Goal: Communication & Community: Answer question/provide support

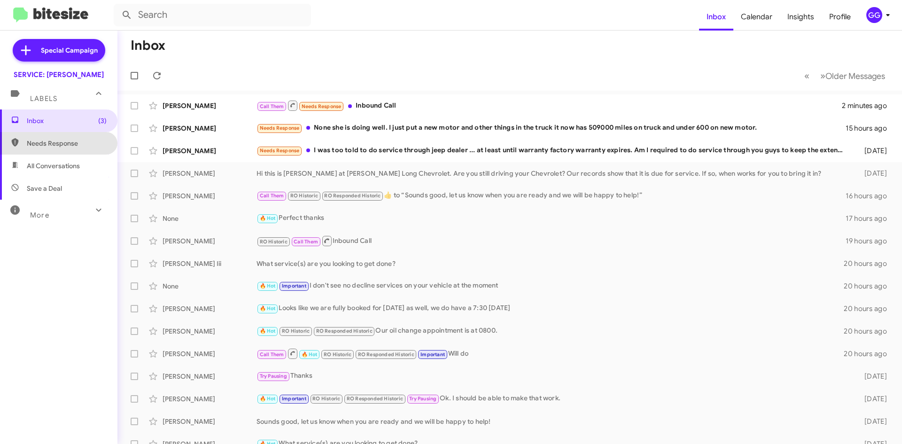
click at [61, 147] on span "Needs Response" at bounding box center [67, 143] width 80 height 9
type input "in:needs-response"
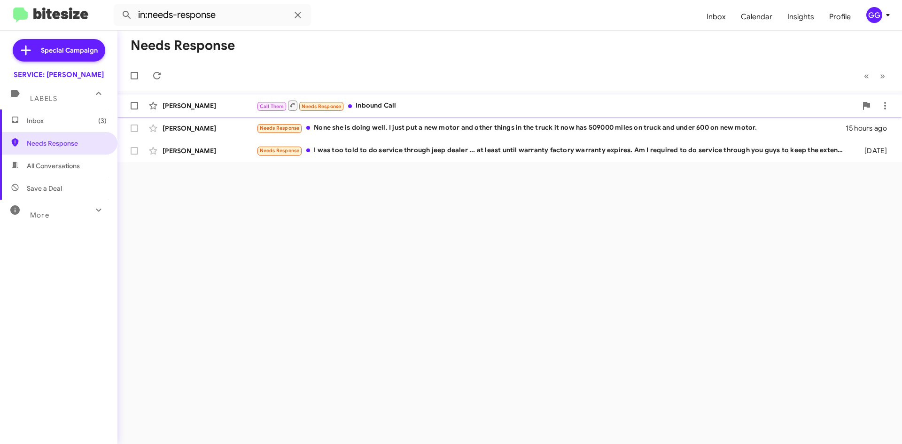
click at [443, 103] on div "Call Them Needs Response Inbound Call" at bounding box center [556, 106] width 600 height 12
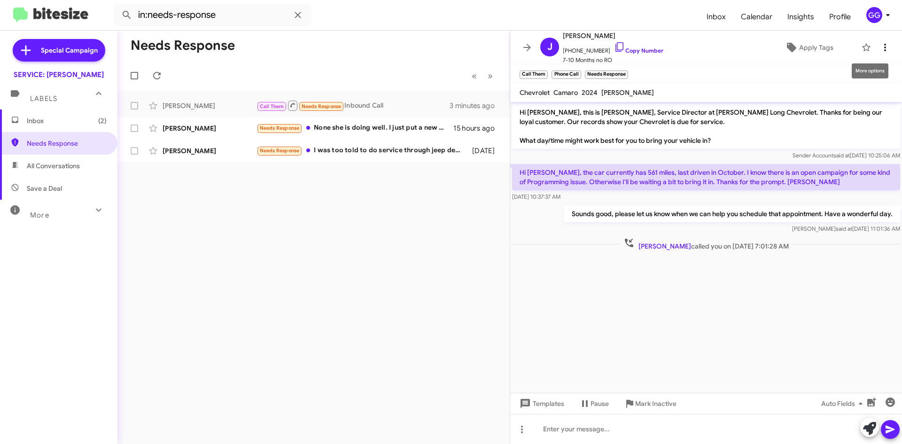
click at [881, 48] on icon at bounding box center [884, 47] width 11 height 11
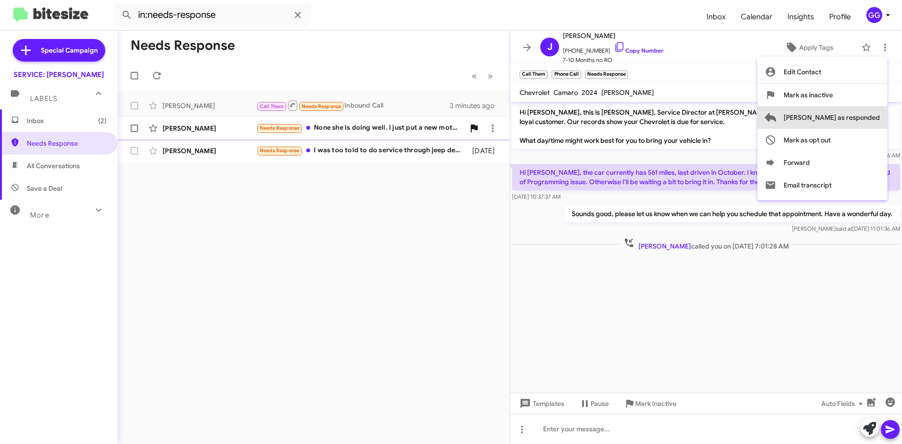
click at [861, 121] on span "Mark as responded" at bounding box center [831, 117] width 96 height 23
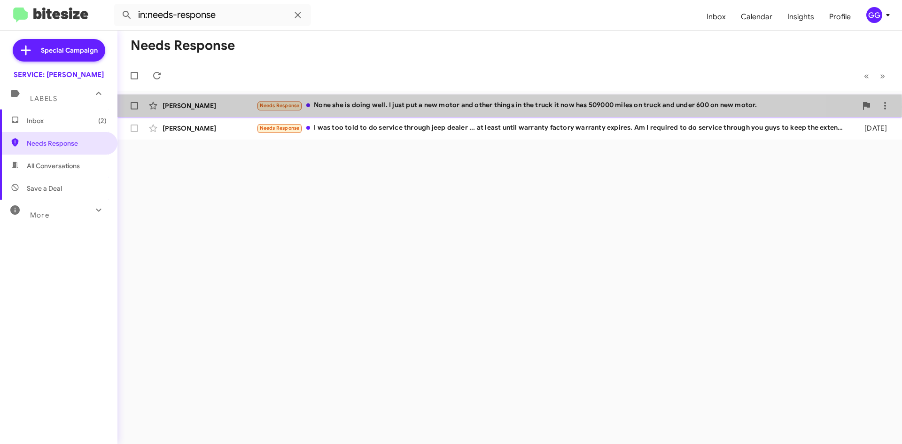
click at [507, 104] on div "Needs Response None she is doing well. I just put a new motor and other things …" at bounding box center [556, 105] width 600 height 11
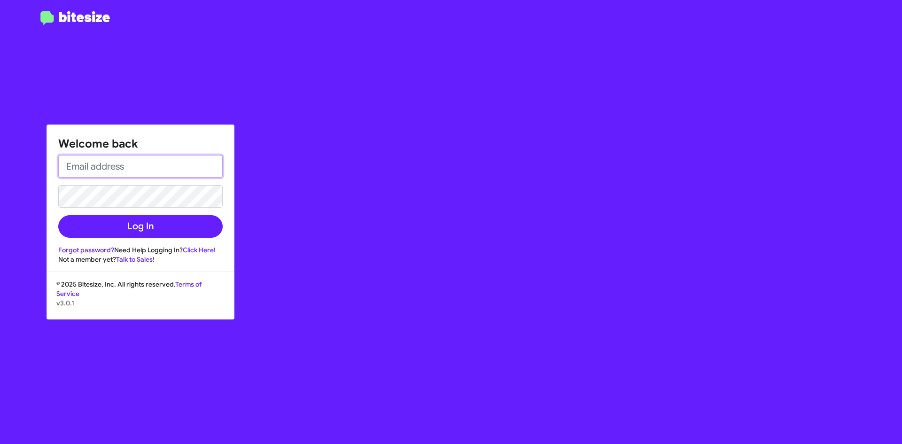
type input "ggomezlara@phillong.com"
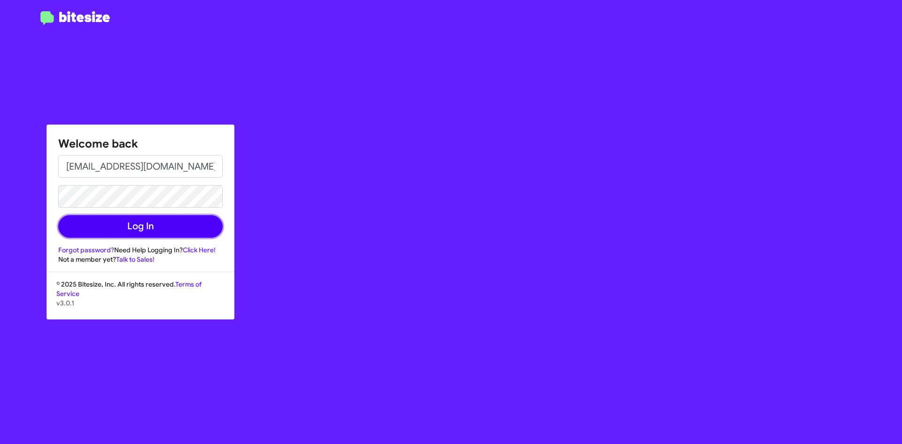
click at [167, 219] on button "Log In" at bounding box center [140, 226] width 164 height 23
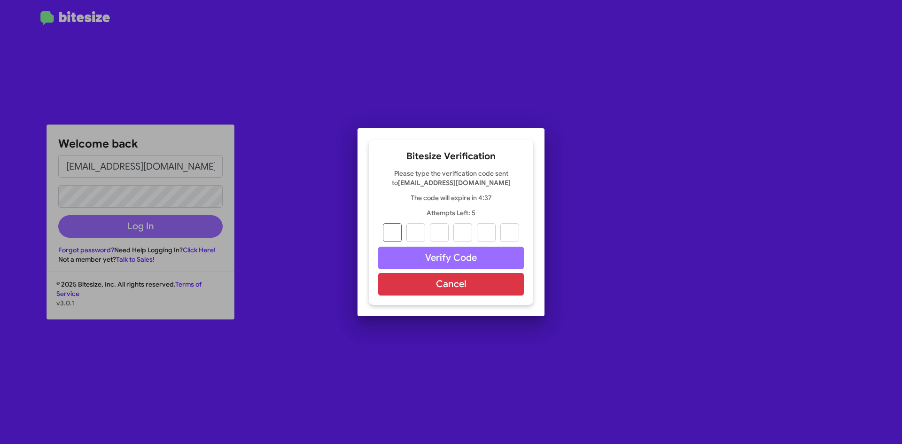
type input "4"
type input "5"
type input "0"
type input "4"
type input "2"
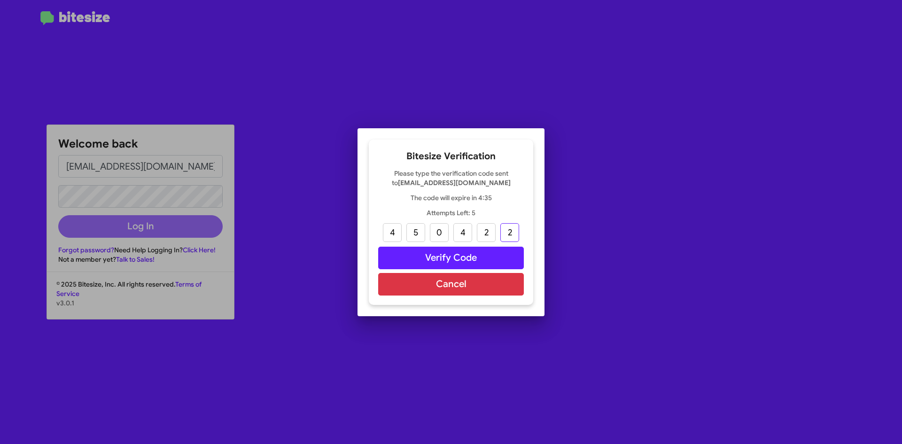
type input "2"
click at [480, 255] on button "Verify Code" at bounding box center [451, 258] width 146 height 23
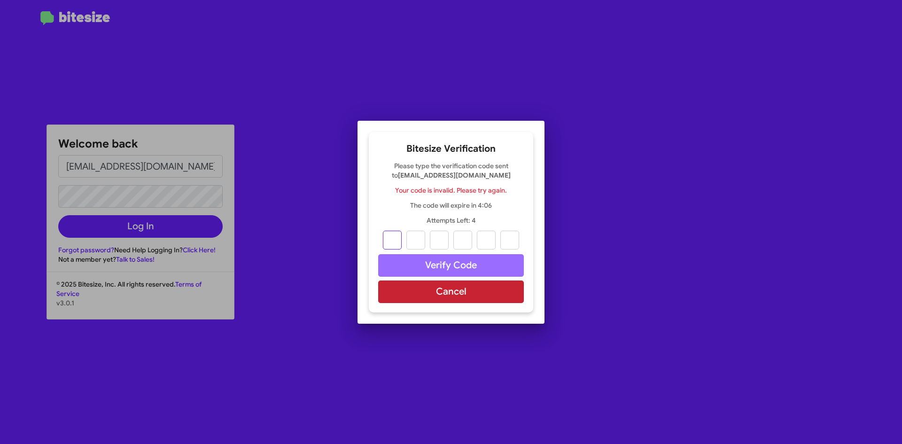
type input "4"
type input "5"
type input "0"
type input "4"
type input "0"
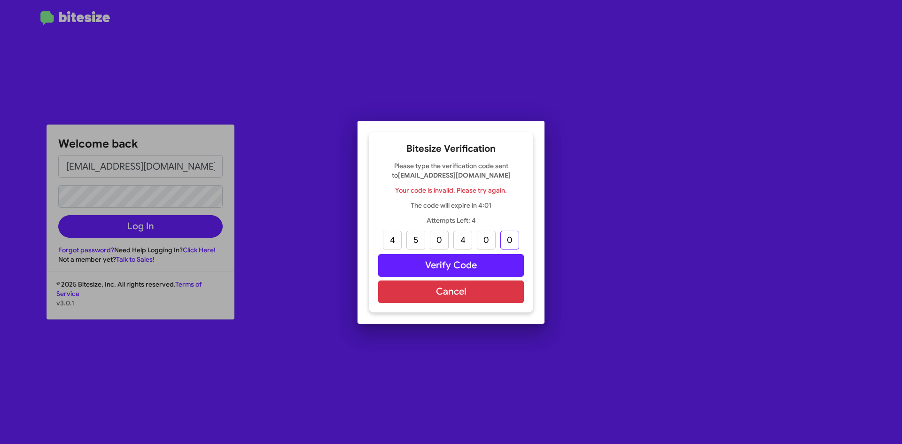
type input "0"
click at [485, 240] on input "0" at bounding box center [486, 240] width 19 height 19
click at [494, 243] on input "0" at bounding box center [486, 240] width 19 height 19
click at [485, 238] on input "text" at bounding box center [486, 240] width 19 height 19
type input "2"
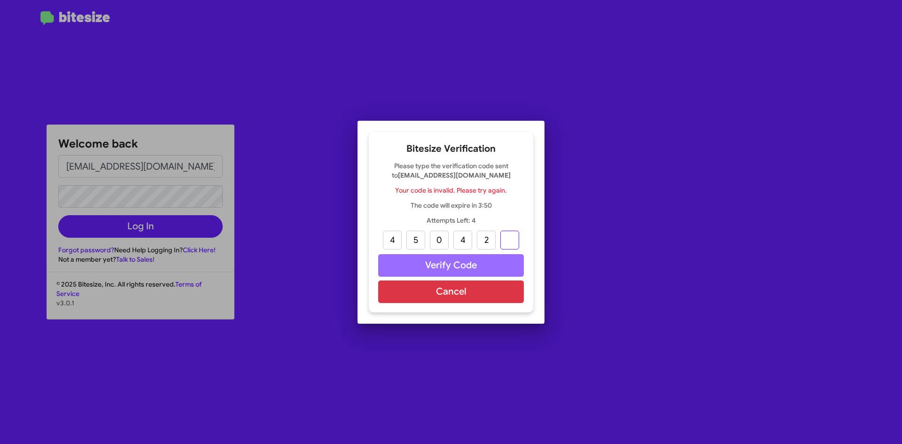
click at [513, 241] on input "text" at bounding box center [509, 240] width 19 height 19
type input "2"
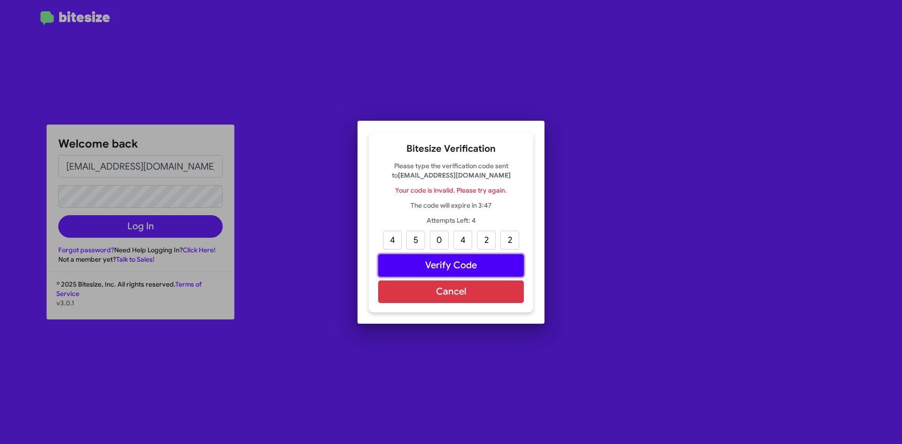
click at [465, 261] on button "Verify Code" at bounding box center [451, 265] width 146 height 23
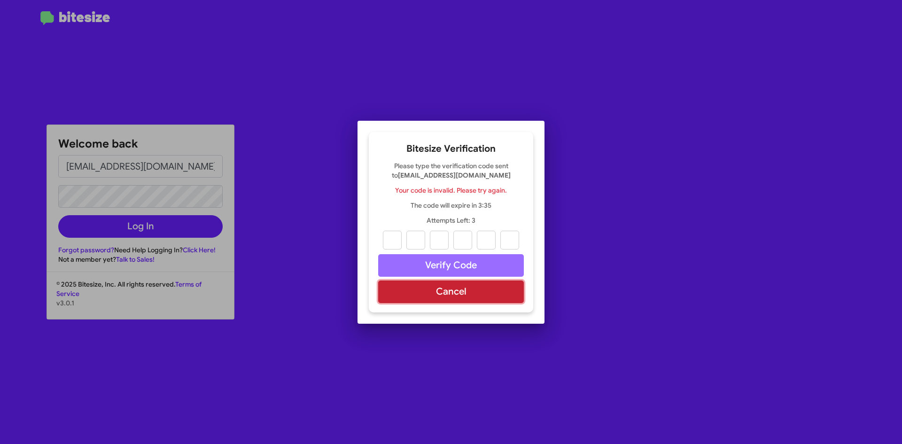
click at [438, 295] on button "Cancel" at bounding box center [451, 291] width 146 height 23
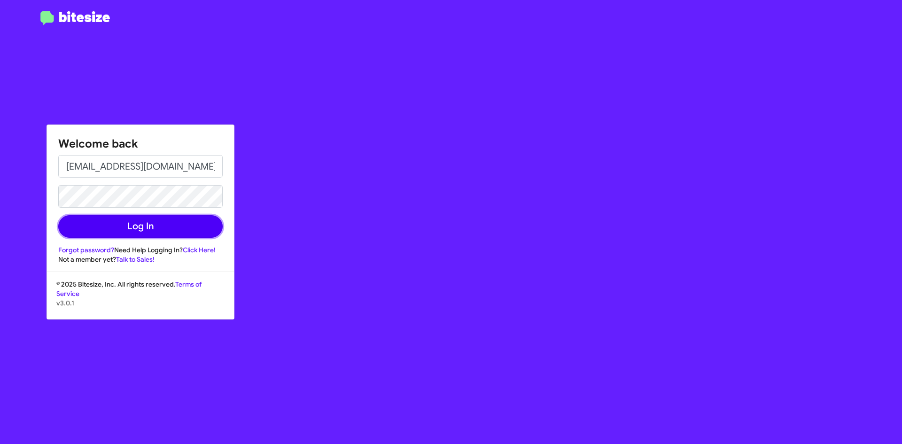
click at [126, 230] on button "Log In" at bounding box center [140, 226] width 164 height 23
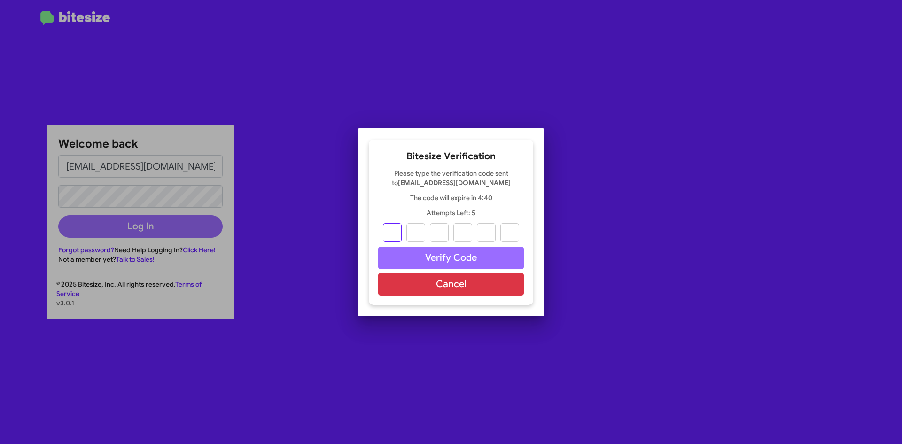
type input "5"
type input "0"
type input "2"
type input "5"
type input "4"
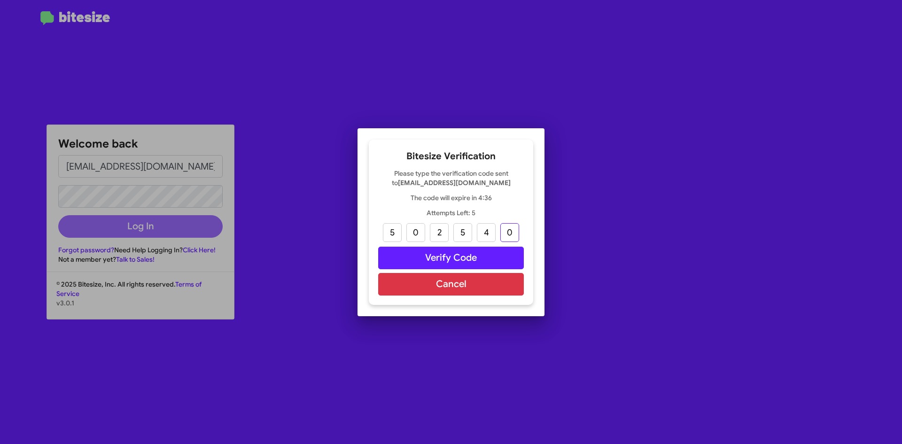
type input "0"
click at [465, 255] on button "Verify Code" at bounding box center [451, 258] width 146 height 23
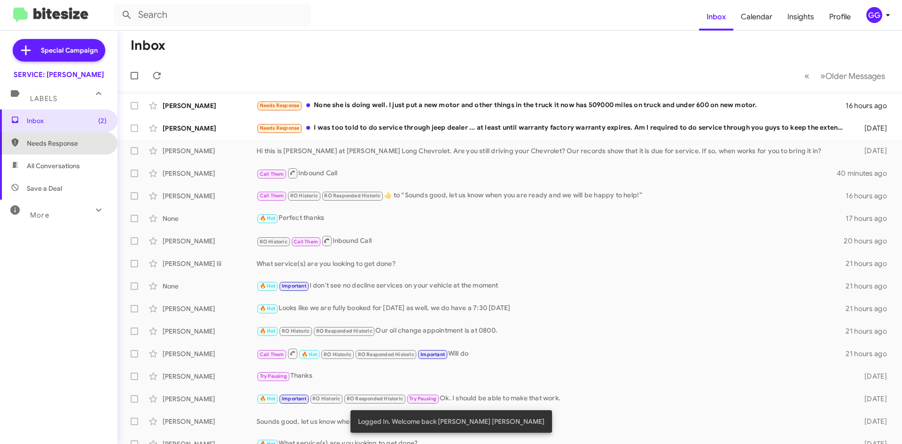
click at [59, 145] on span "Needs Response" at bounding box center [67, 143] width 80 height 9
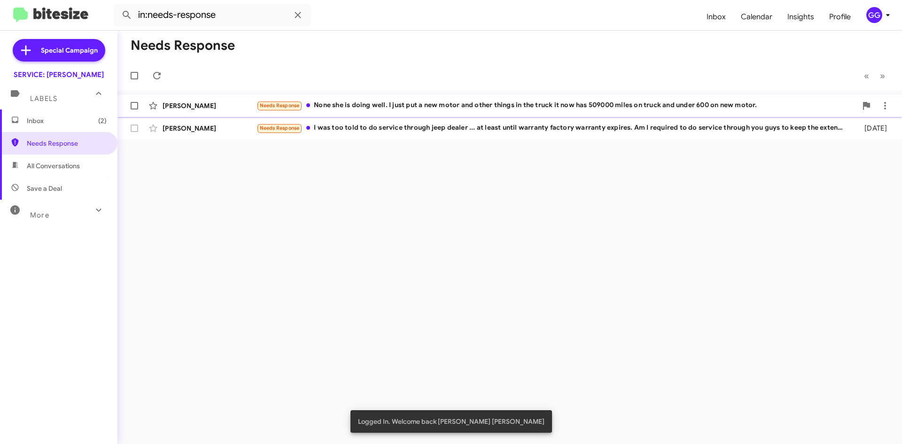
click at [391, 100] on div "Timothy Holmes Needs Response None she is doing well. I just put a new motor an…" at bounding box center [509, 105] width 769 height 19
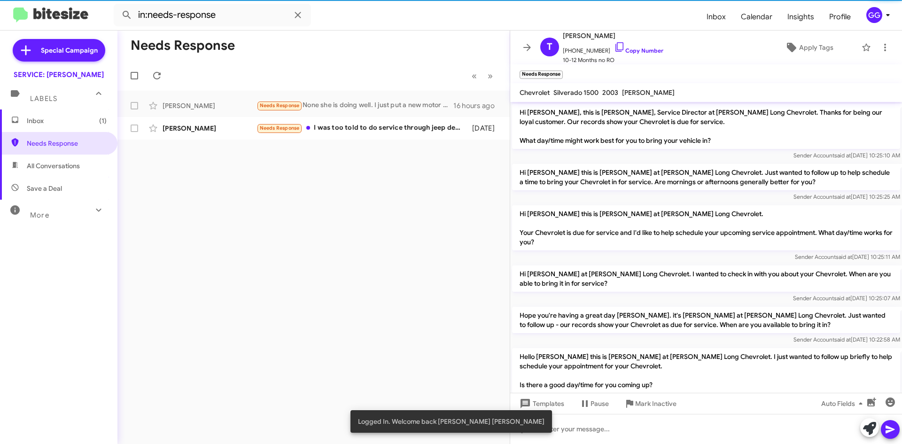
scroll to position [134, 0]
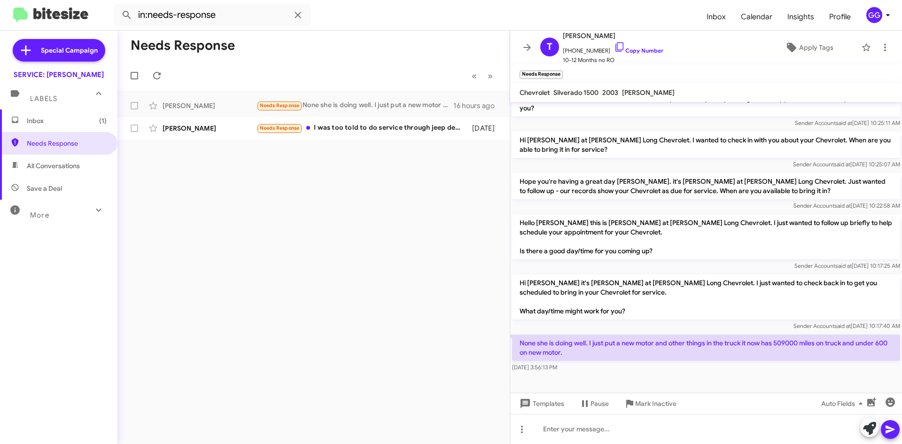
click at [55, 165] on span "All Conversations" at bounding box center [53, 165] width 53 height 9
type input "in:all-conversations"
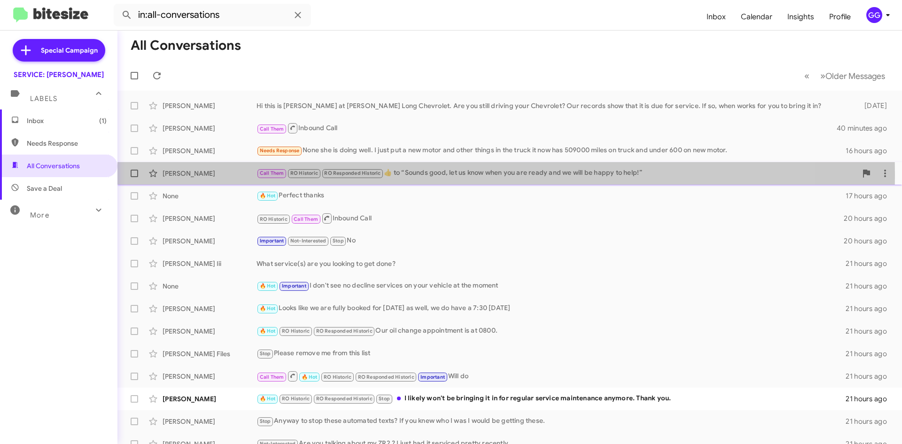
click at [436, 174] on div "Call Them RO Historic RO Responded Historic ​👍​ to “ Sounds good, let us know w…" at bounding box center [556, 173] width 600 height 11
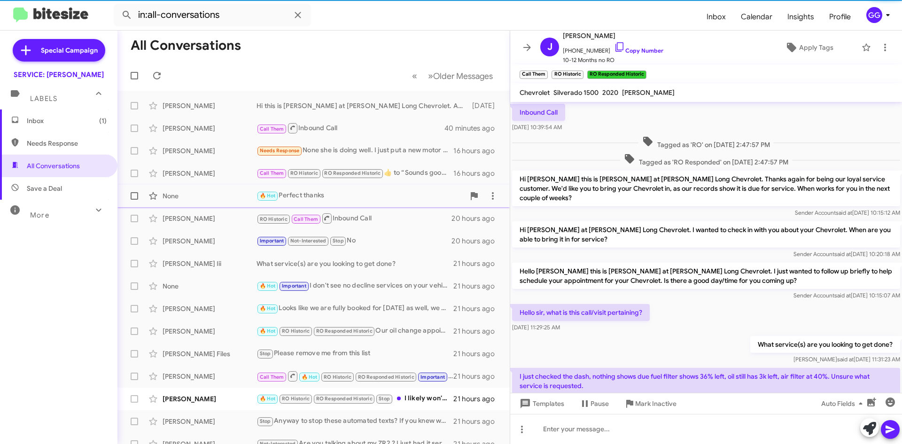
scroll to position [76, 0]
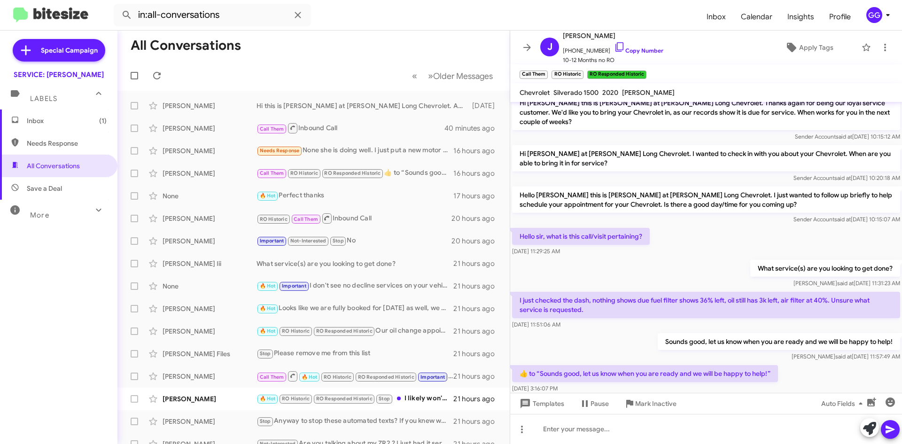
drag, startPoint x: 659, startPoint y: 333, endPoint x: 886, endPoint y: 330, distance: 227.3
click at [886, 333] on p "Sounds good, let us know when you are ready and we will be happy to help!" at bounding box center [779, 341] width 242 height 17
copy p "Sounds good, let us know when you are ready and we will be happy to help!"
click at [370, 150] on div "Needs Response None she is doing well. I just put a new motor and other things …" at bounding box center [360, 150] width 208 height 11
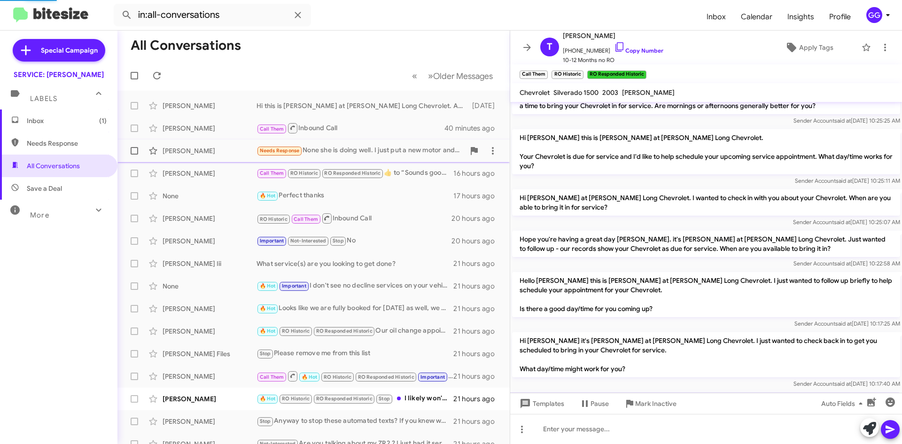
scroll to position [134, 0]
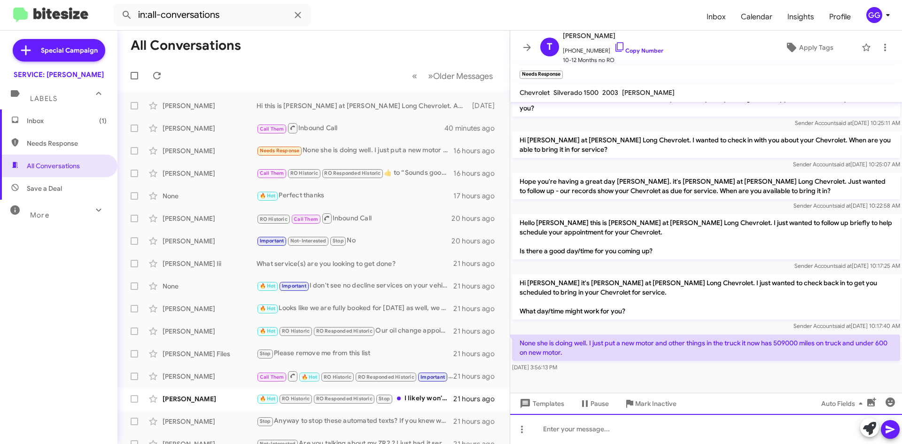
paste div
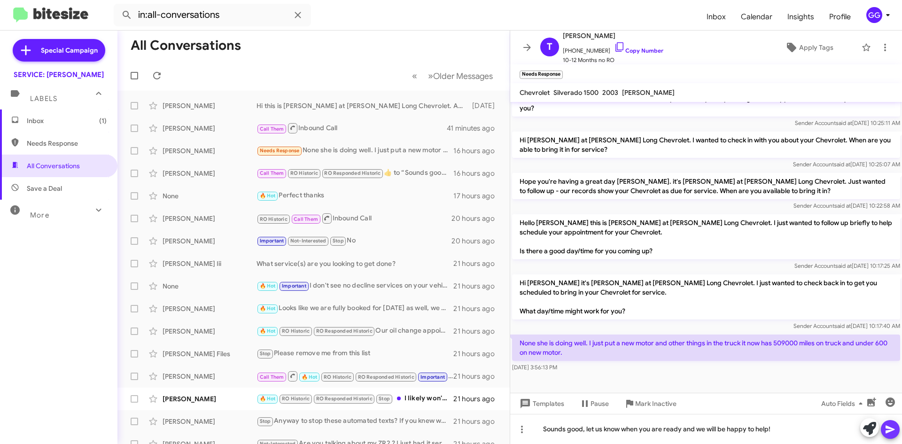
click at [892, 427] on icon at bounding box center [889, 429] width 11 height 11
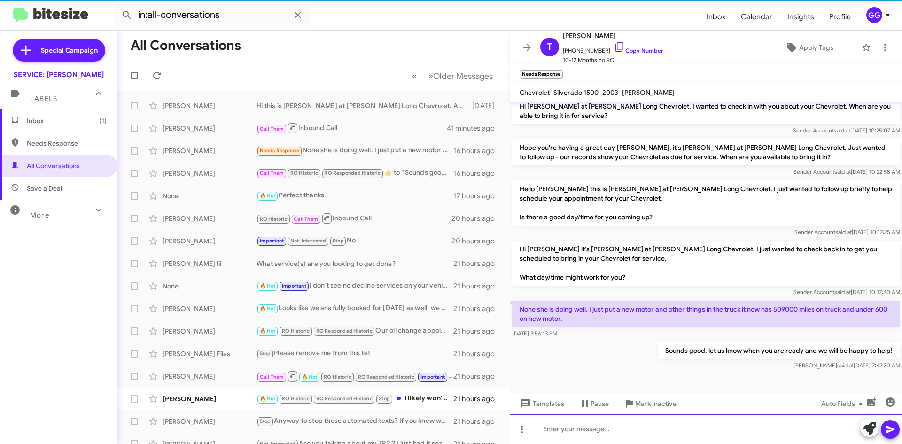
scroll to position [168, 0]
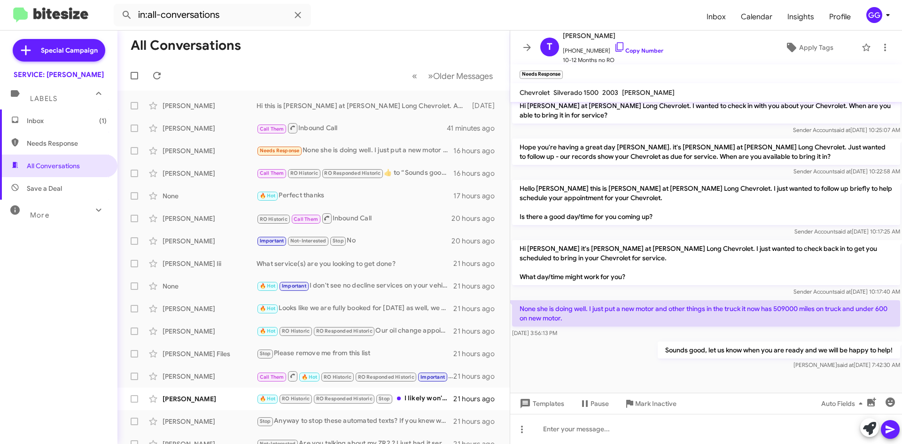
click at [58, 139] on span "Needs Response" at bounding box center [67, 143] width 80 height 9
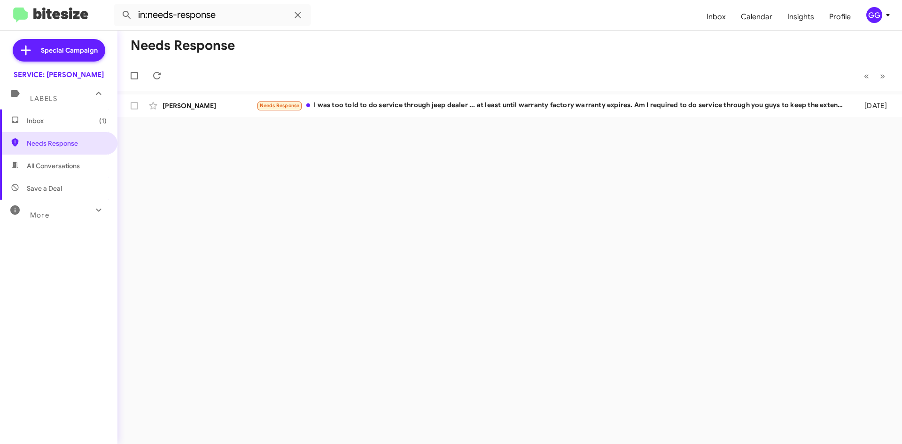
click at [39, 168] on span "All Conversations" at bounding box center [53, 165] width 53 height 9
type input "in:all-conversations"
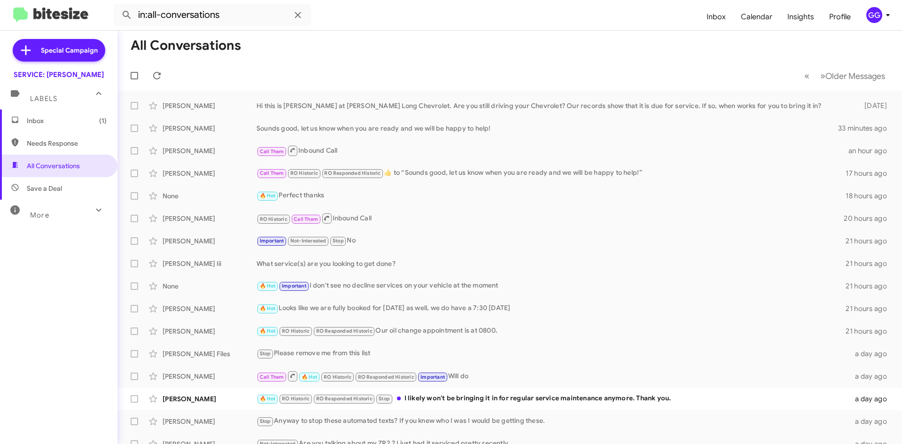
click at [56, 124] on span "Inbox (1)" at bounding box center [67, 120] width 80 height 9
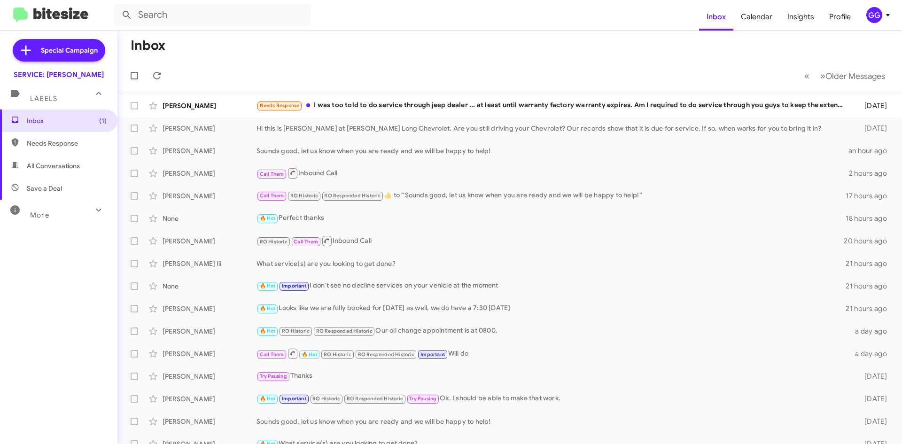
click at [31, 149] on span "Needs Response" at bounding box center [58, 143] width 117 height 23
type input "in:needs-response"
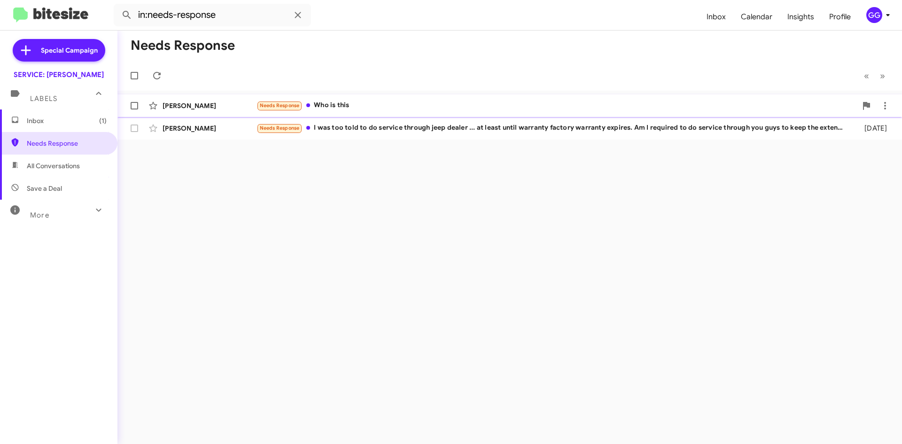
click at [403, 102] on div "Needs Response Who is this" at bounding box center [556, 105] width 600 height 11
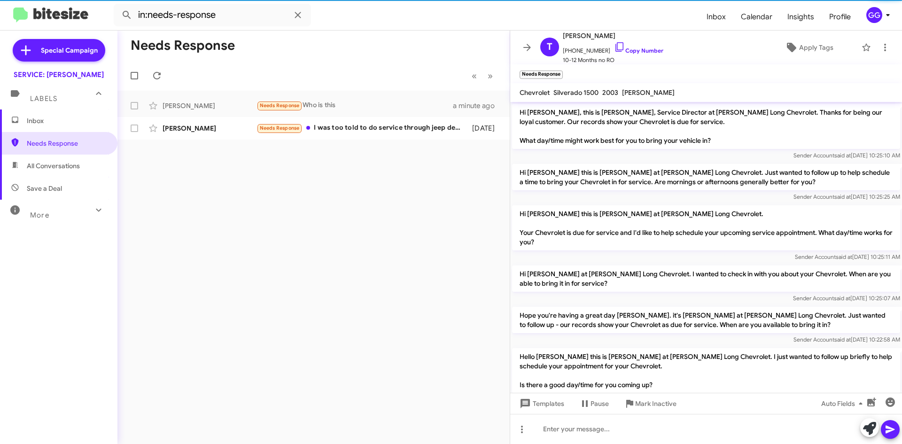
scroll to position [184, 0]
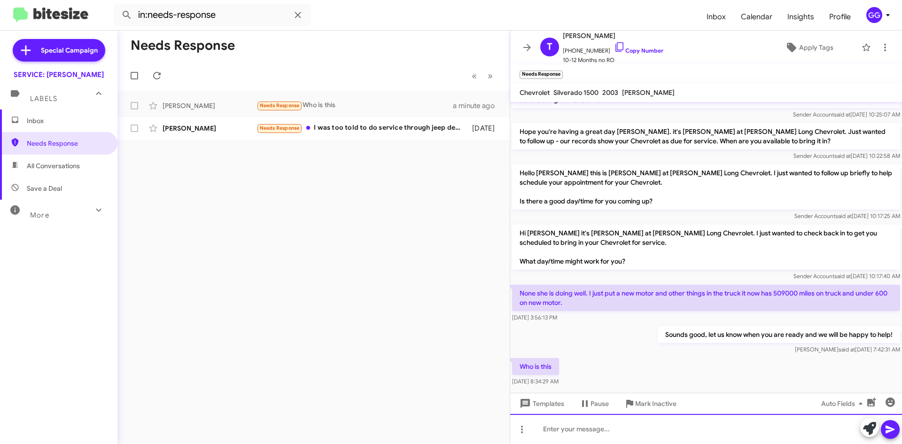
click at [598, 423] on div at bounding box center [706, 429] width 392 height 30
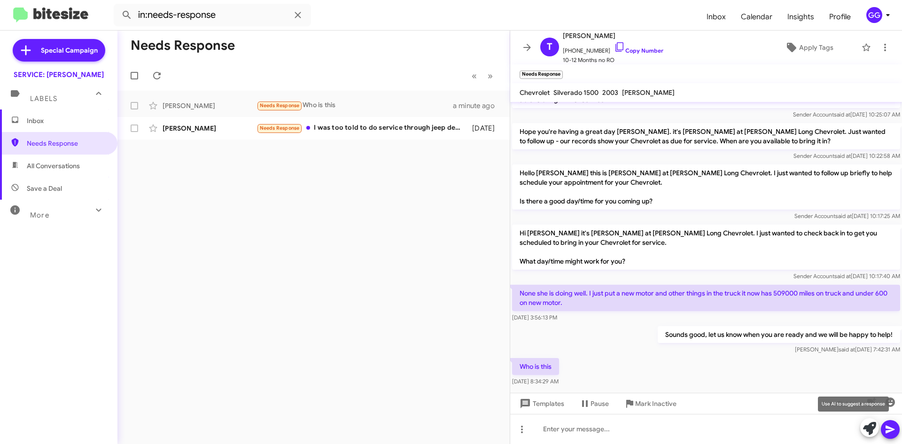
click at [866, 427] on icon at bounding box center [869, 428] width 13 height 13
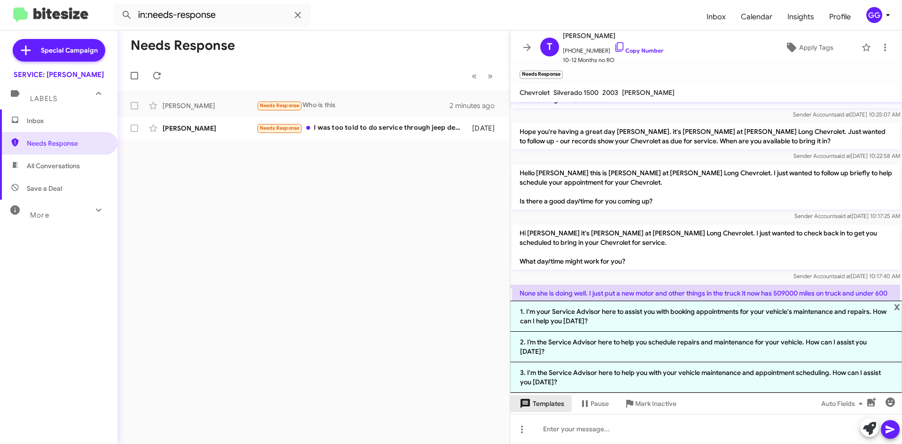
click at [548, 404] on span "Templates" at bounding box center [541, 403] width 46 height 17
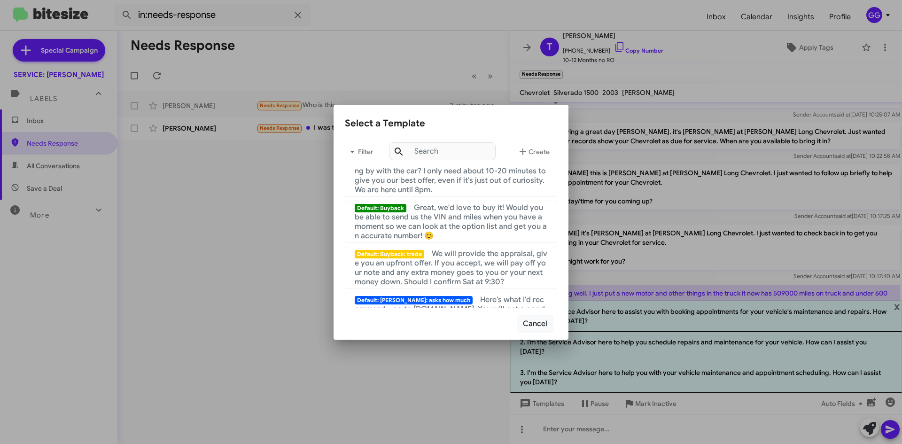
scroll to position [329, 0]
click at [537, 326] on button "Cancel" at bounding box center [535, 324] width 37 height 18
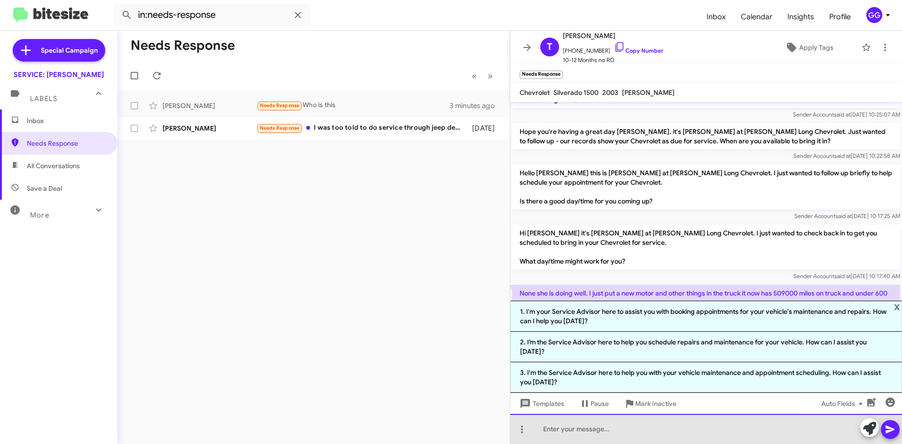
click at [614, 433] on div at bounding box center [706, 429] width 392 height 30
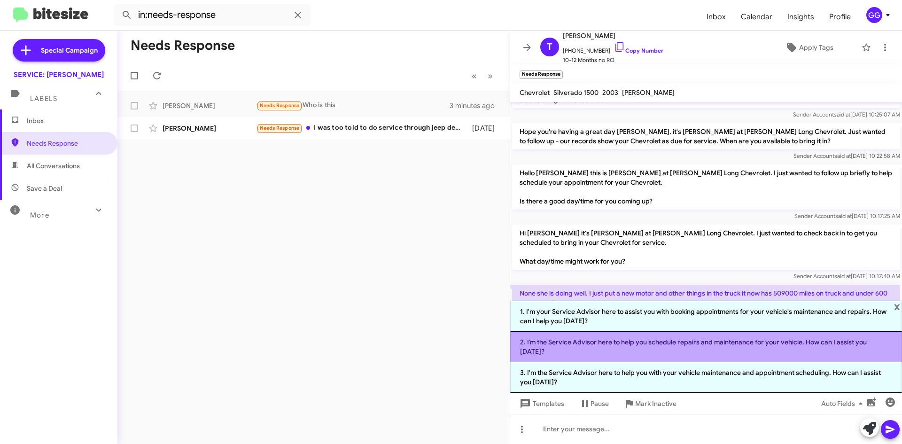
click at [519, 352] on li "2. I’m the Service Advisor here to help you schedule repairs and maintenance fo…" at bounding box center [706, 347] width 392 height 31
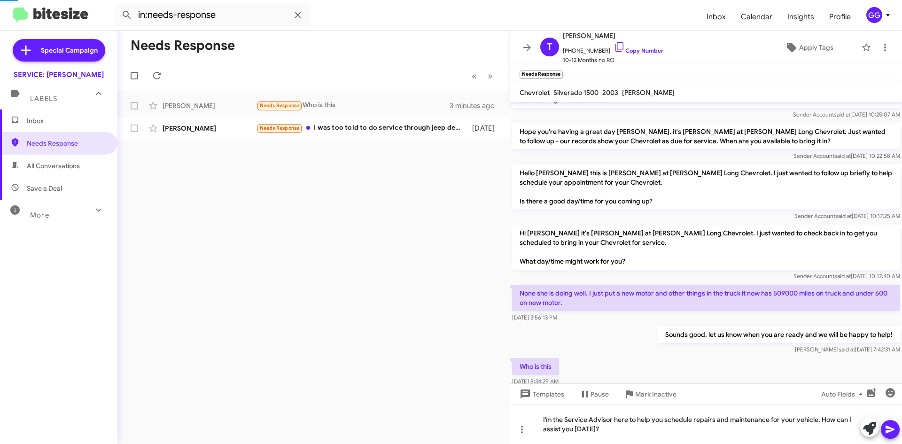
click at [520, 352] on div "Sounds good, let us know when you are ready and we will be happy to help! Grise…" at bounding box center [706, 340] width 392 height 32
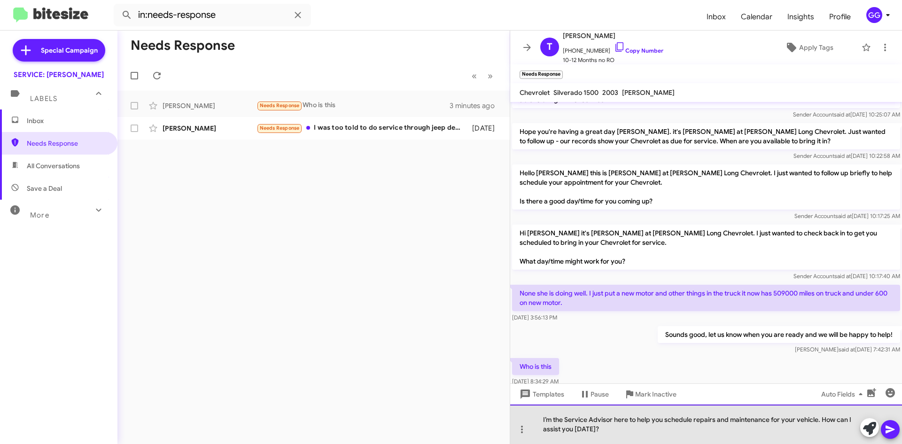
click at [611, 420] on div "I’m the Service Advisor here to help you schedule repairs and maintenance for y…" at bounding box center [706, 423] width 392 height 39
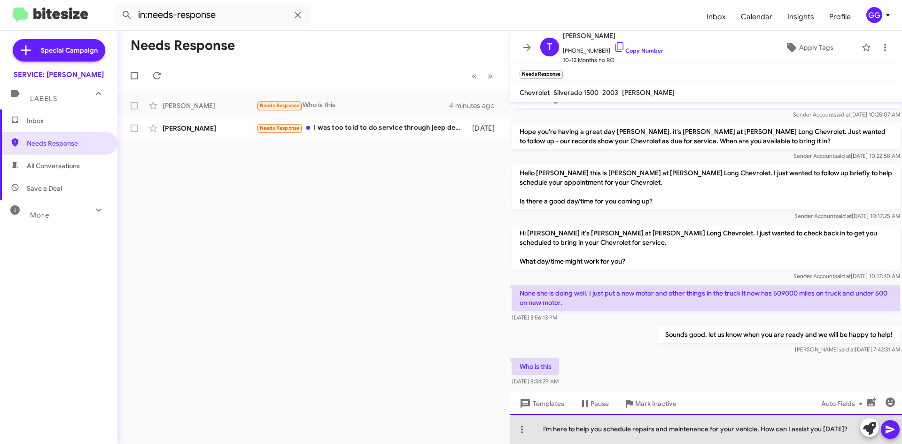
click at [849, 432] on div "I’m here to help you schedule repairs and maintenance for your vehicle. How can…" at bounding box center [706, 429] width 392 height 30
click at [551, 429] on div "I’m here to help you schedule repairs and maintenance for your vehicle. How can…" at bounding box center [706, 429] width 392 height 30
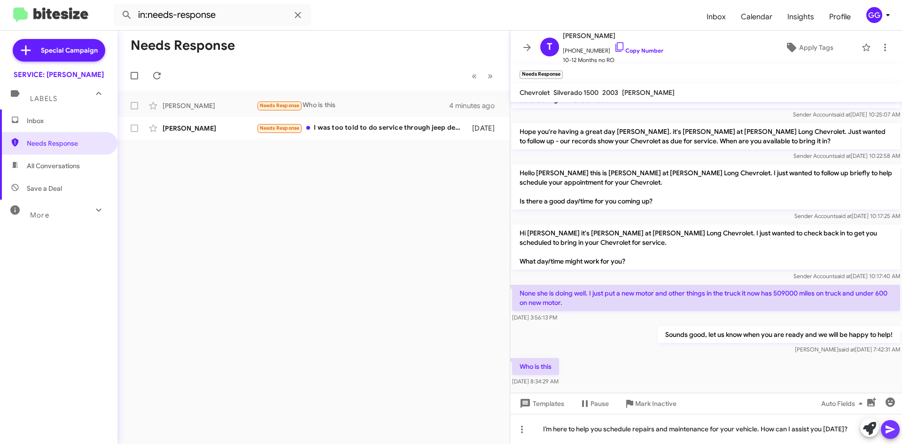
click at [886, 425] on icon at bounding box center [889, 429] width 11 height 11
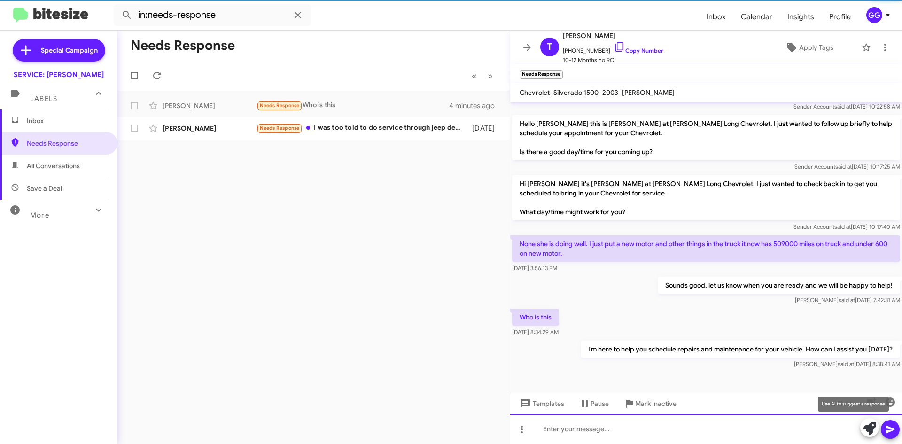
scroll to position [237, 0]
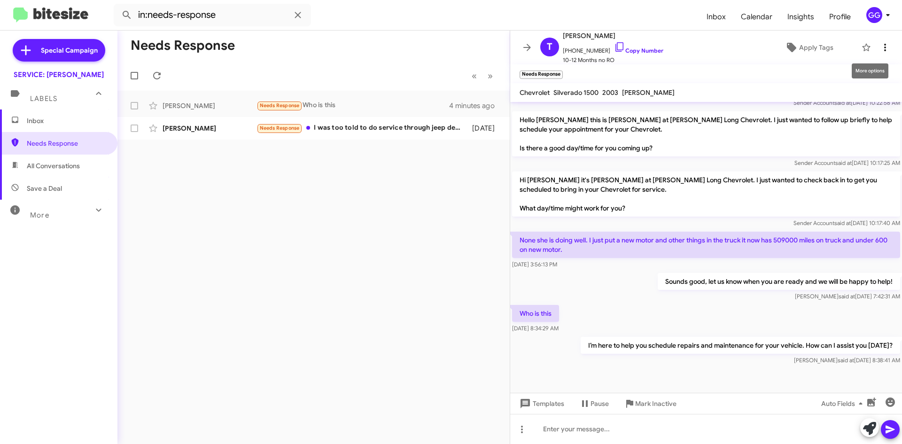
click at [879, 47] on icon at bounding box center [884, 47] width 11 height 11
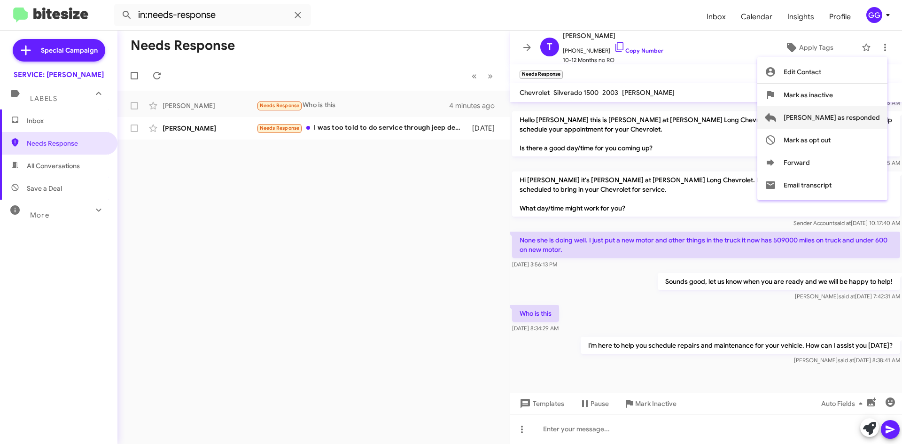
click at [863, 111] on span "Mark as responded" at bounding box center [831, 117] width 96 height 23
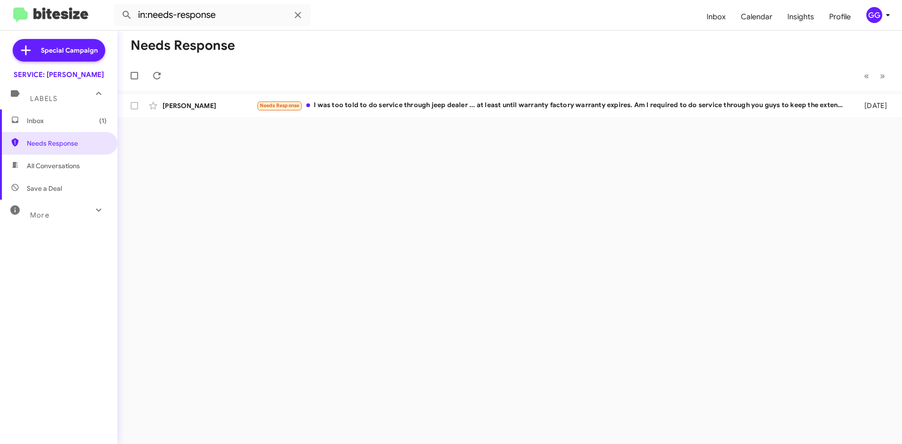
click at [38, 169] on span "All Conversations" at bounding box center [53, 165] width 53 height 9
type input "in:all-conversations"
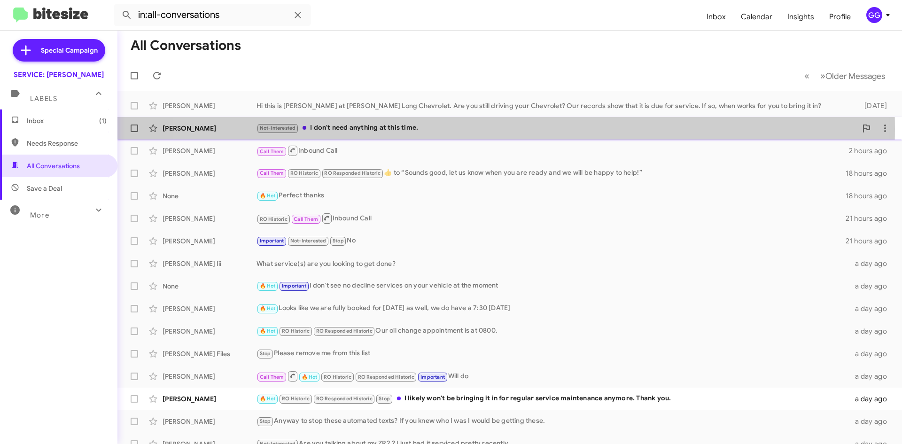
click at [474, 129] on div "Not-Interested I don't need anything at this time." at bounding box center [556, 128] width 600 height 11
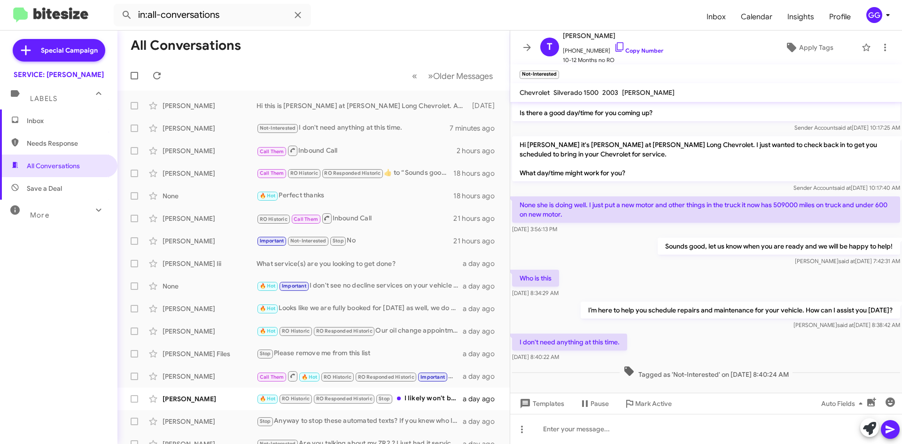
scroll to position [291, 0]
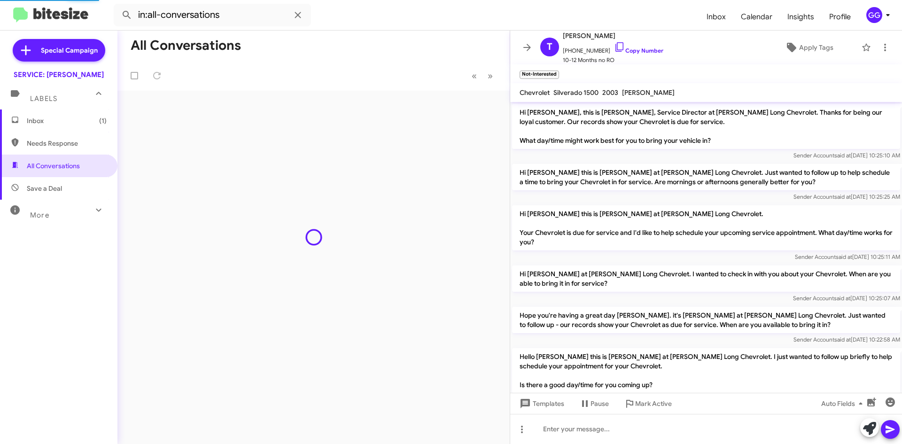
scroll to position [272, 0]
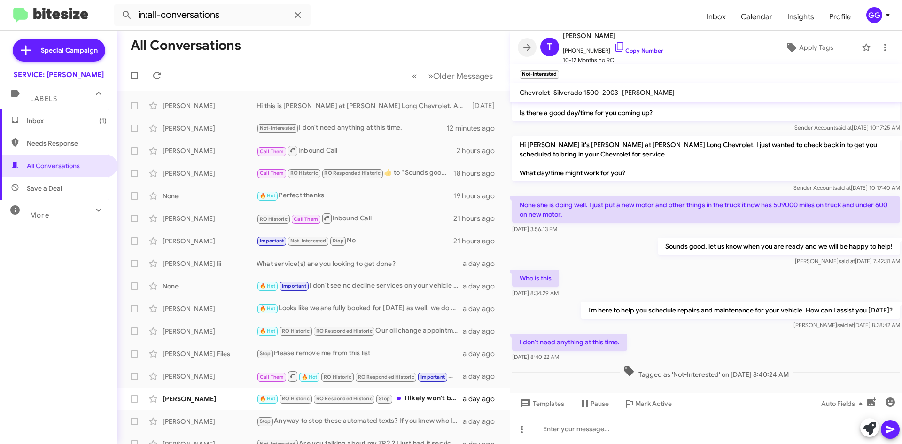
click at [525, 42] on icon at bounding box center [526, 47] width 11 height 11
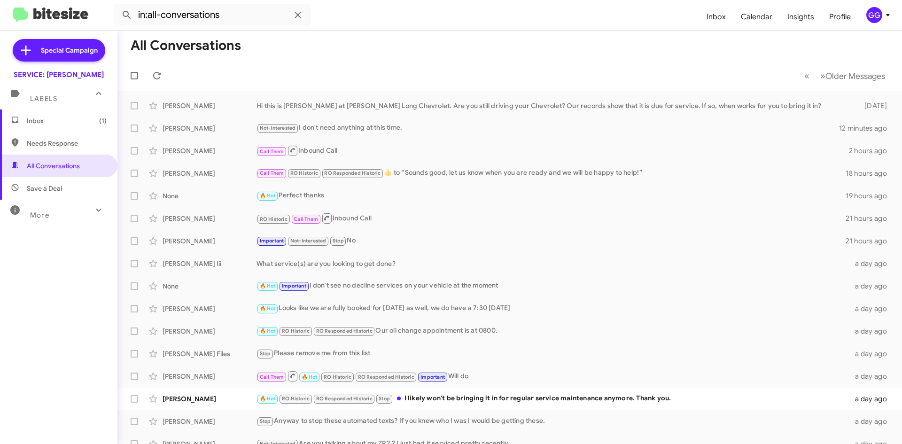
click at [45, 141] on span "Needs Response" at bounding box center [67, 143] width 80 height 9
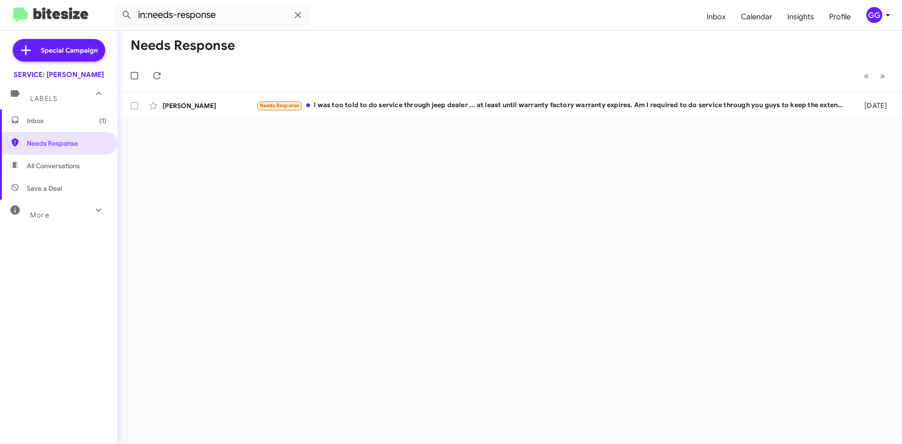
click at [52, 163] on span "All Conversations" at bounding box center [53, 165] width 53 height 9
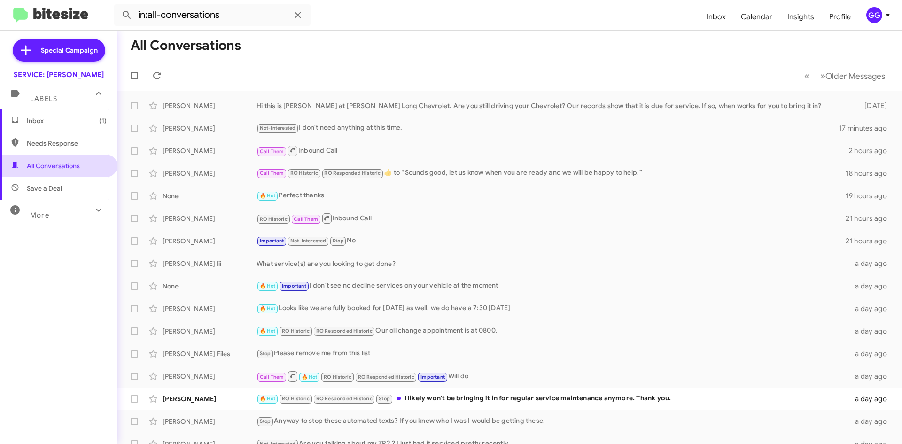
click at [40, 170] on span "All Conversations" at bounding box center [53, 165] width 53 height 9
click at [39, 170] on span "All Conversations" at bounding box center [53, 165] width 53 height 9
click at [57, 144] on span "Needs Response" at bounding box center [67, 143] width 80 height 9
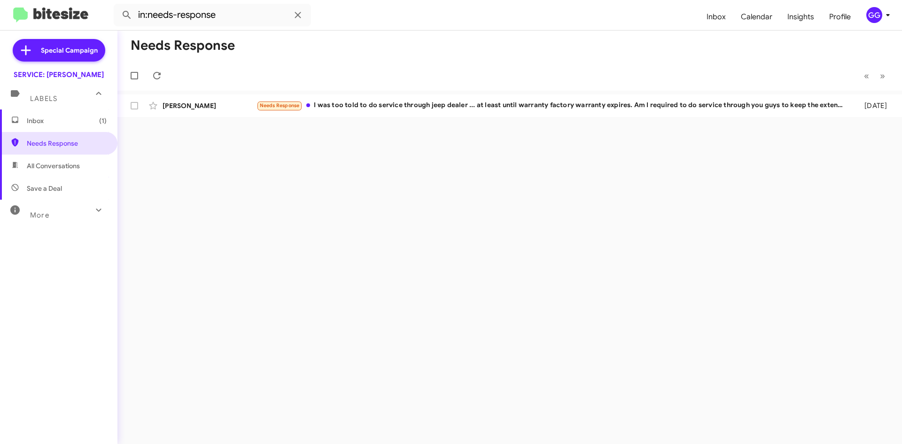
click at [62, 171] on span "All Conversations" at bounding box center [58, 166] width 117 height 23
type input "in:all-conversations"
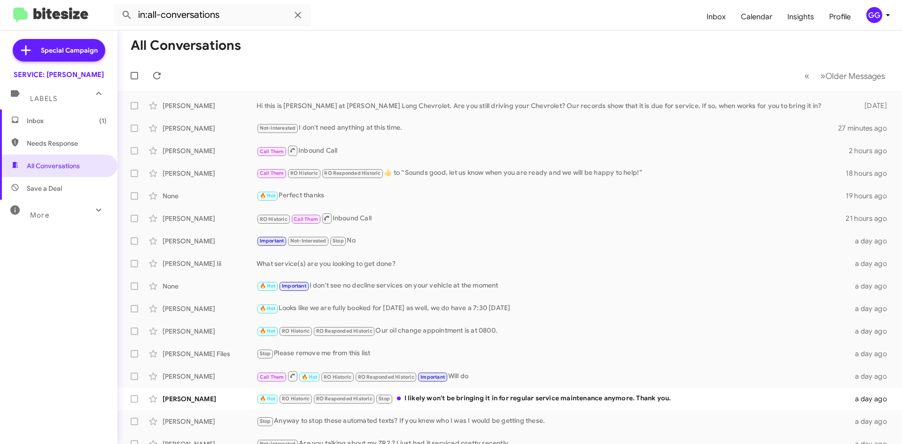
click at [71, 123] on span "Inbox (1)" at bounding box center [67, 120] width 80 height 9
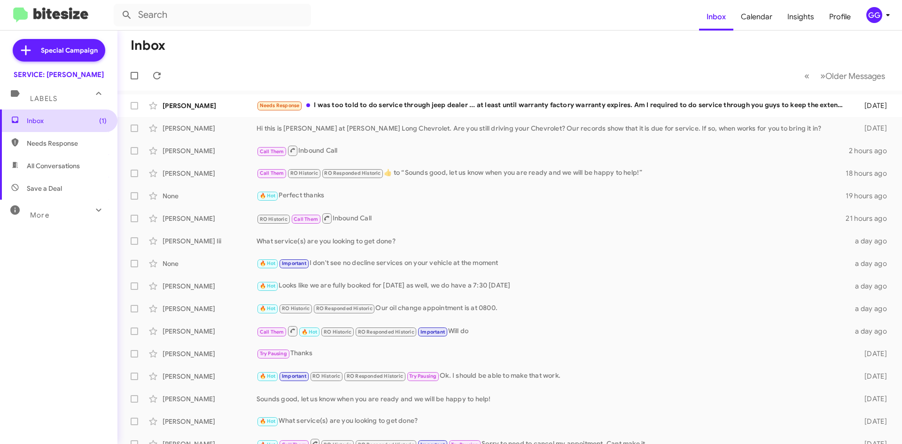
click at [56, 122] on span "Inbox (1)" at bounding box center [67, 120] width 80 height 9
click at [38, 145] on span "Needs Response" at bounding box center [67, 143] width 80 height 9
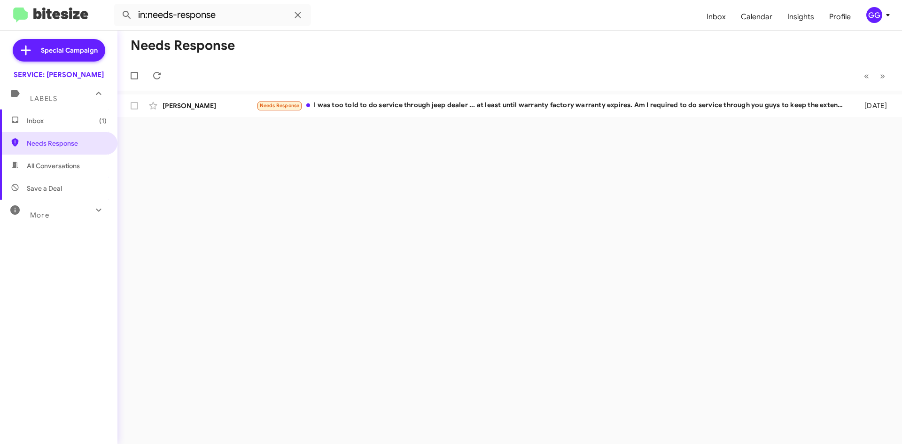
click at [68, 163] on span "All Conversations" at bounding box center [53, 165] width 53 height 9
type input "in:all-conversations"
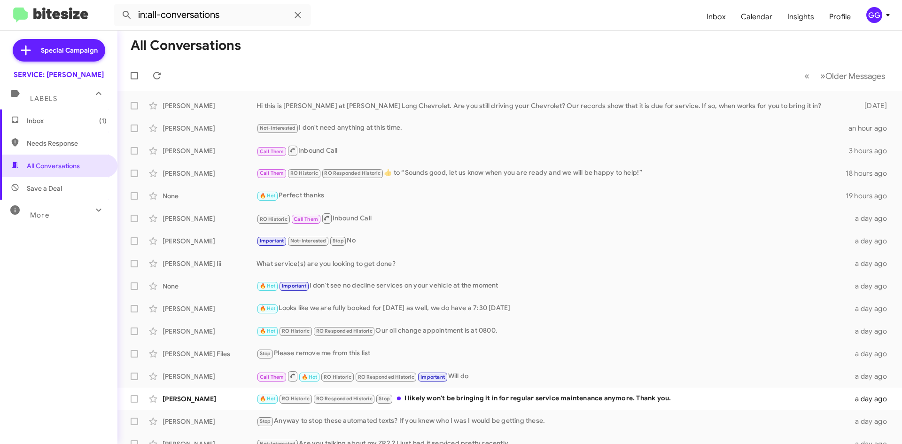
click at [53, 114] on span "Inbox (1)" at bounding box center [58, 120] width 117 height 23
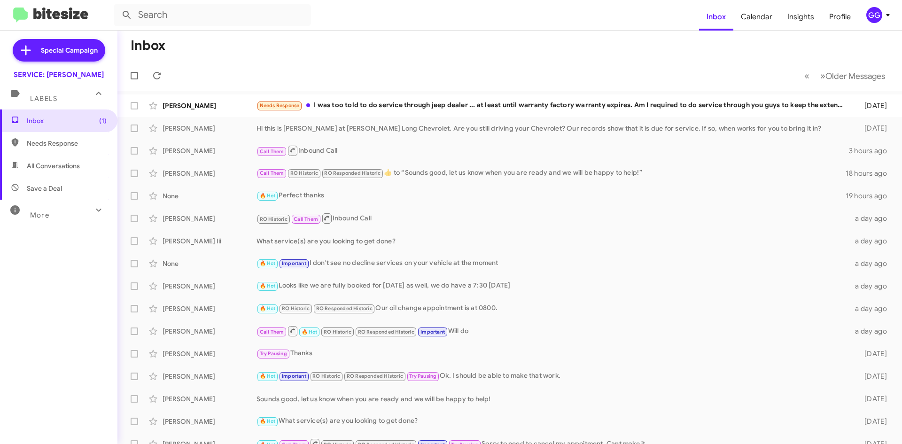
click at [36, 168] on span "All Conversations" at bounding box center [53, 165] width 53 height 9
type input "in:all-conversations"
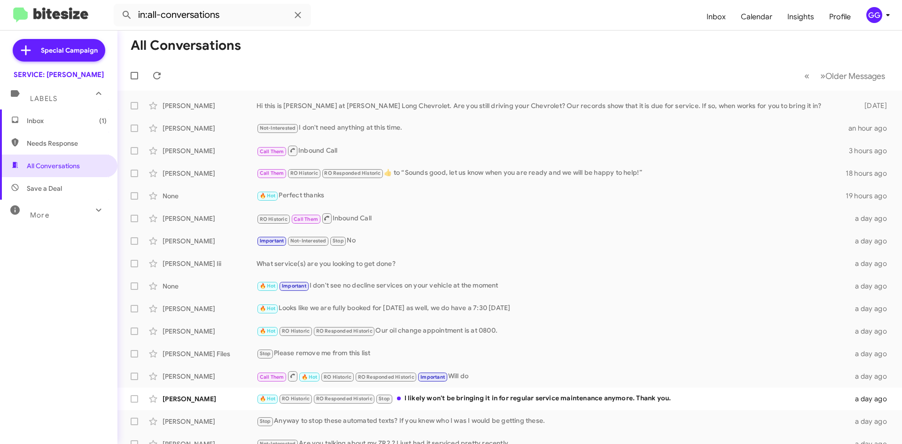
click at [56, 116] on span "Inbox (1)" at bounding box center [67, 120] width 80 height 9
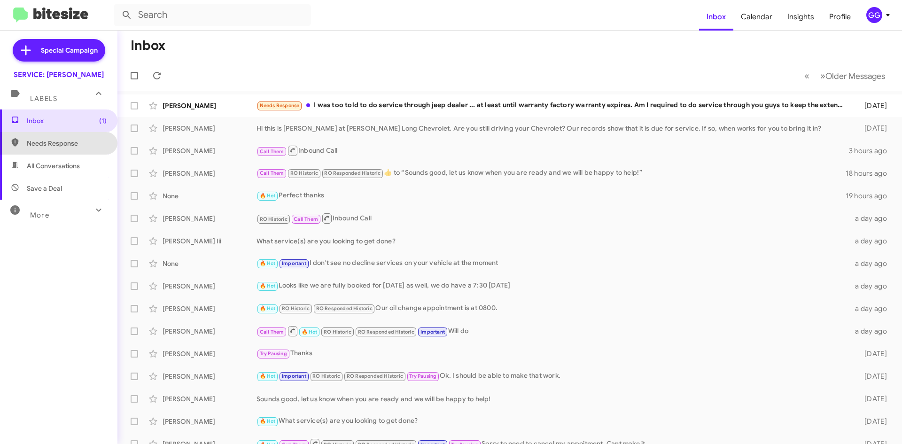
click at [61, 146] on span "Needs Response" at bounding box center [67, 143] width 80 height 9
type input "in:needs-response"
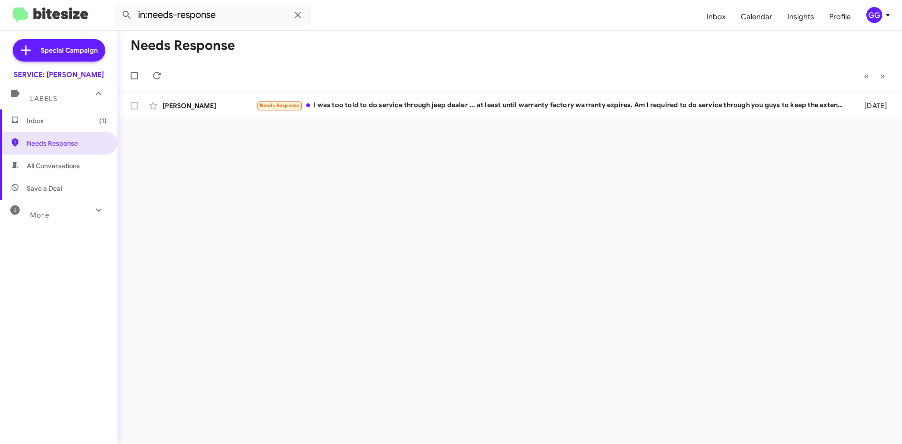
click at [59, 161] on span "All Conversations" at bounding box center [58, 166] width 117 height 23
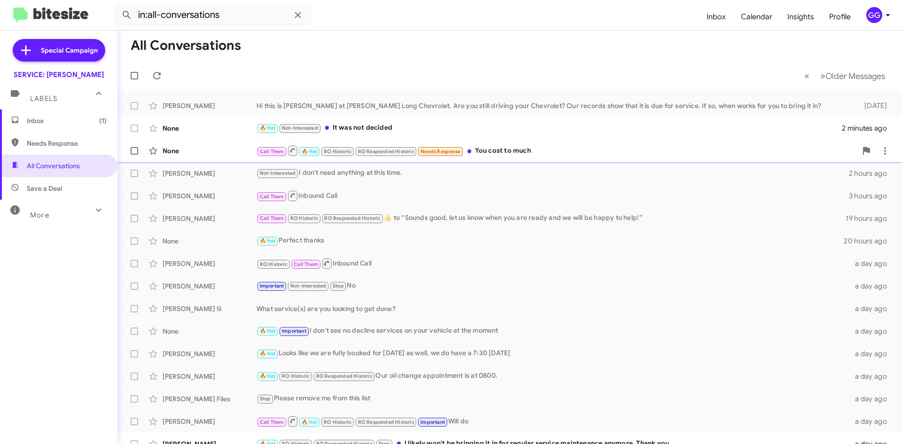
click at [568, 152] on div "Call Them 🔥 Hot RO Historic RO Responded Historic Needs Response You cost to mu…" at bounding box center [556, 151] width 600 height 12
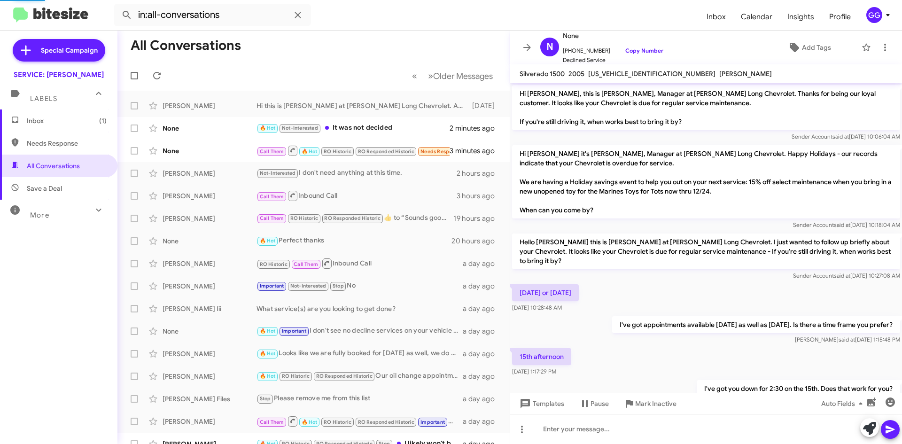
scroll to position [366, 0]
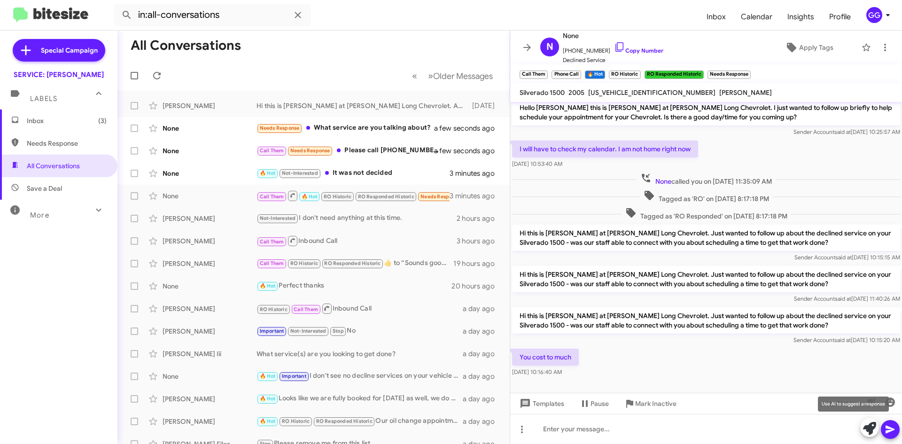
click at [867, 429] on icon at bounding box center [869, 428] width 13 height 13
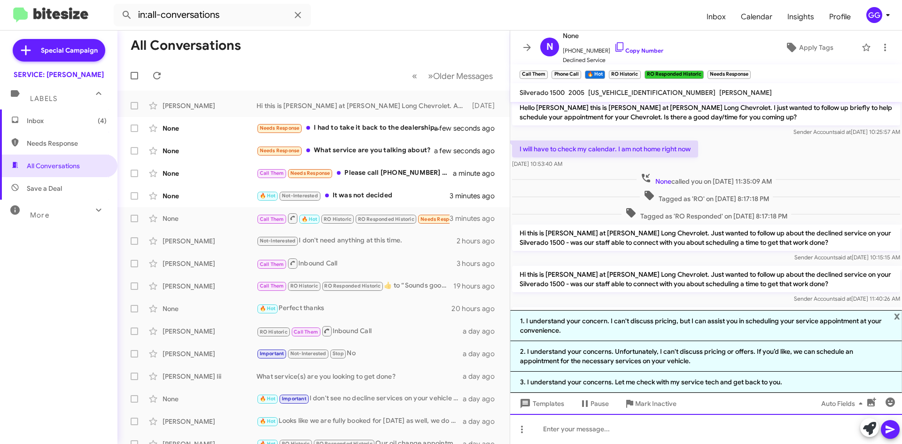
click at [622, 428] on div at bounding box center [706, 429] width 392 height 30
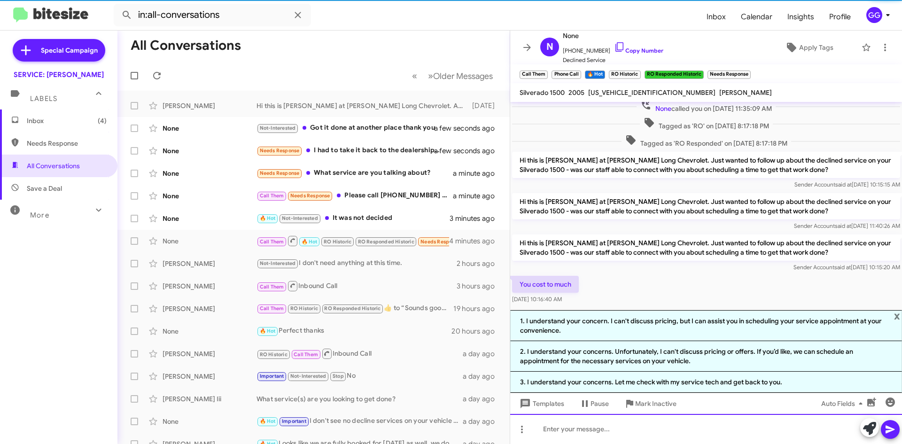
scroll to position [468, 0]
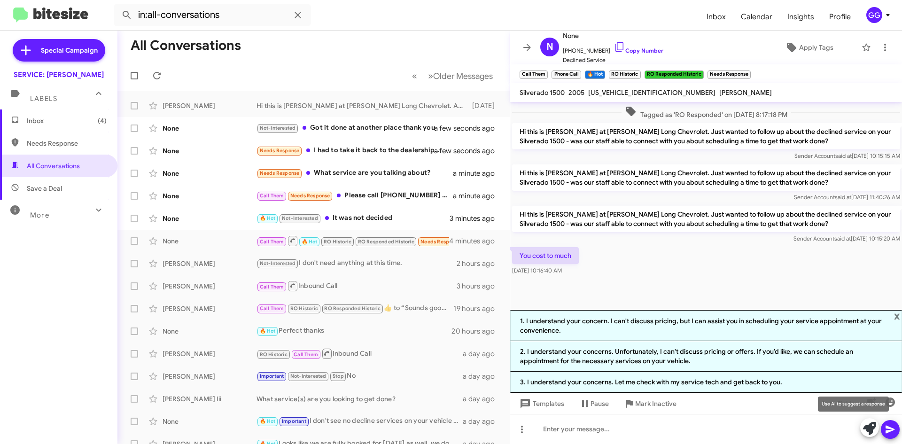
click at [866, 427] on icon at bounding box center [869, 428] width 13 height 13
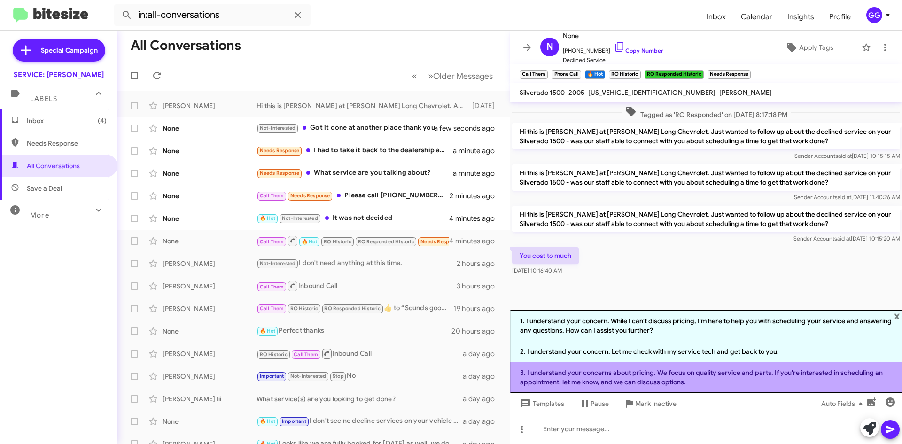
click at [607, 378] on li "3. I understand your concerns about pricing. We focus on quality service and pa…" at bounding box center [706, 377] width 392 height 31
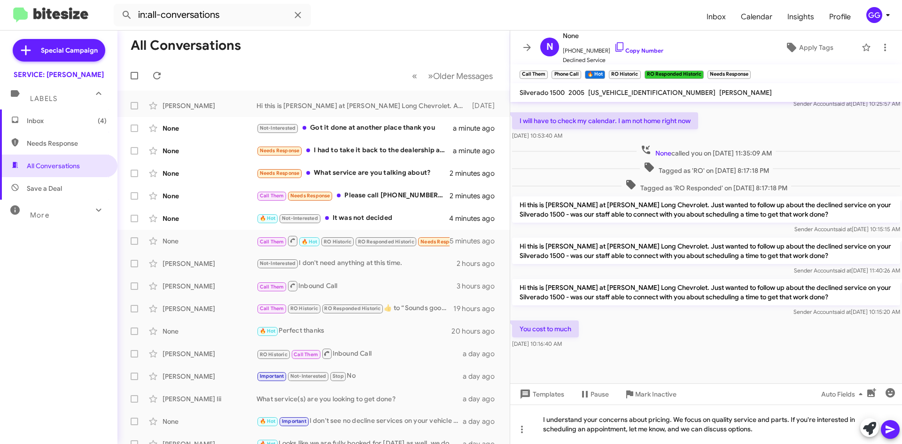
click at [888, 426] on icon at bounding box center [889, 429] width 11 height 11
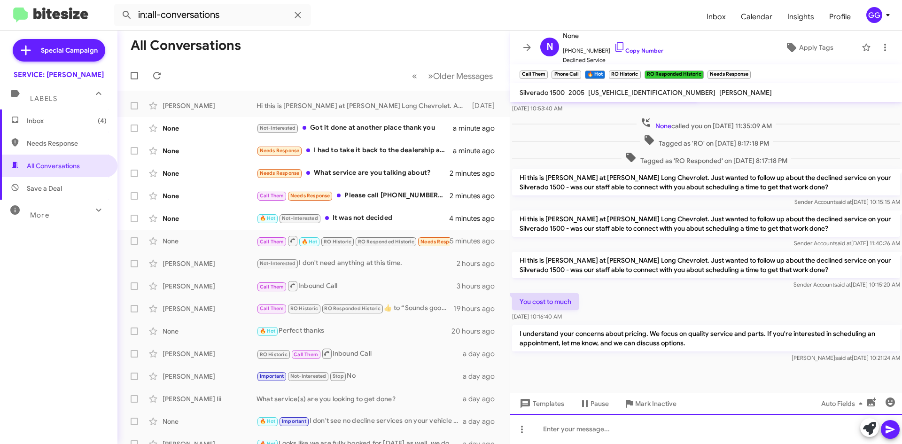
scroll to position [429, 0]
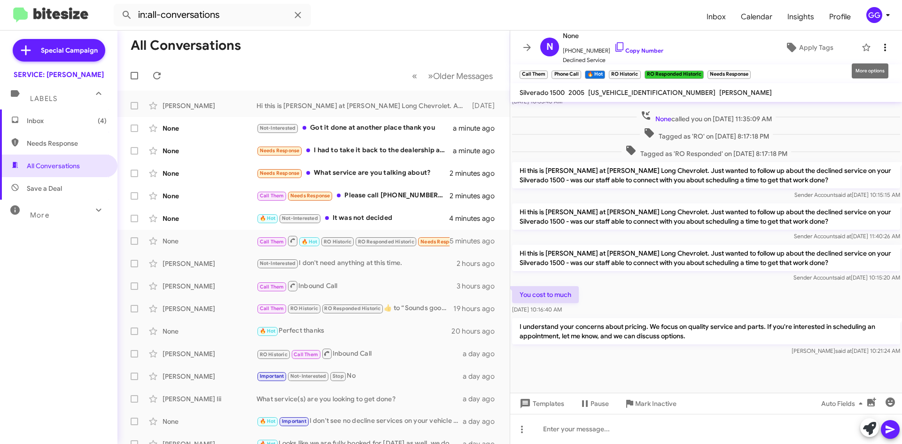
click at [883, 48] on icon at bounding box center [884, 47] width 11 height 11
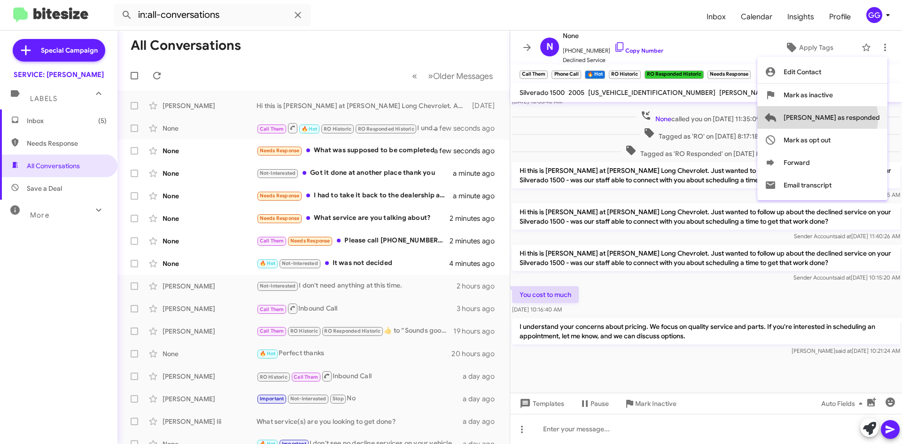
click at [855, 117] on span "[PERSON_NAME] as responded" at bounding box center [831, 117] width 96 height 23
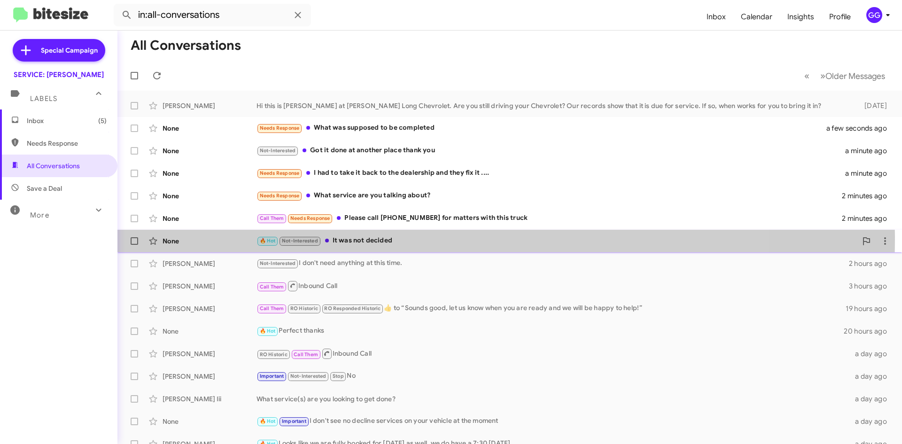
click at [414, 239] on div "🔥 Hot Not-Interested It was not decided" at bounding box center [556, 240] width 600 height 11
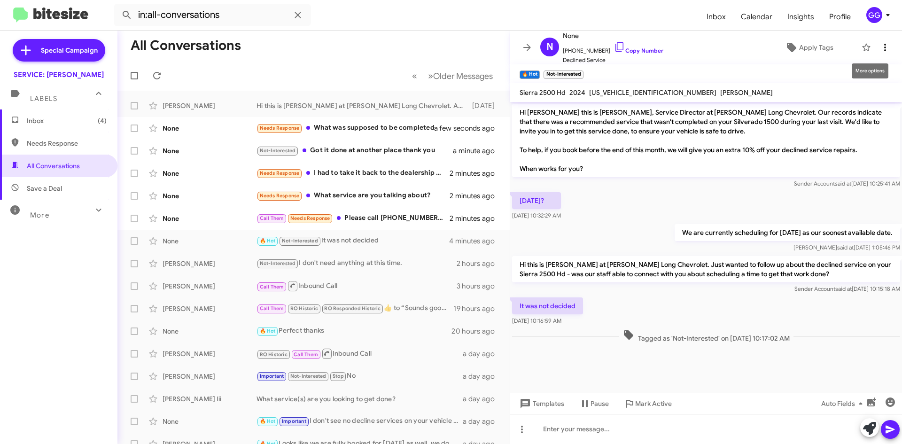
click at [881, 47] on icon at bounding box center [884, 47] width 11 height 11
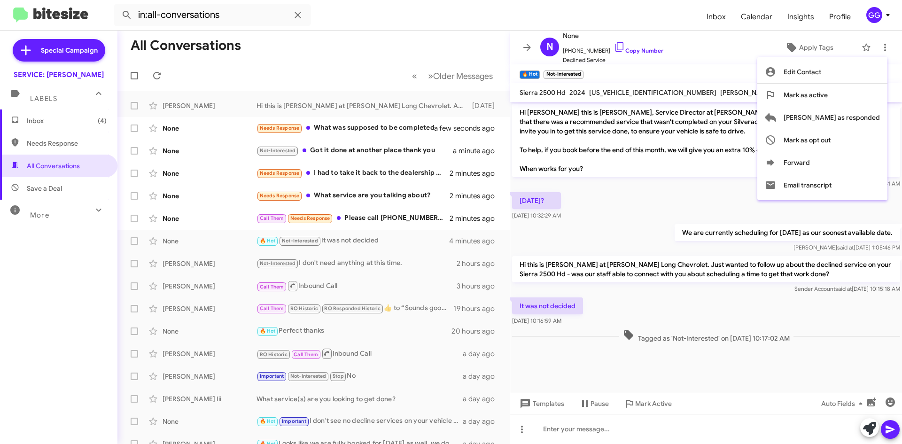
click at [648, 201] on div at bounding box center [451, 222] width 902 height 444
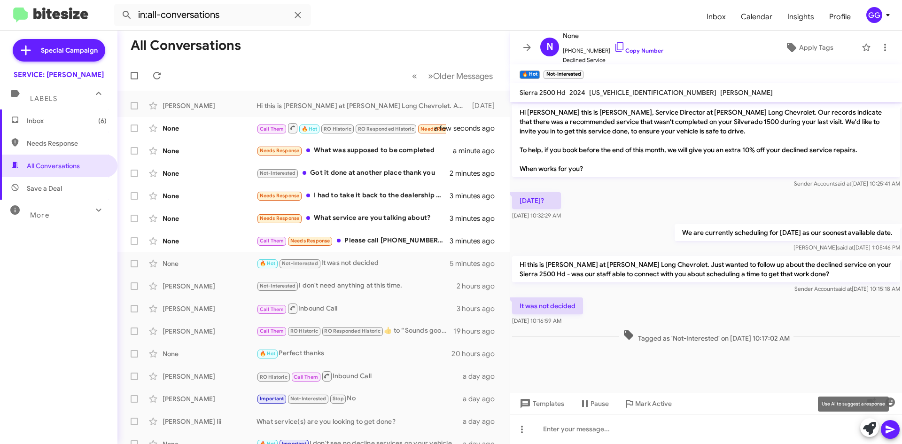
click at [870, 429] on icon at bounding box center [869, 428] width 13 height 13
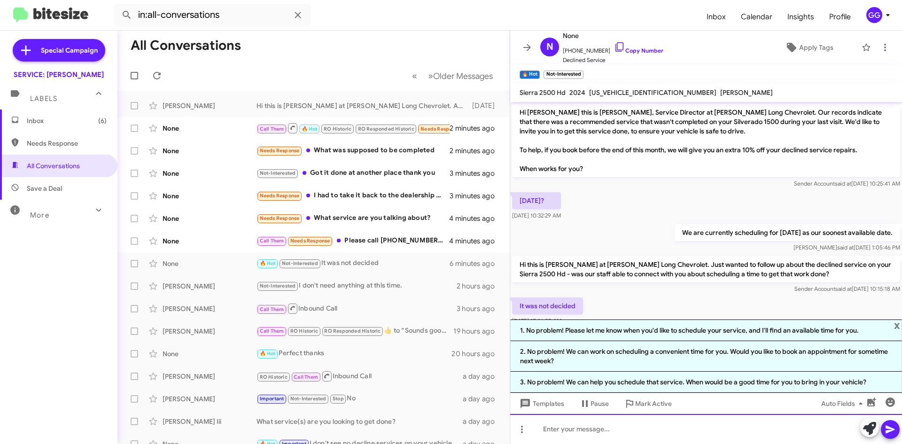
click at [676, 435] on div at bounding box center [706, 429] width 392 height 30
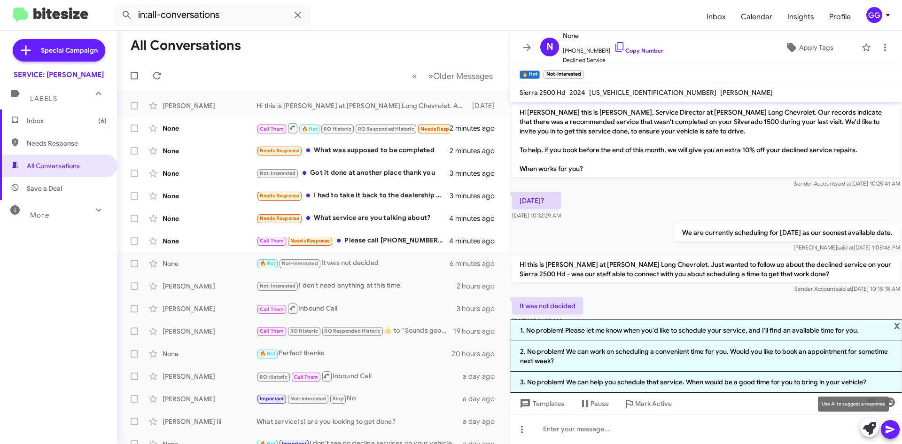
click at [867, 424] on icon at bounding box center [869, 428] width 13 height 13
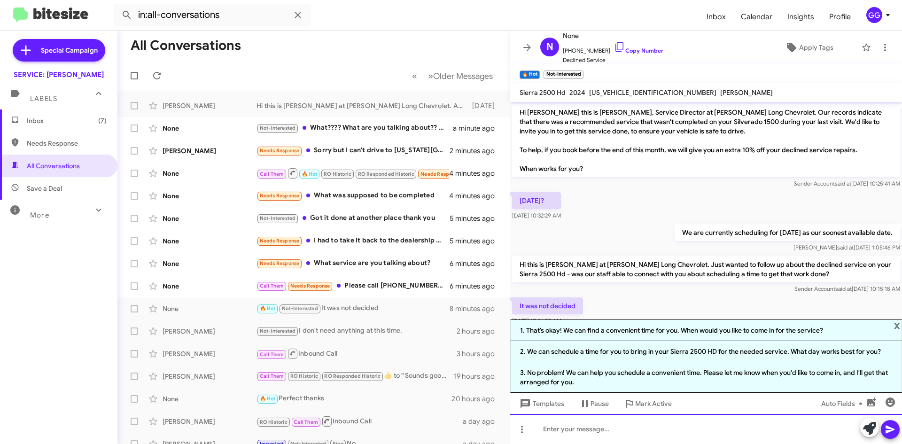
click at [533, 426] on div at bounding box center [706, 429] width 392 height 30
click at [604, 426] on div at bounding box center [706, 429] width 392 height 30
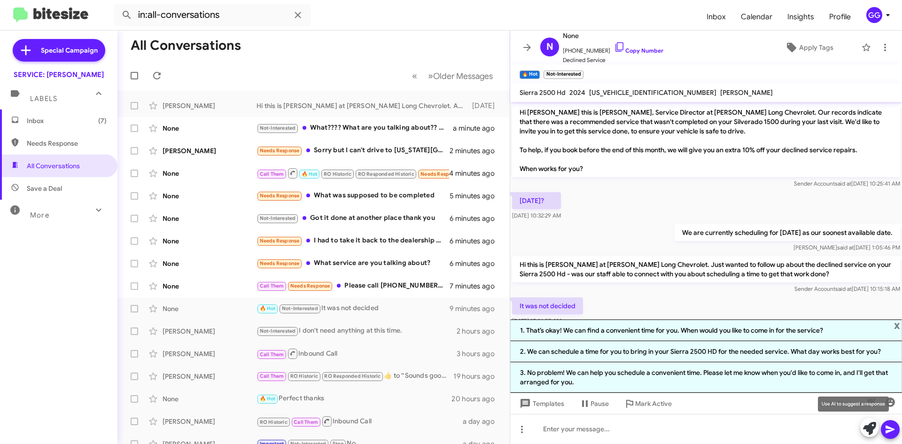
click at [870, 433] on icon at bounding box center [869, 428] width 13 height 13
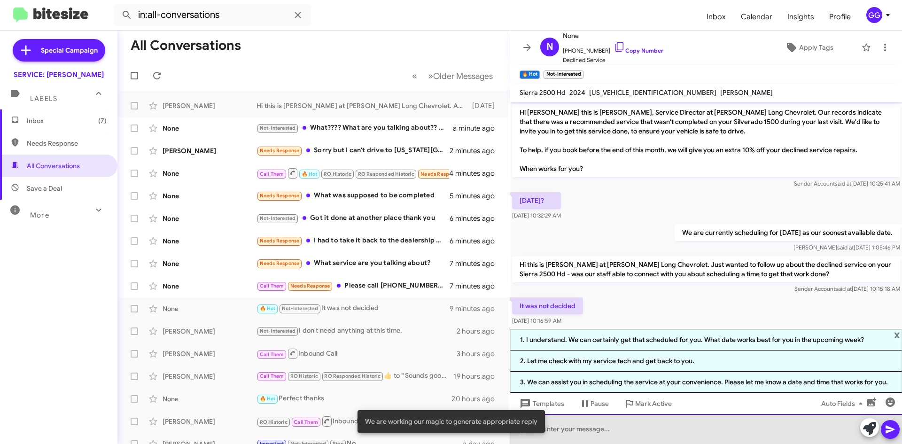
click at [658, 430] on div at bounding box center [706, 429] width 392 height 30
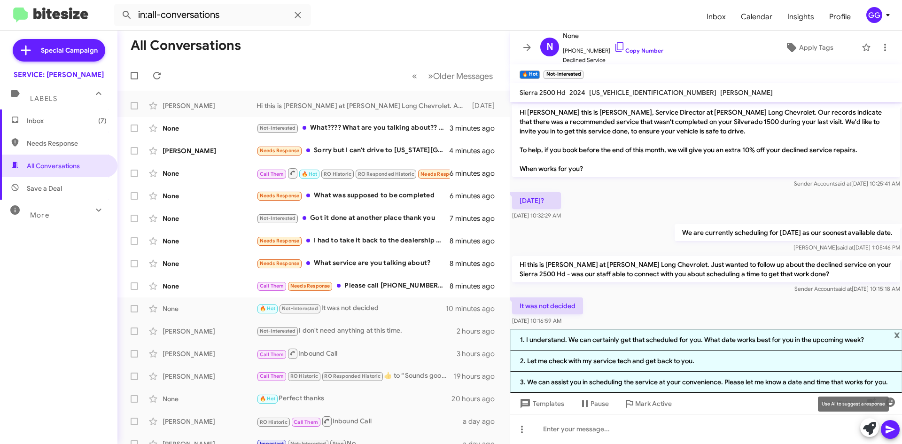
click at [868, 429] on icon at bounding box center [869, 428] width 13 height 13
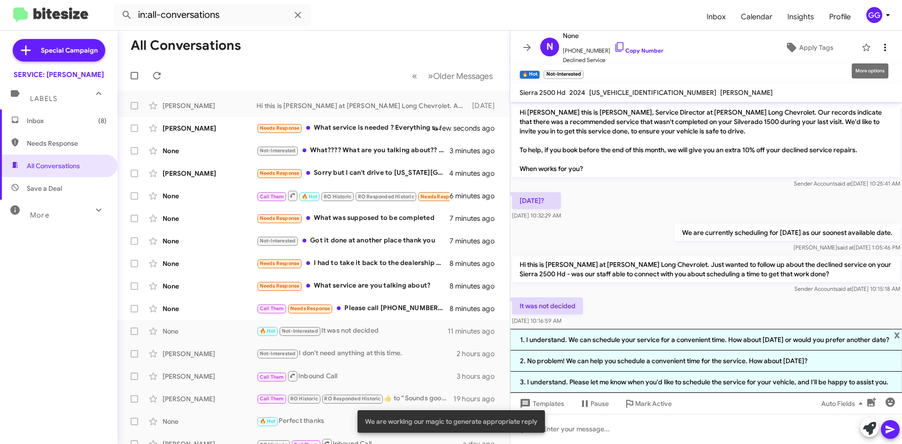
click at [879, 46] on icon at bounding box center [884, 47] width 11 height 11
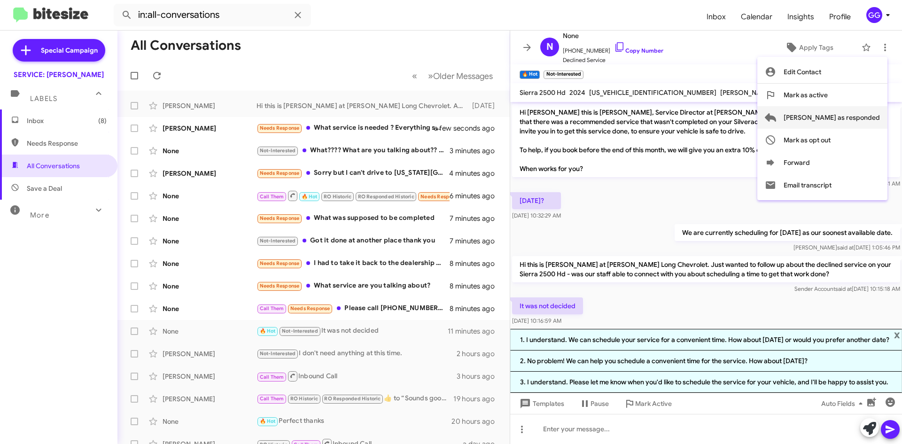
click at [854, 120] on span "[PERSON_NAME] as responded" at bounding box center [831, 117] width 96 height 23
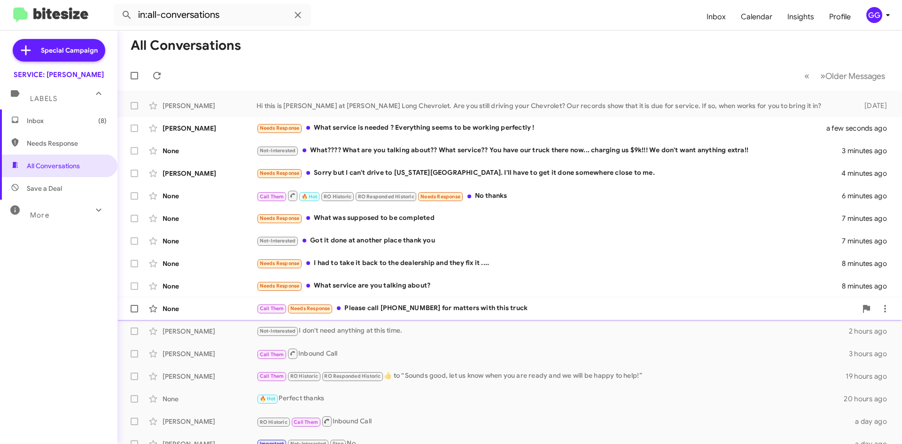
click at [525, 310] on div "Call Them Needs Response Please call 719-636-5179 for matters with this truck" at bounding box center [556, 308] width 600 height 11
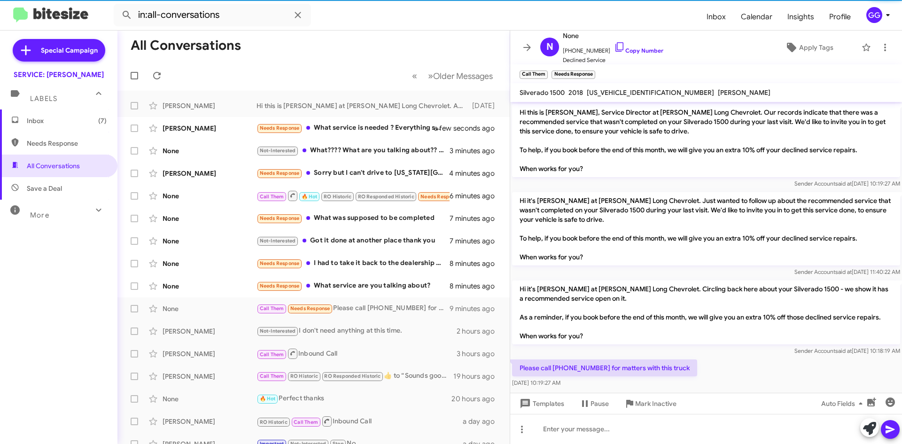
scroll to position [6, 0]
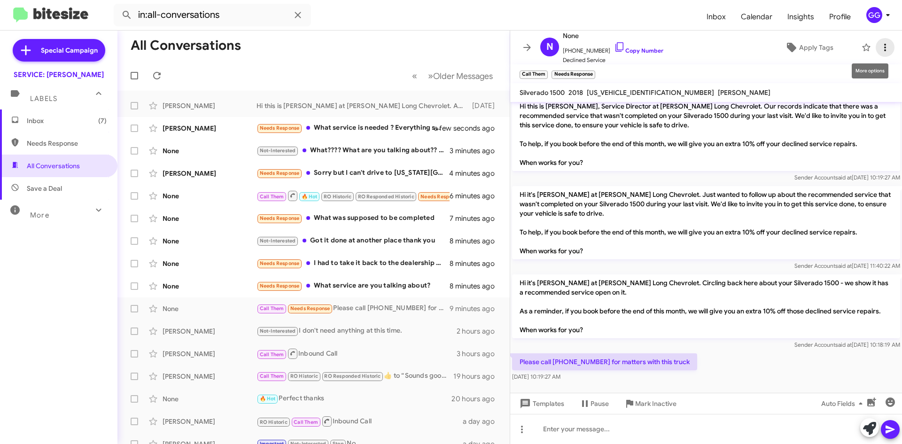
click at [883, 48] on icon at bounding box center [884, 47] width 11 height 11
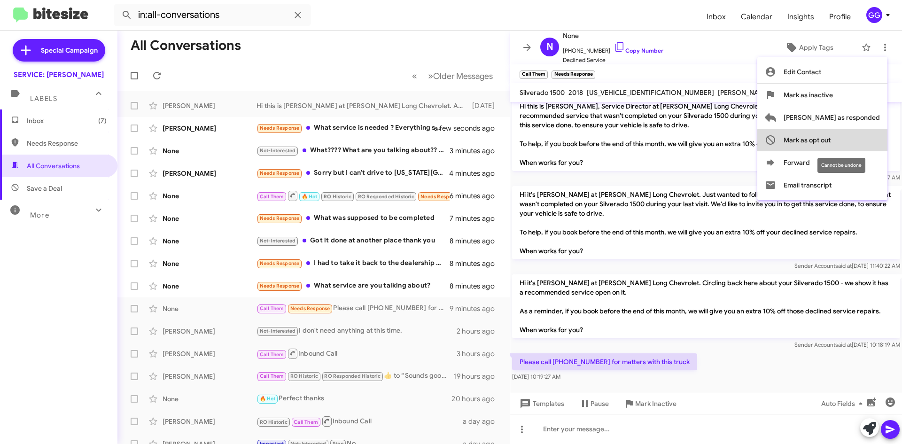
click at [830, 141] on span "Mark as opt out" at bounding box center [806, 140] width 47 height 23
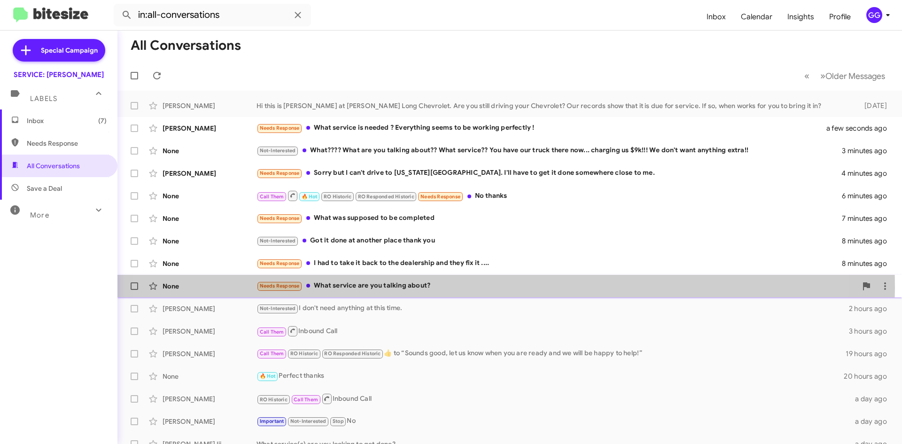
click at [454, 287] on div "Needs Response What service are you talking about?" at bounding box center [556, 285] width 600 height 11
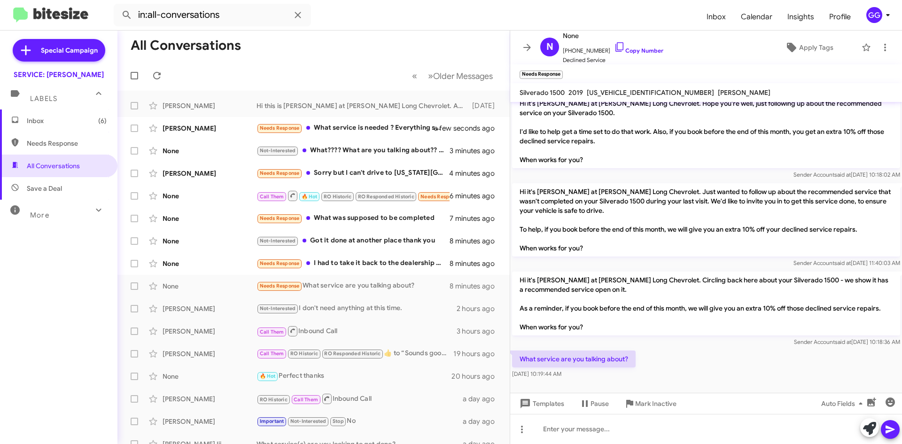
scroll to position [341, 0]
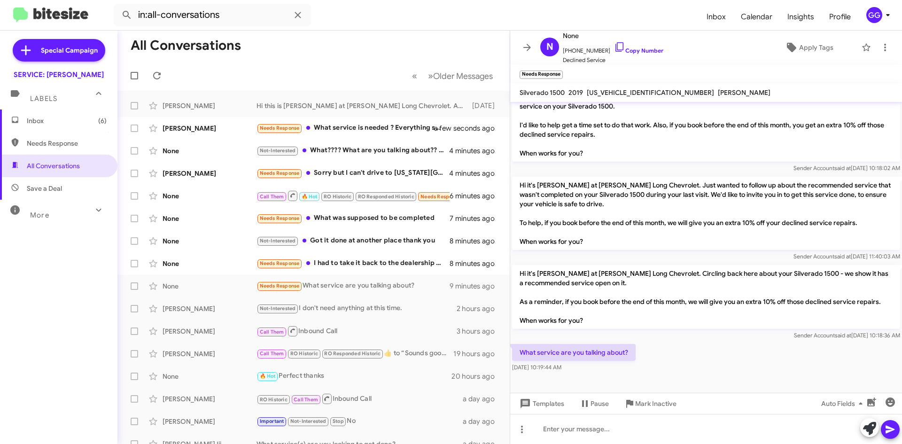
click at [60, 144] on span "Needs Response" at bounding box center [67, 143] width 80 height 9
type input "in:needs-response"
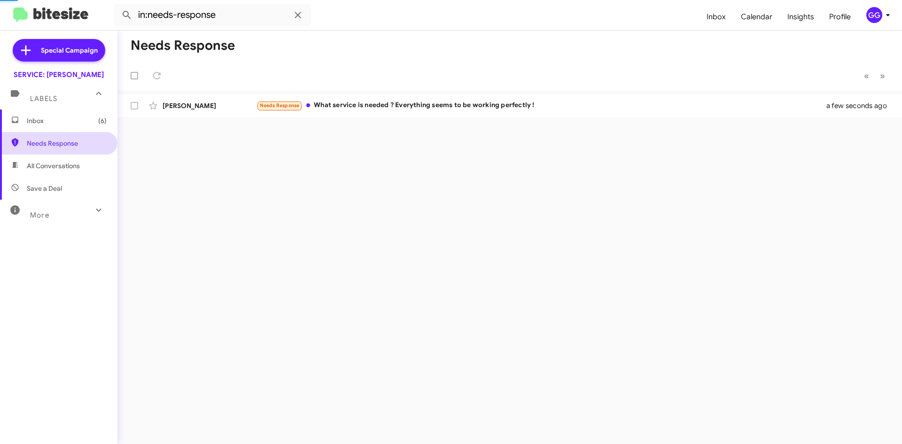
click at [61, 146] on span "Needs Response" at bounding box center [67, 143] width 80 height 9
click at [48, 144] on span "Needs Response" at bounding box center [67, 143] width 80 height 9
click at [55, 123] on span "Inbox (7)" at bounding box center [67, 120] width 80 height 9
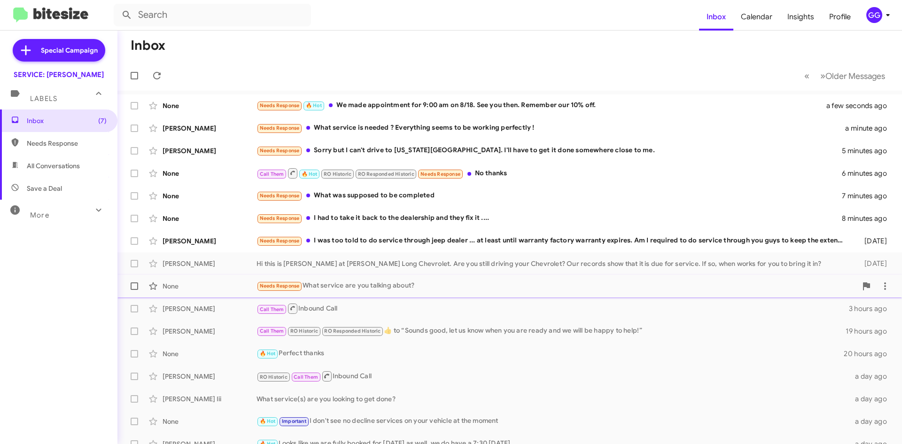
click at [453, 284] on div "Needs Response What service are you talking about?" at bounding box center [556, 285] width 600 height 11
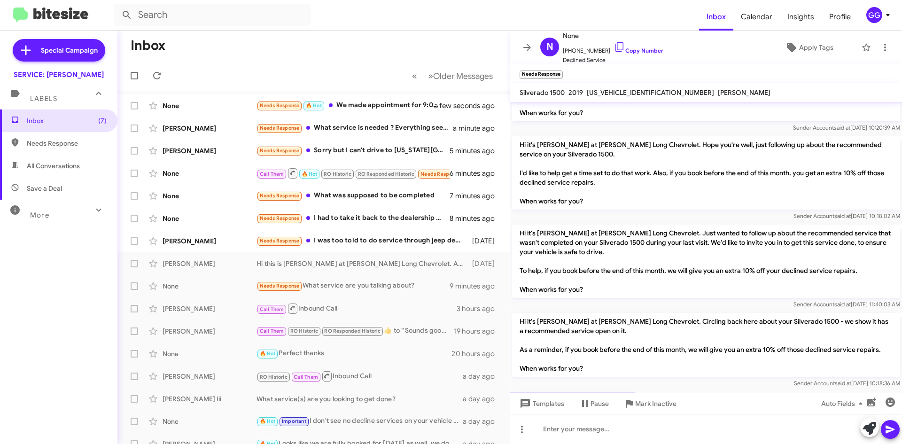
scroll to position [341, 0]
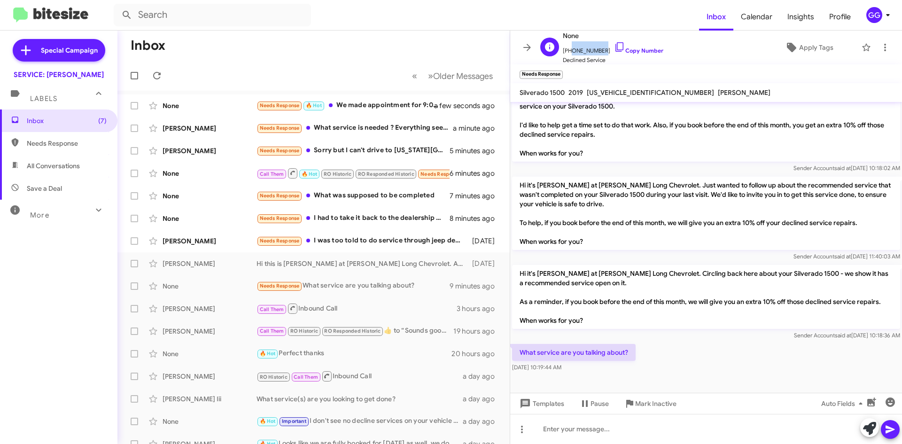
drag, startPoint x: 593, startPoint y: 50, endPoint x: 569, endPoint y: 52, distance: 24.5
click at [569, 52] on span "+17196296072 Copy Number" at bounding box center [613, 48] width 101 height 14
copy span "7196296072"
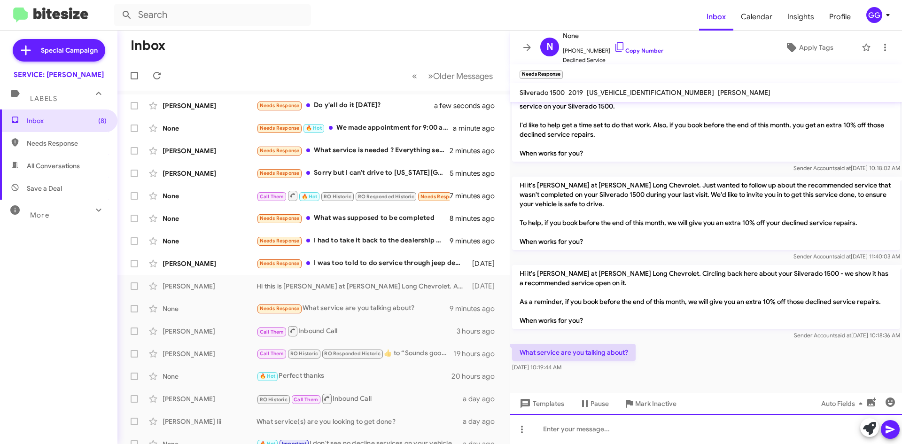
click at [600, 429] on div at bounding box center [706, 429] width 392 height 30
click at [574, 427] on div "My system shows decline services for, Front and Rear brake pads" at bounding box center [706, 429] width 392 height 30
click at [619, 430] on div "My system shows decline services for, Front and Rear brake pads" at bounding box center [706, 429] width 392 height 30
click at [650, 430] on div "My system shows declined services for, Front and Rear brake pads" at bounding box center [706, 429] width 392 height 30
click at [742, 431] on div "My system shows declined service for, Front and Rear brake pads" at bounding box center [706, 429] width 392 height 30
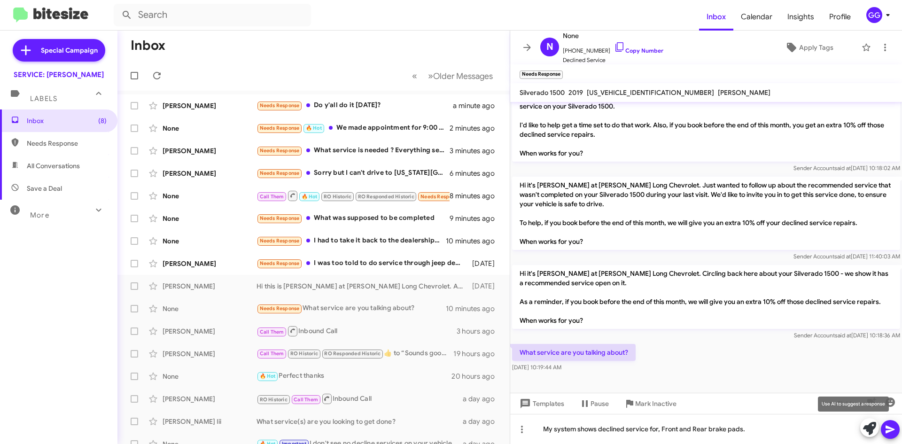
click at [872, 431] on icon at bounding box center [869, 428] width 13 height 13
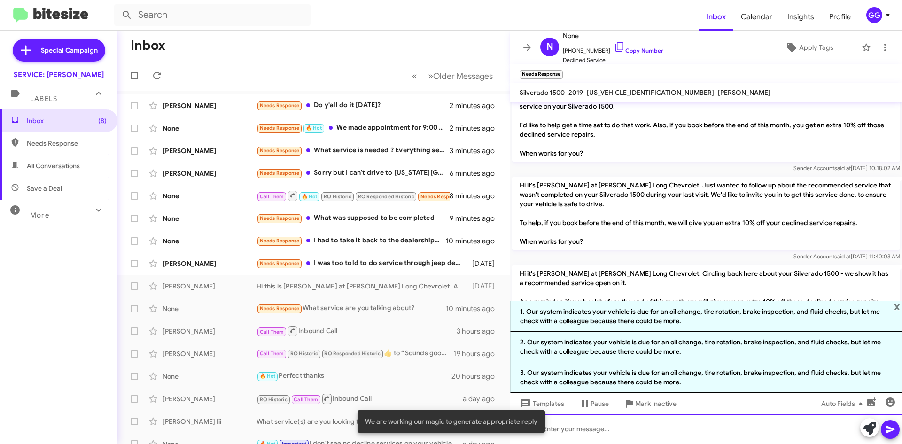
click at [605, 434] on div at bounding box center [706, 429] width 392 height 30
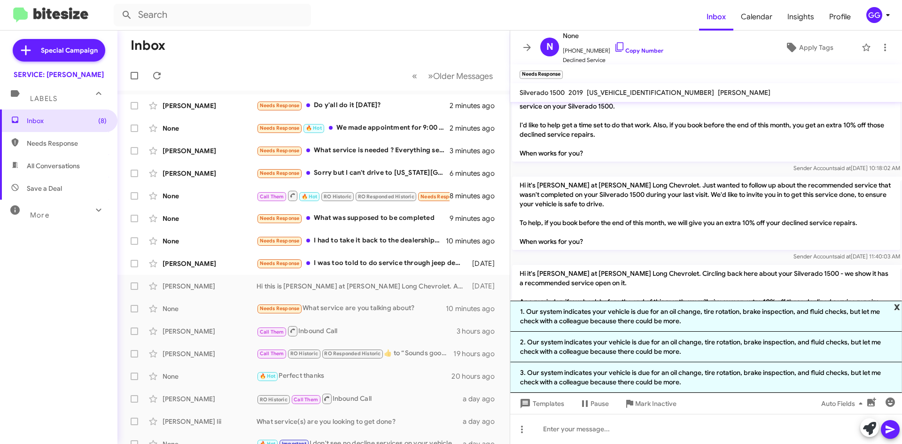
click at [897, 306] on span "x" at bounding box center [897, 306] width 6 height 11
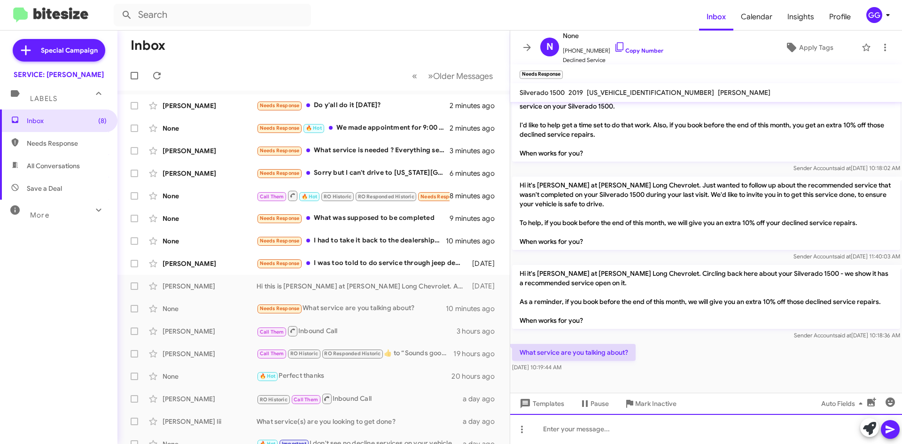
click at [554, 426] on div at bounding box center [706, 429] width 392 height 30
click at [549, 430] on div "my system shoes declined service for, Front and Rear brake pads" at bounding box center [706, 429] width 392 height 30
click at [594, 427] on div "My system shoes declined service for, Front and Rear brake pads" at bounding box center [706, 429] width 392 height 30
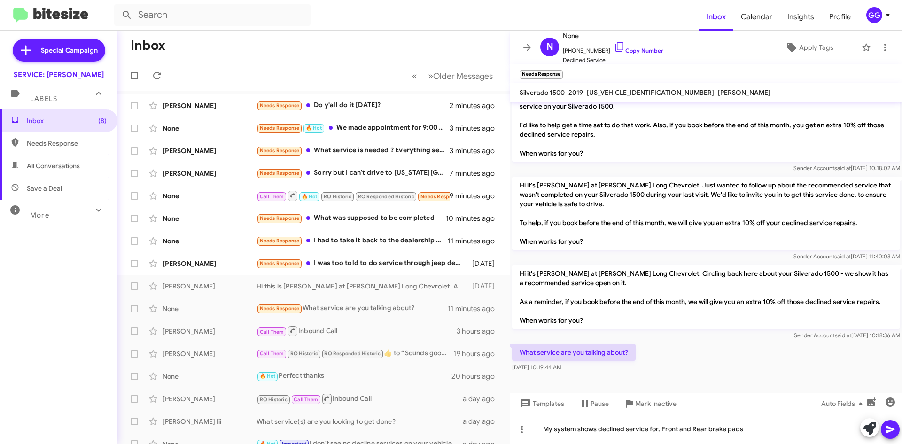
click at [890, 425] on icon at bounding box center [889, 429] width 11 height 11
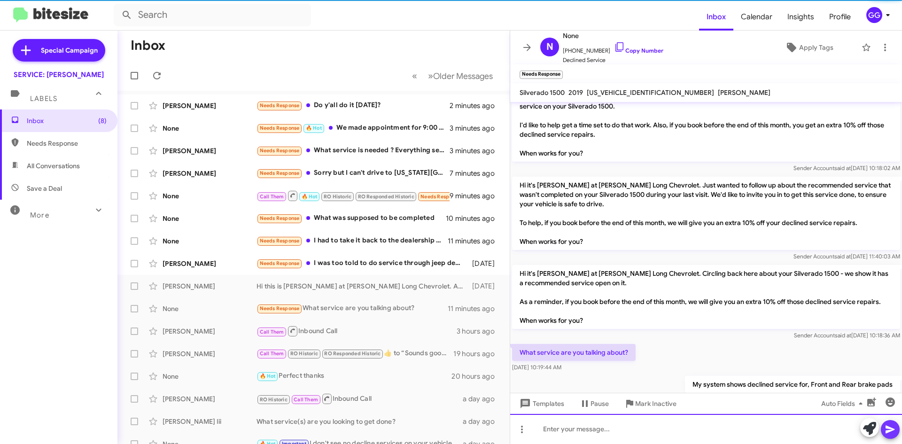
scroll to position [0, 0]
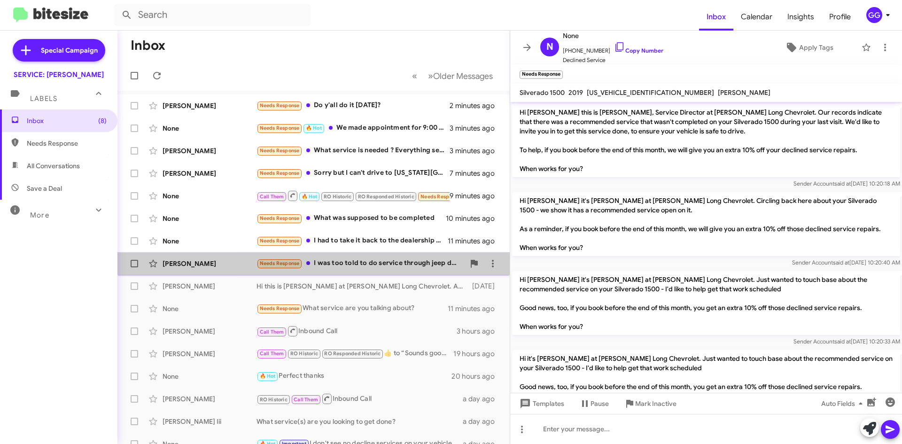
click at [369, 265] on div "Needs Response I was too told to do service through jeep dealer ... at least un…" at bounding box center [360, 263] width 208 height 11
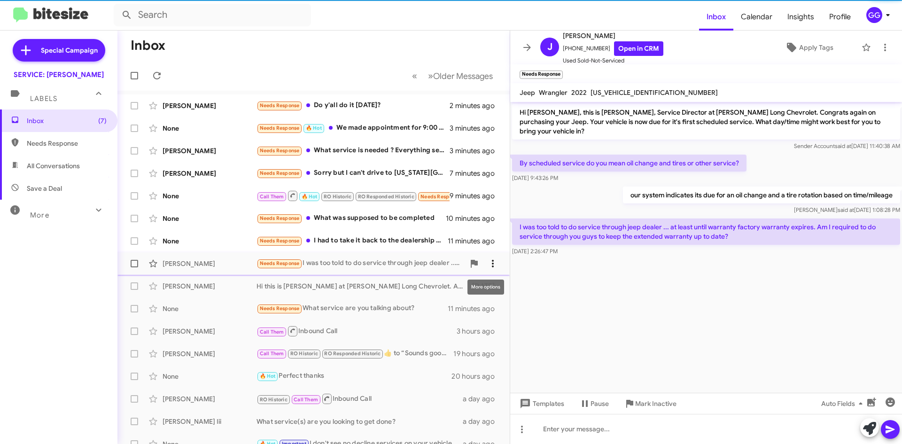
click at [487, 263] on icon at bounding box center [492, 263] width 11 height 11
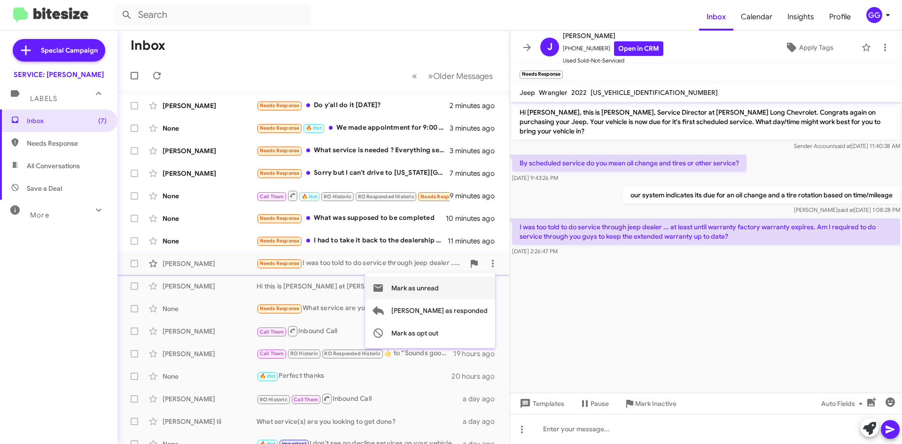
click at [480, 289] on button "Mark as unread" at bounding box center [430, 288] width 130 height 23
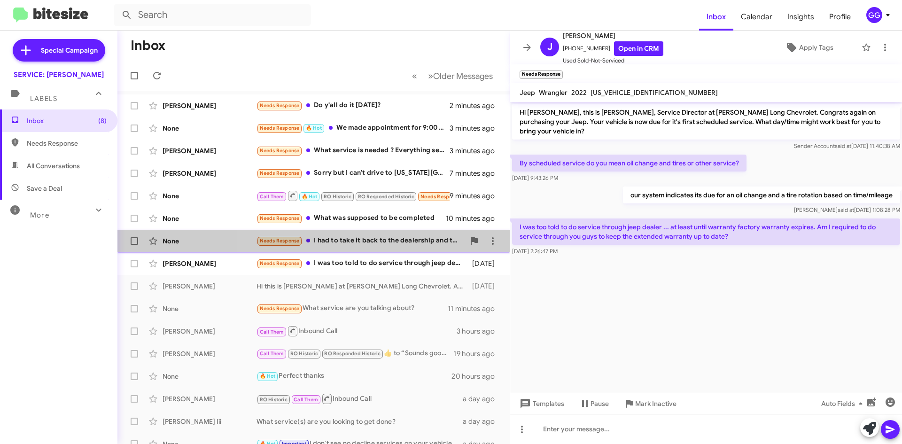
click at [384, 242] on div "Needs Response I had to take it back to the dealership and they fix it ...." at bounding box center [360, 240] width 208 height 11
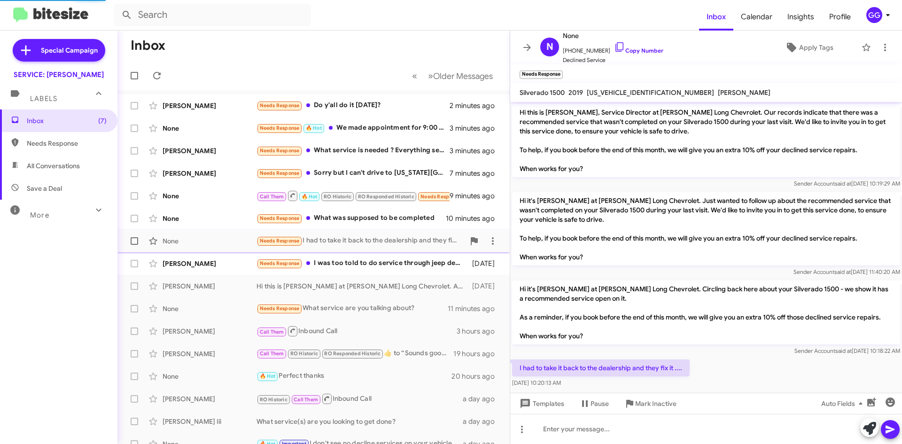
scroll to position [6, 0]
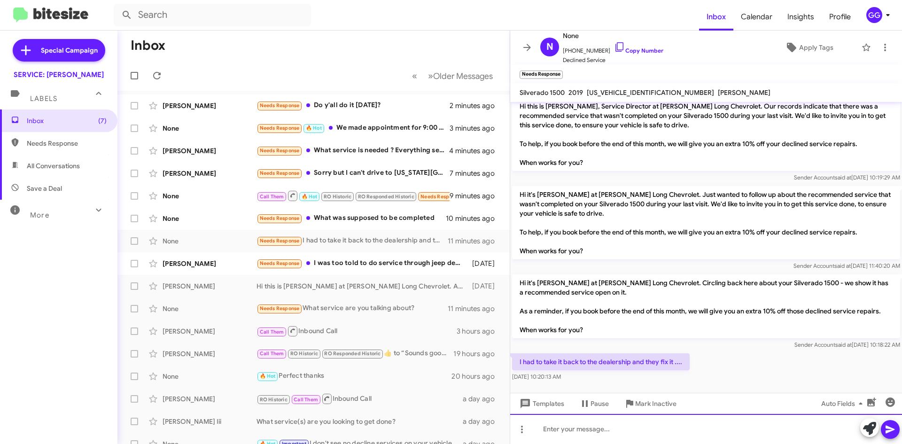
click at [575, 429] on div at bounding box center [706, 429] width 392 height 30
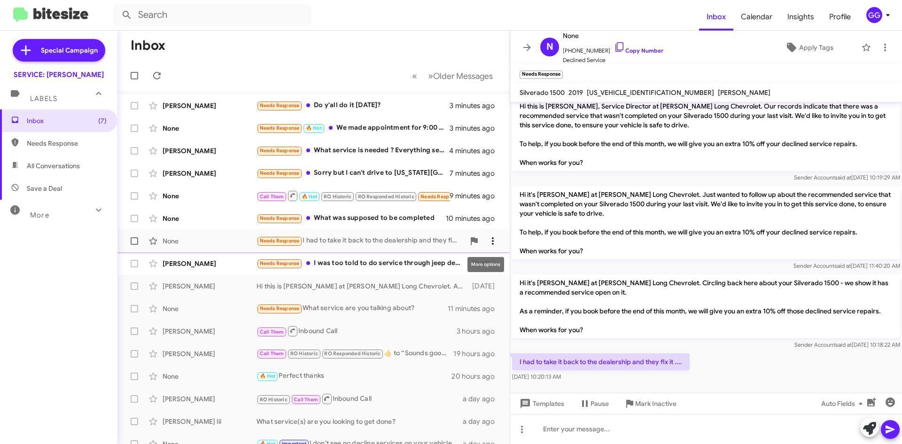
click at [488, 241] on icon at bounding box center [492, 240] width 11 height 11
click at [439, 267] on span "Mark as unread" at bounding box center [414, 265] width 47 height 23
click at [41, 167] on span "All Conversations" at bounding box center [53, 165] width 53 height 9
type input "in:all-conversations"
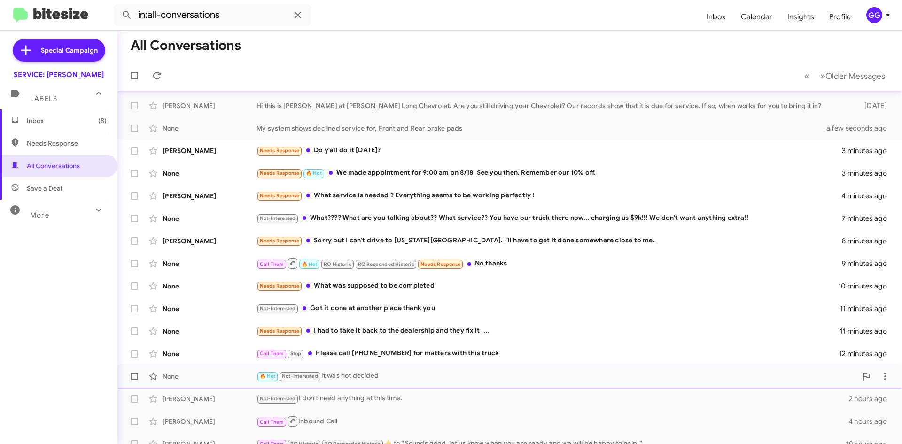
scroll to position [47, 0]
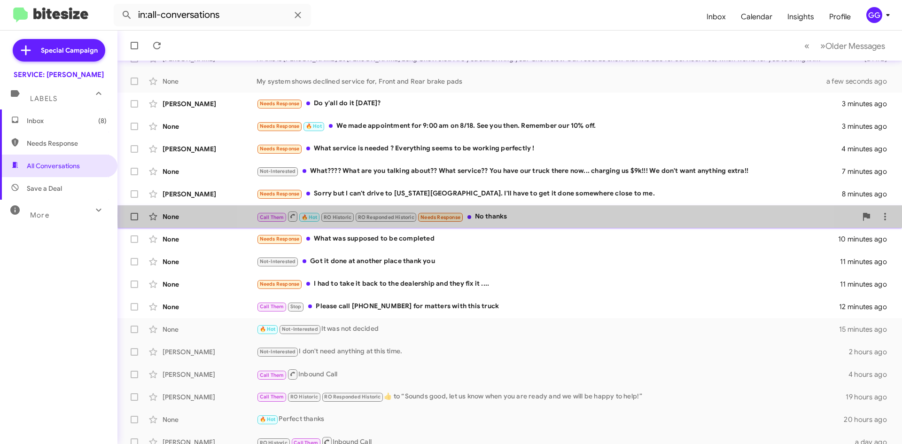
click at [527, 216] on div "Call Them 🔥 Hot RO Historic RO Responded Historic Needs Response No thanks" at bounding box center [556, 216] width 600 height 12
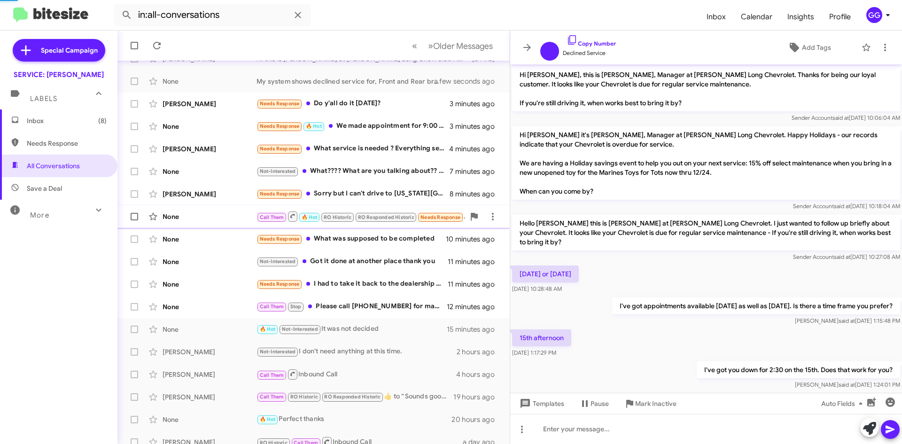
scroll to position [426, 0]
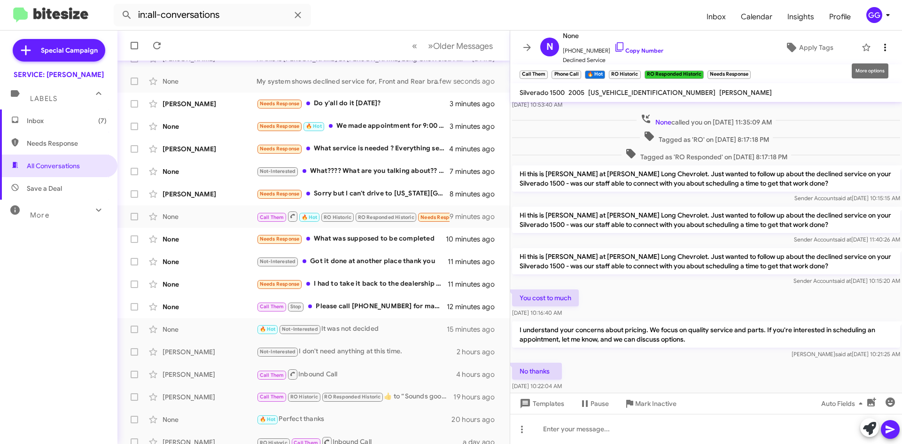
click at [880, 48] on icon at bounding box center [884, 47] width 11 height 11
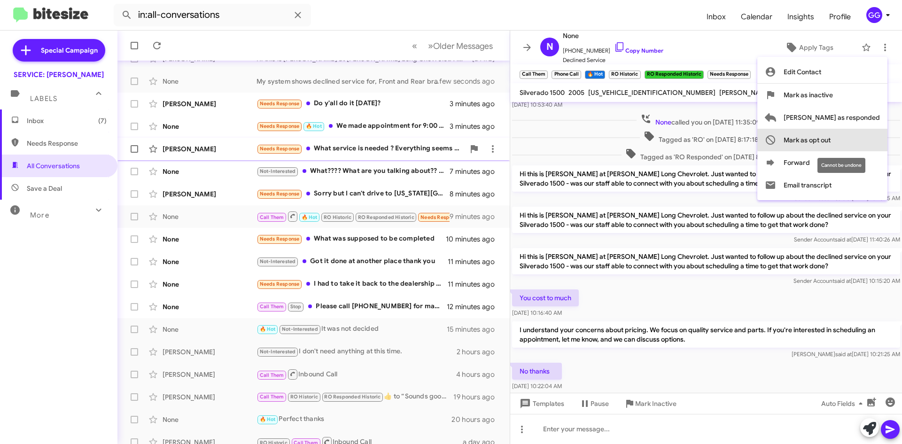
click at [871, 138] on button "Mark as opt out" at bounding box center [822, 140] width 130 height 23
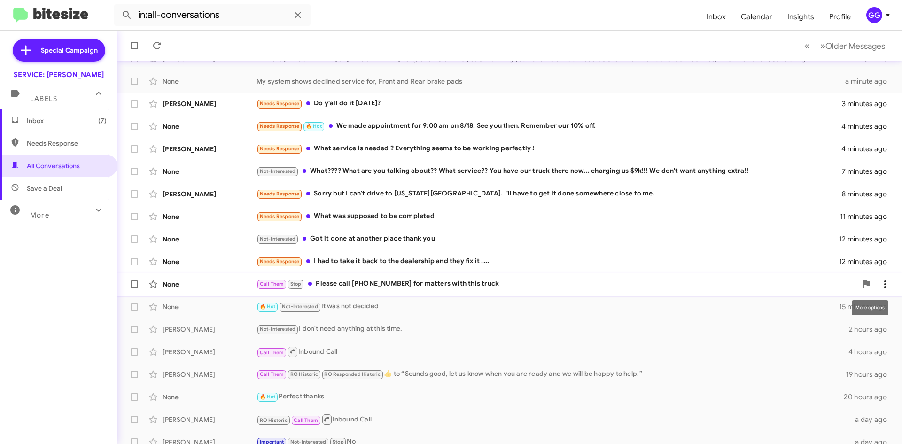
click at [880, 283] on icon at bounding box center [884, 284] width 11 height 11
click at [641, 284] on div at bounding box center [451, 222] width 902 height 444
click at [471, 285] on div "Call Them Stop Please call 719-636-5179 for matters with this truck" at bounding box center [556, 284] width 600 height 11
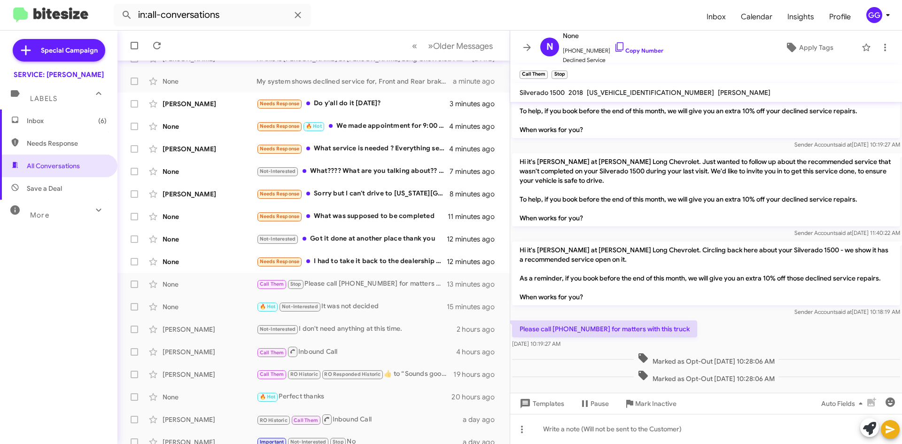
scroll to position [46, 0]
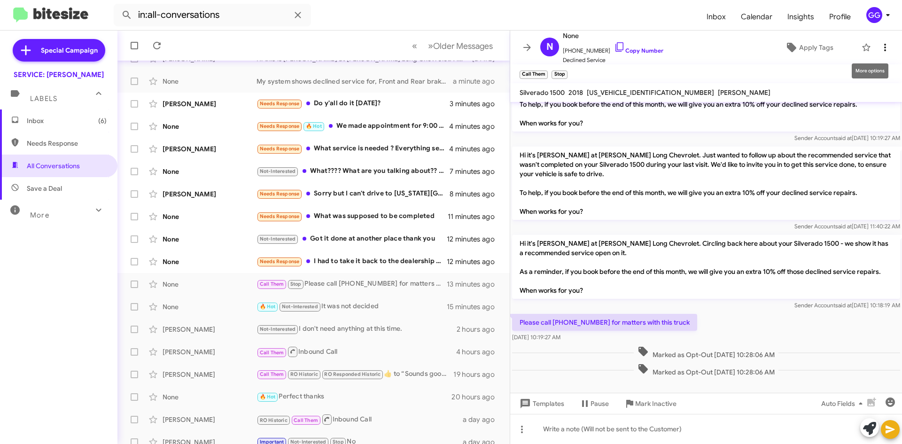
click at [879, 47] on icon at bounding box center [884, 47] width 11 height 11
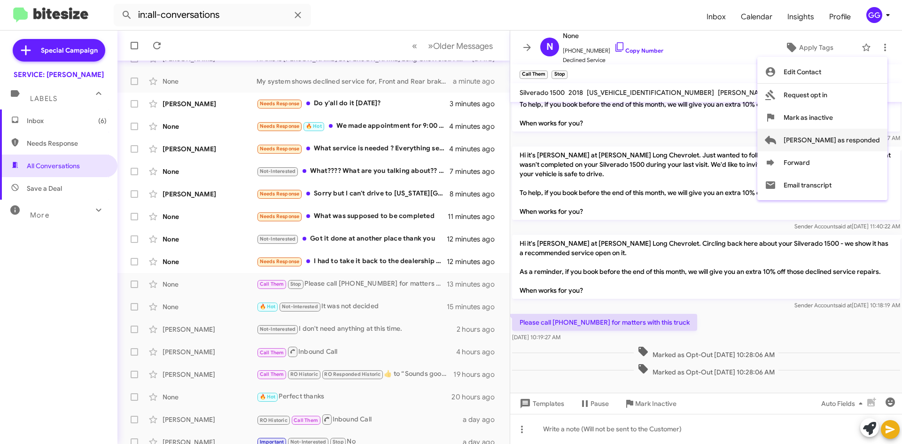
click at [867, 141] on span "[PERSON_NAME] as responded" at bounding box center [831, 140] width 96 height 23
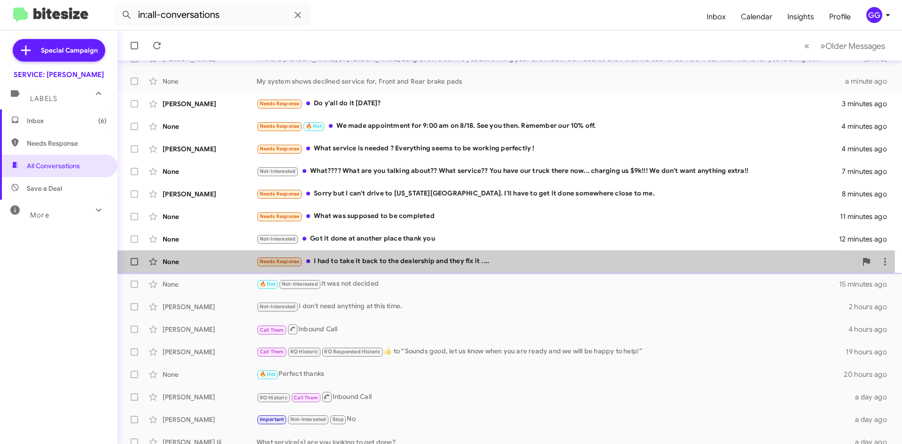
click at [451, 263] on div "Needs Response I had to take it back to the dealership and they fix it ...." at bounding box center [556, 261] width 600 height 11
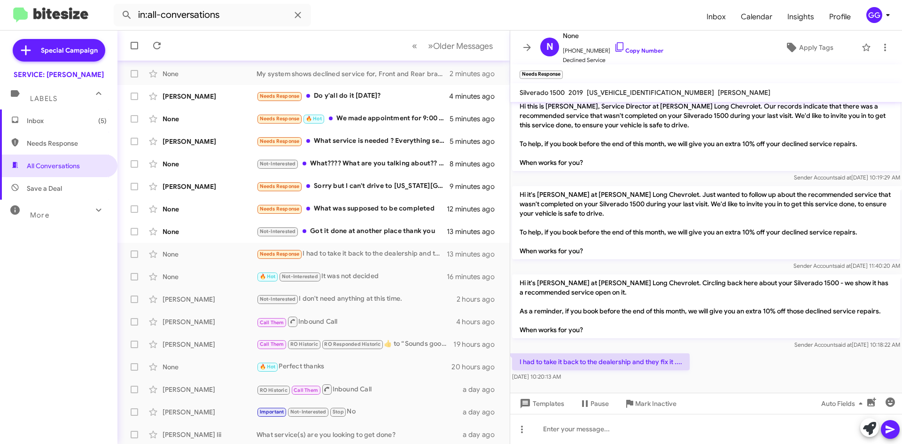
scroll to position [56, 0]
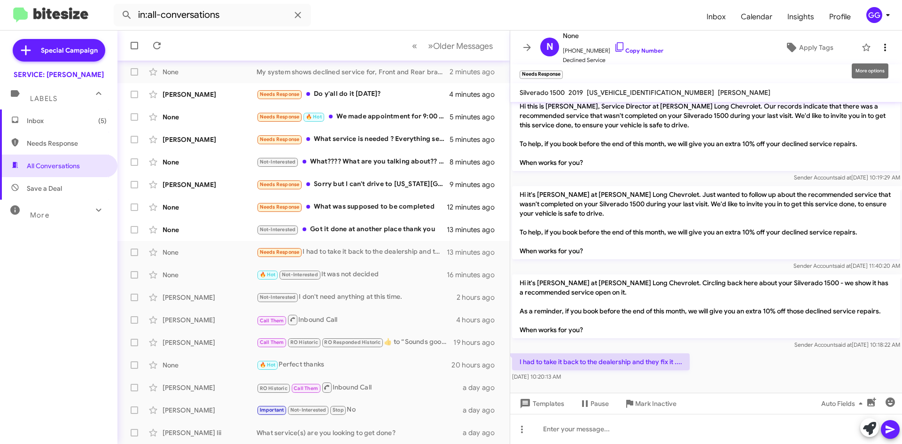
click at [880, 46] on icon at bounding box center [884, 47] width 11 height 11
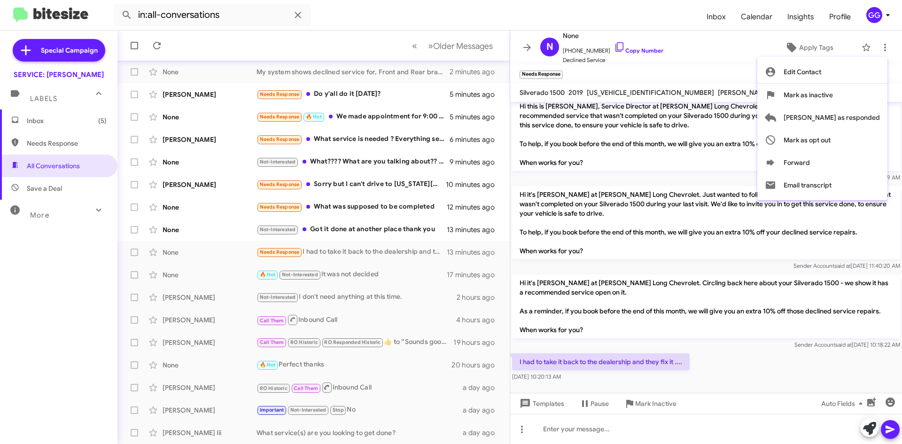
click at [528, 46] on div at bounding box center [451, 222] width 902 height 444
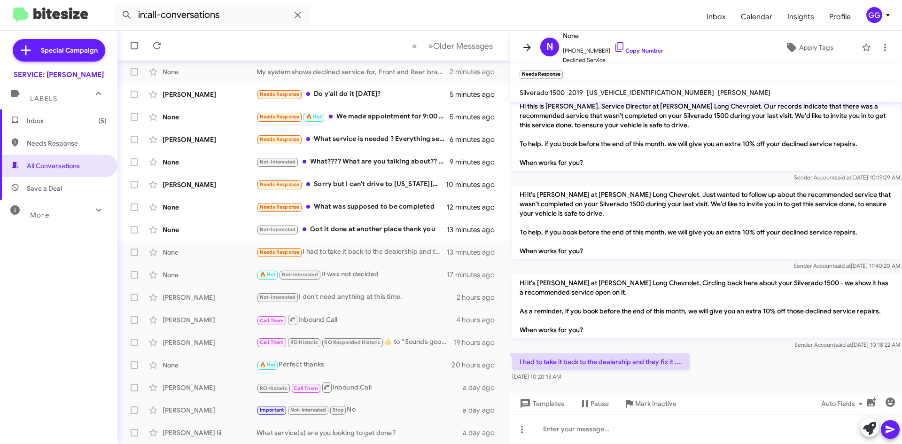
click at [529, 45] on icon at bounding box center [526, 47] width 11 height 11
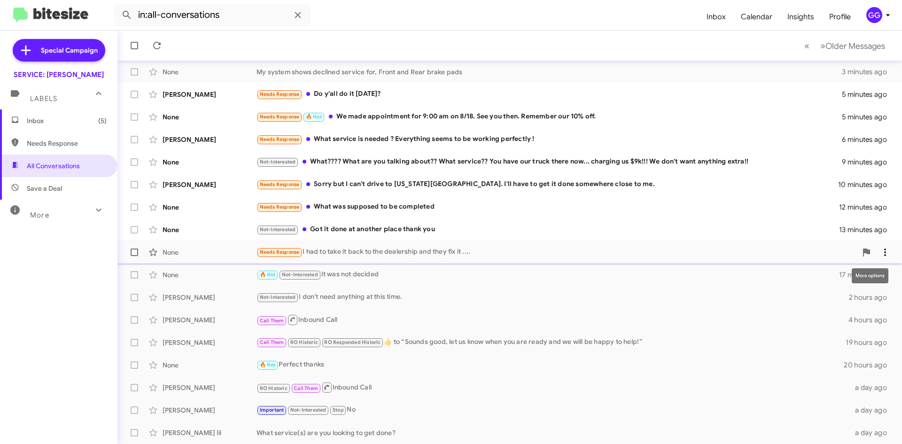
click at [879, 249] on icon at bounding box center [884, 252] width 11 height 11
click at [831, 278] on span "Mark as unread" at bounding box center [806, 276] width 47 height 23
click at [432, 344] on div "Call Them RO Historic RO Responded Historic ​👍​ to “ Sounds good, let us know w…" at bounding box center [556, 342] width 600 height 11
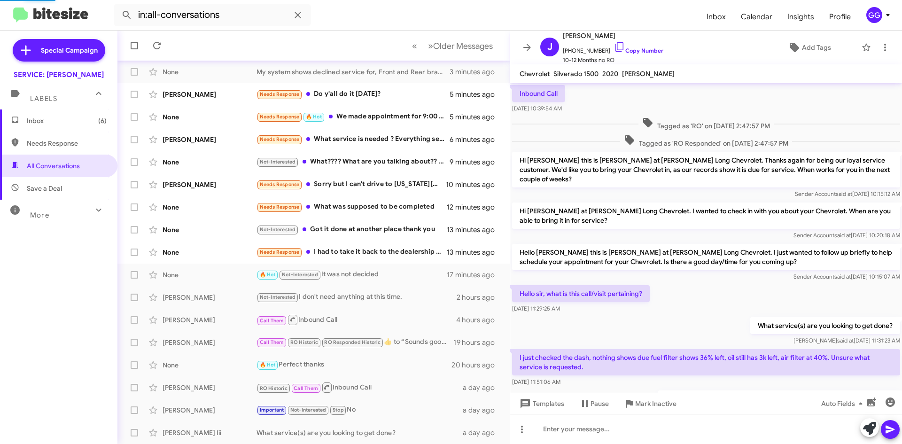
scroll to position [57, 0]
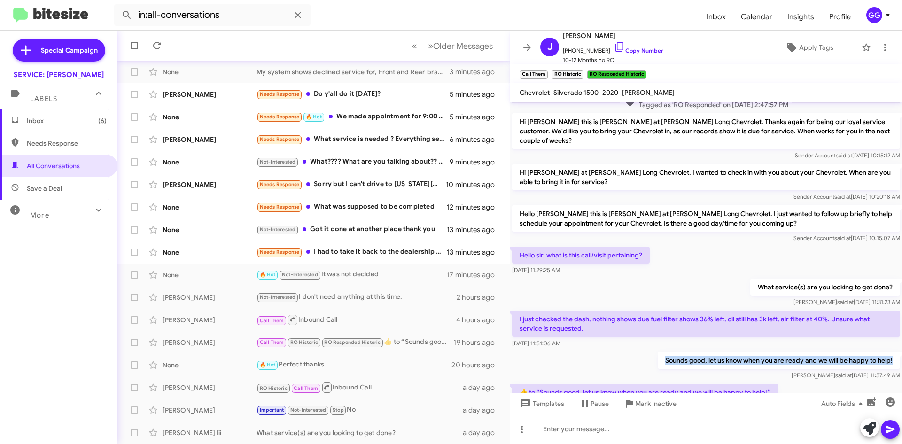
drag, startPoint x: 657, startPoint y: 350, endPoint x: 889, endPoint y: 348, distance: 232.0
click at [889, 352] on p "Sounds good, let us know when you are ready and we will be happy to help!" at bounding box center [779, 360] width 242 height 17
copy p "Sounds good, let us know when you are ready and we will be happy to help!"
click at [421, 250] on div "Needs Response I had to take it back to the dealership and they fix it ...." at bounding box center [360, 252] width 208 height 11
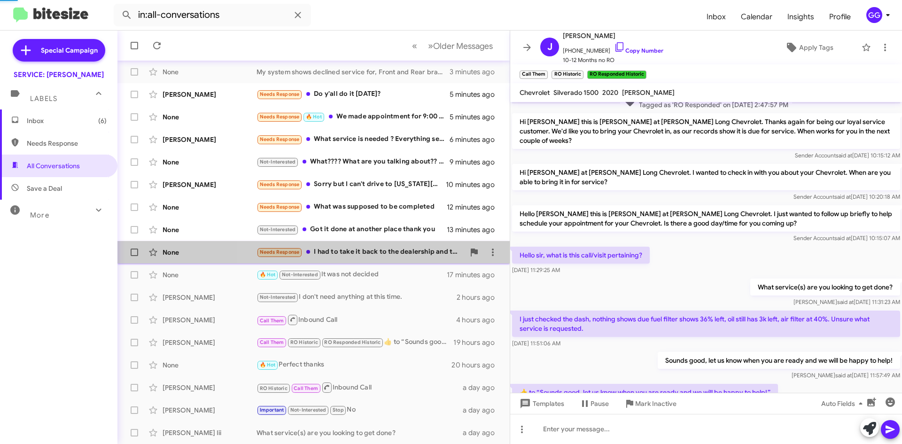
scroll to position [6, 0]
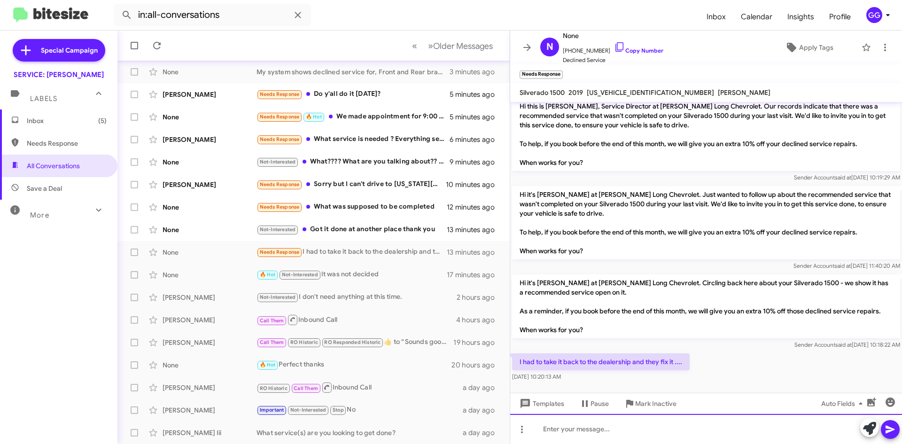
paste div
click at [682, 432] on div "Sounds good, let us know when you are ready and we will be happy to help!" at bounding box center [706, 429] width 392 height 30
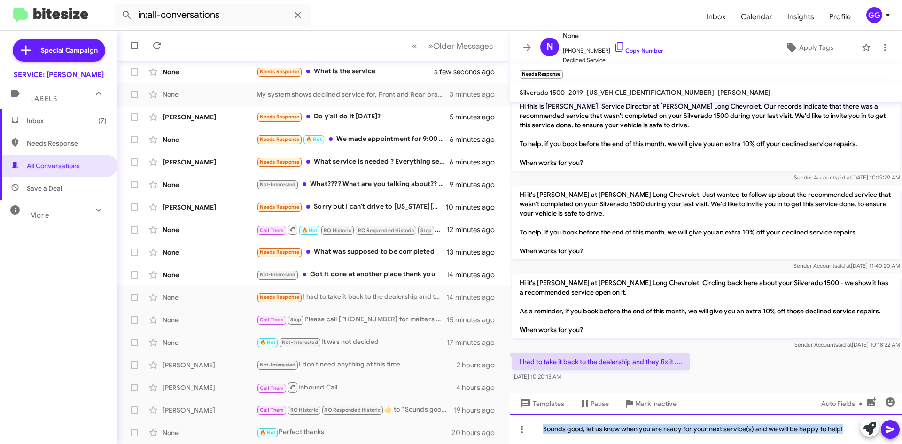
drag, startPoint x: 841, startPoint y: 431, endPoint x: 499, endPoint y: 466, distance: 343.7
click at [499, 443] on html "in:all-conversations Inbox Calendar Insights Profile GG Special Campaign SERVIC…" at bounding box center [451, 222] width 902 height 444
copy div "Sounds good, let us know when you are ready for your next service(s) and we wil…"
click at [849, 435] on div "Sounds good, let us know when you are ready for your next service(s) and we wil…" at bounding box center [706, 429] width 392 height 30
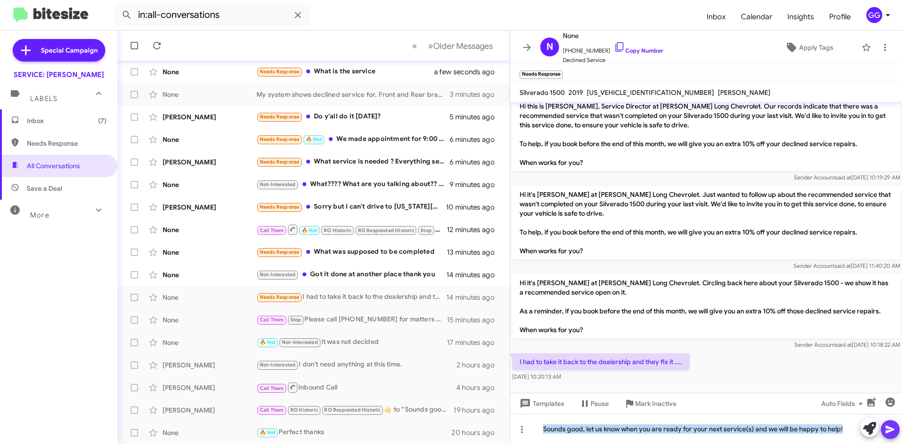
click at [886, 427] on icon at bounding box center [889, 430] width 9 height 8
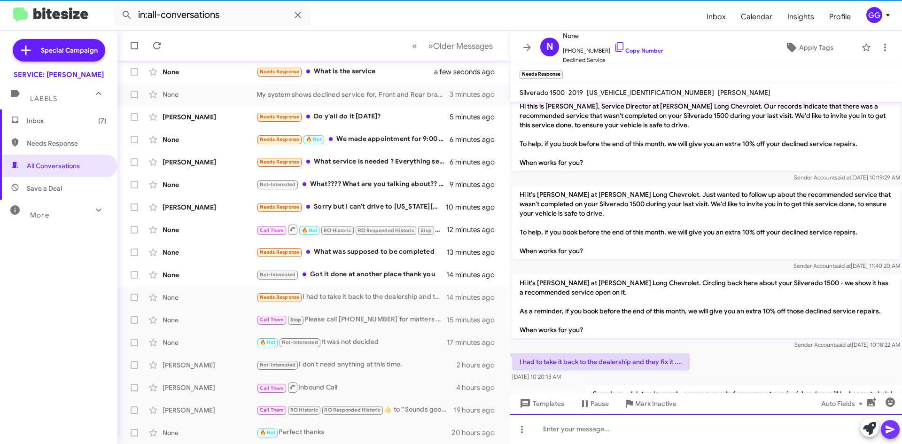
scroll to position [40, 0]
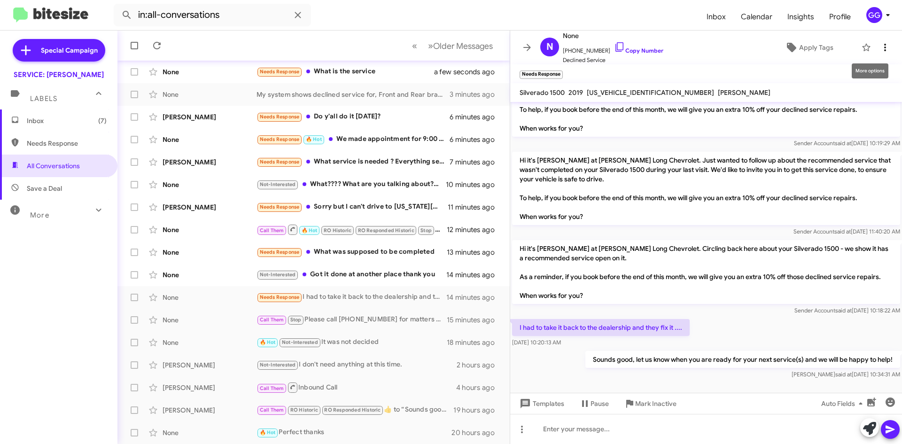
click at [883, 44] on icon at bounding box center [884, 47] width 11 height 11
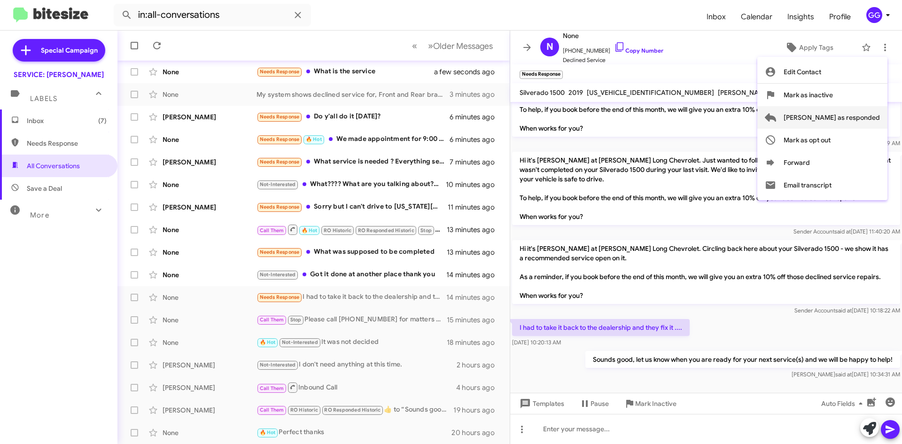
click at [864, 113] on span "[PERSON_NAME] as responded" at bounding box center [831, 117] width 96 height 23
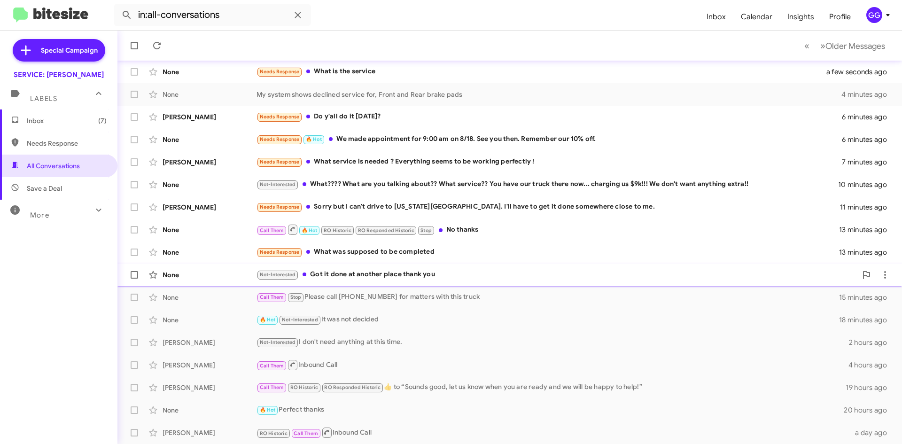
click at [408, 276] on div "Not-Interested Got it done at another place thank you" at bounding box center [556, 274] width 600 height 11
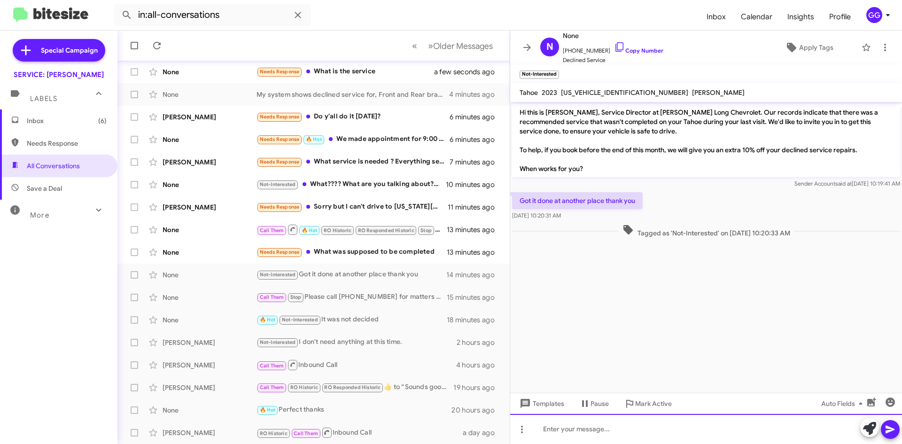
paste div
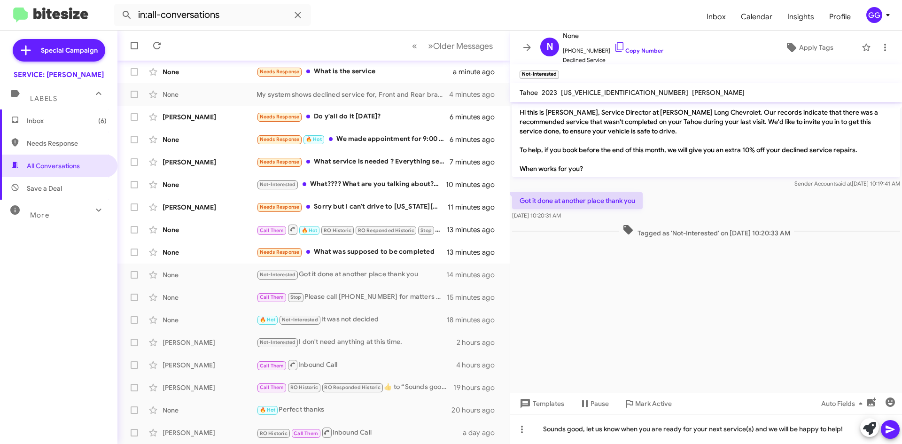
click at [892, 429] on icon at bounding box center [889, 429] width 11 height 11
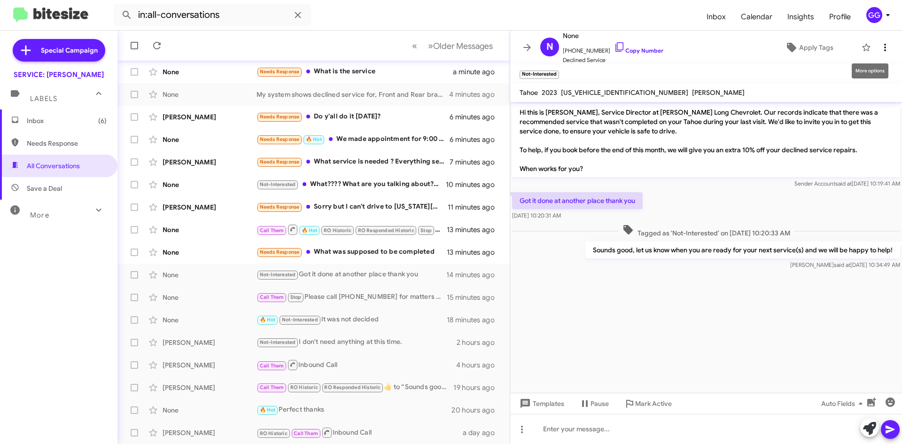
click at [880, 43] on icon at bounding box center [884, 47] width 11 height 11
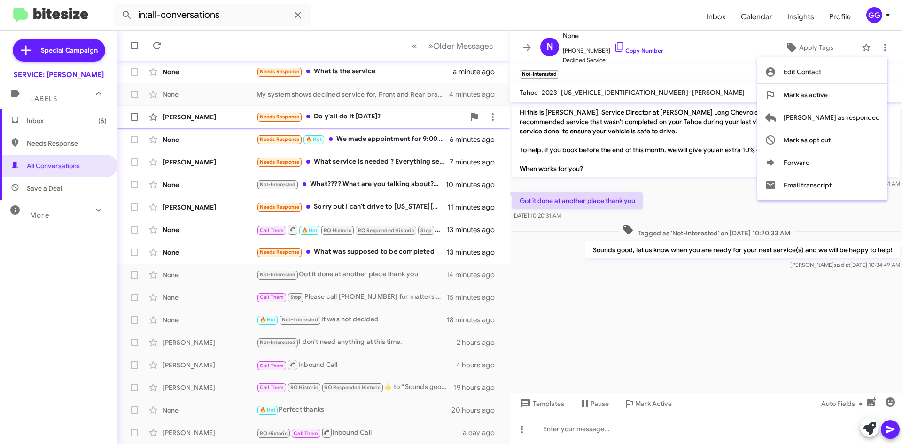
click at [847, 115] on span "[PERSON_NAME] as responded" at bounding box center [831, 117] width 96 height 23
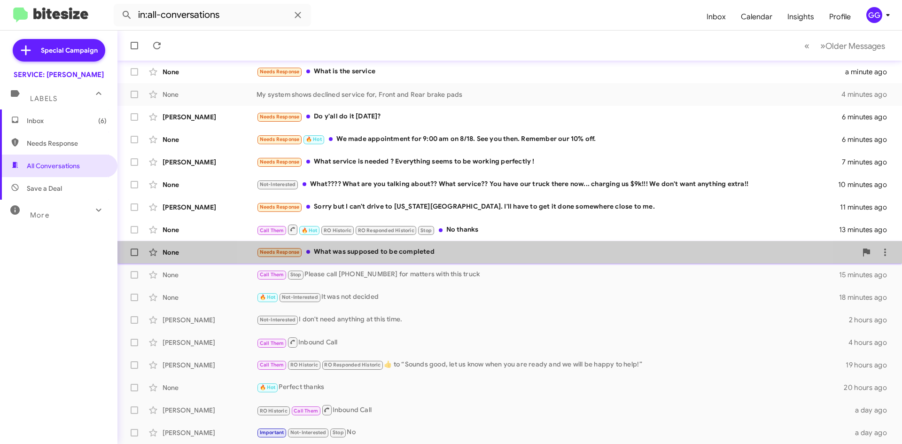
click at [518, 256] on div "Needs Response What was supposed to be completed" at bounding box center [556, 252] width 600 height 11
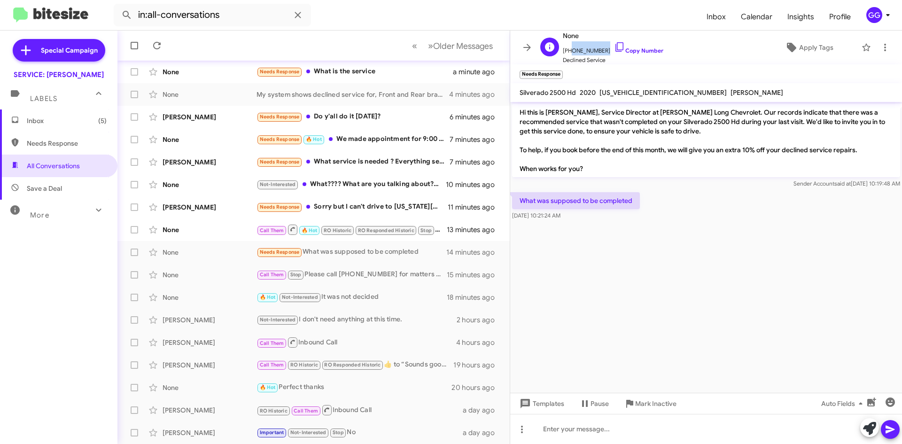
drag, startPoint x: 600, startPoint y: 49, endPoint x: 569, endPoint y: 53, distance: 31.8
click at [569, 53] on span "+17193308877 Copy Number" at bounding box center [613, 48] width 101 height 14
copy span "7193308877"
click at [612, 63] on span "Declined Service" at bounding box center [613, 59] width 101 height 9
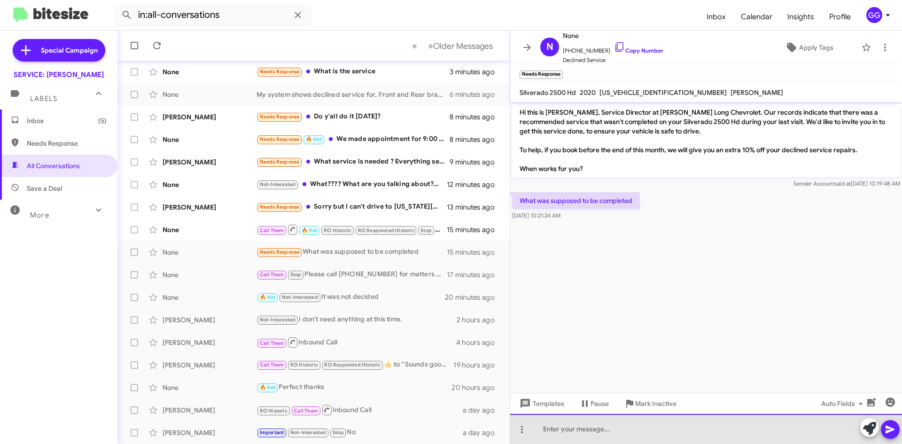
click at [576, 425] on div at bounding box center [706, 429] width 392 height 30
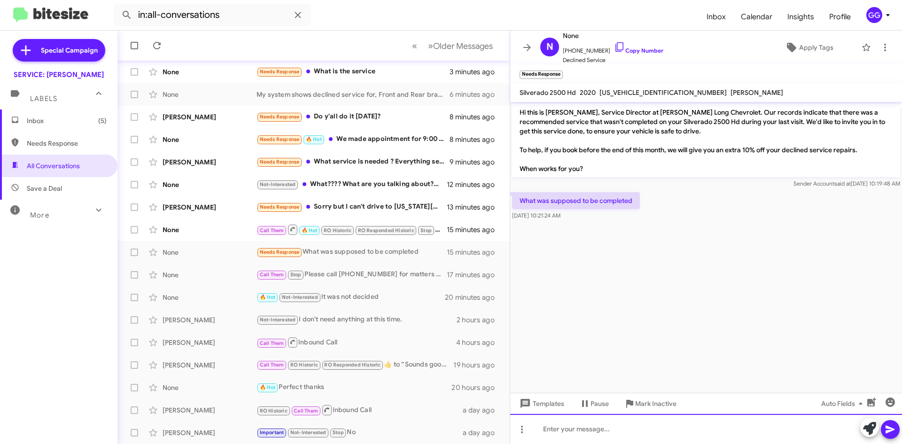
paste div
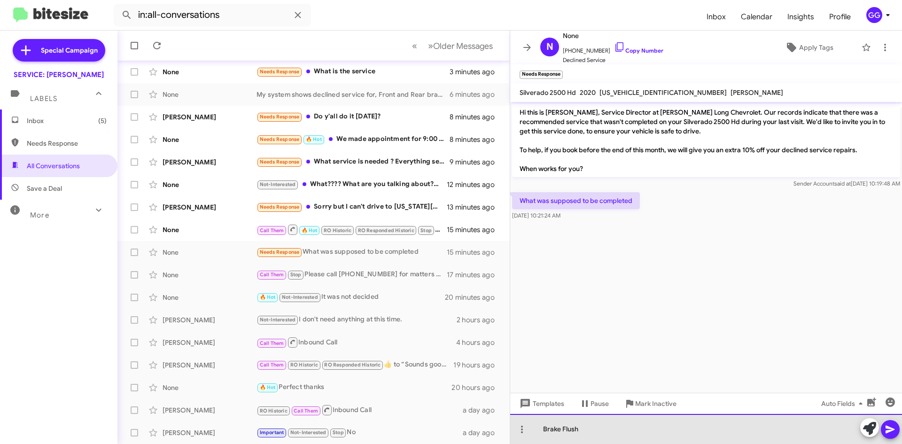
click at [543, 428] on div "Brake Flush" at bounding box center [706, 429] width 392 height 30
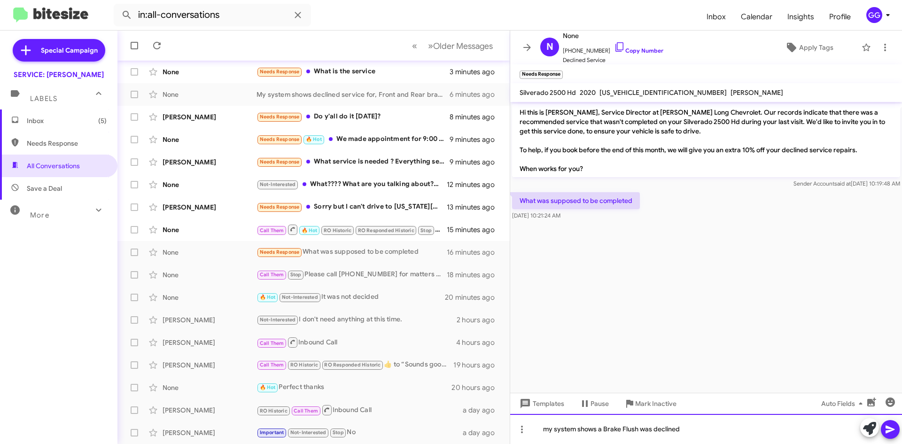
click at [547, 431] on div "my system shows a Brake Flush was declined" at bounding box center [706, 429] width 392 height 30
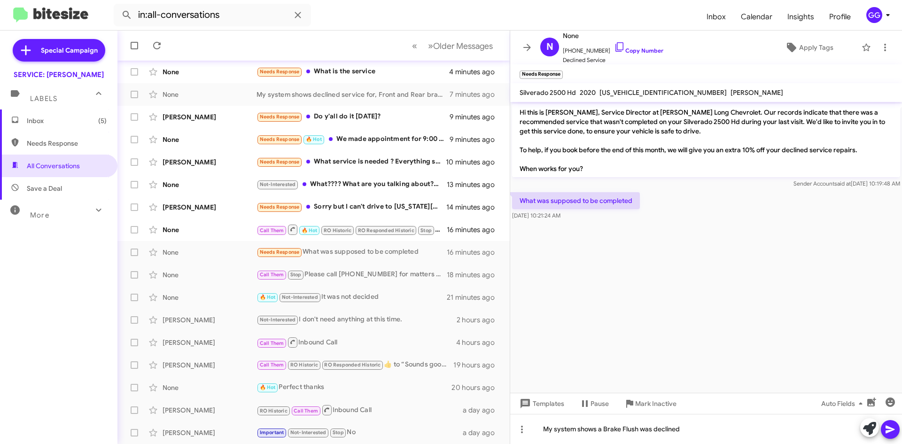
click at [893, 425] on icon at bounding box center [889, 429] width 11 height 11
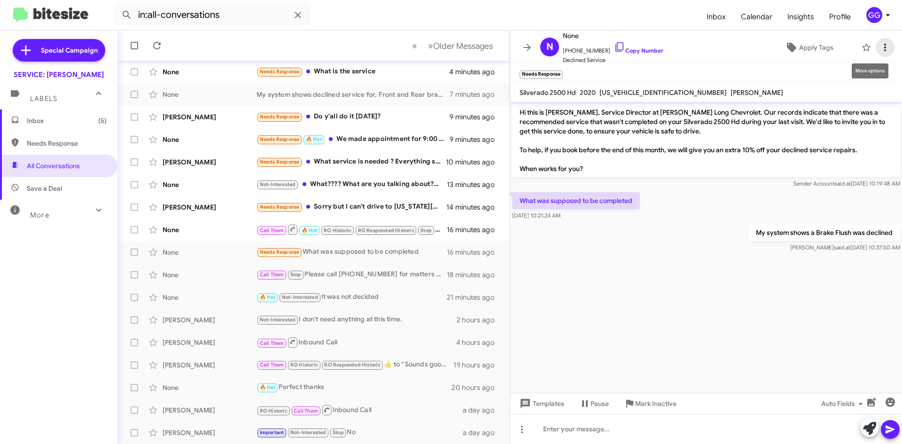
click at [879, 44] on icon at bounding box center [884, 47] width 11 height 11
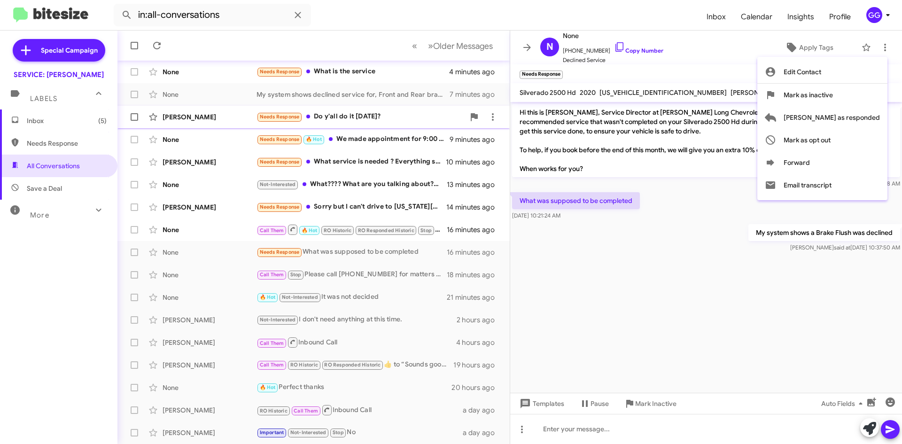
click at [865, 115] on span "[PERSON_NAME] as responded" at bounding box center [831, 117] width 96 height 23
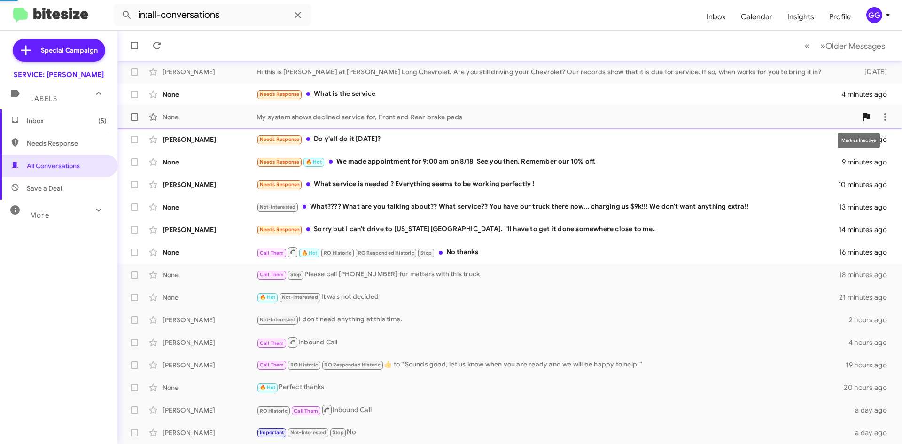
scroll to position [34, 0]
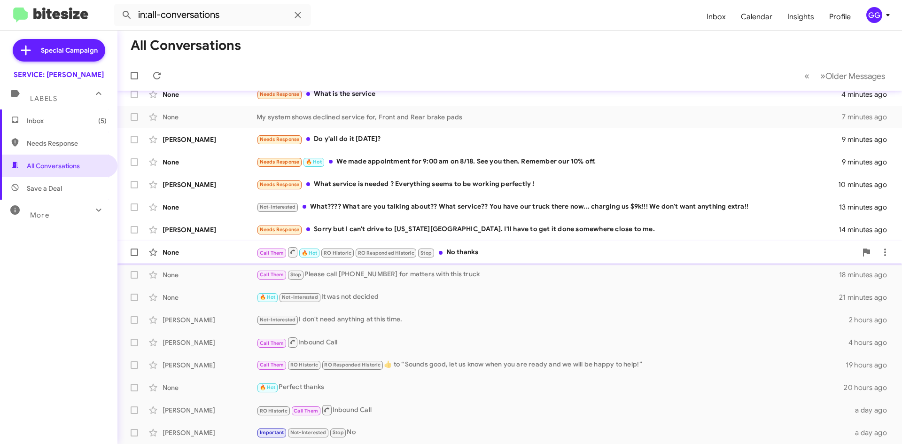
click at [560, 250] on div "Call Them 🔥 Hot RO Historic RO Responded Historic Stop No thanks" at bounding box center [556, 252] width 600 height 12
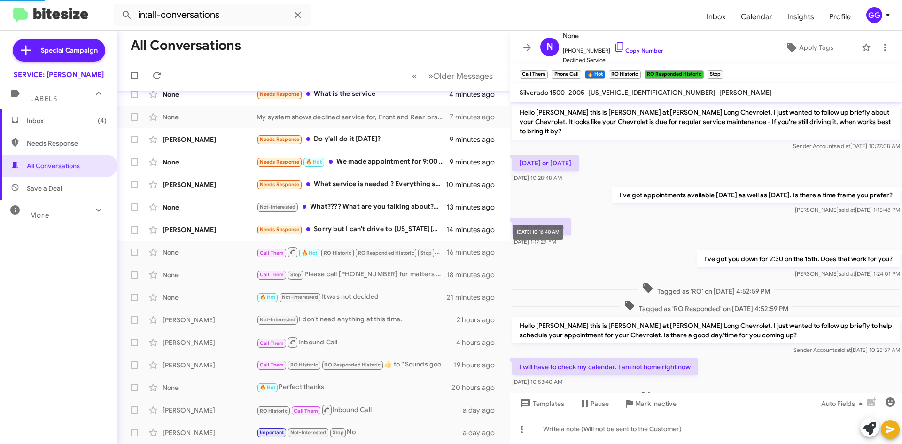
scroll to position [331, 0]
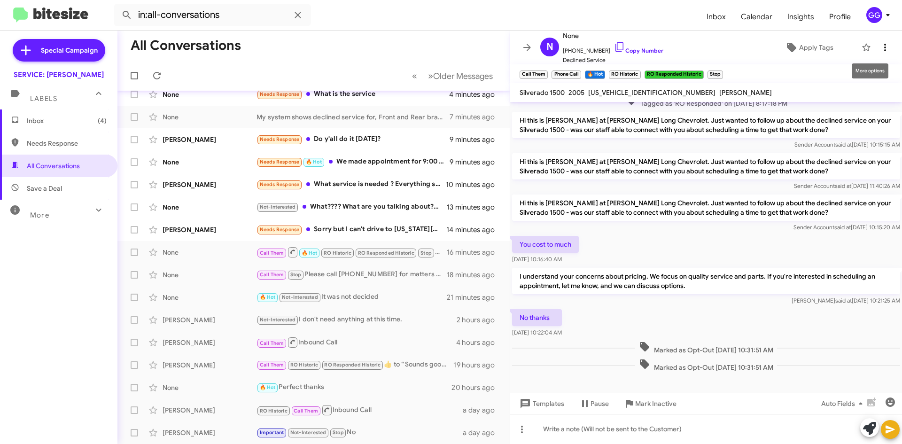
click at [880, 44] on icon at bounding box center [884, 47] width 11 height 11
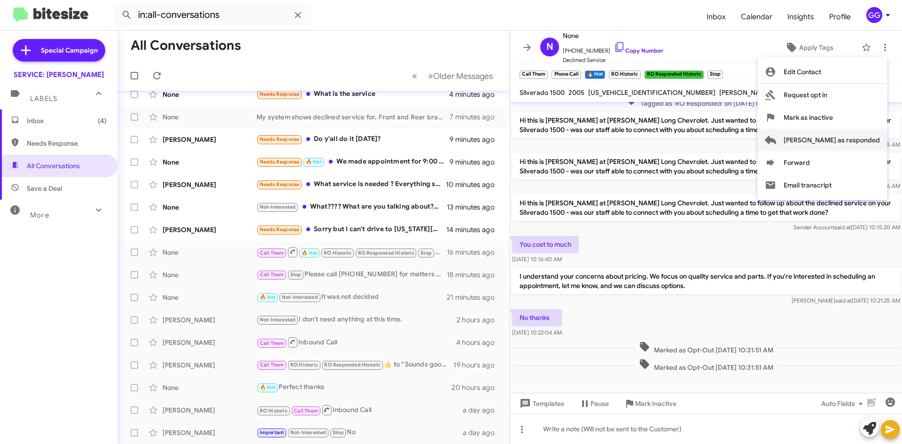
click at [875, 138] on span "[PERSON_NAME] as responded" at bounding box center [831, 140] width 96 height 23
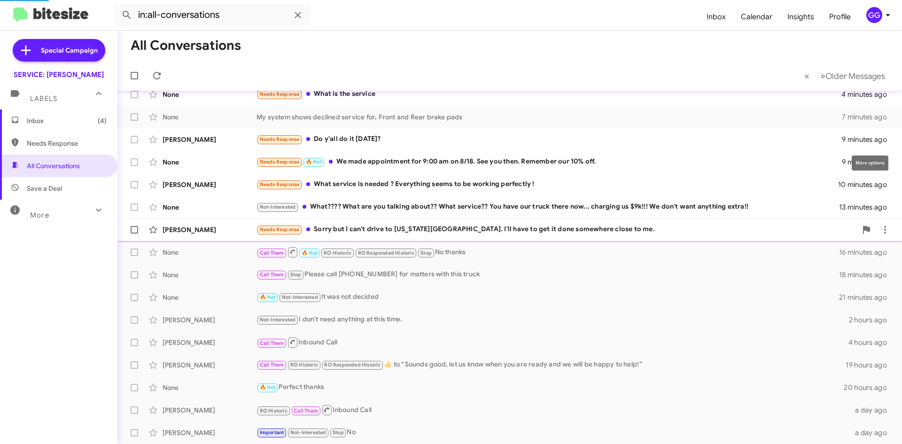
scroll to position [11, 0]
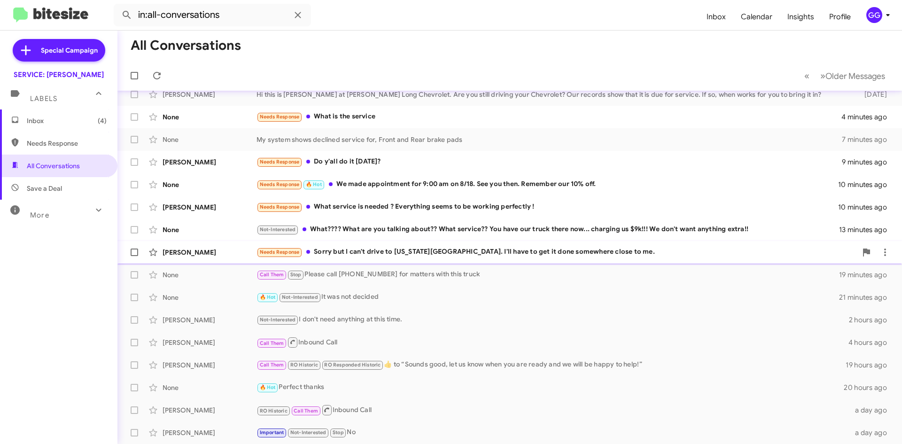
click at [628, 253] on div "Needs Response Sorry but I can't drive to Colorado Springs. I'll have to get it…" at bounding box center [556, 252] width 600 height 11
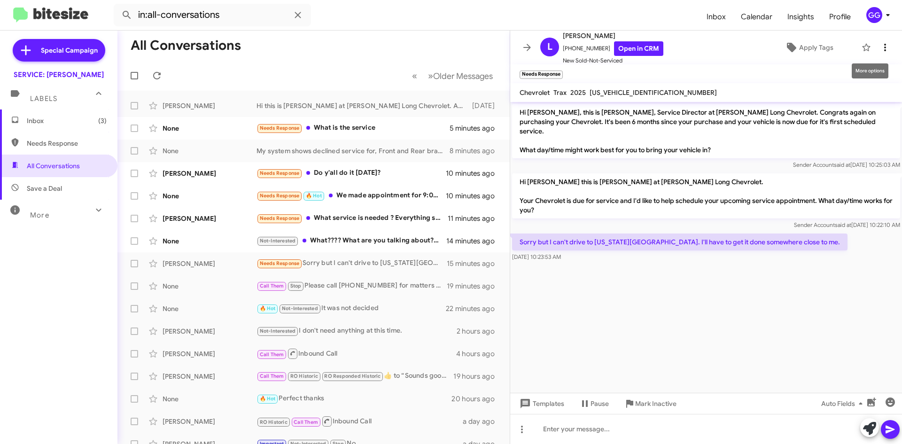
click at [879, 46] on icon at bounding box center [884, 47] width 11 height 11
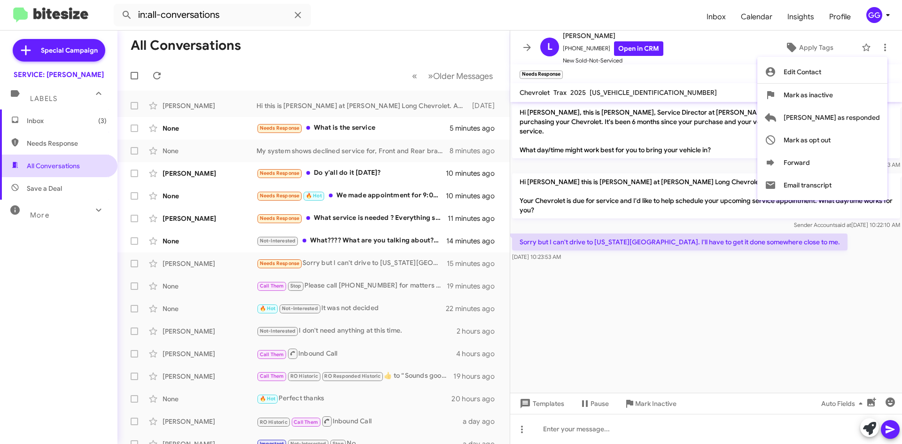
click at [59, 167] on div at bounding box center [451, 222] width 902 height 444
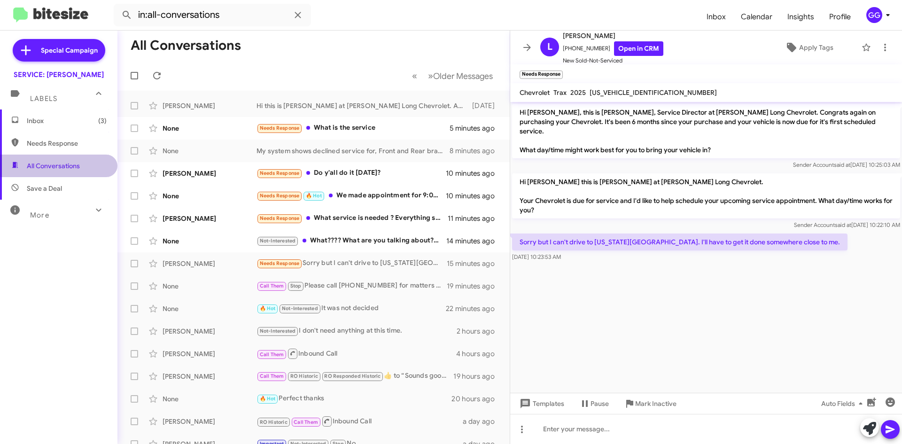
click at [60, 166] on span "All Conversations" at bounding box center [53, 165] width 53 height 9
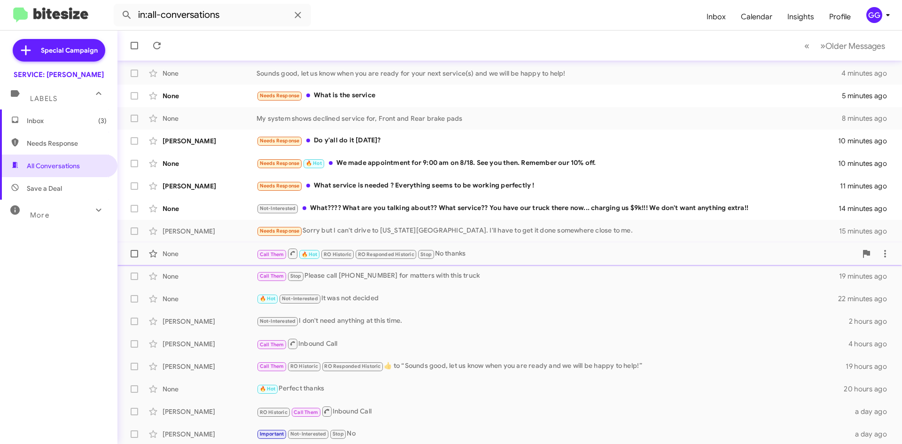
scroll to position [101, 0]
click at [507, 359] on div "Call Them RO Historic RO Responded Historic ​👍​ to “ Sounds good, let us know w…" at bounding box center [550, 364] width 589 height 11
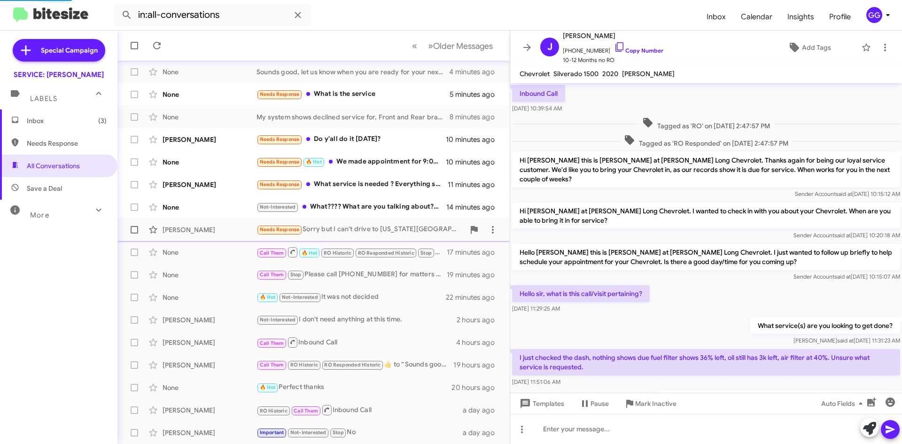
scroll to position [76, 0]
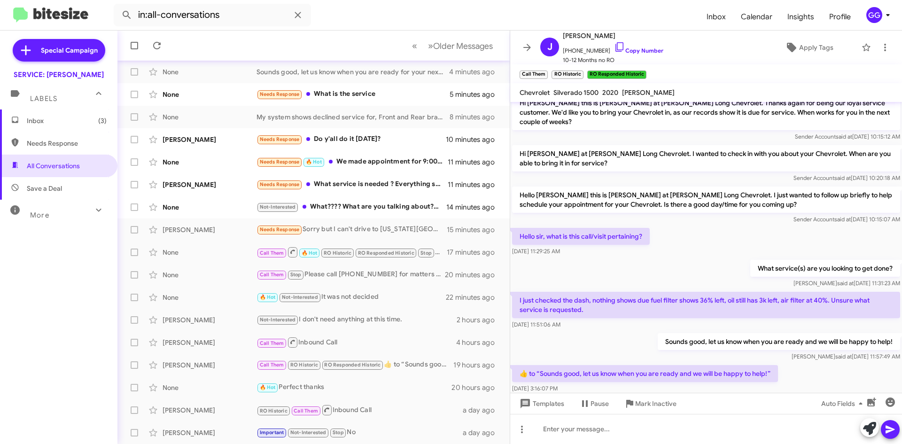
click at [93, 214] on icon at bounding box center [98, 209] width 11 height 11
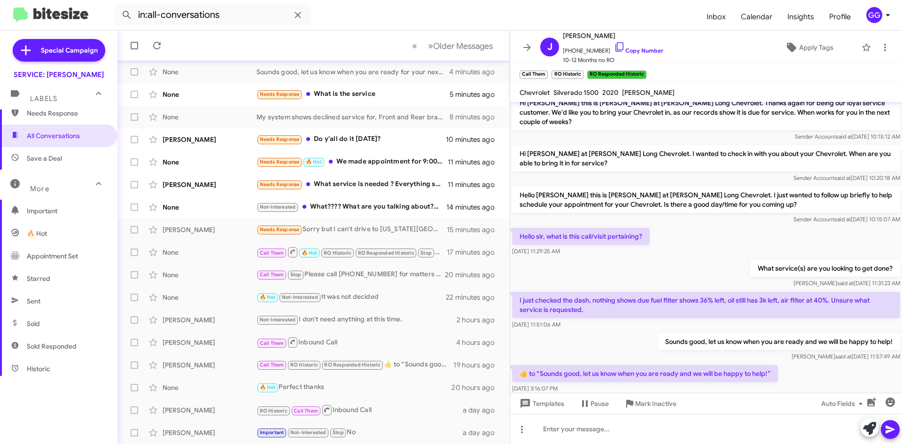
scroll to position [47, 0]
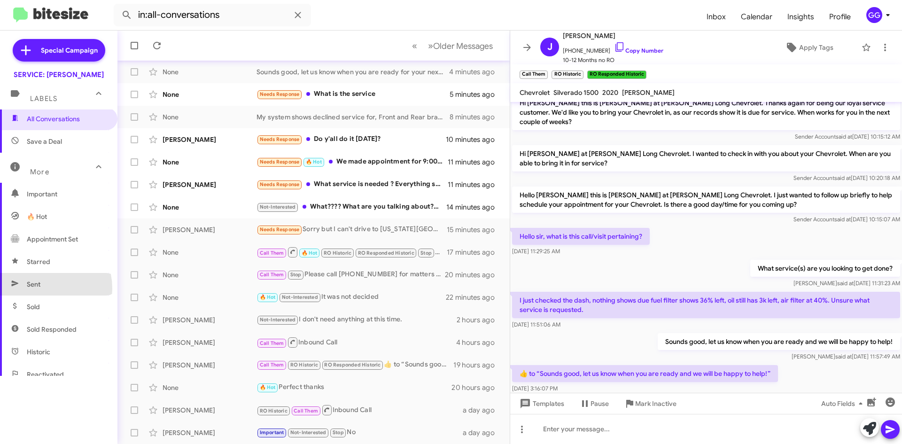
click at [41, 288] on span "Sent" at bounding box center [58, 284] width 117 height 23
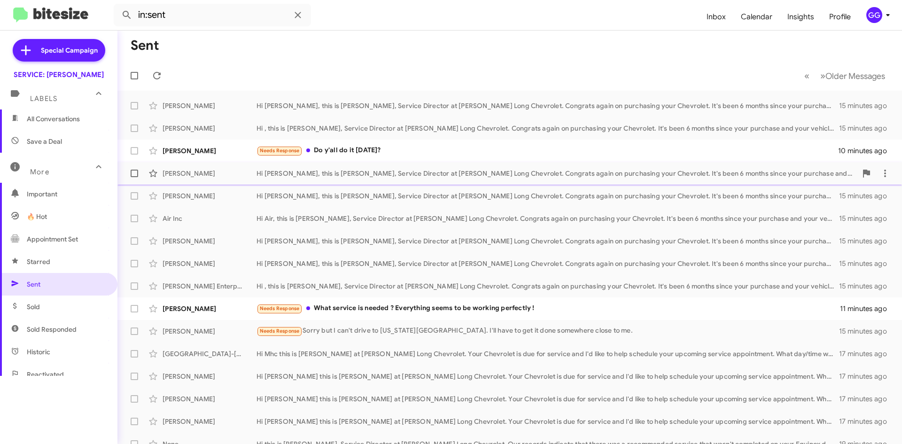
click at [392, 175] on div "Hi David, this is Rick Stubbs, Service Director at Daniels Long Chevrolet. Cong…" at bounding box center [556, 173] width 600 height 9
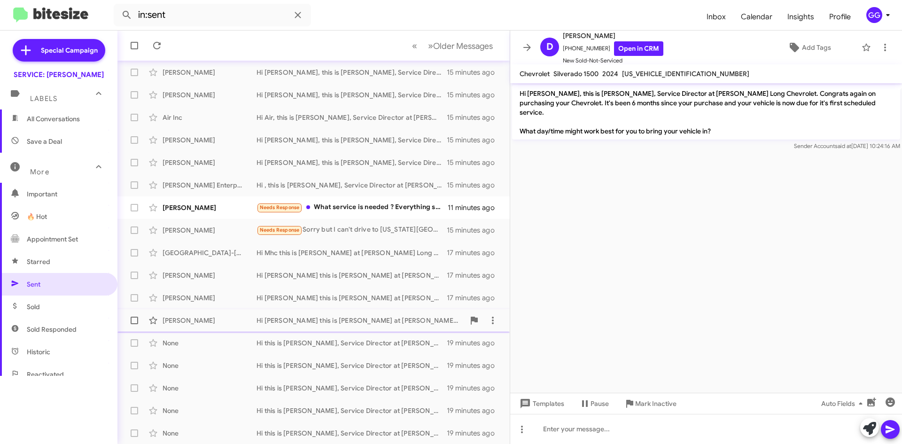
scroll to position [101, 0]
click at [348, 313] on div "Colby Oates Hi Colby this is Rick Stubbs at Daniels Long Chevrolet. Your Chevro…" at bounding box center [313, 319] width 377 height 19
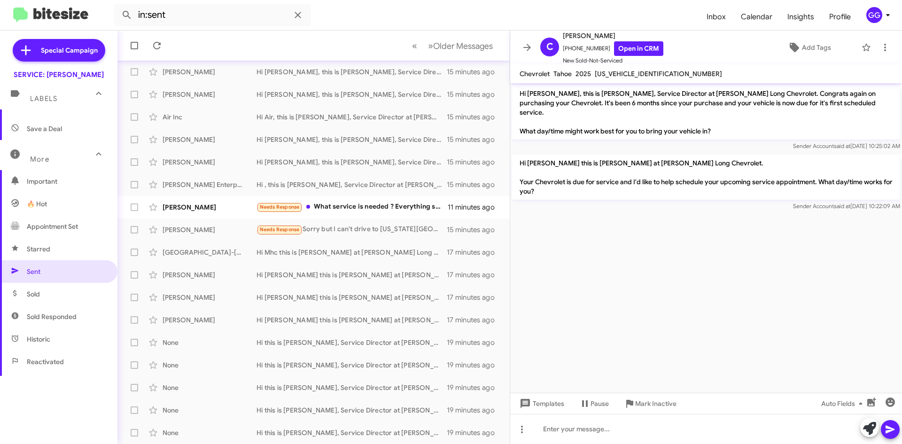
scroll to position [36, 0]
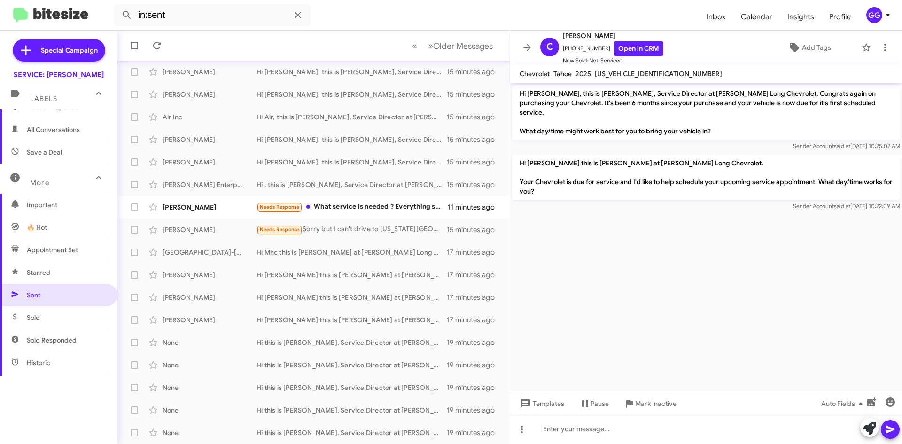
click at [56, 207] on span "Important" at bounding box center [67, 204] width 80 height 9
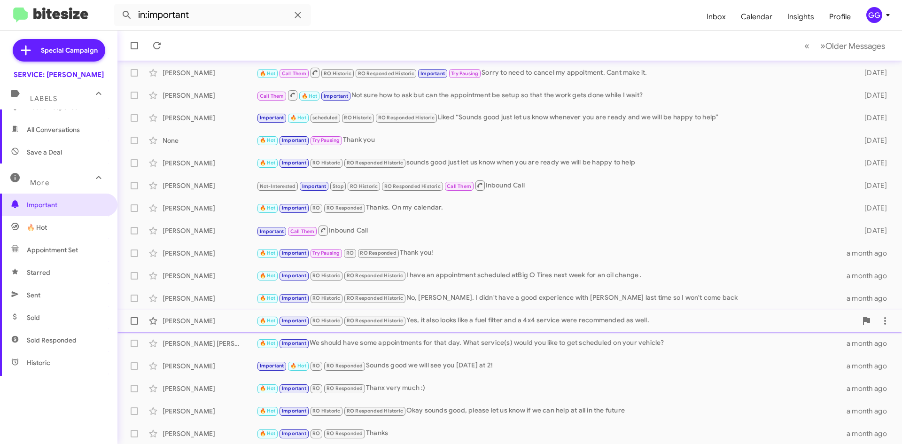
scroll to position [101, 0]
click at [433, 408] on div "🔥 Hot Important RO Historic RO Responded Historic Okay sounds good, please let …" at bounding box center [556, 409] width 600 height 11
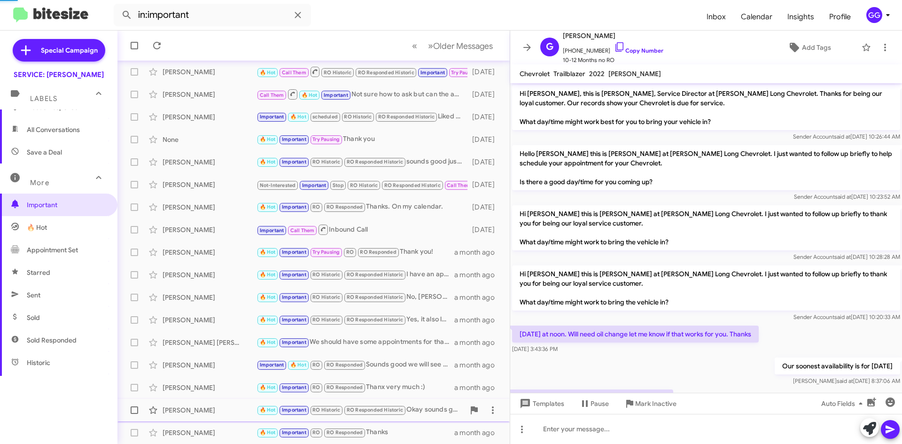
scroll to position [376, 0]
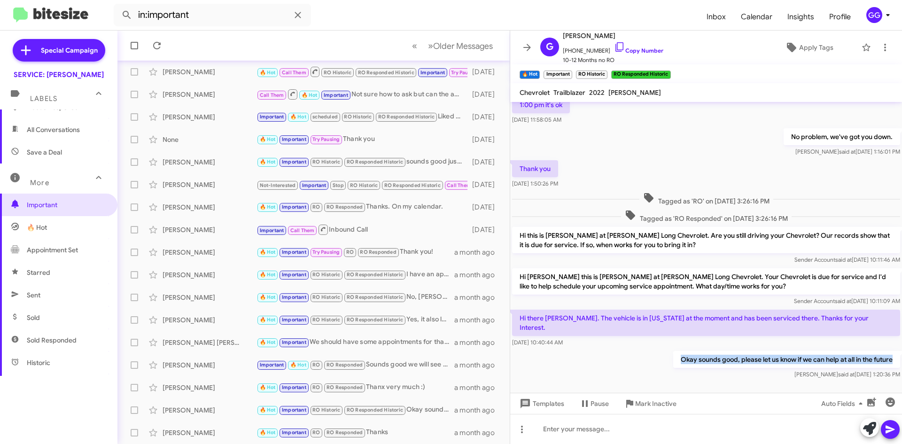
drag, startPoint x: 702, startPoint y: 348, endPoint x: 889, endPoint y: 344, distance: 186.5
click at [889, 351] on p "Okay sounds good, please let us know if we can help at all in the future" at bounding box center [786, 359] width 227 height 17
copy p "Okay sounds good, please let us know if we can help at all in the future"
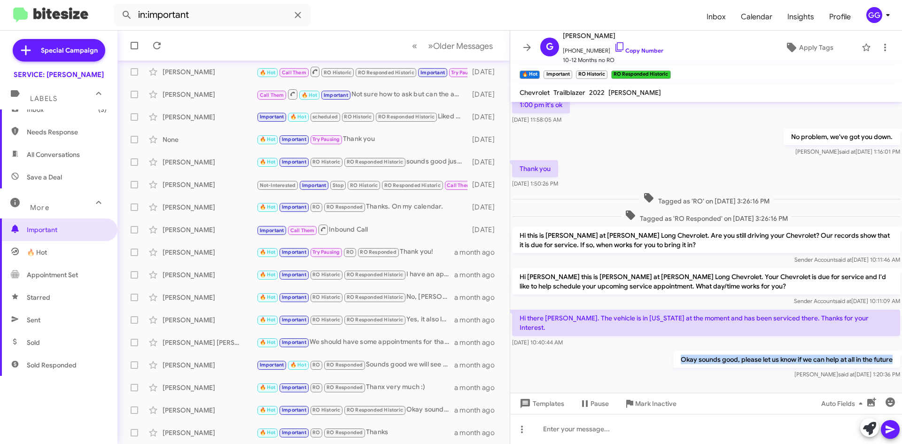
scroll to position [0, 0]
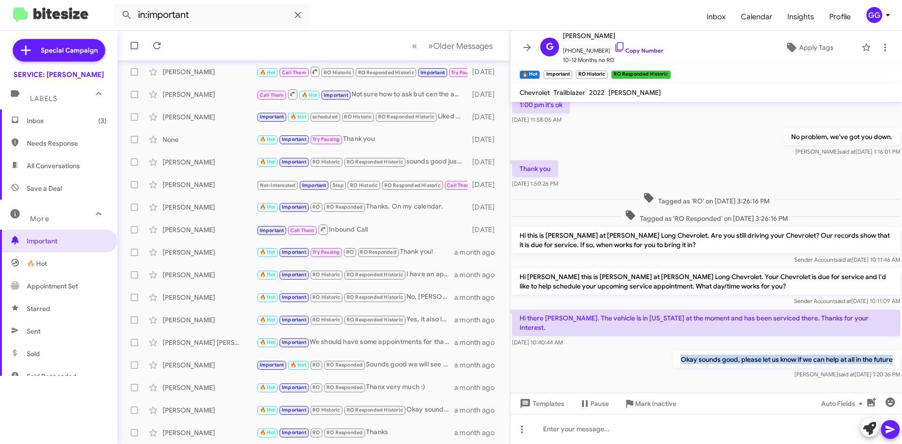
click at [48, 166] on span "All Conversations" at bounding box center [53, 165] width 53 height 9
type input "in:all-conversations"
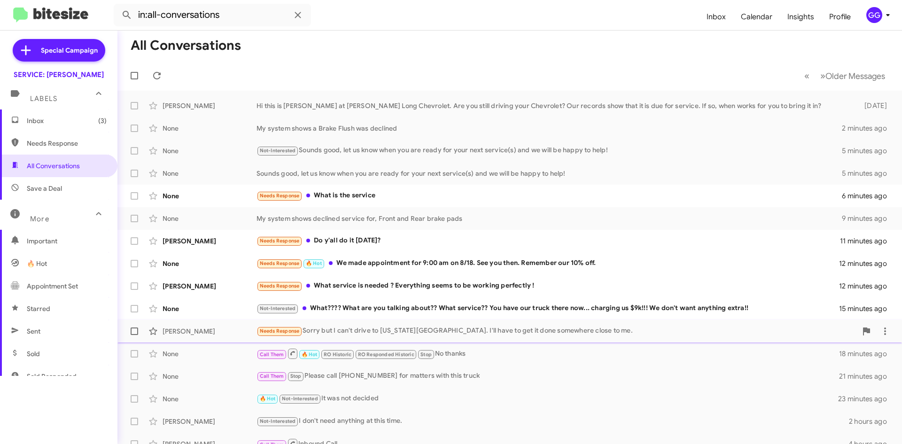
click at [354, 330] on div "Needs Response Sorry but I can't drive to Colorado Springs. I'll have to get it…" at bounding box center [556, 330] width 600 height 11
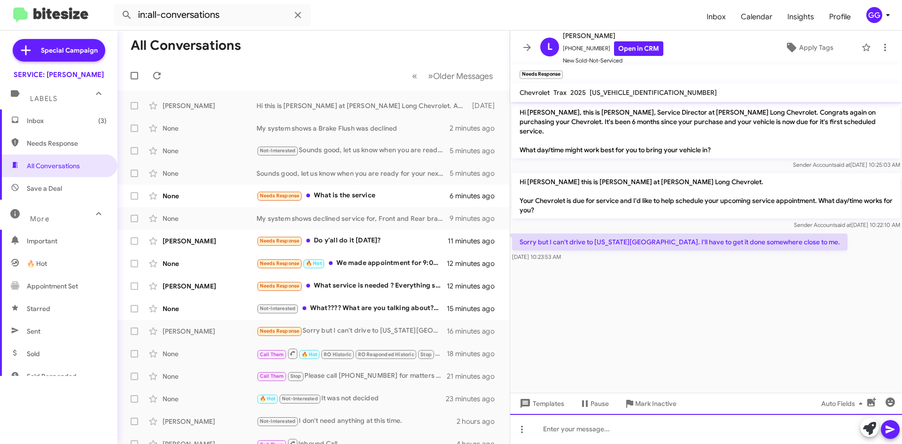
paste div
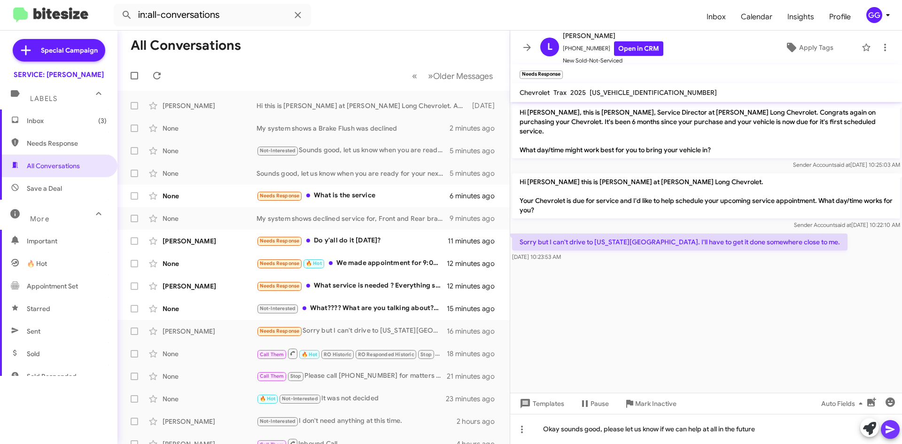
click at [885, 425] on icon at bounding box center [889, 429] width 11 height 11
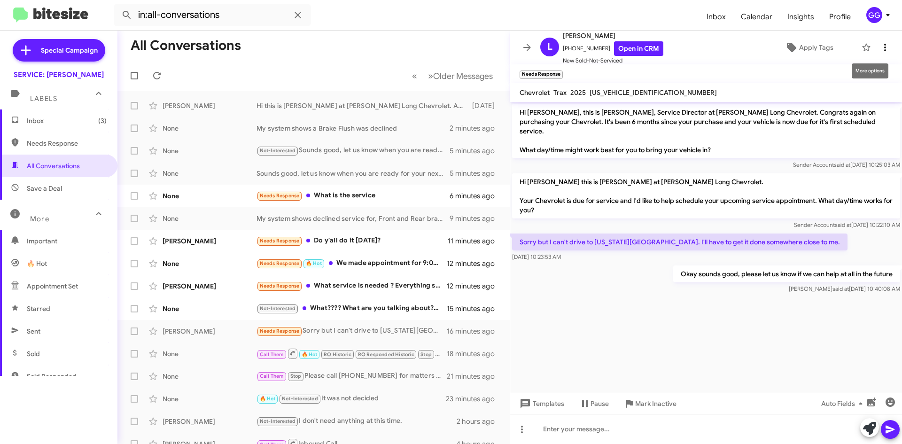
click at [879, 43] on icon at bounding box center [884, 47] width 11 height 11
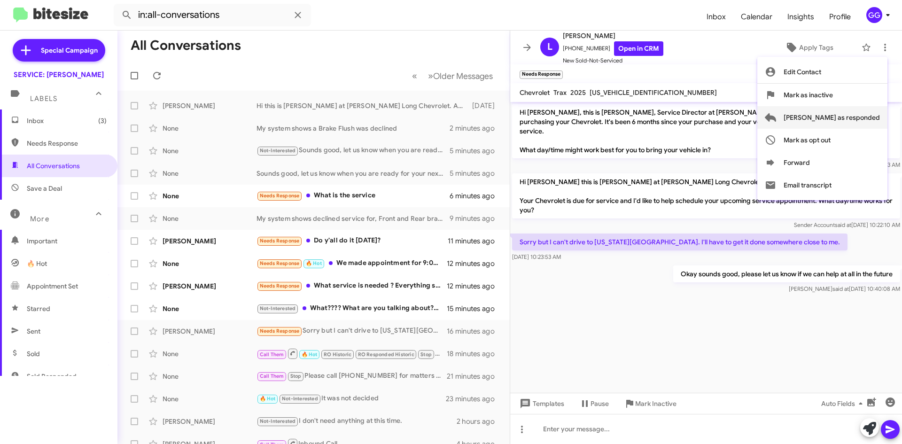
click at [859, 122] on span "[PERSON_NAME] as responded" at bounding box center [831, 117] width 96 height 23
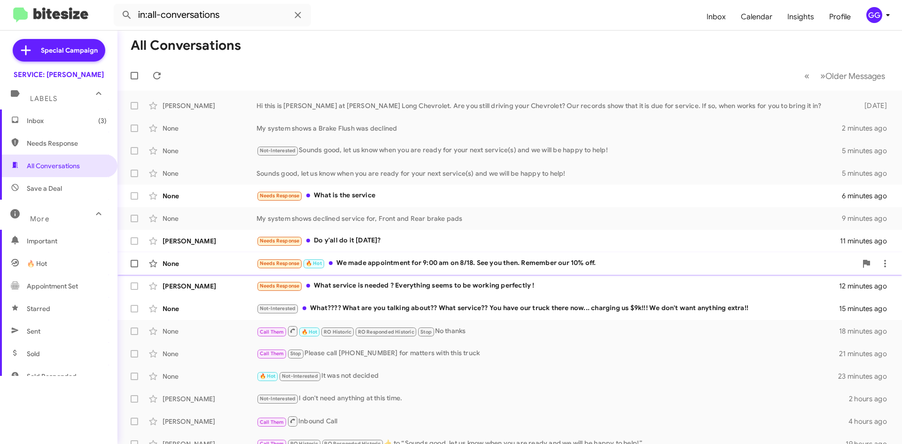
click at [395, 265] on div "Needs Response 🔥 Hot We made appointment for 9:00 am on 8/18. See you then. Rem…" at bounding box center [556, 263] width 600 height 11
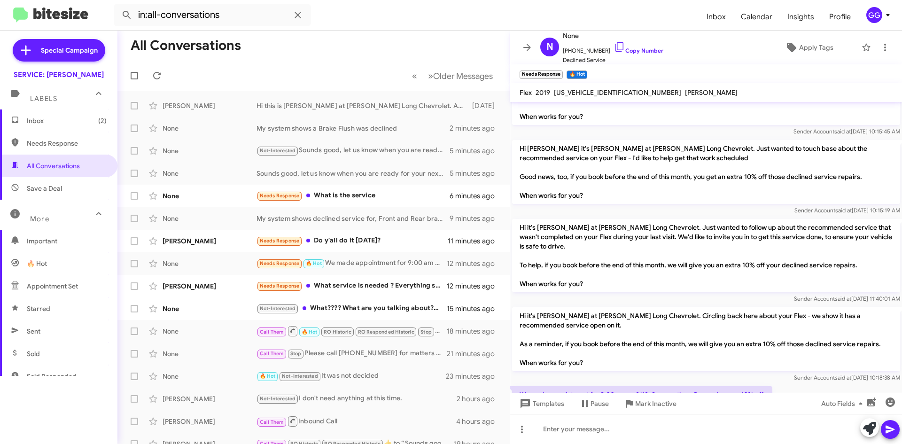
scroll to position [178, 0]
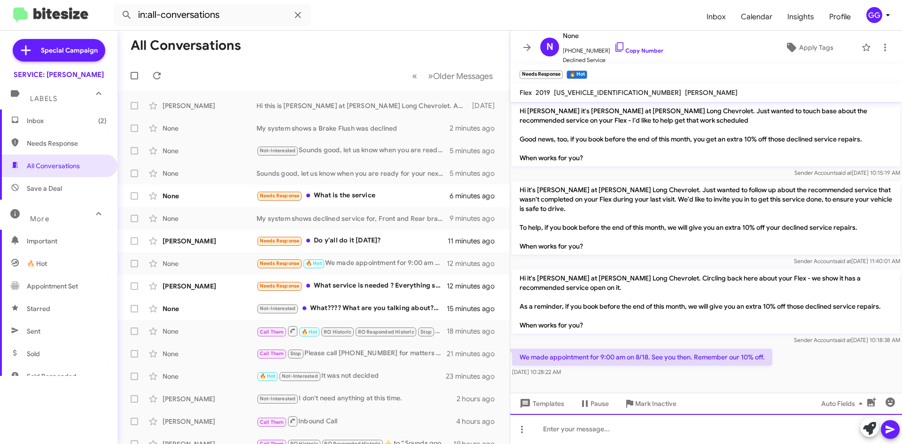
click at [635, 422] on div at bounding box center [706, 429] width 392 height 30
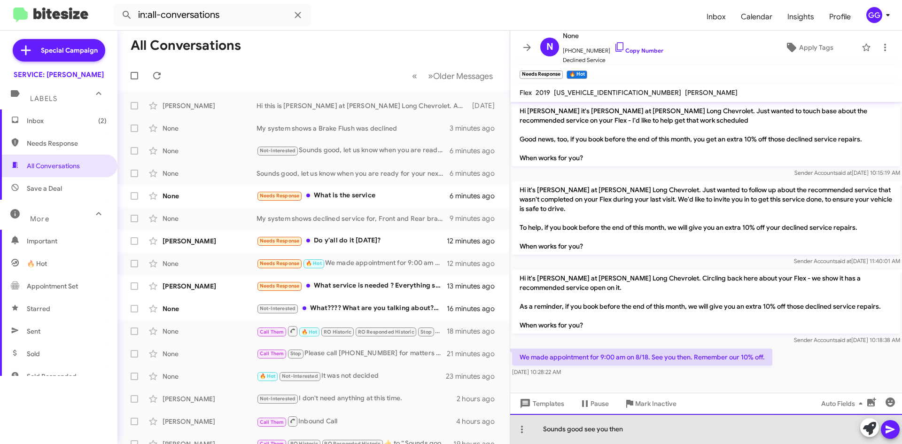
drag, startPoint x: 659, startPoint y: 435, endPoint x: 532, endPoint y: 444, distance: 127.6
click at [532, 443] on html "in:all-conversations Inbox Calendar Insights Profile GG Special Campaign SERVIC…" at bounding box center [451, 222] width 902 height 444
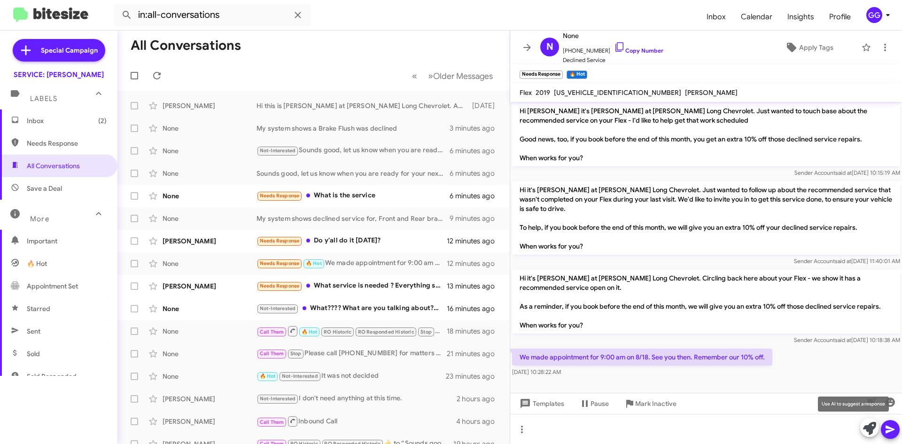
click at [866, 430] on icon at bounding box center [869, 428] width 13 height 13
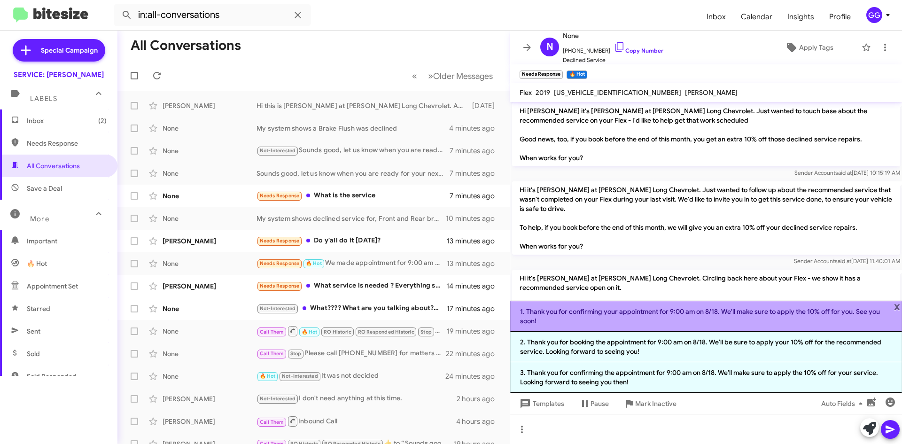
click at [614, 314] on li "1. Thank you for confirming your appointment for 9:00 am on 8/18. We'll make su…" at bounding box center [706, 316] width 392 height 31
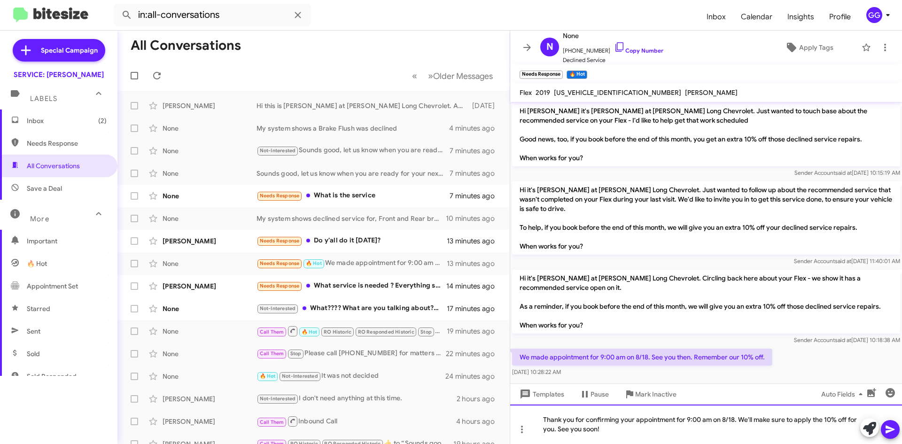
click at [557, 430] on div "Thank you for confirming your appointment for 9:00 am on 8/18. We'll make sure …" at bounding box center [706, 423] width 392 height 39
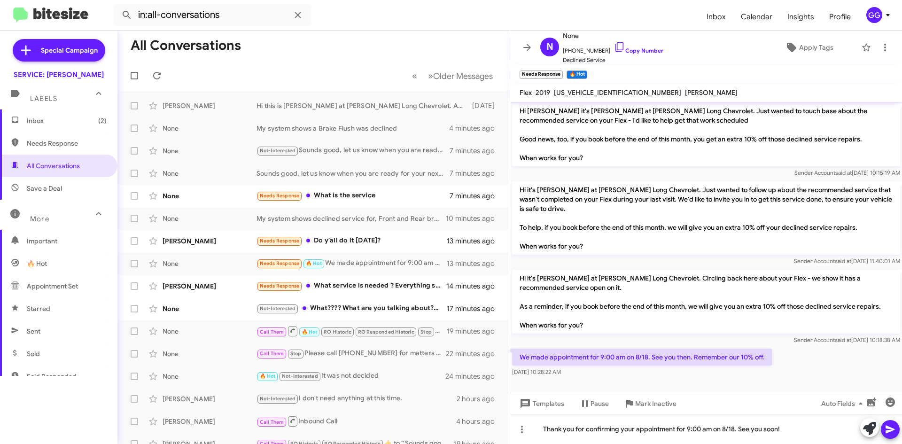
click at [887, 426] on icon at bounding box center [889, 430] width 9 height 8
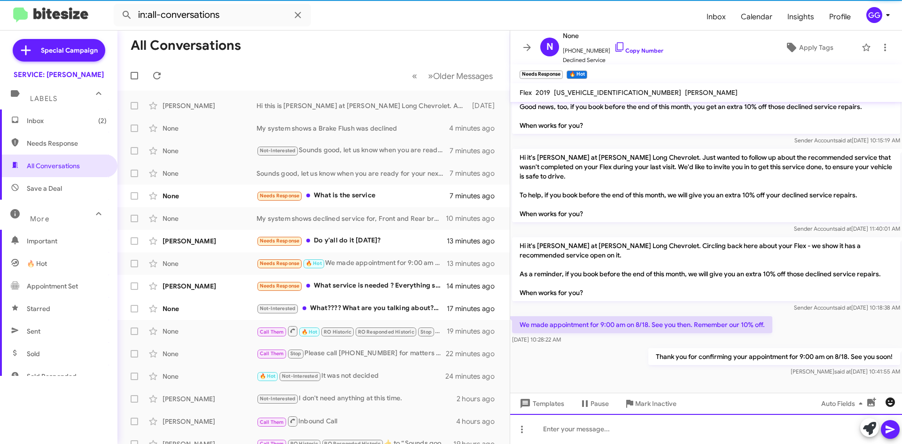
scroll to position [212, 0]
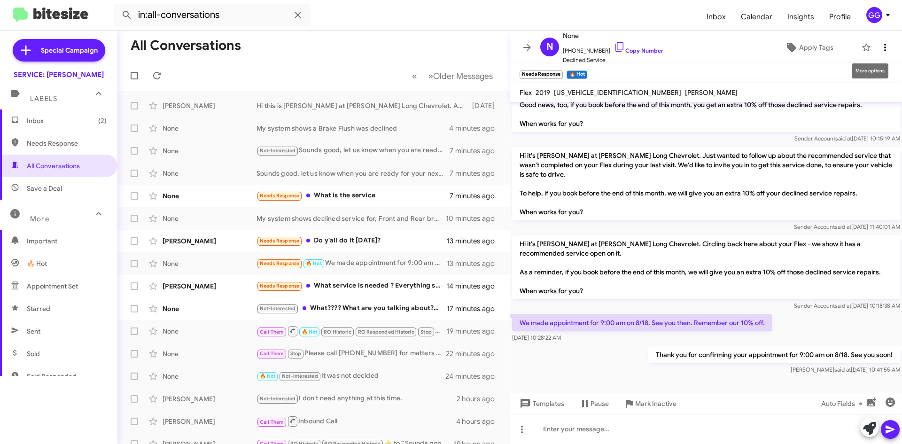
click at [879, 50] on icon at bounding box center [884, 47] width 11 height 11
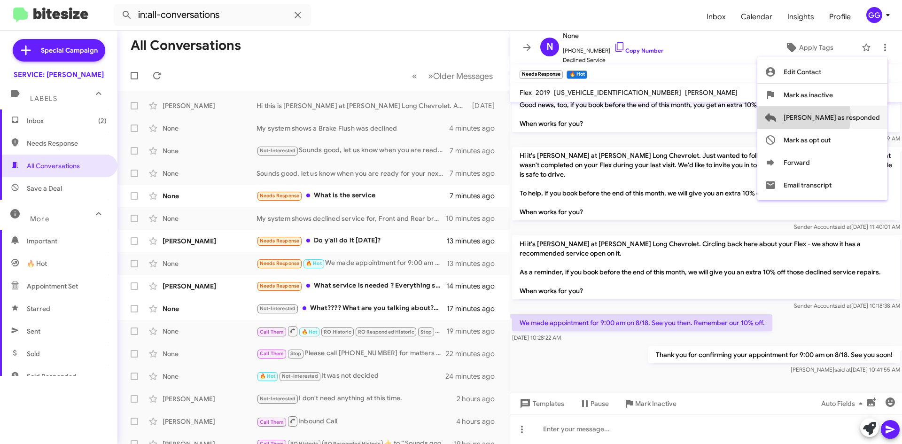
click at [836, 116] on span "[PERSON_NAME] as responded" at bounding box center [831, 117] width 96 height 23
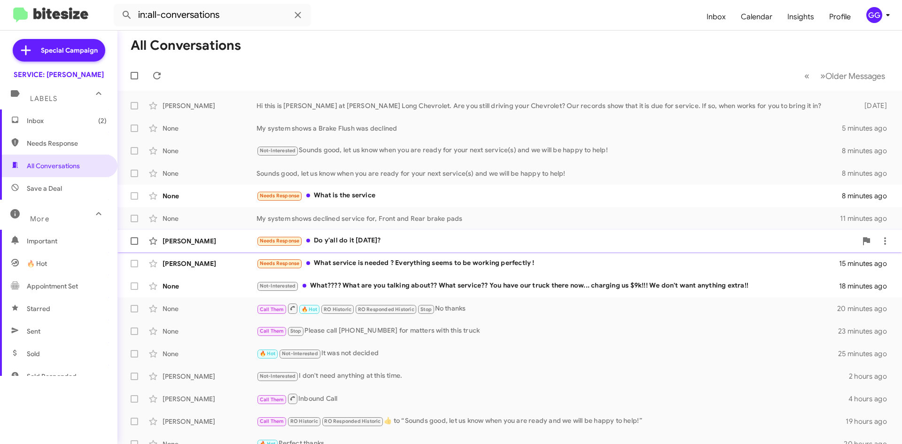
click at [416, 241] on div "Needs Response Do y'all do it Saturday?" at bounding box center [556, 240] width 600 height 11
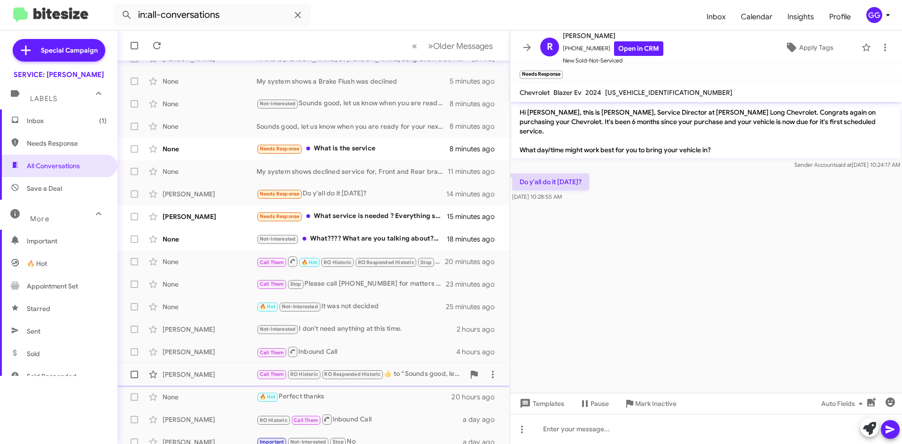
scroll to position [56, 0]
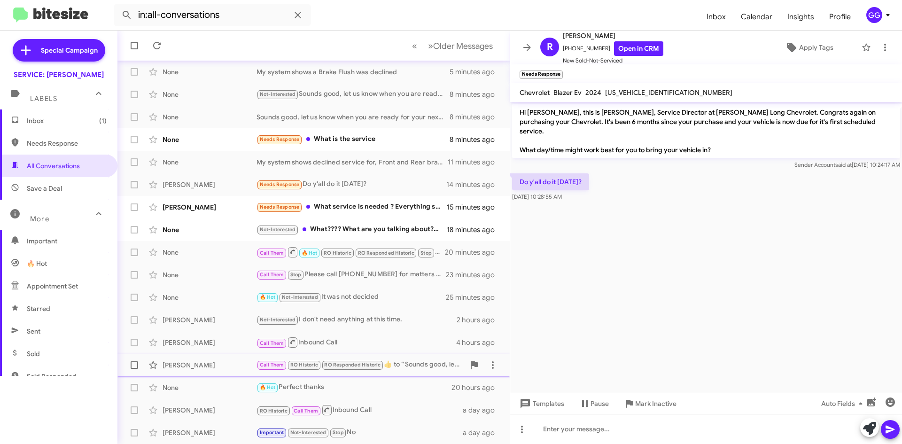
click at [425, 363] on div "Call Them RO Historic RO Responded Historic ​👍​ to “ Sounds good, let us know w…" at bounding box center [360, 364] width 208 height 11
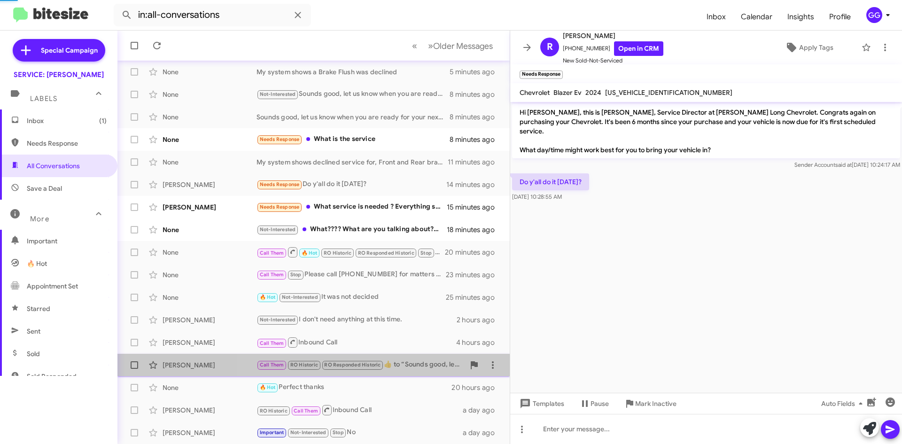
scroll to position [95, 0]
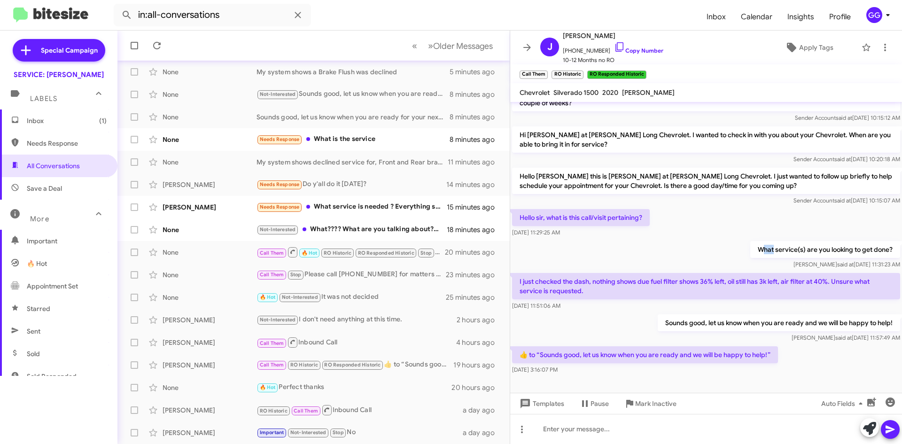
drag, startPoint x: 754, startPoint y: 239, endPoint x: 766, endPoint y: 238, distance: 11.8
click at [766, 241] on p "What service(s) are you looking to get done?" at bounding box center [825, 249] width 150 height 17
drag, startPoint x: 750, startPoint y: 240, endPoint x: 887, endPoint y: 243, distance: 137.2
click at [887, 243] on p "What service(s) are you looking to get done?" at bounding box center [825, 249] width 150 height 17
copy p "What service(s) are you looking to get done?"
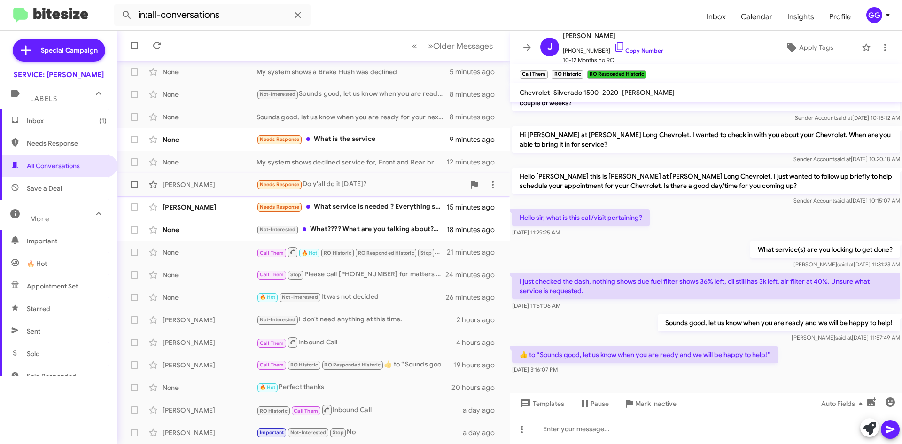
click at [404, 177] on div "Ryan Reeves Needs Response Do y'all do it Saturday? 14 minutes ago" at bounding box center [313, 184] width 377 height 19
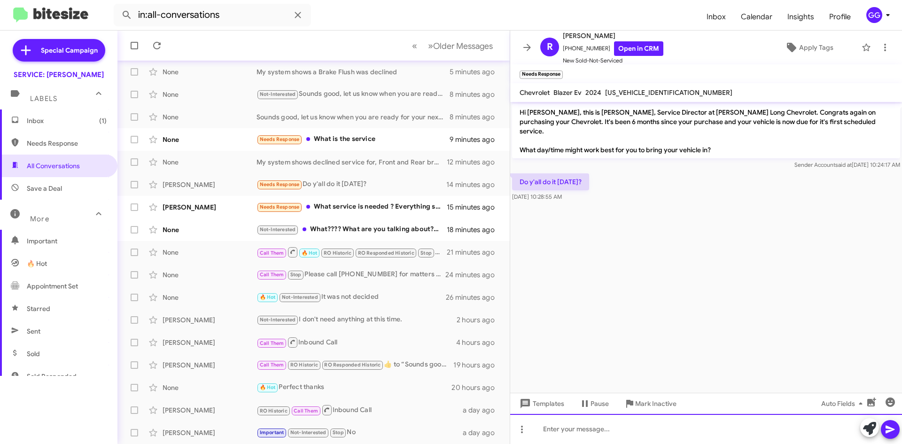
paste div
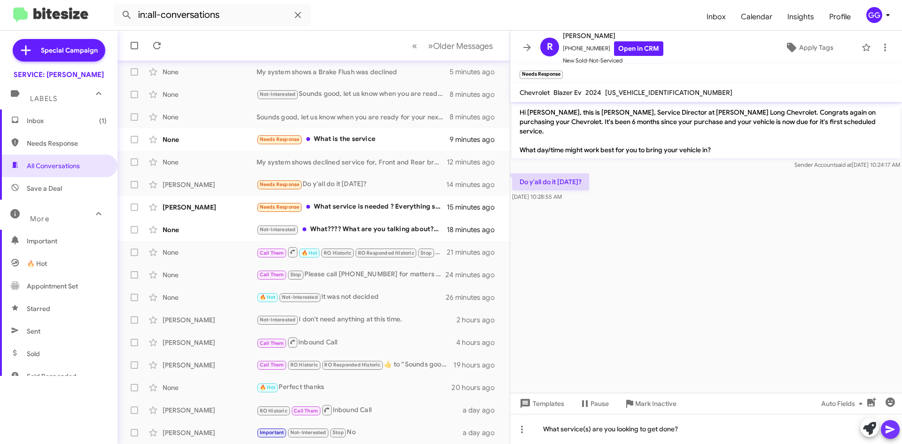
click at [886, 431] on icon at bounding box center [889, 430] width 9 height 8
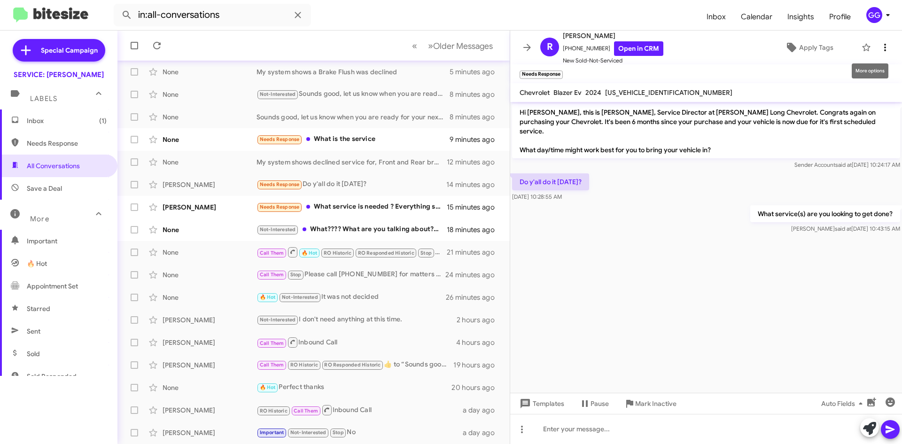
click at [881, 47] on icon at bounding box center [884, 47] width 11 height 11
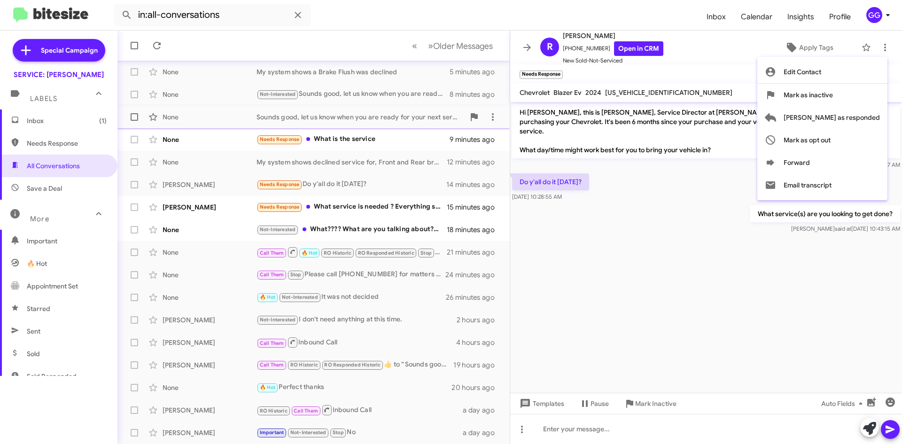
click at [874, 117] on span "[PERSON_NAME] as responded" at bounding box center [831, 117] width 96 height 23
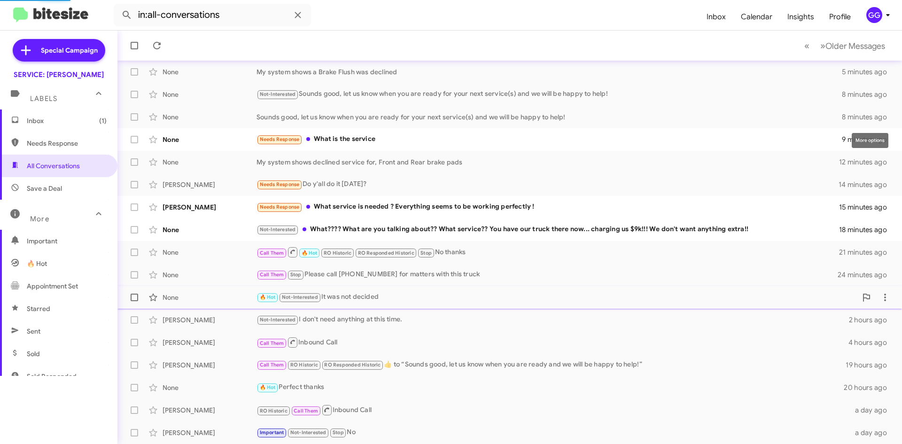
scroll to position [34, 0]
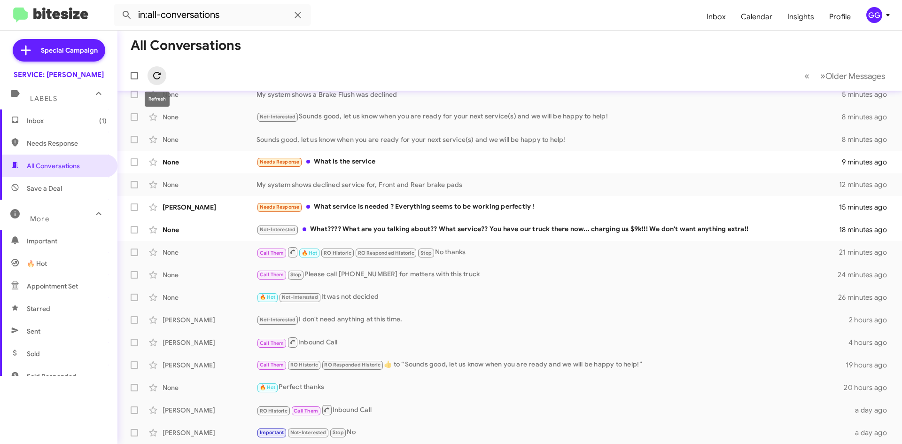
click at [155, 74] on icon at bounding box center [156, 75] width 11 height 11
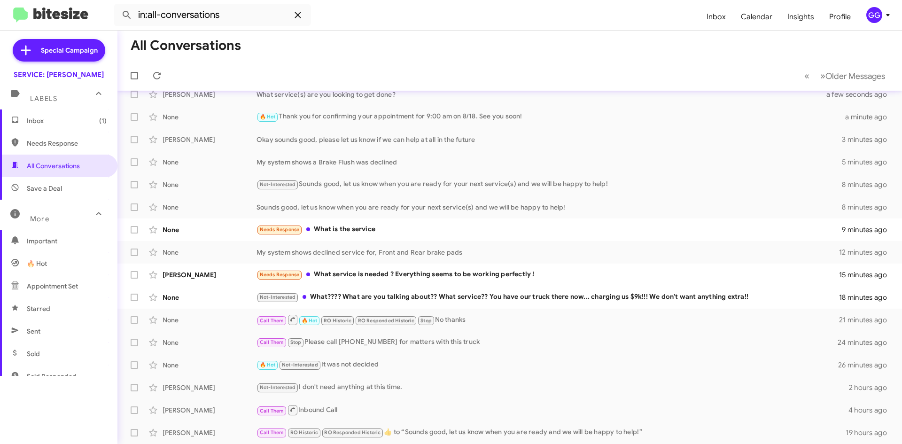
click at [298, 12] on icon at bounding box center [297, 14] width 11 height 11
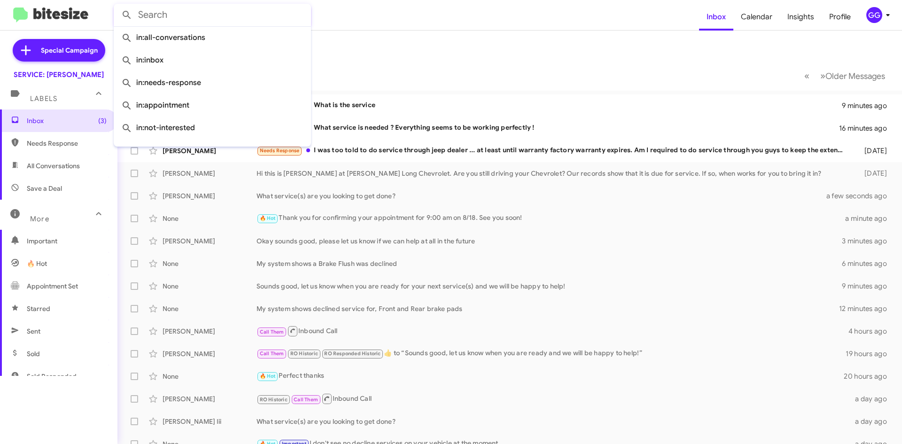
click at [368, 54] on mat-toolbar-row "Inbox" at bounding box center [509, 46] width 784 height 30
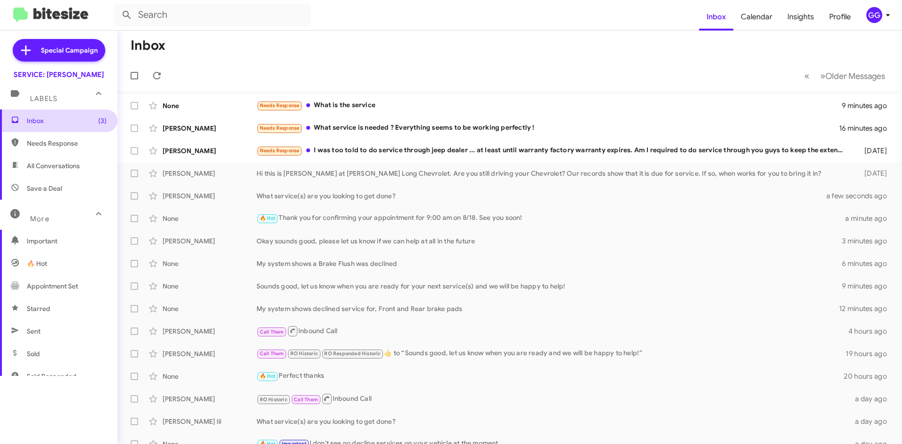
click at [55, 119] on span "Inbox (3)" at bounding box center [67, 120] width 80 height 9
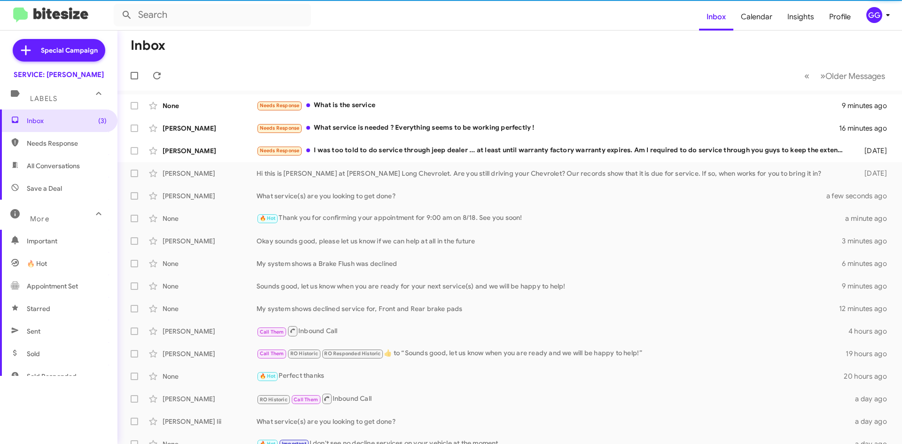
click at [47, 147] on span "Needs Response" at bounding box center [67, 143] width 80 height 9
type input "in:needs-response"
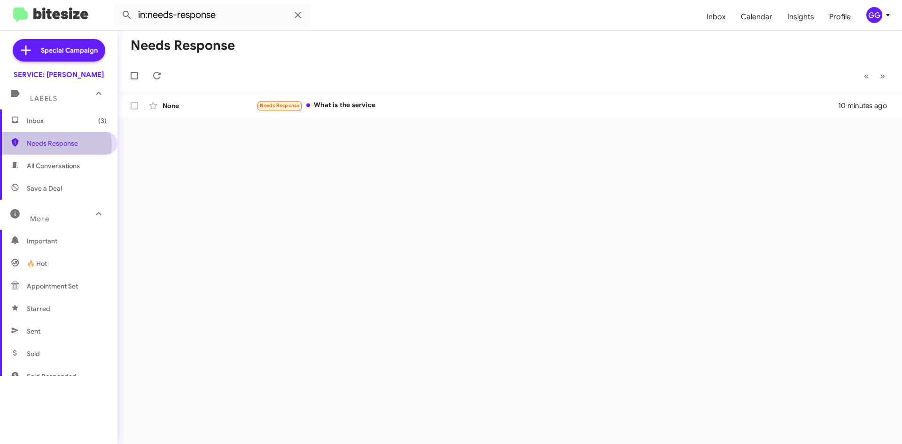
click at [52, 145] on span "Needs Response" at bounding box center [67, 143] width 80 height 9
click at [155, 72] on icon at bounding box center [157, 76] width 8 height 8
click at [135, 75] on span at bounding box center [135, 76] width 8 height 8
click at [134, 79] on input "checkbox" at bounding box center [134, 79] width 0 height 0
checkbox input "true"
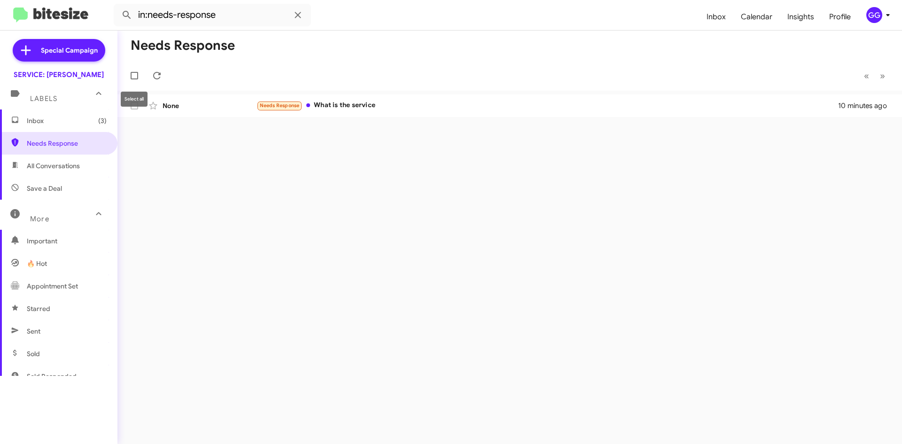
checkbox input "true"
click at [135, 75] on span at bounding box center [135, 76] width 8 height 8
click at [134, 79] on input "checkbox" at bounding box center [134, 79] width 0 height 0
checkbox input "false"
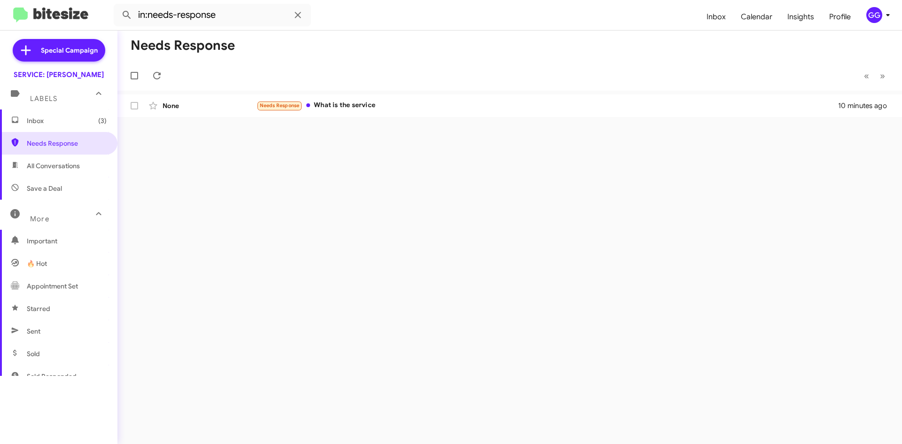
click at [49, 122] on span "Inbox (3)" at bounding box center [67, 120] width 80 height 9
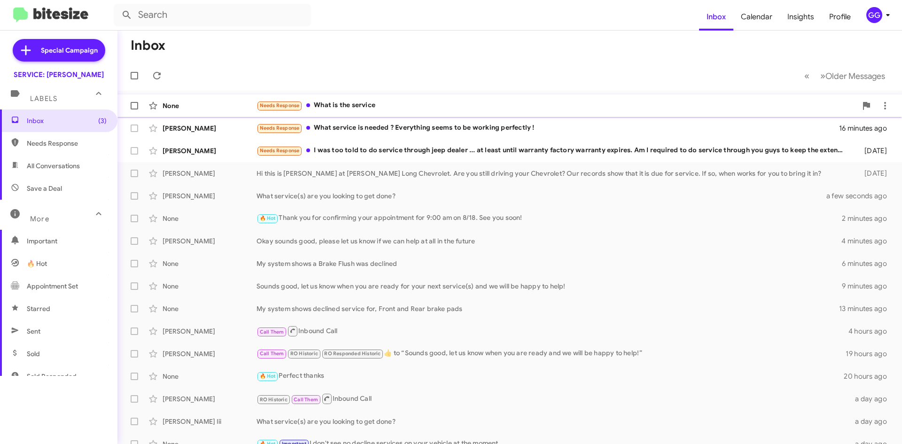
click at [403, 108] on div "Needs Response What is the service" at bounding box center [556, 105] width 600 height 11
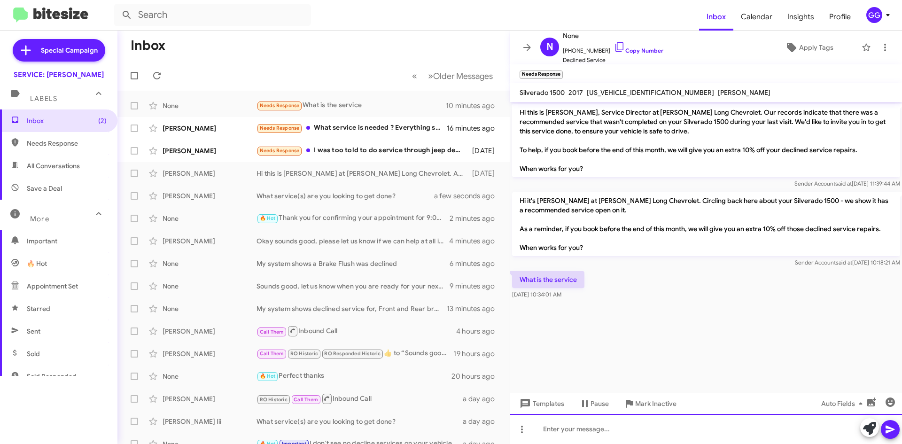
paste div
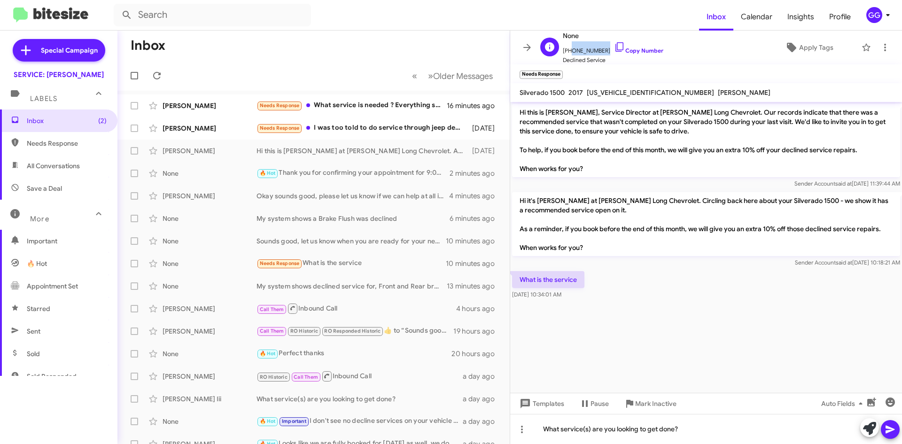
drag, startPoint x: 600, startPoint y: 50, endPoint x: 570, endPoint y: 52, distance: 30.2
click at [569, 52] on span "+17203264298 Copy Number" at bounding box center [613, 48] width 101 height 14
copy span "7203264298"
click at [40, 118] on span "Inbox (2)" at bounding box center [67, 120] width 80 height 9
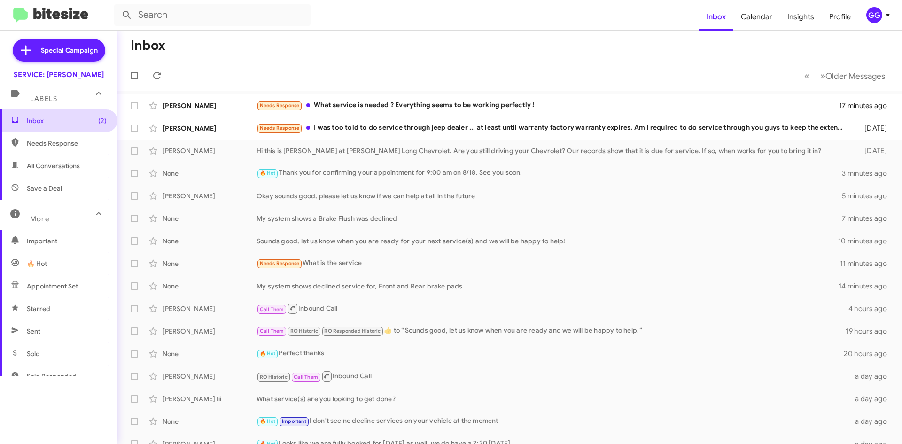
click at [54, 129] on span "Inbox (2)" at bounding box center [58, 120] width 117 height 23
click at [71, 144] on span "Needs Response" at bounding box center [67, 143] width 80 height 9
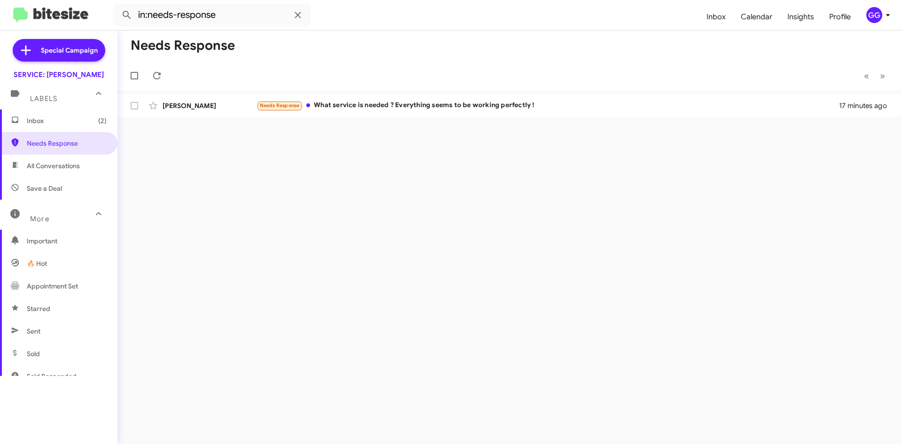
click at [73, 163] on span "All Conversations" at bounding box center [53, 165] width 53 height 9
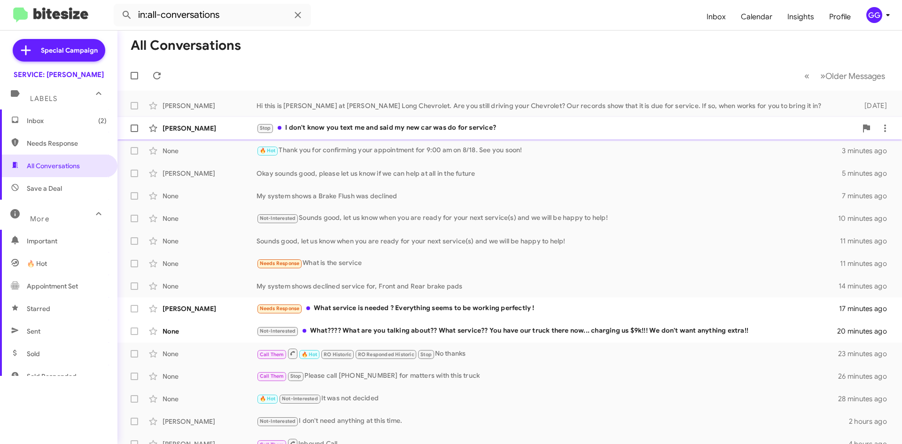
click at [530, 130] on div "Stop I don't know you text me and said my new car was do for service?" at bounding box center [556, 128] width 600 height 11
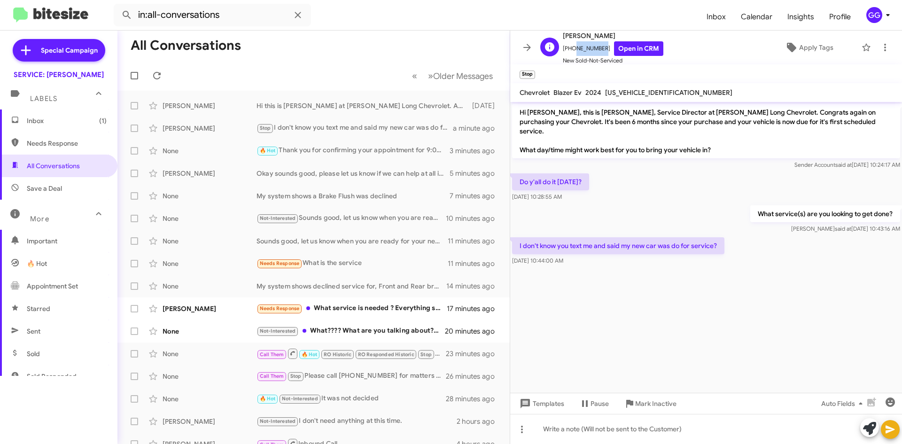
drag, startPoint x: 600, startPoint y: 47, endPoint x: 571, endPoint y: 50, distance: 29.2
click at [571, 50] on span "+14325538058 Open in CRM" at bounding box center [613, 48] width 101 height 15
click at [568, 48] on span "+14325538058 Open in CRM" at bounding box center [613, 48] width 101 height 15
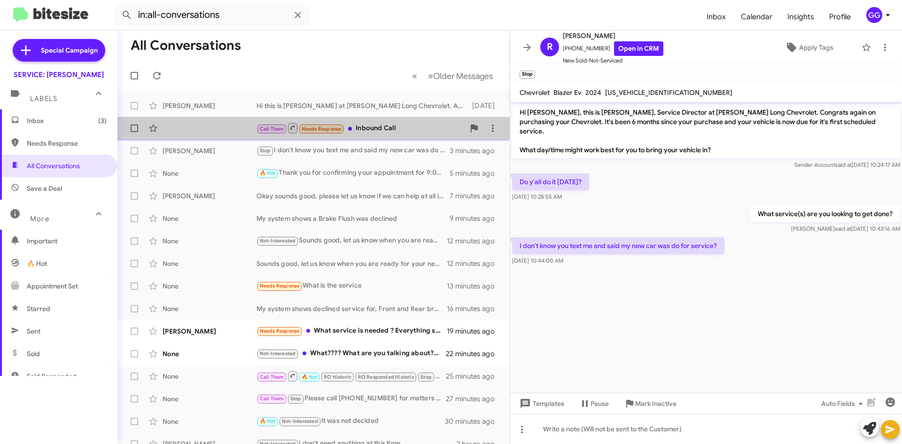
click at [429, 124] on div "Call Them Needs Response Inbound Call" at bounding box center [360, 128] width 208 height 12
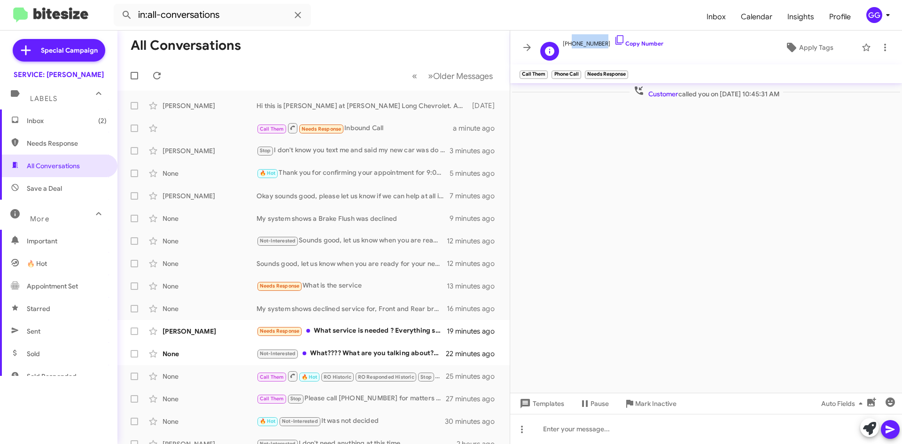
drag, startPoint x: 598, startPoint y: 42, endPoint x: 569, endPoint y: 45, distance: 29.2
click at [569, 45] on span "+17193584386 Copy Number" at bounding box center [613, 41] width 101 height 14
copy span "7193584386"
click at [887, 45] on icon at bounding box center [884, 47] width 11 height 11
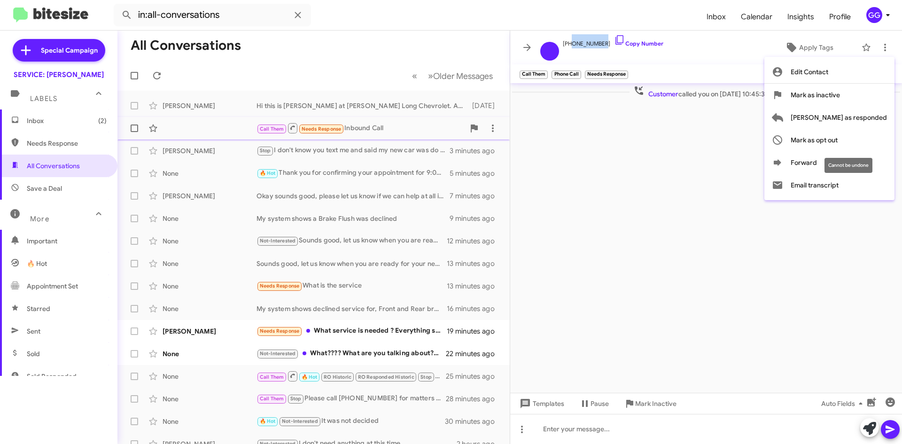
click at [837, 139] on span "Mark as opt out" at bounding box center [813, 140] width 47 height 23
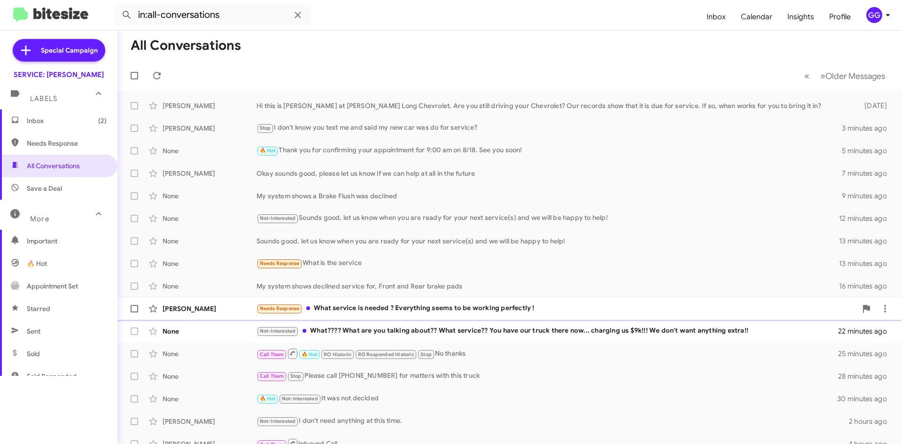
click at [584, 310] on div "Needs Response What service is needed ? Everything seems to be working perfectl…" at bounding box center [556, 308] width 600 height 11
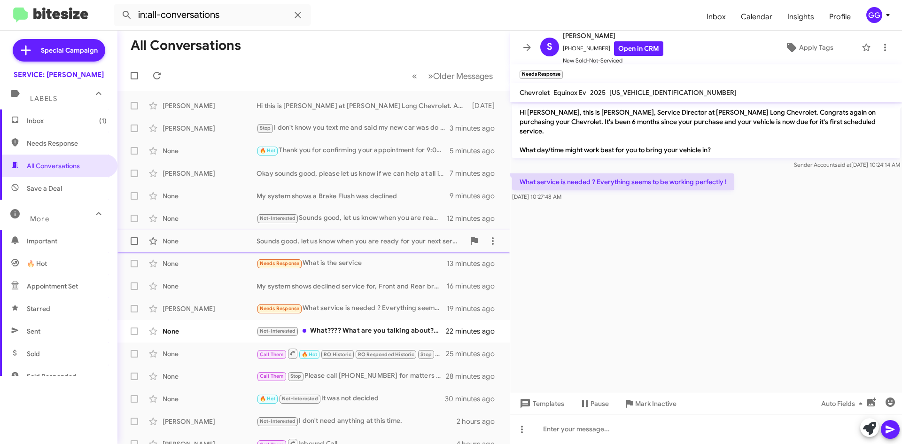
click at [390, 240] on div "Sounds good, let us know when you are ready for your next service(s) and we wil…" at bounding box center [360, 240] width 208 height 9
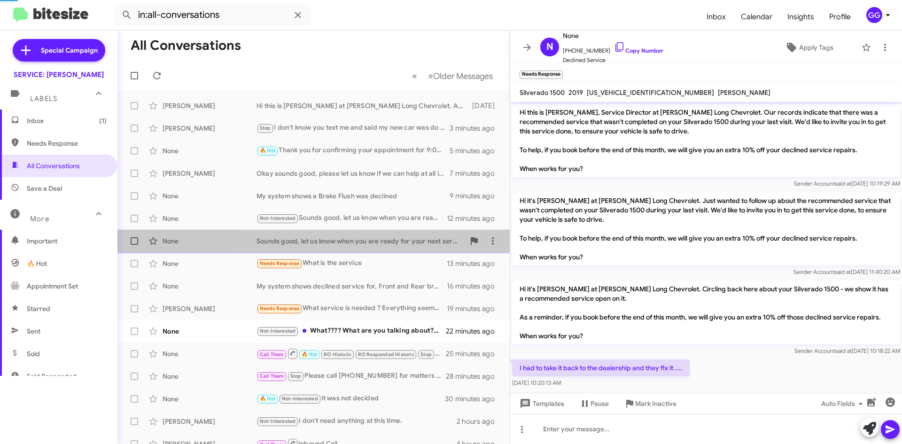
scroll to position [22, 0]
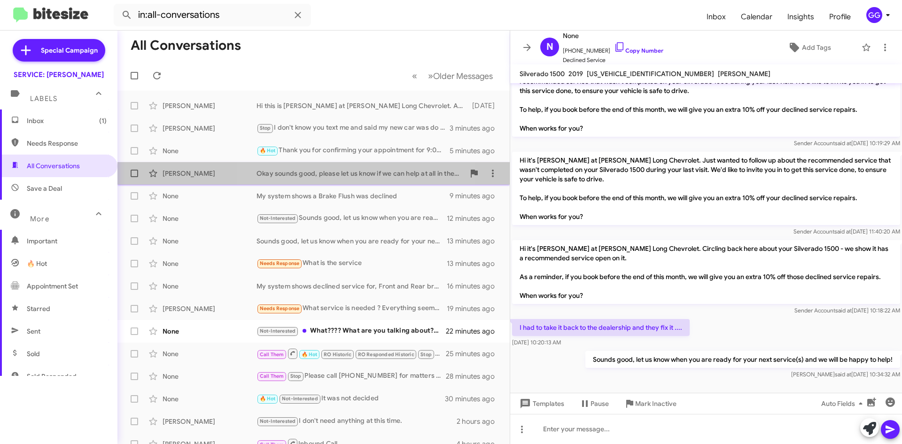
click at [334, 175] on div "Okay sounds good, please let us know if we can help at all in the future" at bounding box center [360, 173] width 208 height 9
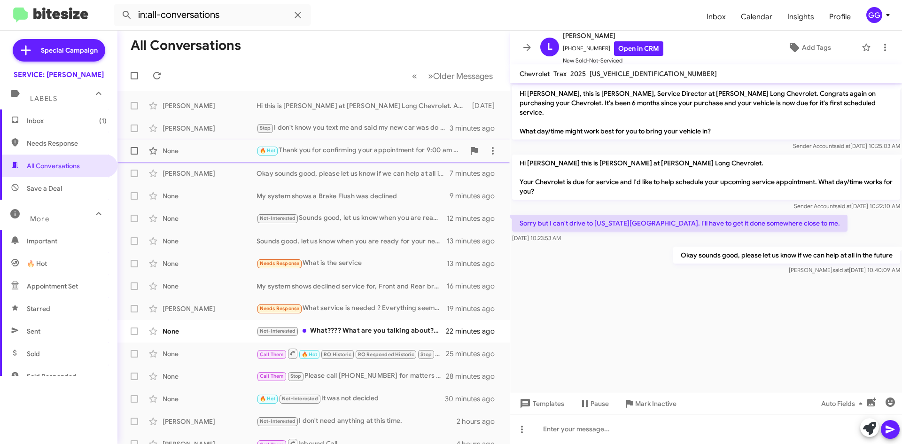
click at [348, 155] on div "🔥 Hot Thank you for confirming your appointment for 9:00 am on 8/18. See you so…" at bounding box center [360, 150] width 208 height 11
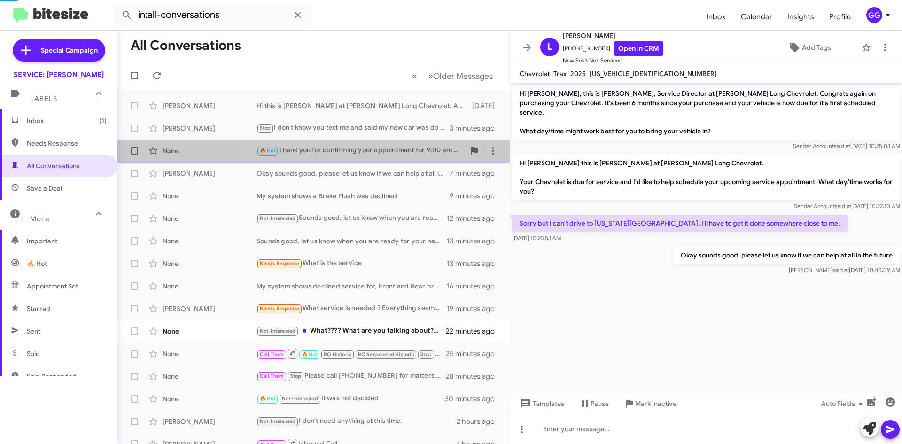
scroll to position [194, 0]
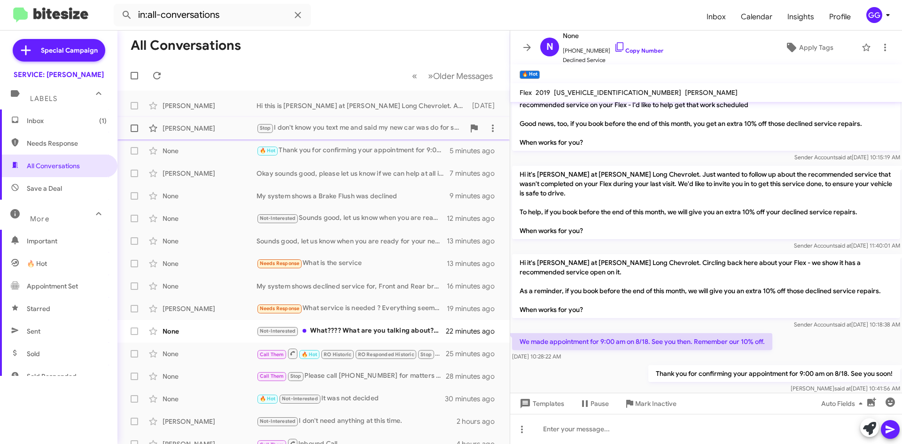
click at [348, 129] on div "Stop I don't know you text me and said my new car was do for service?" at bounding box center [360, 128] width 208 height 11
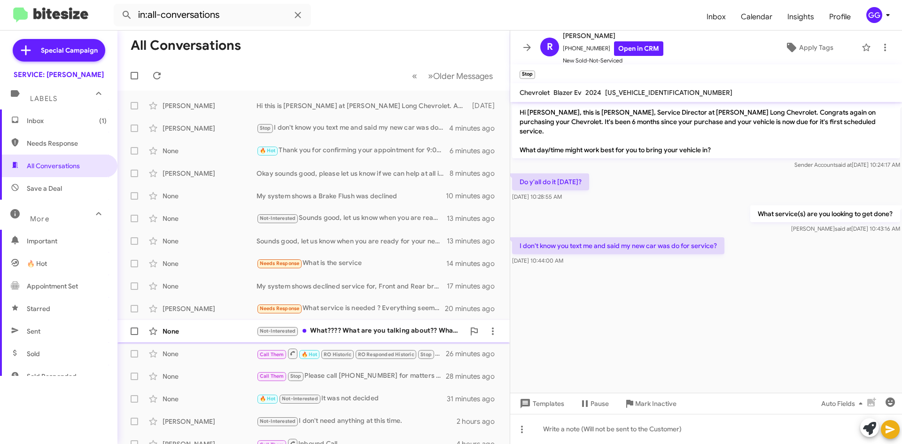
click at [420, 331] on div "Not-Interested What???? What are you talking about?? What service?? You have ou…" at bounding box center [360, 330] width 208 height 11
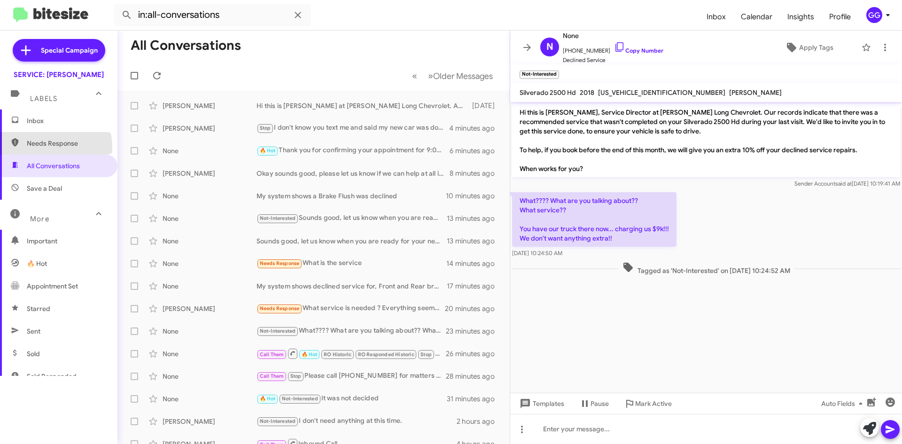
click at [42, 147] on span "Needs Response" at bounding box center [67, 143] width 80 height 9
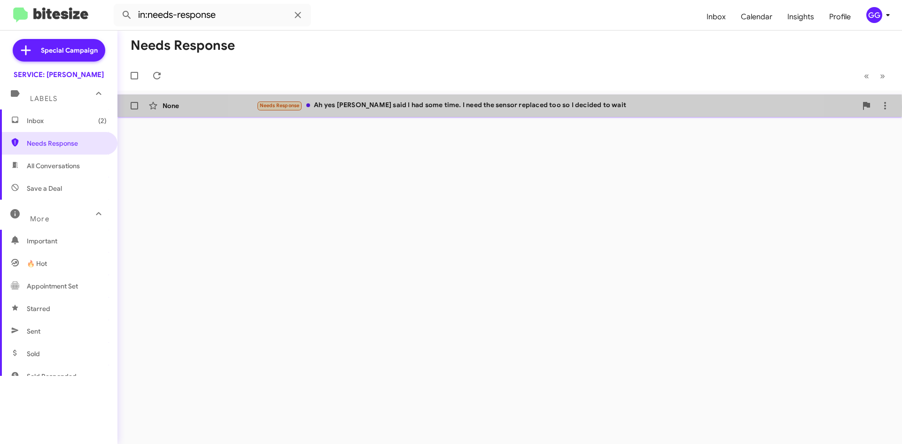
click at [505, 107] on div "Needs Response Ah yes Bo said I had some time. I need the sensor replaced too s…" at bounding box center [556, 105] width 600 height 11
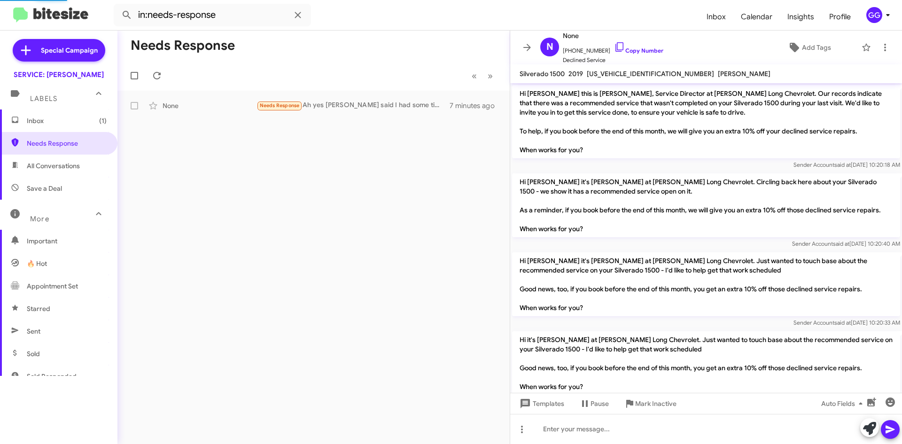
scroll to position [390, 0]
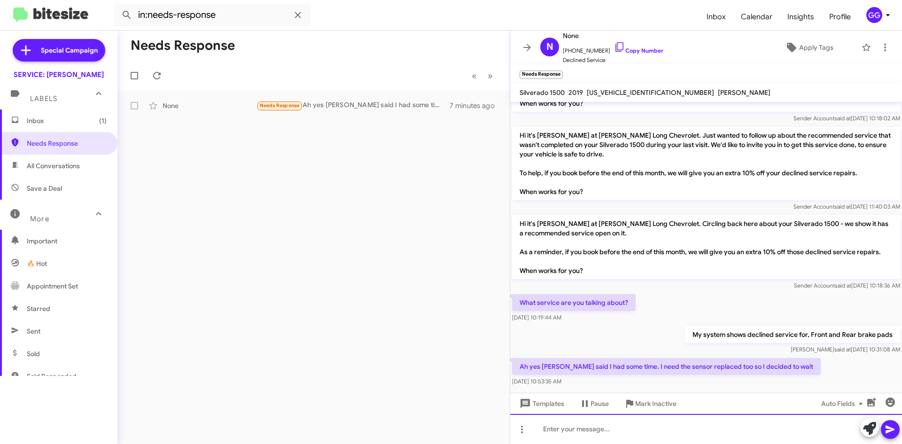
click at [571, 434] on div at bounding box center [706, 429] width 392 height 30
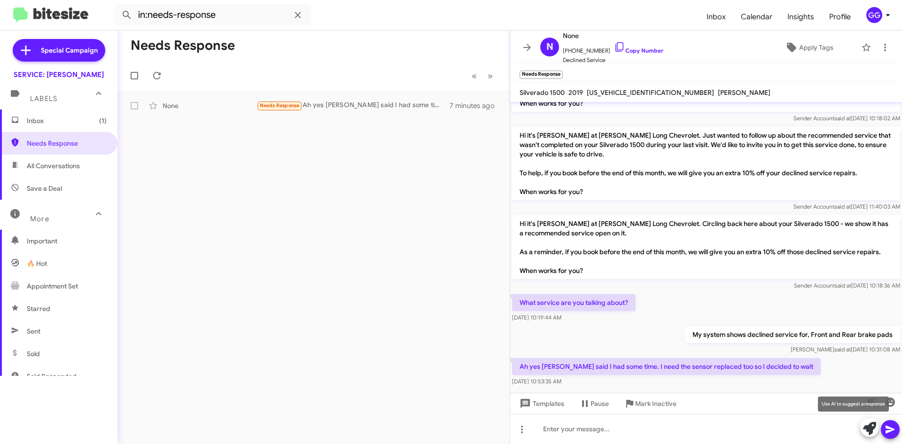
click at [866, 428] on icon at bounding box center [869, 428] width 13 height 13
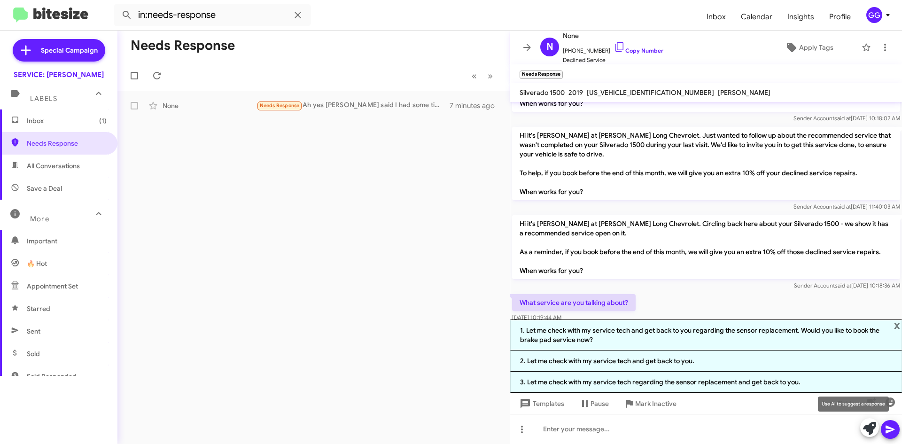
click at [864, 425] on icon at bounding box center [869, 428] width 13 height 13
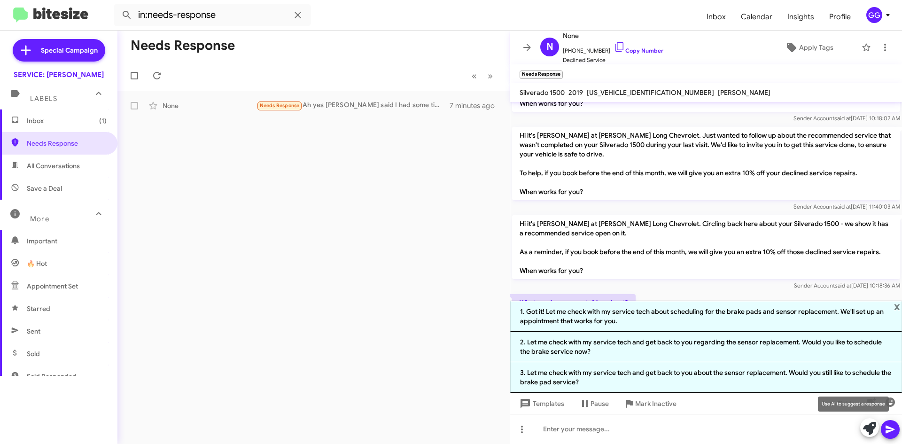
click at [867, 426] on icon at bounding box center [869, 428] width 13 height 13
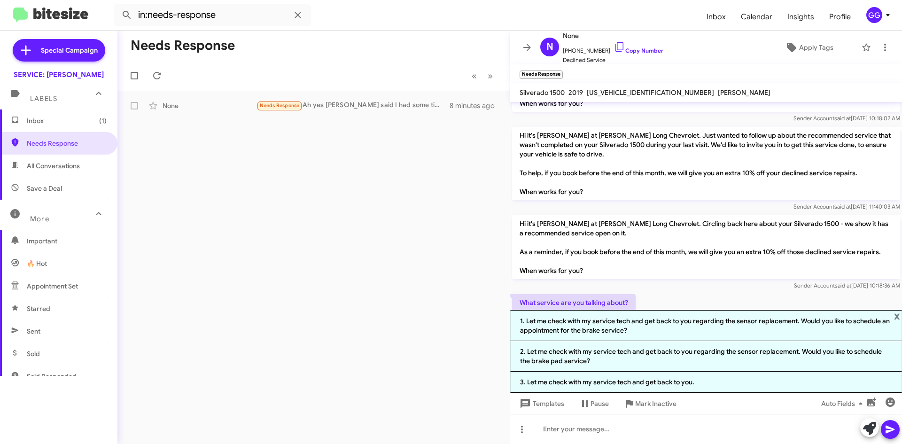
click at [38, 163] on span "All Conversations" at bounding box center [53, 165] width 53 height 9
type input "in:all-conversations"
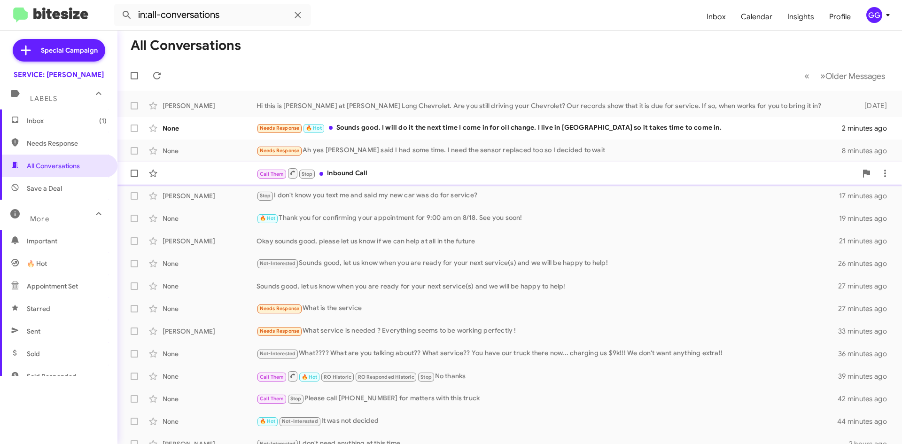
click at [408, 179] on div "Call Them Stop Inbound Call 16 minutes ago" at bounding box center [509, 173] width 769 height 19
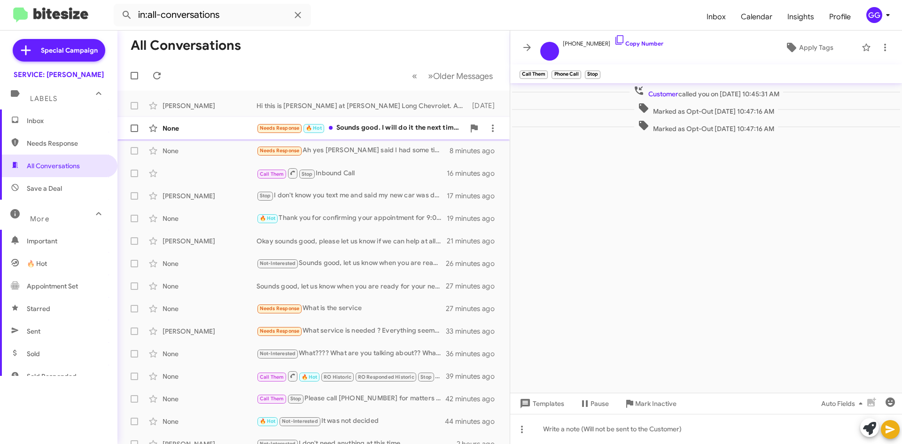
click at [424, 127] on div "Needs Response 🔥 Hot Sounds good. I will do it the next time I come in for oil …" at bounding box center [360, 128] width 208 height 11
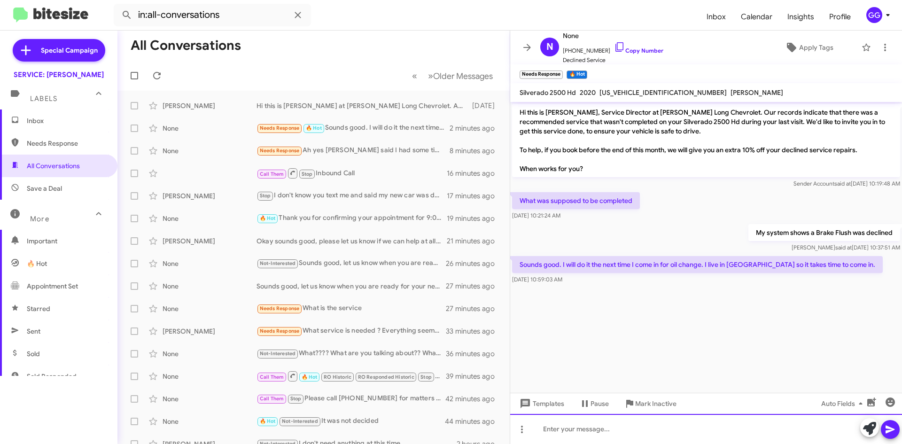
paste div
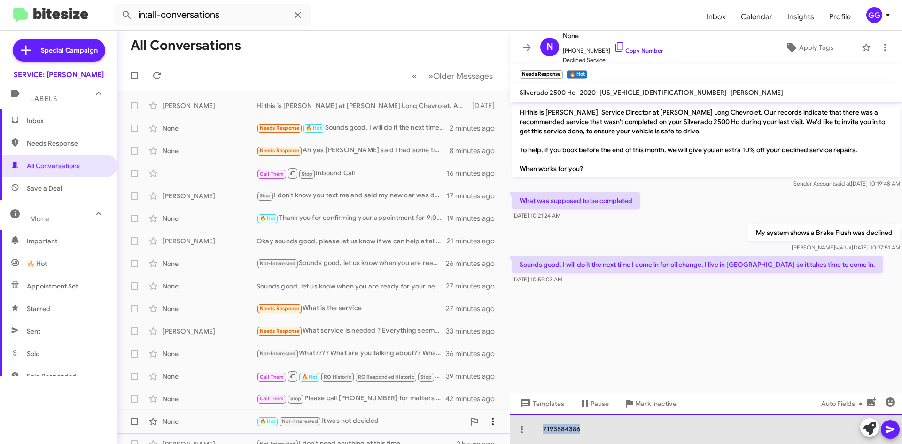
drag, startPoint x: 559, startPoint y: 428, endPoint x: 489, endPoint y: 430, distance: 70.0
click at [490, 430] on div "All Conversations « Previous » Next Older Messages Mildred Velazquez Hi this is…" at bounding box center [509, 237] width 784 height 413
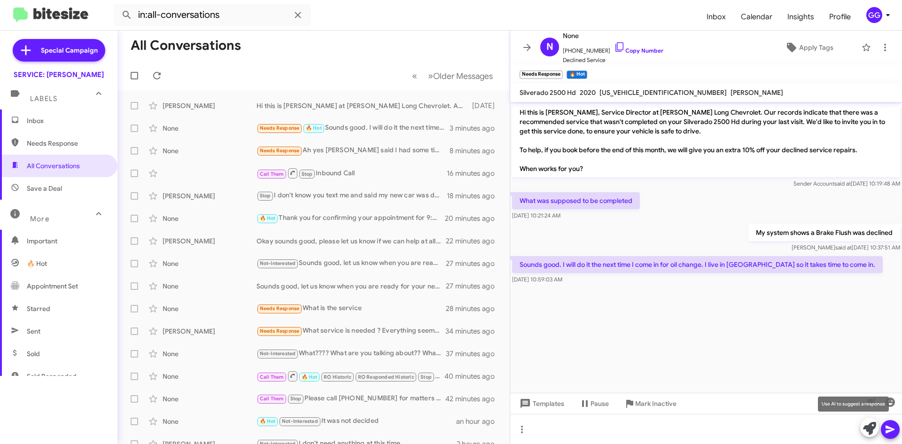
click at [867, 424] on icon at bounding box center [869, 428] width 13 height 13
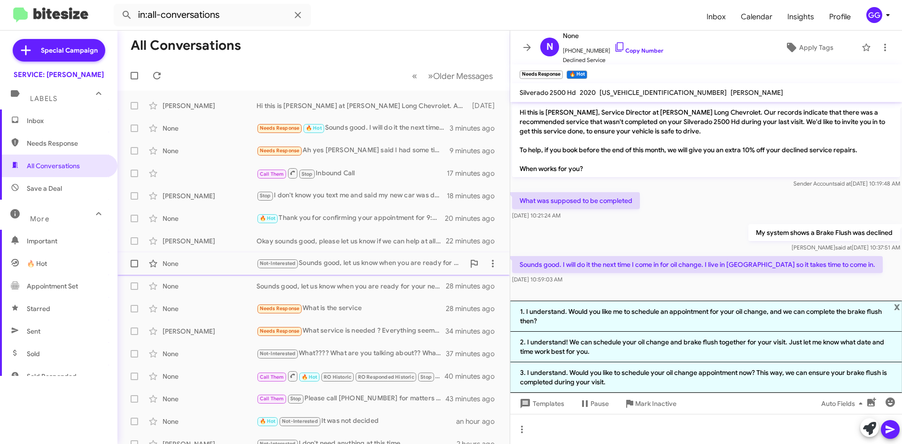
click at [358, 260] on div "Not-Interested Sounds good, let us know when you are ready for your next servic…" at bounding box center [360, 263] width 208 height 11
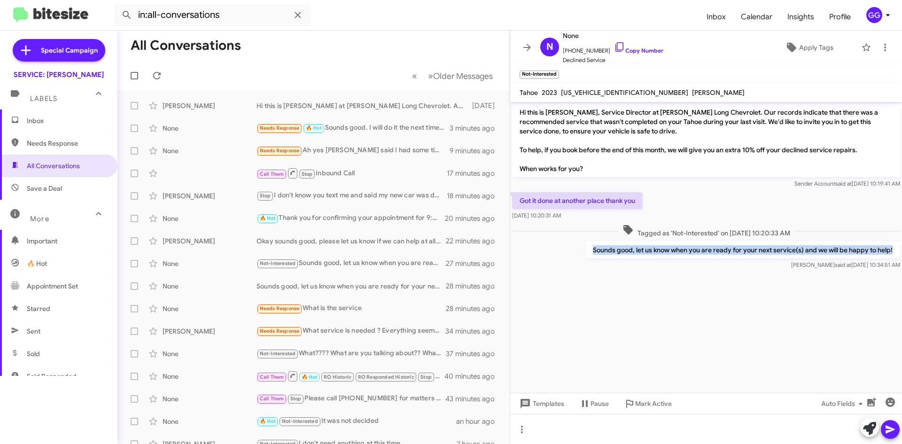
drag, startPoint x: 595, startPoint y: 252, endPoint x: 889, endPoint y: 249, distance: 293.6
click at [901, 253] on div "Sounds good, let us know when you are ready for your next service(s) and we wil…" at bounding box center [706, 256] width 392 height 32
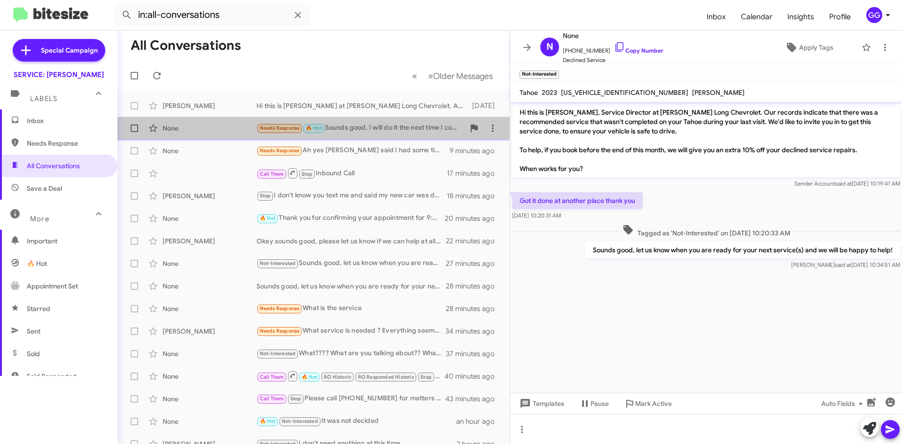
click at [403, 130] on div "Needs Response 🔥 Hot Sounds good. I will do it the next time I come in for oil …" at bounding box center [360, 128] width 208 height 11
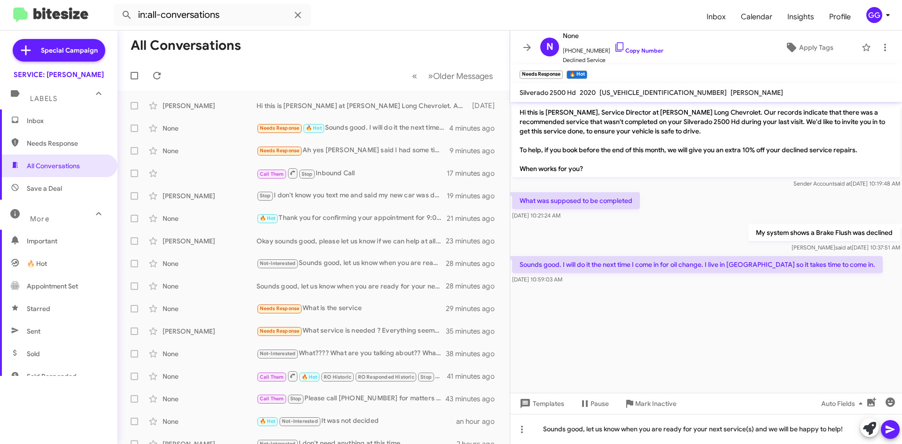
click at [888, 427] on icon at bounding box center [889, 430] width 9 height 8
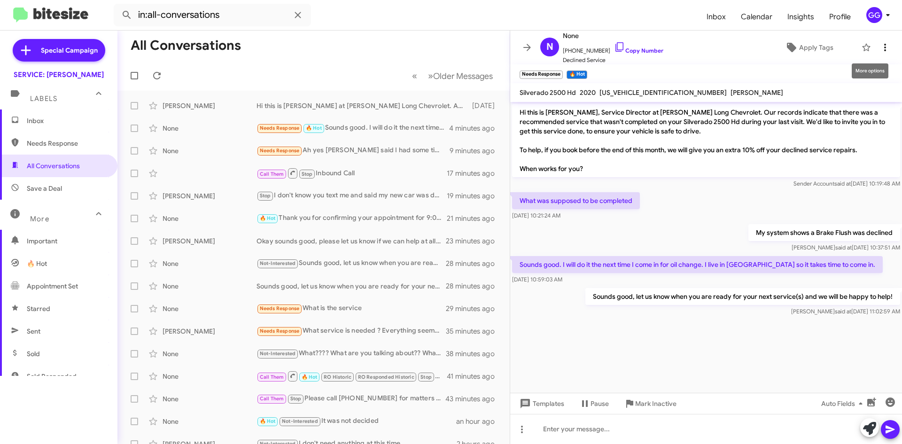
click at [882, 45] on icon at bounding box center [884, 47] width 11 height 11
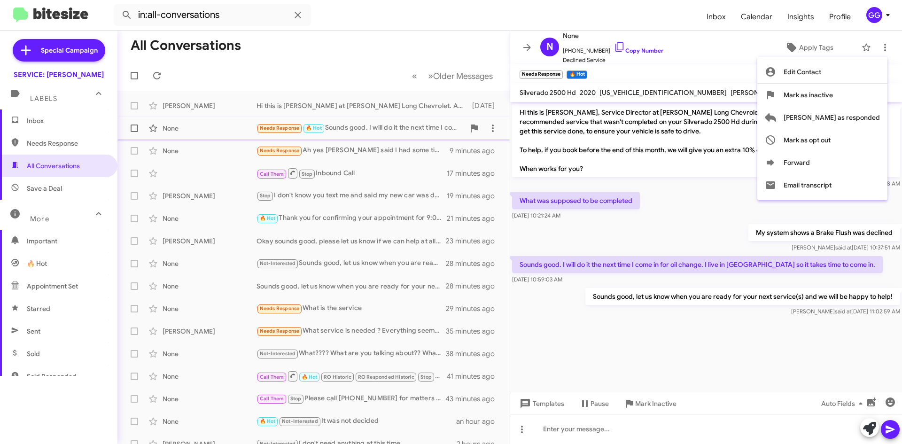
click at [856, 120] on span "[PERSON_NAME] as responded" at bounding box center [831, 117] width 96 height 23
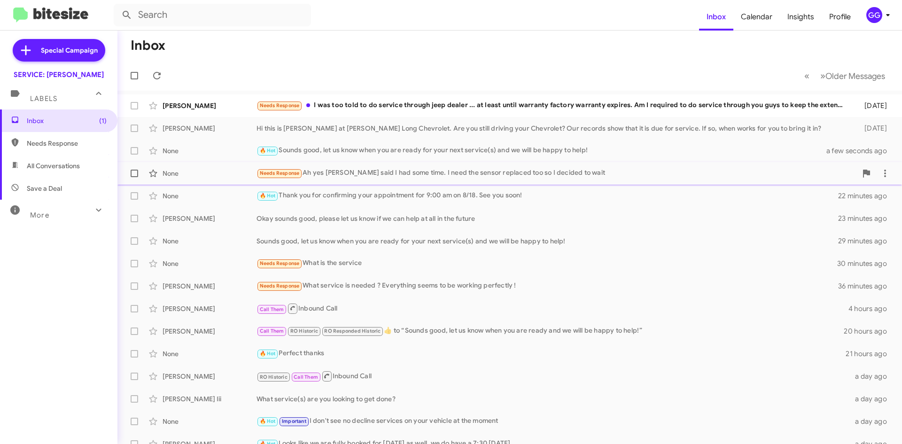
click at [376, 177] on div "Needs Response Ah yes [PERSON_NAME] said I had some time. I need the sensor rep…" at bounding box center [556, 173] width 600 height 11
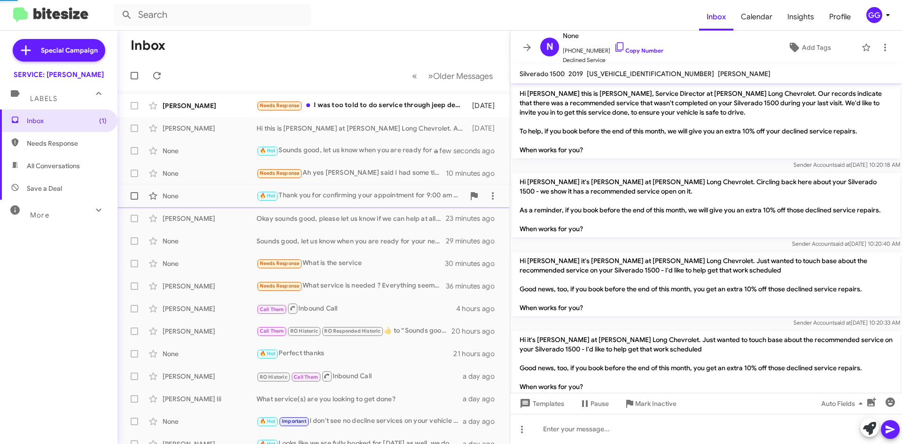
scroll to position [390, 0]
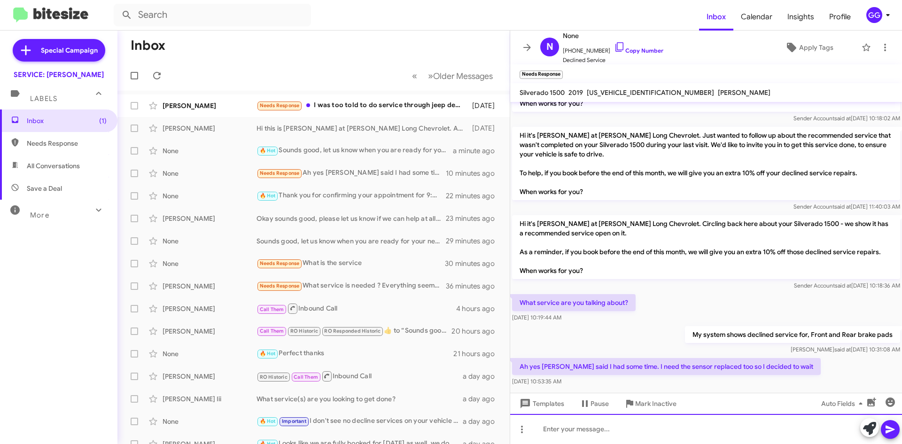
paste div
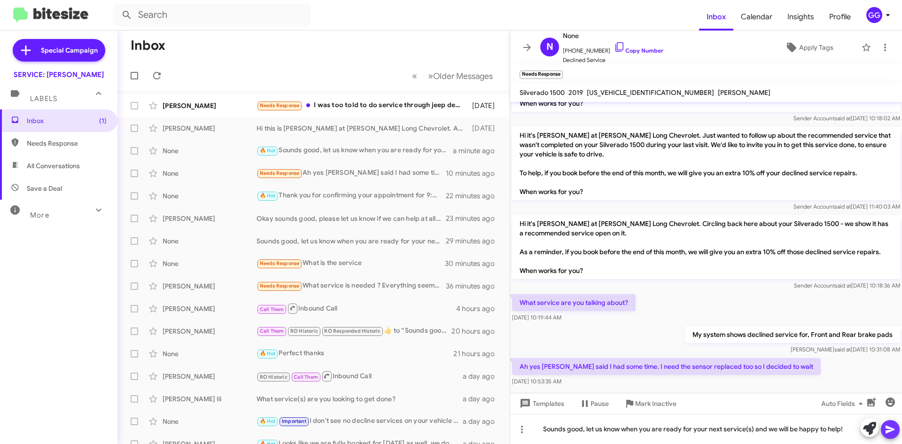
click at [890, 429] on icon at bounding box center [889, 430] width 9 height 8
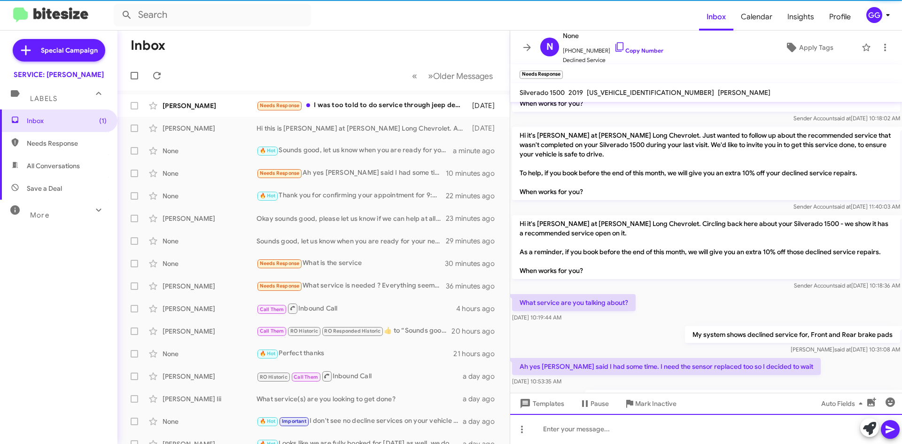
scroll to position [0, 0]
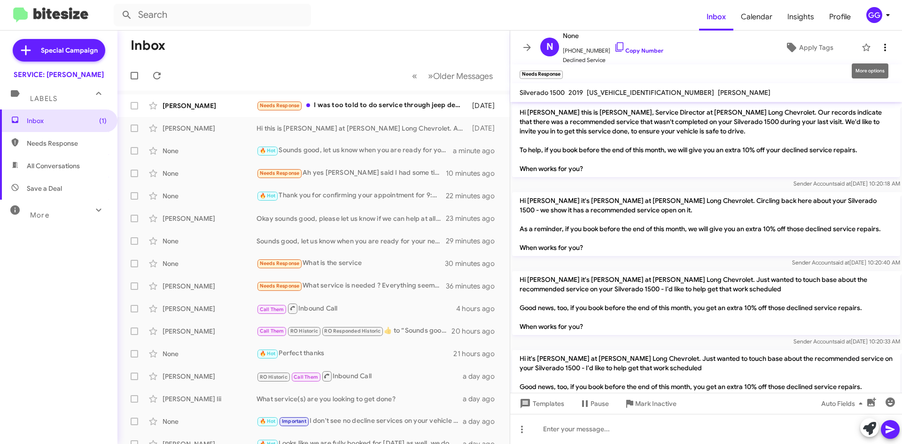
click at [879, 47] on icon at bounding box center [884, 47] width 11 height 11
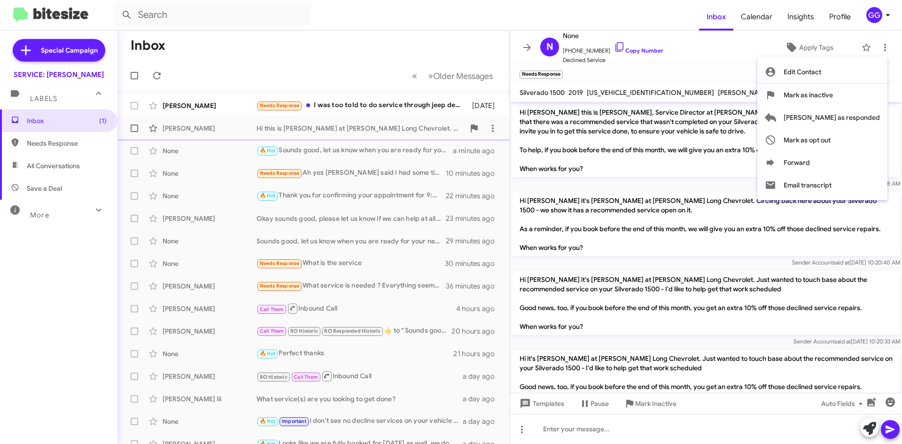
click at [843, 122] on span "[PERSON_NAME] as responded" at bounding box center [831, 117] width 96 height 23
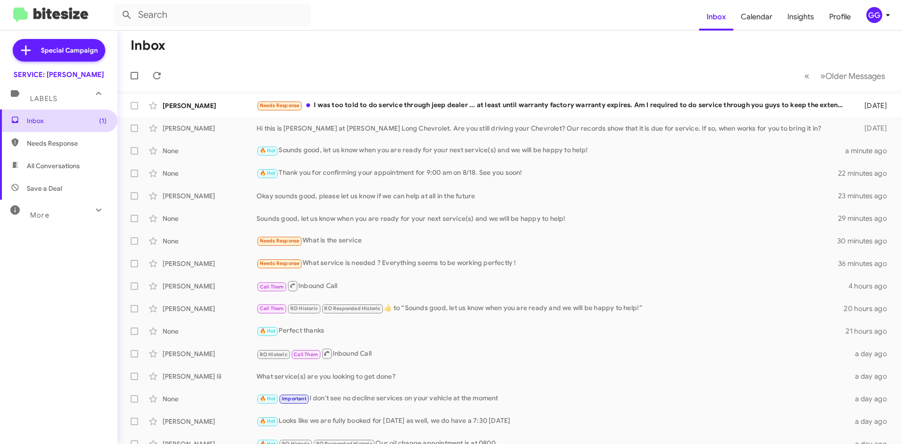
click at [76, 124] on span "Inbox (1)" at bounding box center [67, 120] width 80 height 9
click at [73, 147] on span "Needs Response" at bounding box center [67, 143] width 80 height 9
type input "in:needs-response"
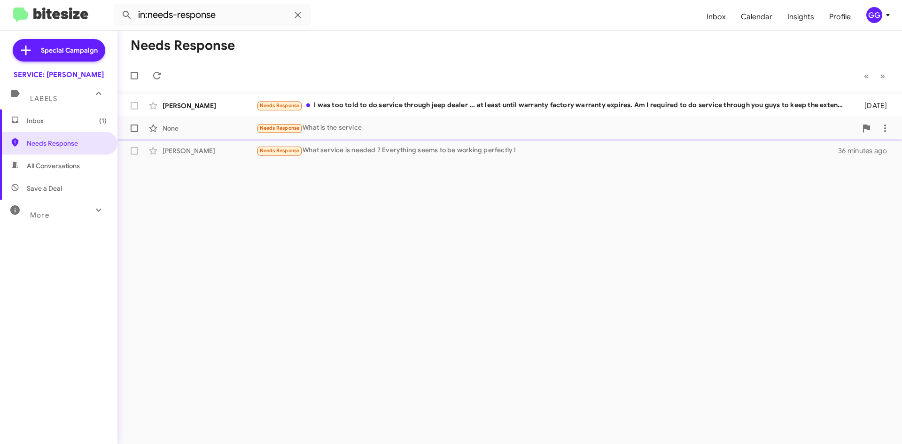
click at [433, 127] on div "Needs Response What is the service" at bounding box center [556, 128] width 600 height 11
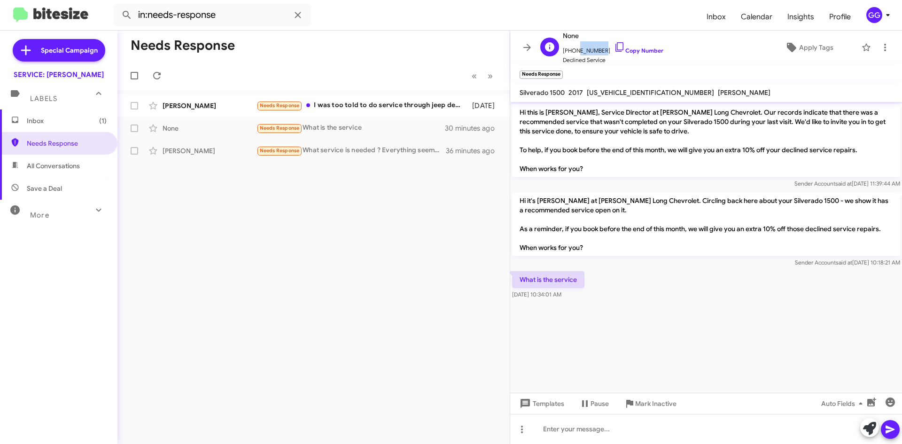
drag, startPoint x: 599, startPoint y: 49, endPoint x: 575, endPoint y: 53, distance: 24.2
click at [575, 53] on span "+17203264298 Copy Number" at bounding box center [613, 48] width 101 height 14
drag, startPoint x: 568, startPoint y: 51, endPoint x: 600, endPoint y: 52, distance: 32.0
click at [600, 52] on span "+17203264298 Copy Number" at bounding box center [613, 48] width 101 height 14
copy span "7203264298"
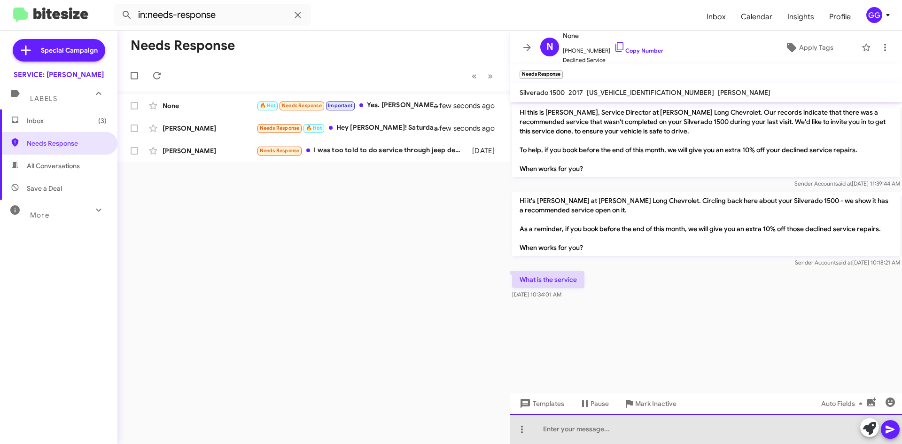
drag, startPoint x: 591, startPoint y: 427, endPoint x: 555, endPoint y: 430, distance: 36.7
click at [555, 429] on div at bounding box center [706, 429] width 392 height 30
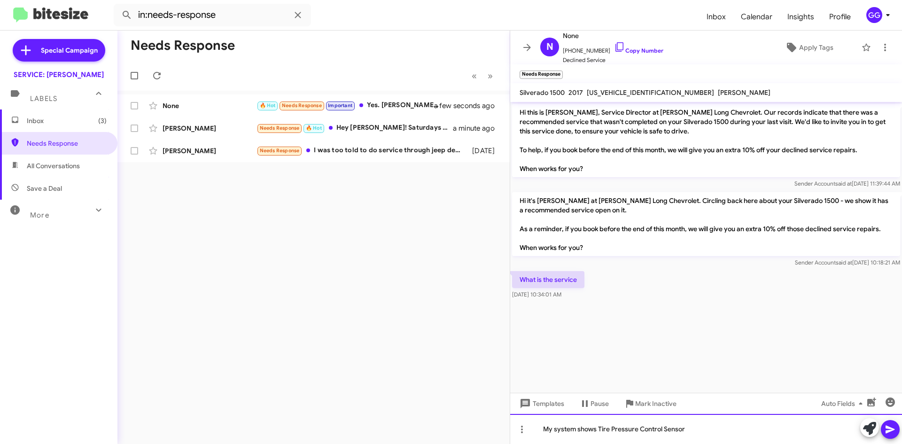
click at [596, 430] on div "My system shows Tire Pressure Control Sensor" at bounding box center [706, 429] width 392 height 30
click at [696, 430] on div "My system shows, Tire Pressure Control Sensor" at bounding box center [706, 429] width 392 height 30
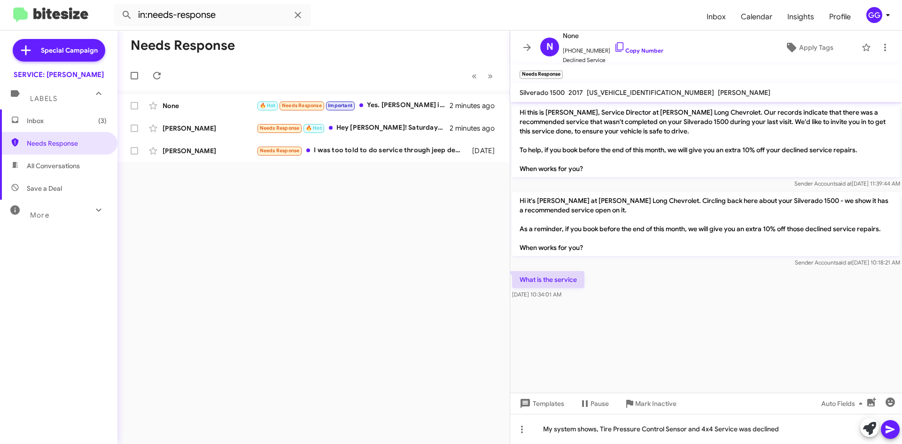
click at [889, 427] on icon at bounding box center [889, 430] width 9 height 8
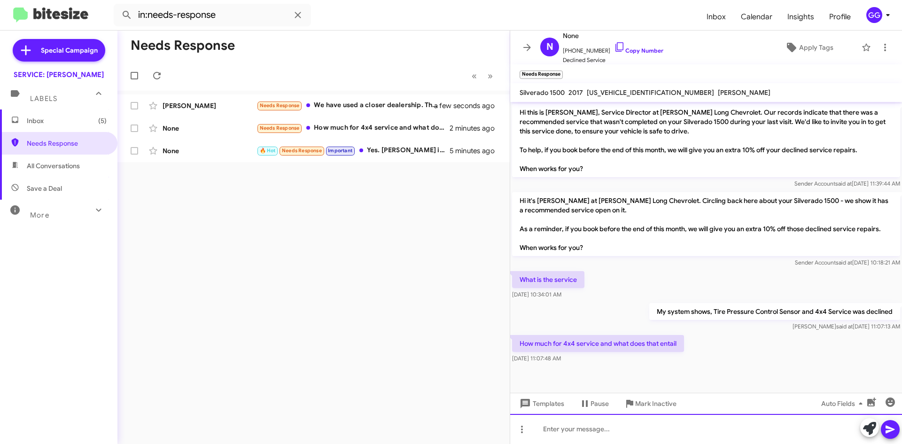
click at [607, 434] on div at bounding box center [706, 429] width 392 height 30
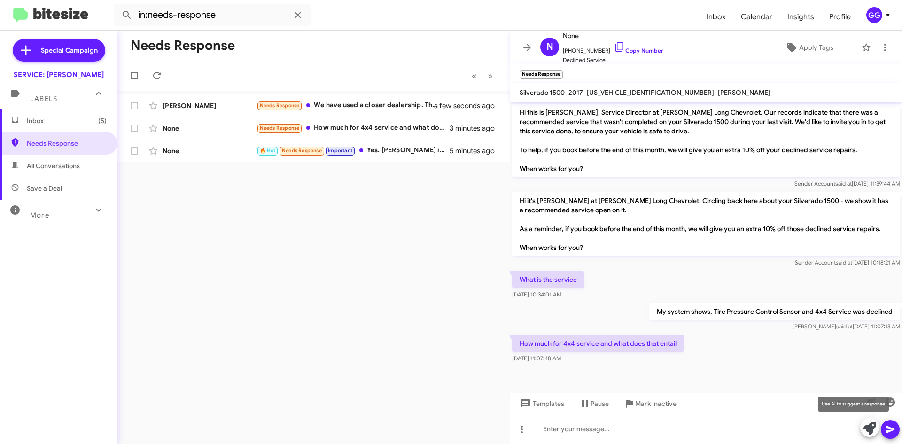
click at [872, 426] on icon at bounding box center [869, 428] width 13 height 13
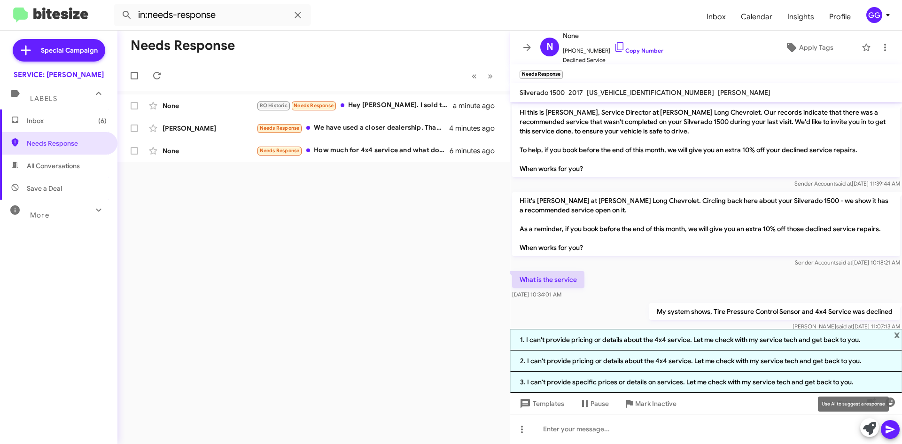
click at [869, 426] on icon at bounding box center [869, 428] width 13 height 13
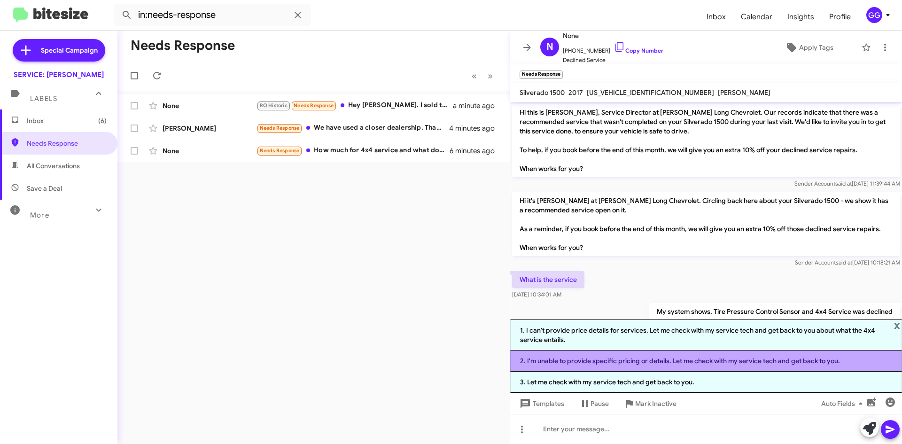
click at [730, 359] on li "2. I'm unable to provide specific pricing or details. Let me check with my serv…" at bounding box center [706, 360] width 392 height 21
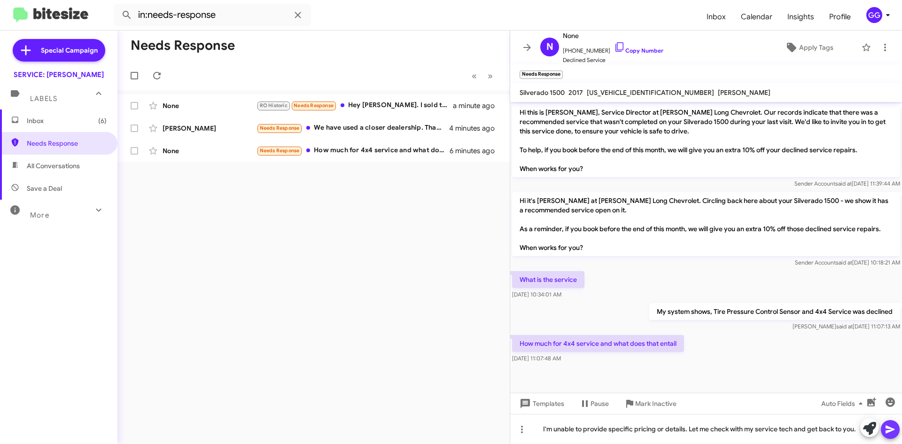
click at [892, 425] on icon at bounding box center [889, 429] width 11 height 11
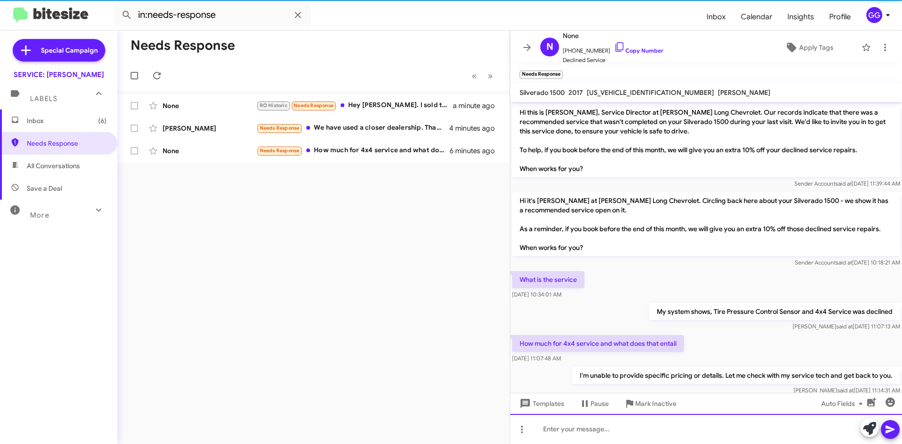
scroll to position [18, 0]
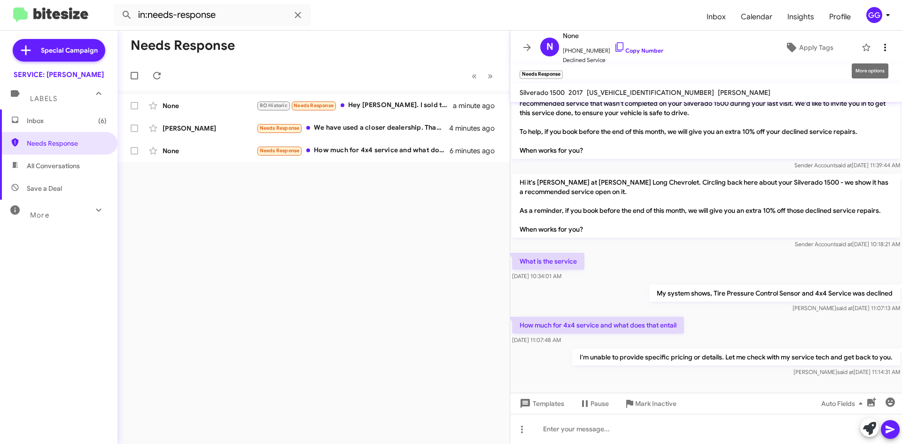
click at [880, 46] on icon at bounding box center [884, 47] width 11 height 11
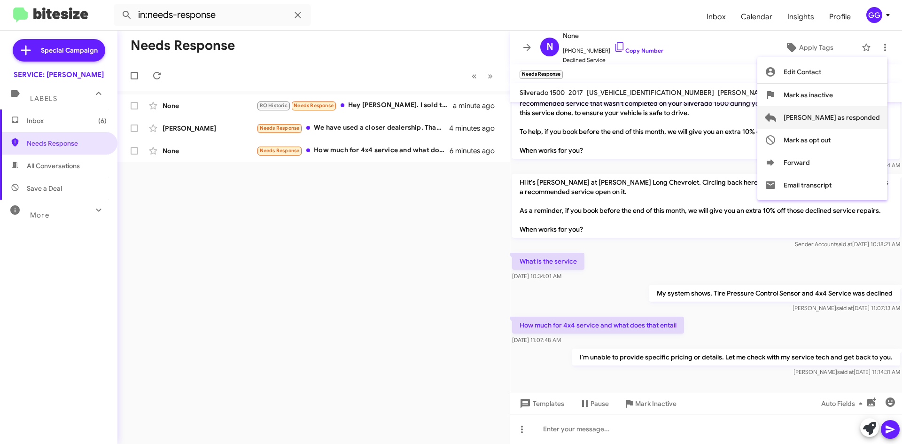
click at [841, 117] on span "[PERSON_NAME] as responded" at bounding box center [831, 117] width 96 height 23
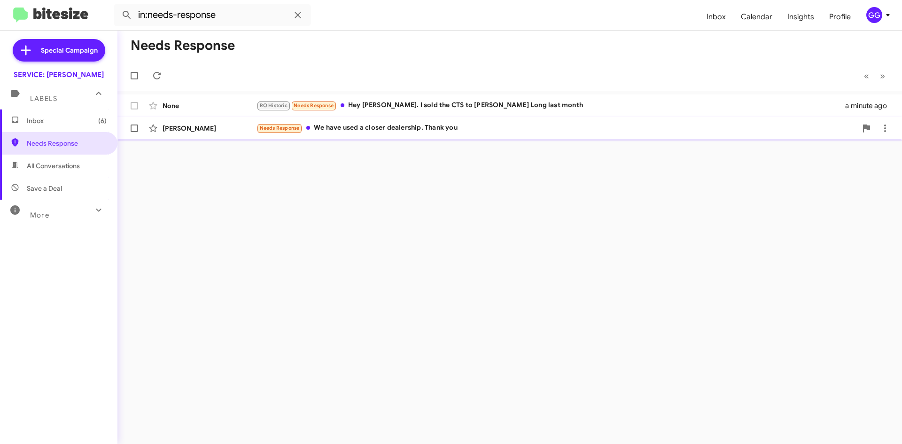
click at [446, 129] on div "Needs Response We have used a closer dealership. Thank you" at bounding box center [556, 128] width 600 height 11
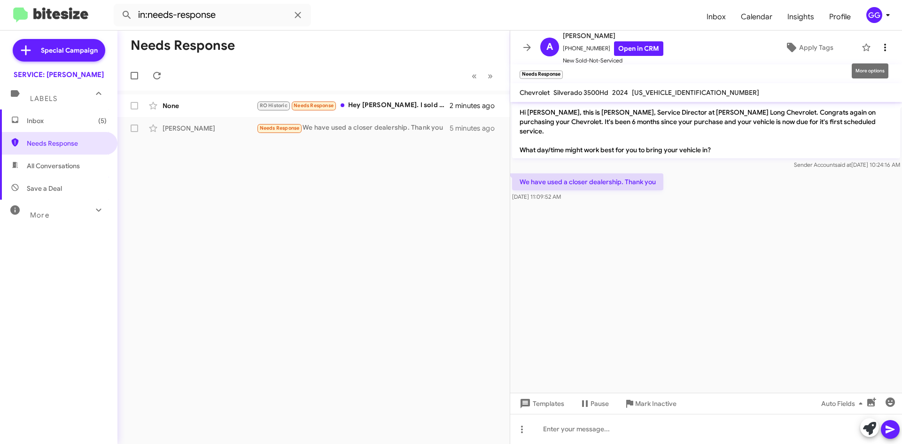
click at [880, 46] on icon at bounding box center [884, 47] width 11 height 11
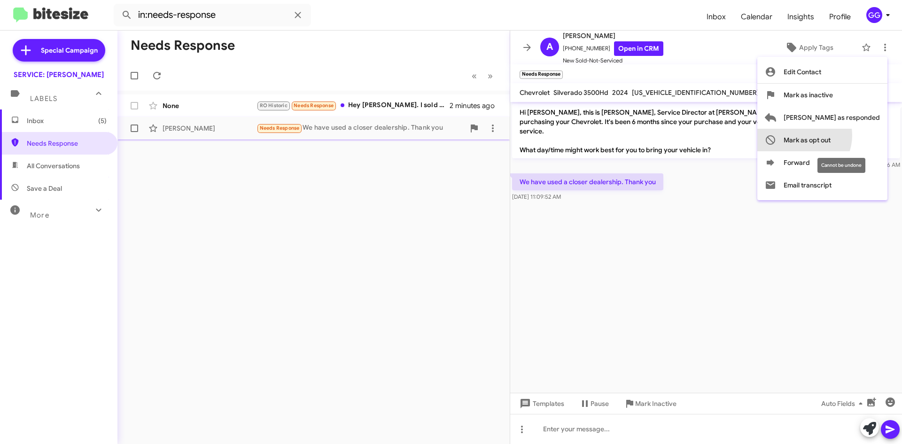
click at [830, 136] on span "Mark as opt out" at bounding box center [806, 140] width 47 height 23
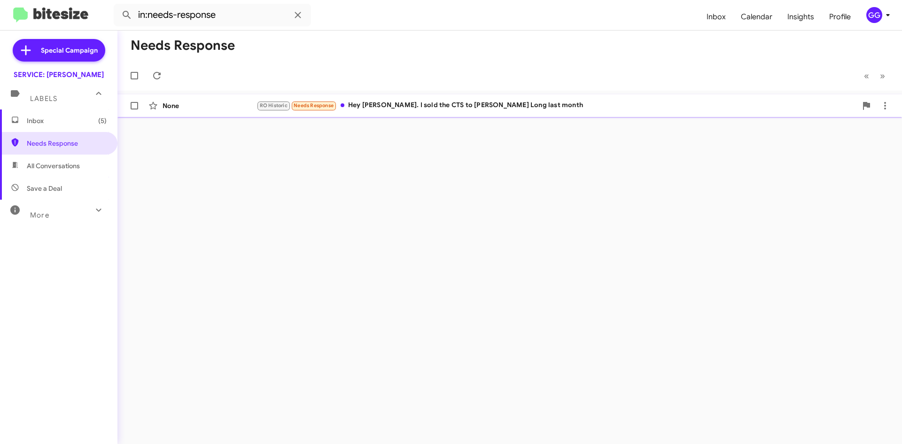
click at [527, 105] on div "RO Historic Needs Response Hey Rick. I sold the CTS to Daniels Long last month" at bounding box center [556, 105] width 600 height 11
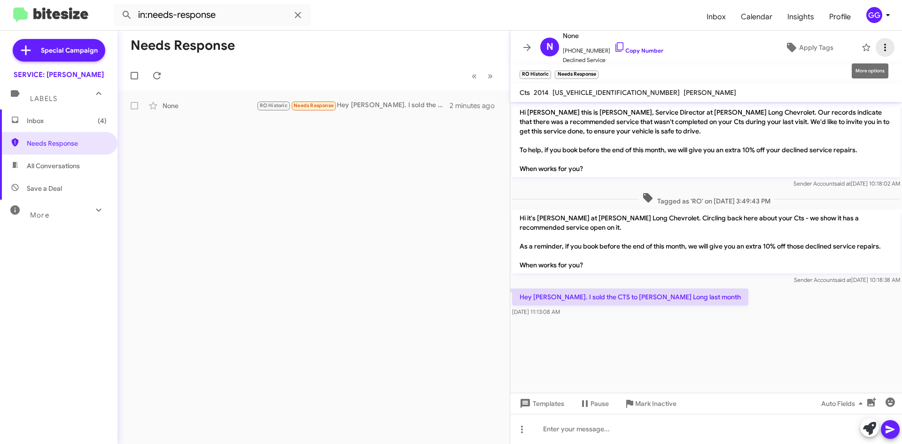
click at [881, 46] on icon at bounding box center [884, 47] width 11 height 11
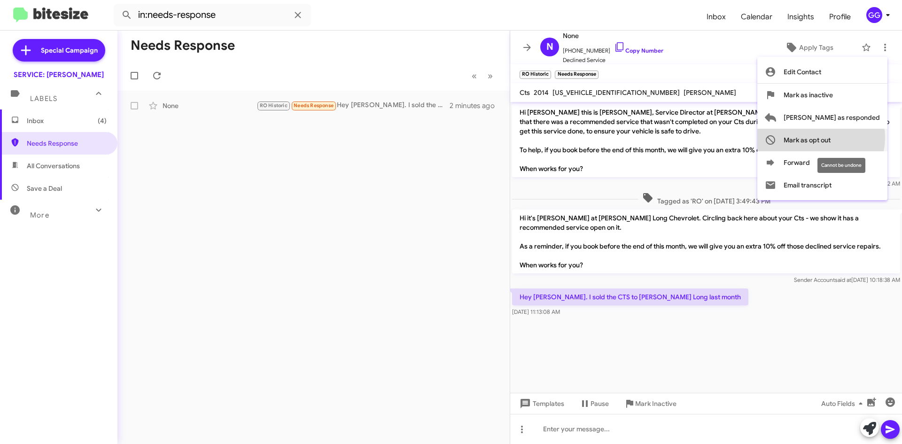
click at [830, 138] on span "Mark as opt out" at bounding box center [806, 140] width 47 height 23
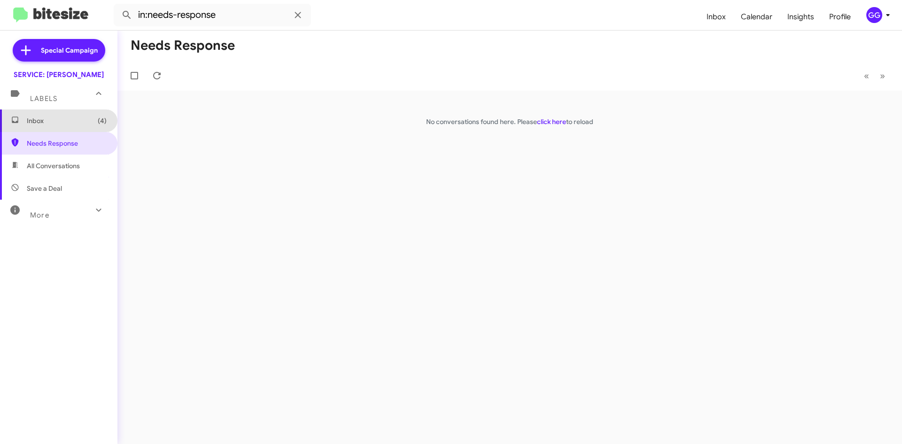
click at [67, 126] on span "Inbox (4)" at bounding box center [58, 120] width 117 height 23
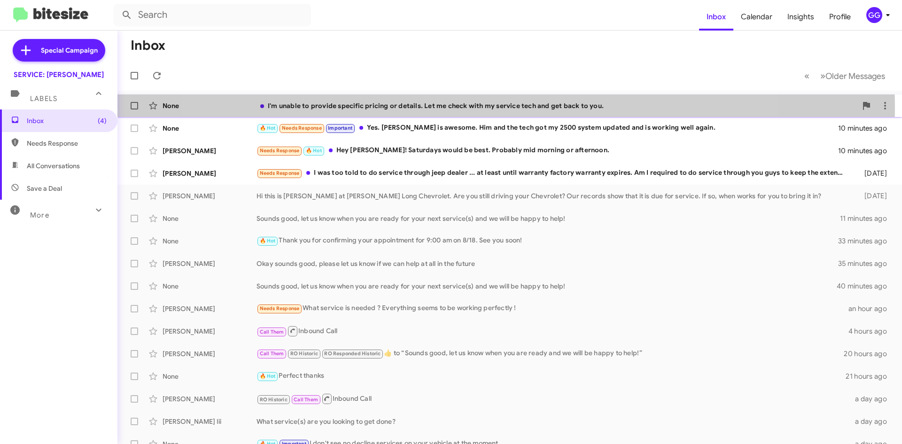
click at [478, 108] on div "I'm unable to provide specific pricing or details. Let me check with my service…" at bounding box center [556, 105] width 600 height 9
click at [875, 108] on span at bounding box center [884, 105] width 19 height 11
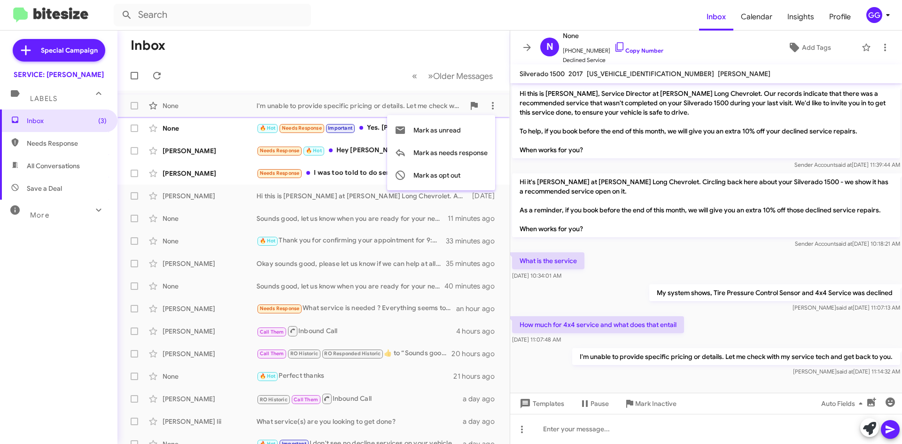
click at [876, 46] on div at bounding box center [451, 222] width 902 height 444
click at [882, 44] on icon at bounding box center [884, 47] width 11 height 11
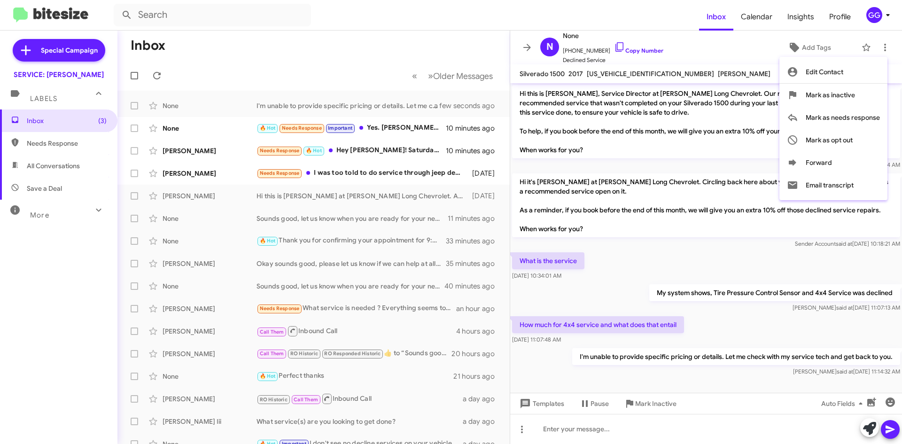
click at [431, 44] on div at bounding box center [451, 222] width 902 height 444
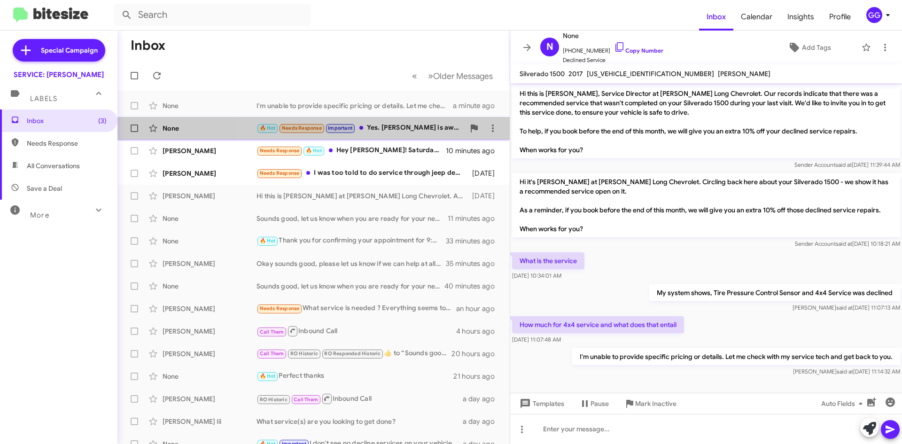
click at [406, 124] on div "🔥 Hot Needs Response Important Yes. Chris is awesome. Him and the tech got my 2…" at bounding box center [360, 128] width 208 height 11
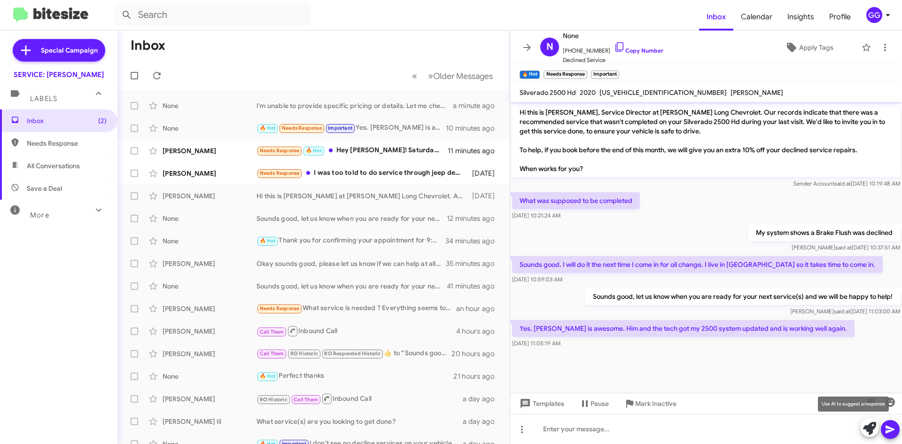
click at [869, 428] on icon at bounding box center [869, 428] width 13 height 13
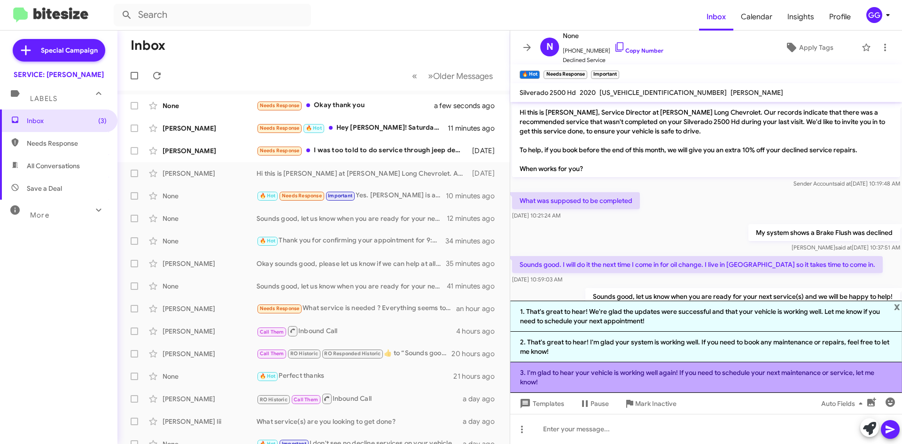
click at [711, 376] on li "3. I'm glad to hear your vehicle is working well again! If you need to schedule…" at bounding box center [706, 377] width 392 height 31
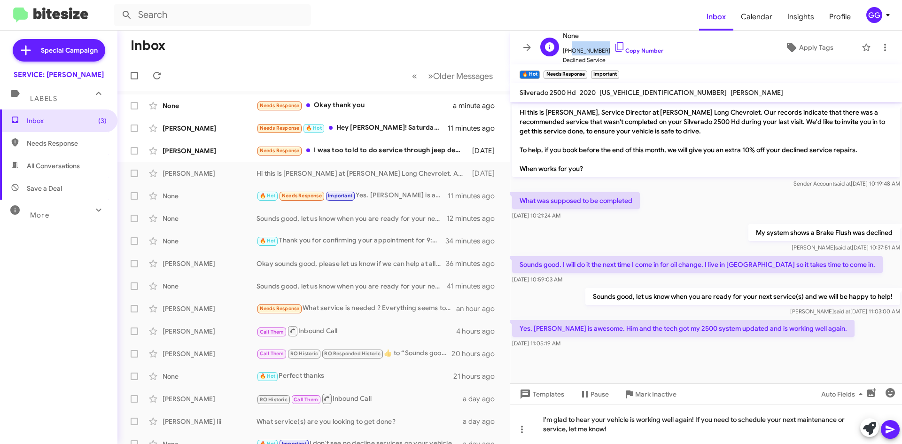
drag, startPoint x: 600, startPoint y: 48, endPoint x: 569, endPoint y: 52, distance: 31.3
click at [569, 52] on span "+17193308877 Copy Number" at bounding box center [613, 48] width 101 height 14
copy span "7193308877"
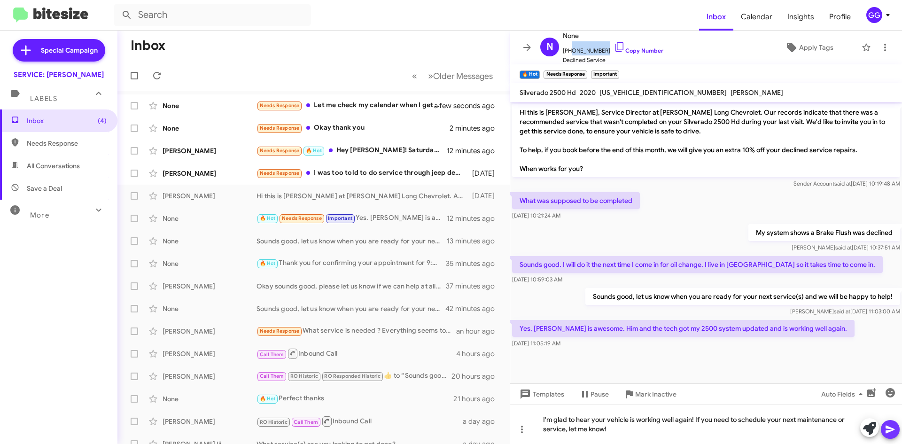
click at [889, 424] on icon at bounding box center [889, 429] width 11 height 11
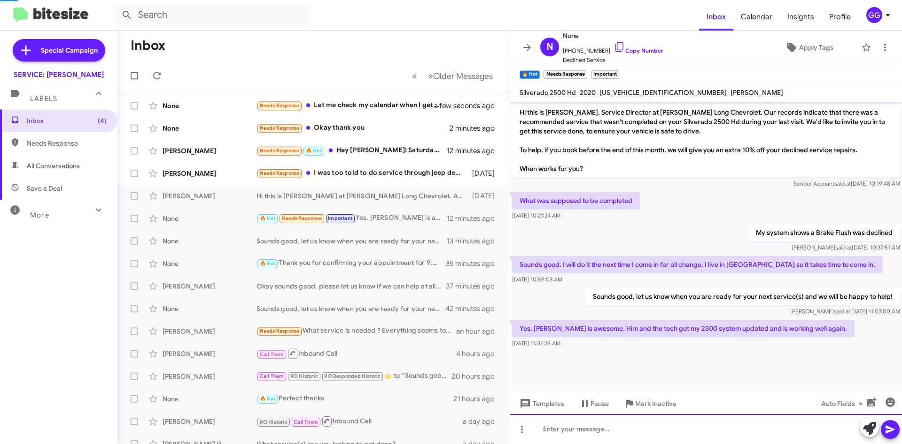
scroll to position [15, 0]
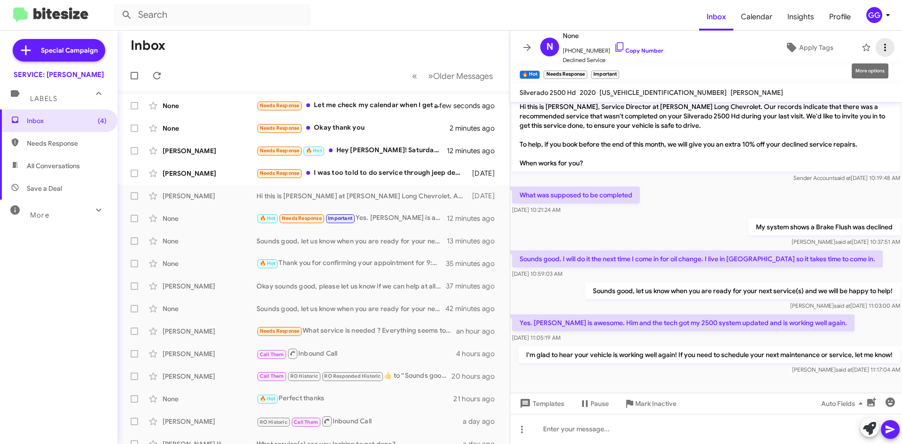
click at [884, 45] on icon at bounding box center [885, 48] width 2 height 8
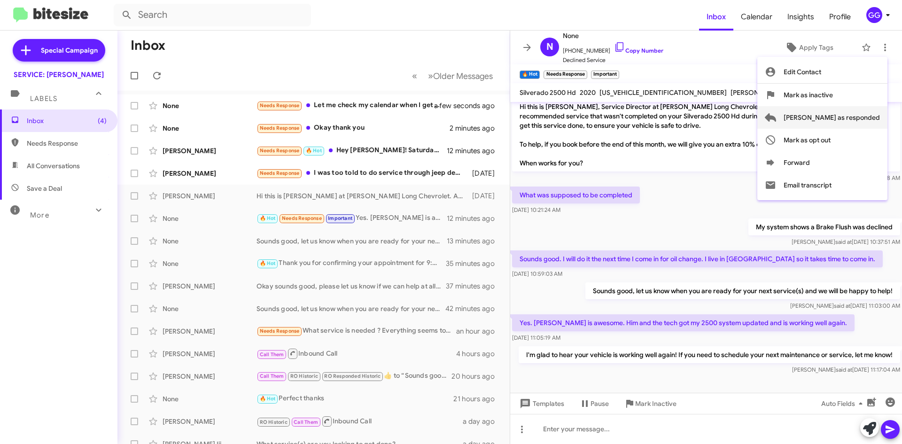
click at [867, 117] on span "[PERSON_NAME] as responded" at bounding box center [831, 117] width 96 height 23
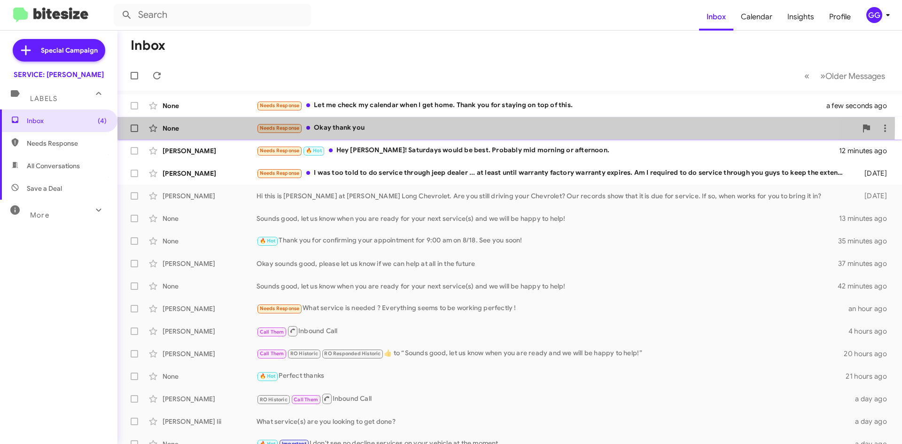
click at [390, 124] on div "Needs Response Okay thank you" at bounding box center [556, 128] width 600 height 11
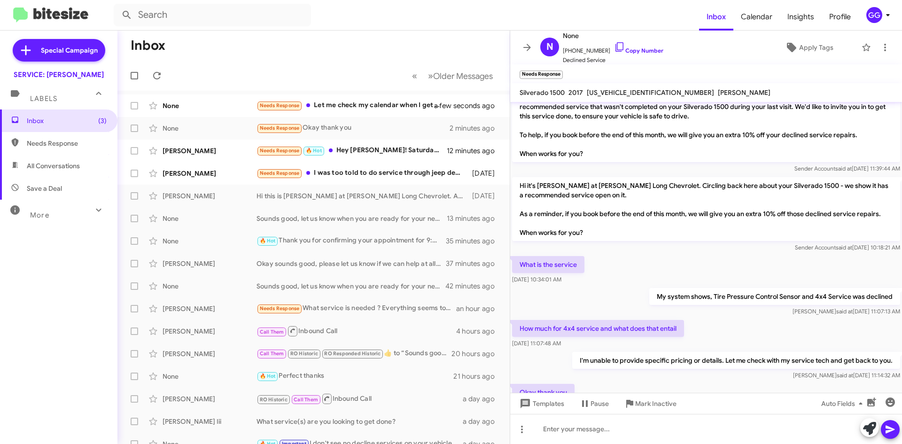
scroll to position [53, 0]
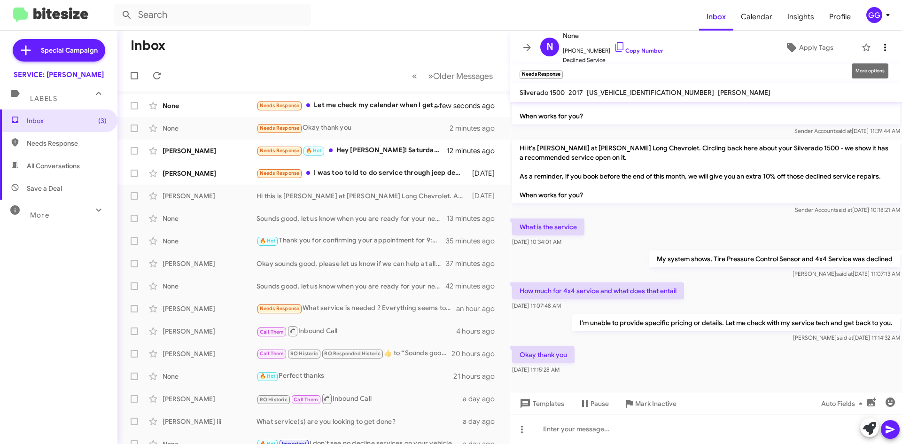
click at [879, 46] on icon at bounding box center [884, 47] width 11 height 11
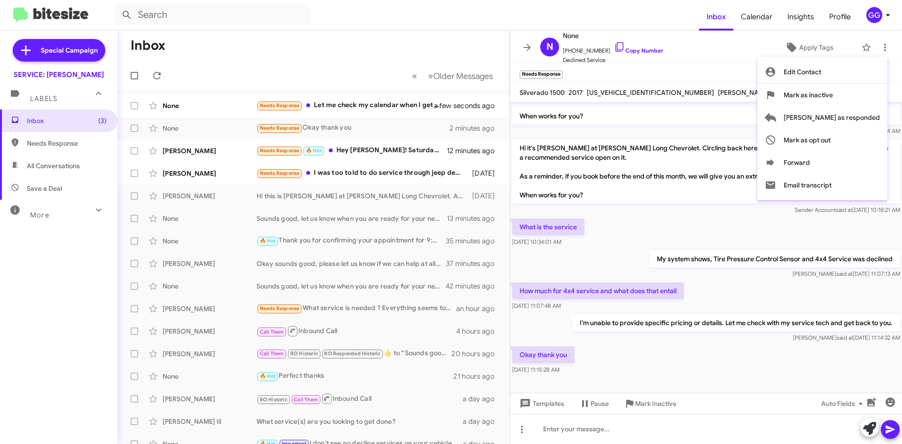
click at [867, 424] on div at bounding box center [451, 222] width 902 height 444
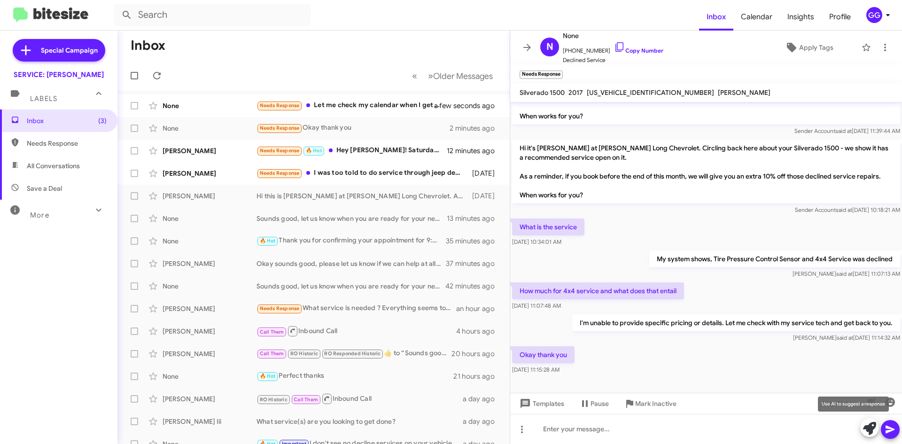
click at [867, 425] on icon at bounding box center [869, 428] width 13 height 13
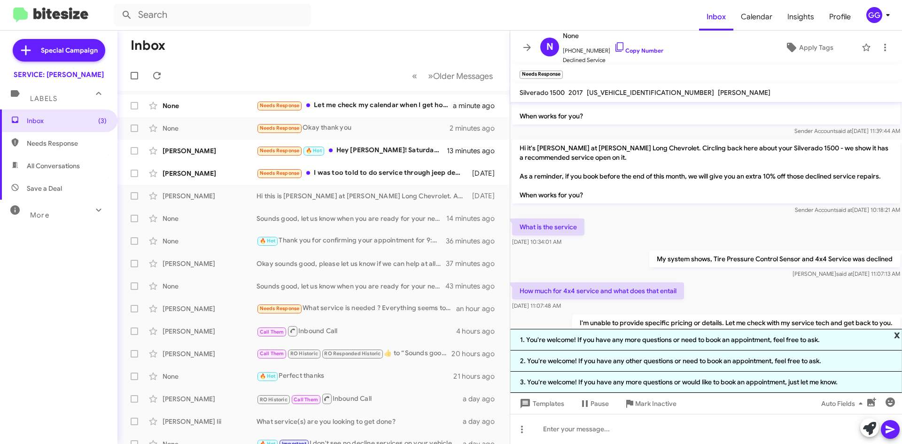
click at [897, 333] on span "x" at bounding box center [897, 334] width 6 height 11
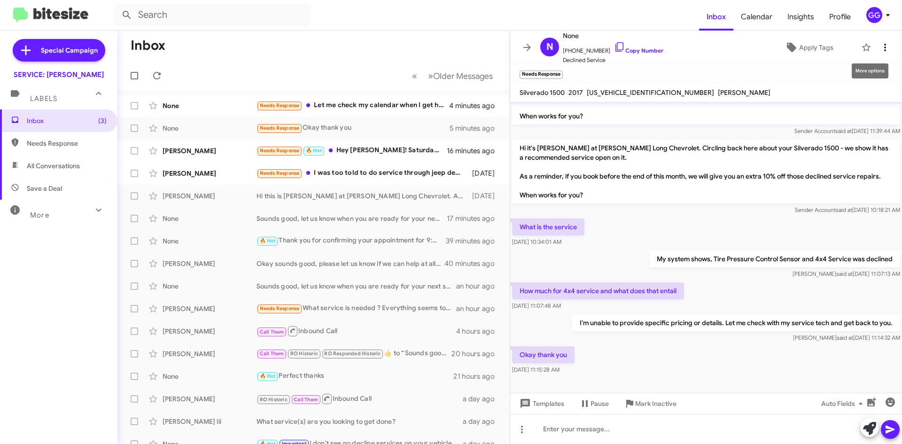
click at [883, 43] on icon at bounding box center [884, 47] width 11 height 11
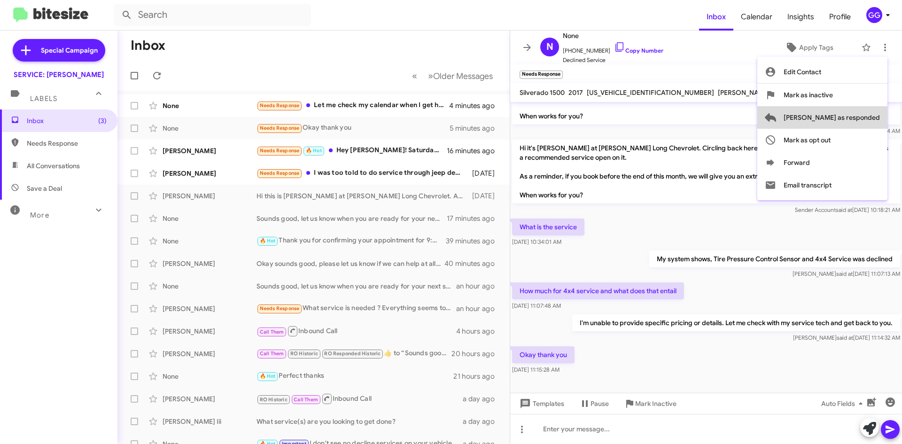
click at [871, 115] on span "[PERSON_NAME] as responded" at bounding box center [831, 117] width 96 height 23
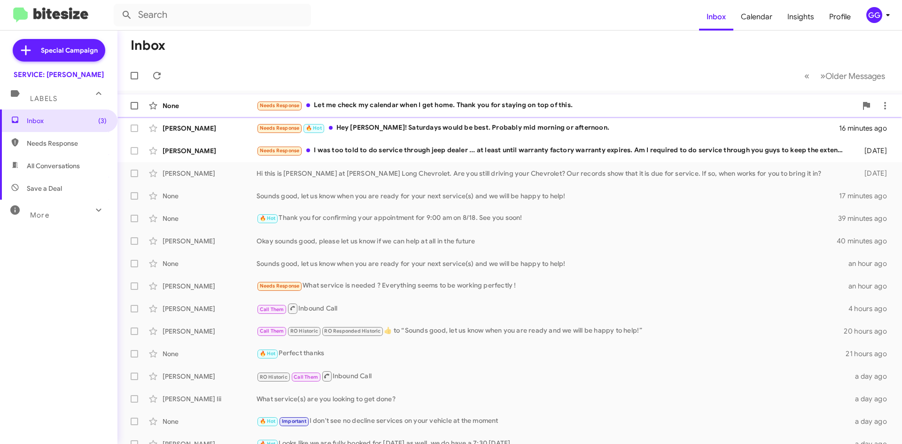
click at [532, 108] on div "Needs Response Let me check my calendar when I get home. Thank you for staying …" at bounding box center [556, 105] width 600 height 11
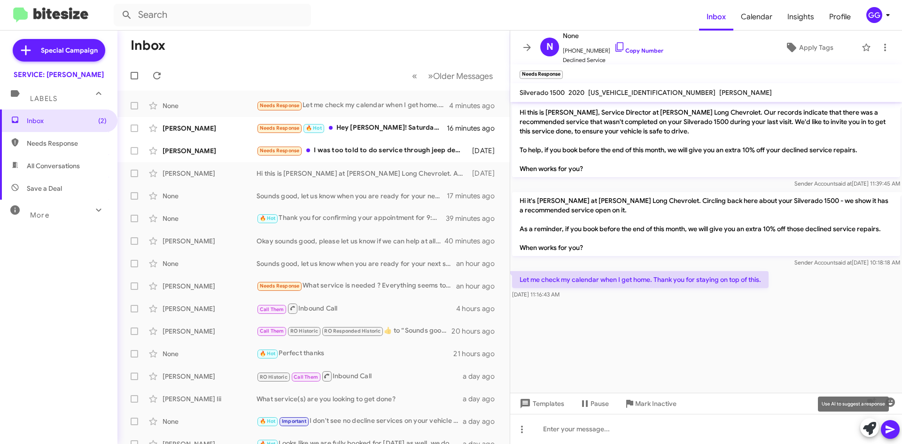
click at [867, 426] on icon at bounding box center [869, 428] width 13 height 13
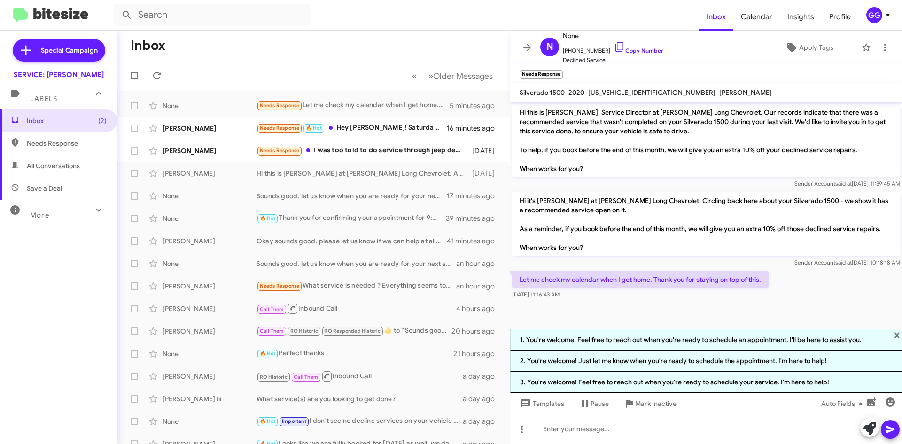
click at [758, 383] on li "3. You're welcome! Feel free to reach out when you're ready to schedule your se…" at bounding box center [706, 382] width 392 height 21
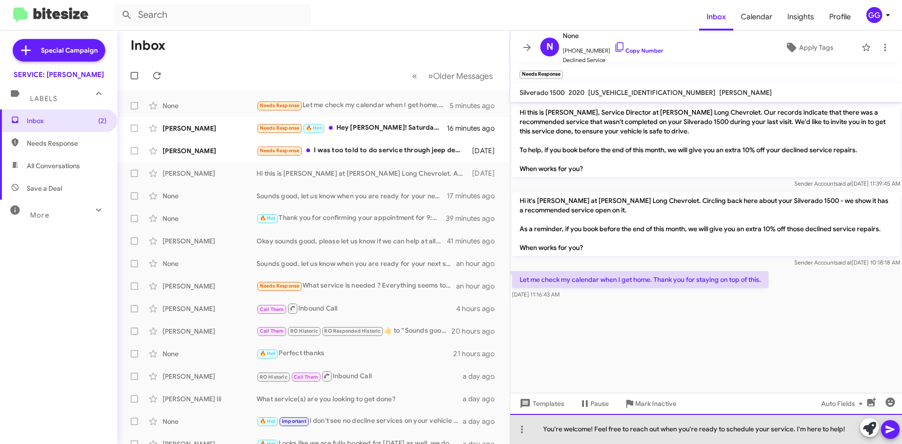
click at [790, 428] on div "You're welcome! Feel free to reach out when you're ready to schedule your servi…" at bounding box center [706, 429] width 392 height 30
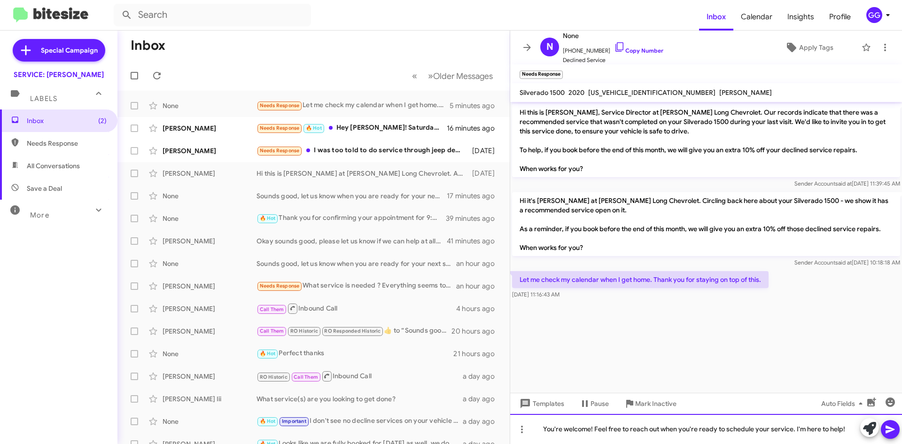
click at [792, 428] on div "You're welcome! Feel free to reach out when you're ready to schedule your servi…" at bounding box center [706, 429] width 392 height 30
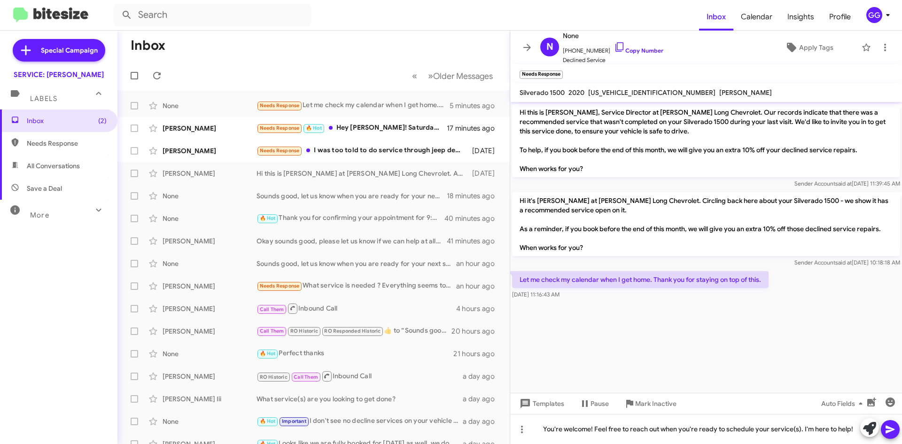
click at [888, 426] on icon at bounding box center [889, 430] width 9 height 8
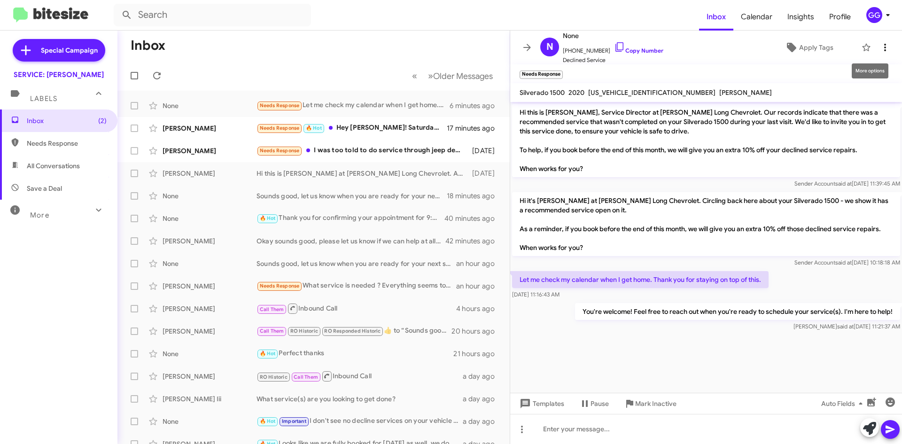
click at [879, 46] on icon at bounding box center [884, 47] width 11 height 11
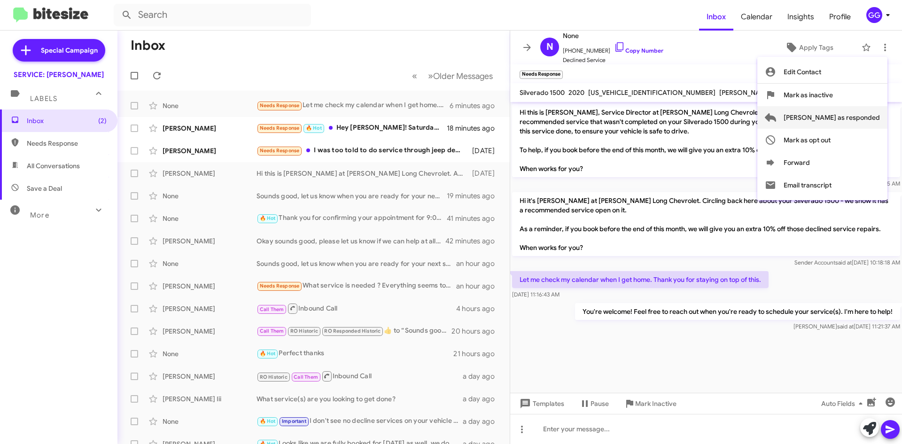
click at [843, 116] on span "[PERSON_NAME] as responded" at bounding box center [831, 117] width 96 height 23
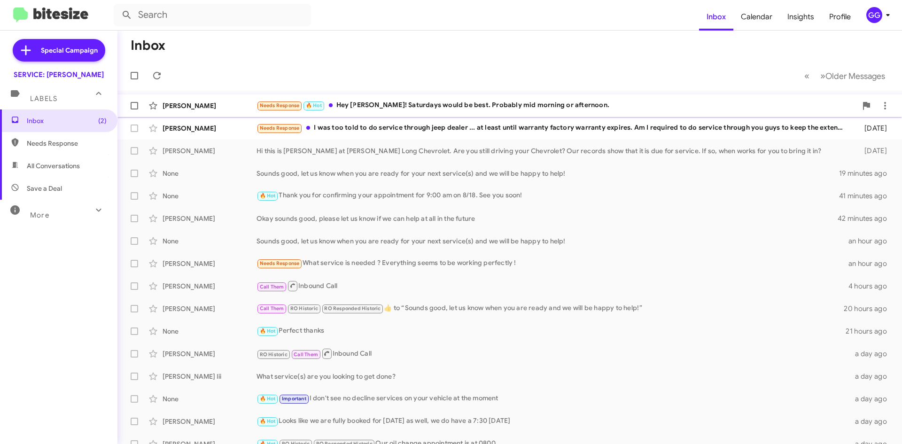
click at [439, 105] on div "Needs Response 🔥 Hot Hey Rick! Saturdays would be best. Probably mid morning or…" at bounding box center [556, 105] width 600 height 11
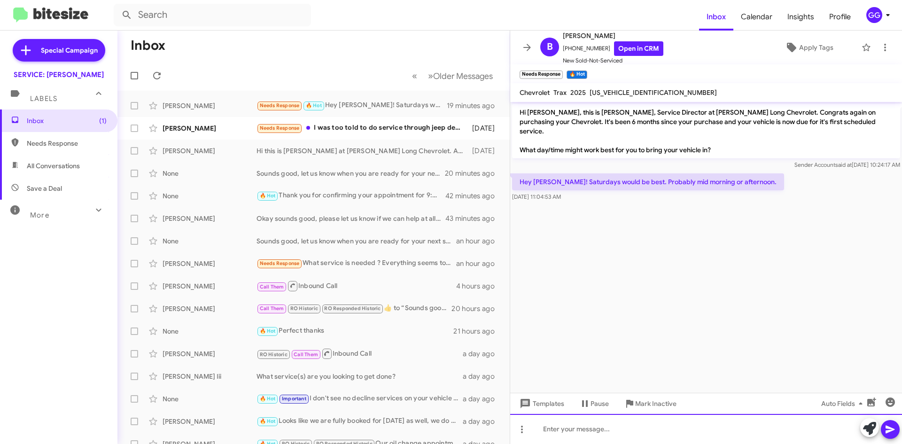
paste div
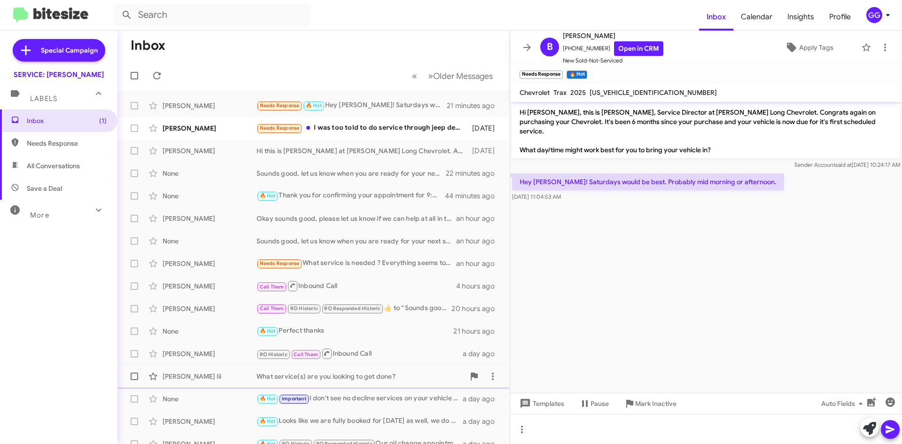
click at [399, 378] on div "What service(s) are you looking to get done?" at bounding box center [360, 376] width 208 height 9
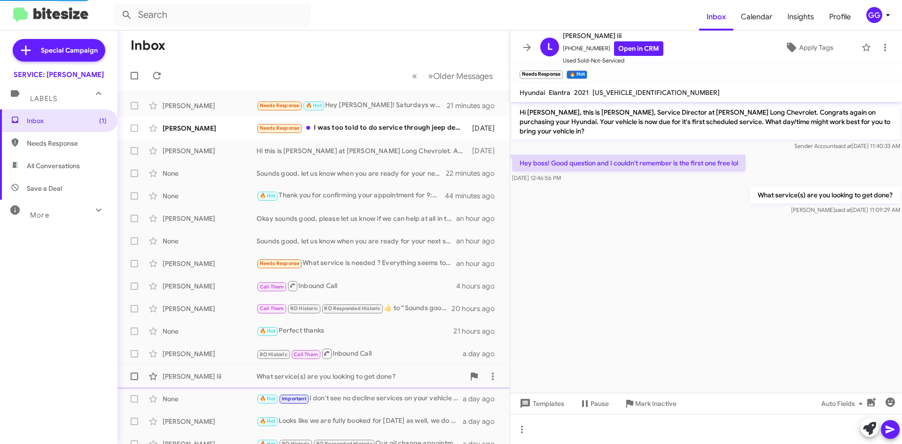
click at [373, 375] on div "What service(s) are you looking to get done?" at bounding box center [360, 376] width 208 height 9
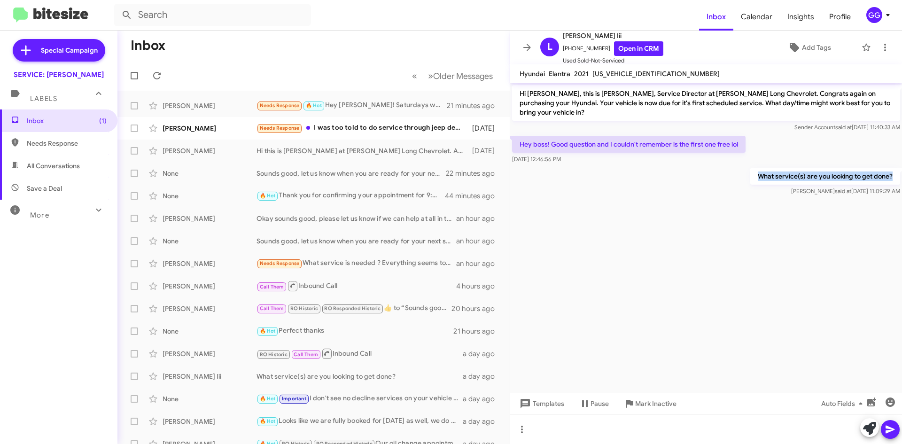
drag, startPoint x: 759, startPoint y: 165, endPoint x: 897, endPoint y: 170, distance: 137.7
click at [897, 170] on p "What service(s) are you looking to get done?" at bounding box center [825, 176] width 150 height 17
copy p "What service(s) are you looking to get done?"
click at [380, 103] on div "Needs Response 🔥 Hot Hey Rick! Saturdays would be best. Probably mid morning or…" at bounding box center [360, 105] width 208 height 11
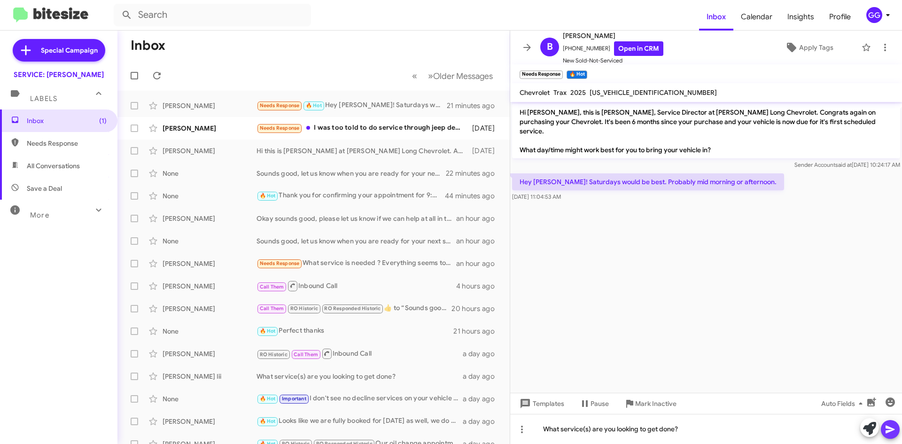
click at [890, 425] on icon at bounding box center [889, 429] width 11 height 11
click at [43, 141] on span "Needs Response" at bounding box center [67, 143] width 80 height 9
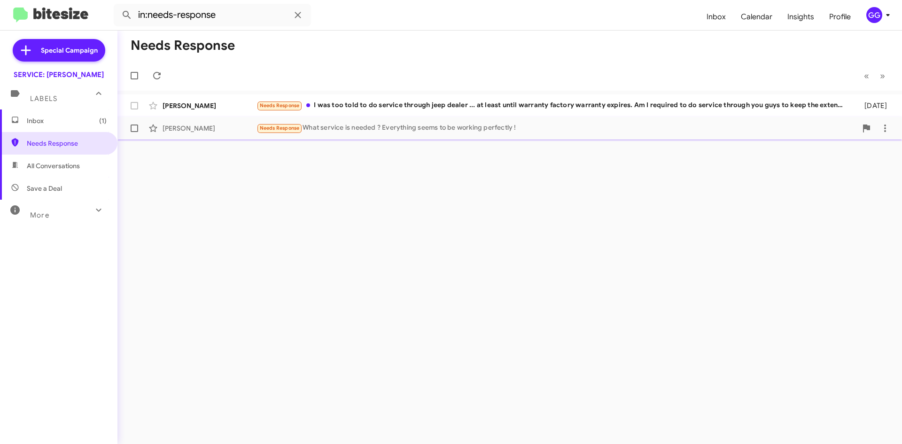
click at [399, 125] on div "Needs Response What service is needed ? Everything seems to be working perfectl…" at bounding box center [556, 128] width 600 height 11
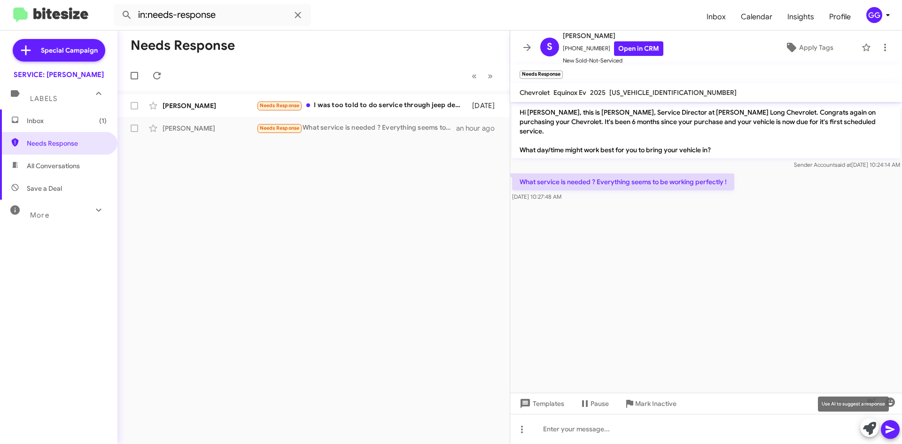
click at [869, 428] on icon at bounding box center [869, 428] width 13 height 13
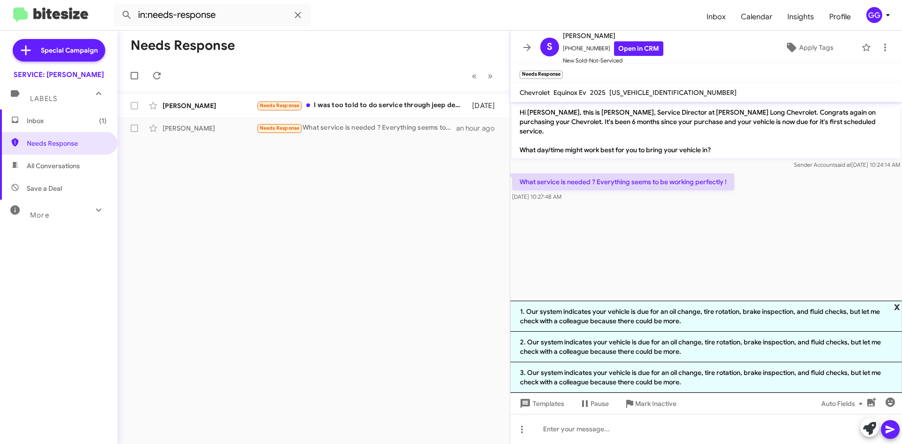
click at [897, 305] on span "x" at bounding box center [897, 306] width 6 height 11
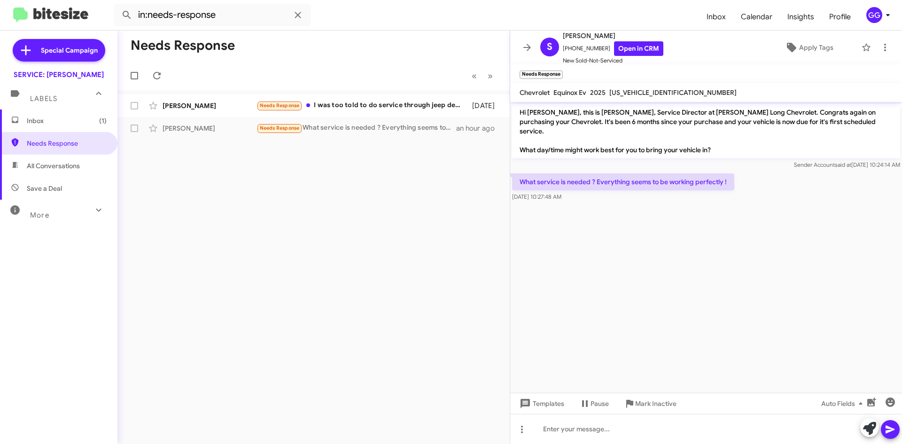
click at [44, 162] on span "All Conversations" at bounding box center [53, 165] width 53 height 9
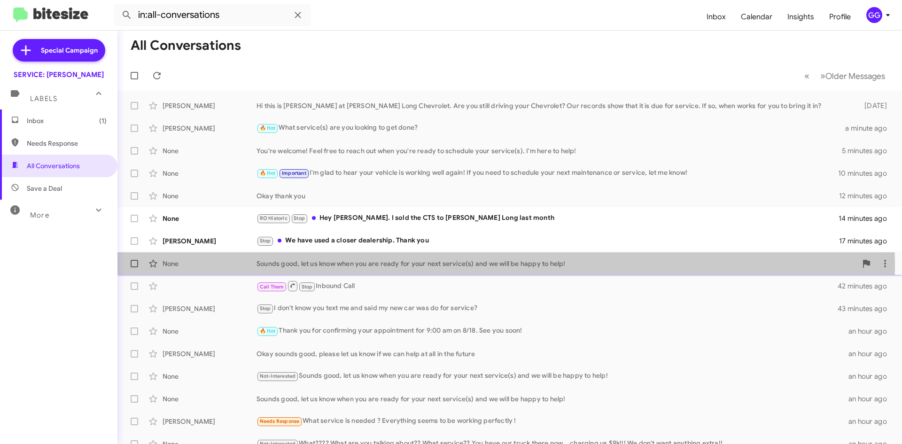
click at [291, 268] on div "Sounds good, let us know when you are ready for your next service(s) and we wil…" at bounding box center [556, 263] width 600 height 9
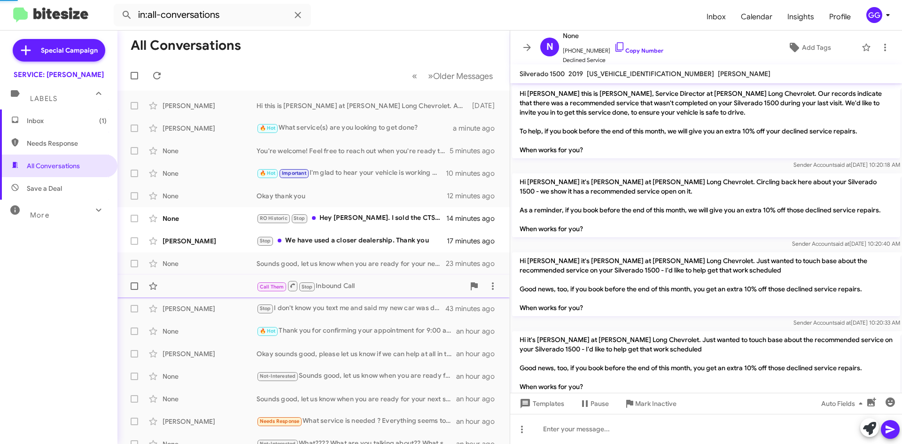
scroll to position [406, 0]
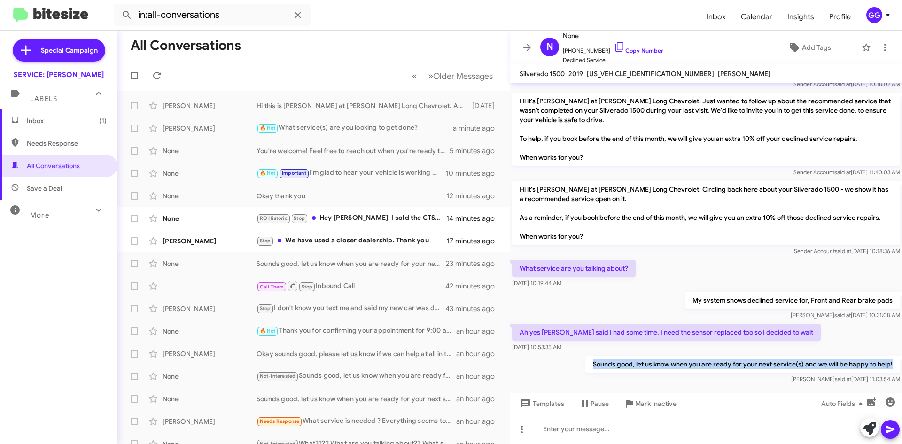
drag, startPoint x: 586, startPoint y: 364, endPoint x: 886, endPoint y: 365, distance: 300.1
click at [886, 365] on p "Sounds good, let us know when you are ready for your next service(s) and we wil…" at bounding box center [742, 364] width 315 height 17
copy p "Sounds good, let us know when you are ready for your next service(s) and we wil…"
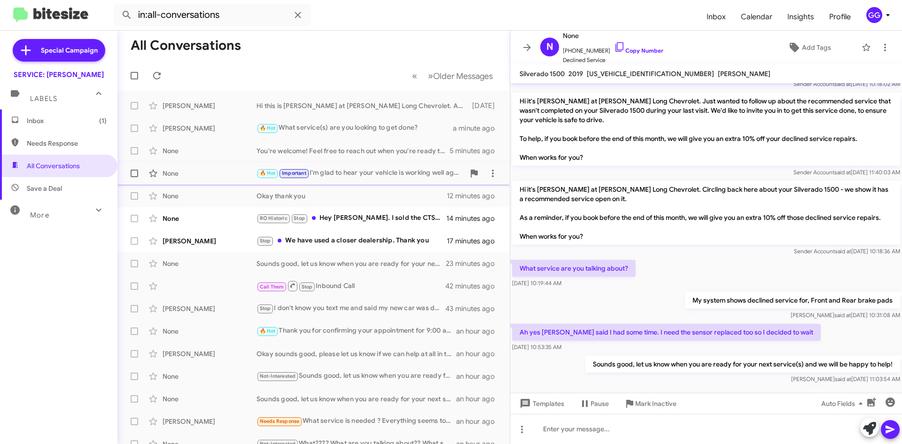
click at [387, 170] on div "🔥 Hot Important I'm glad to hear your vehicle is working well again! If you nee…" at bounding box center [360, 173] width 208 height 11
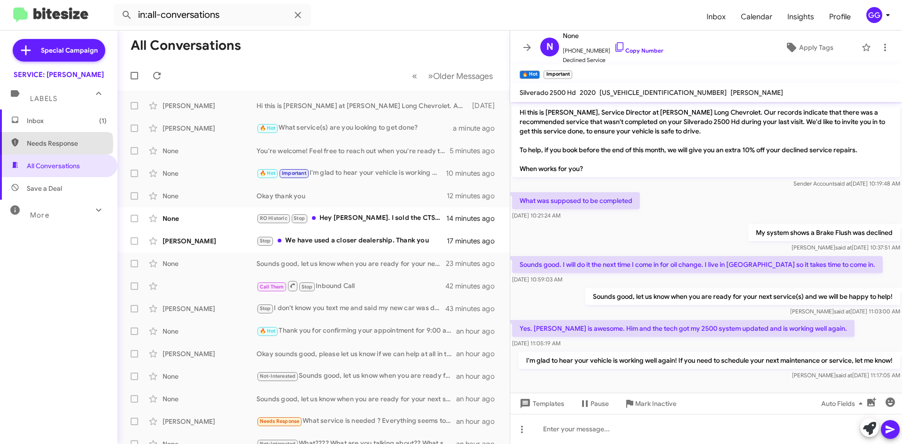
click at [56, 144] on span "Needs Response" at bounding box center [67, 143] width 80 height 9
type input "in:needs-response"
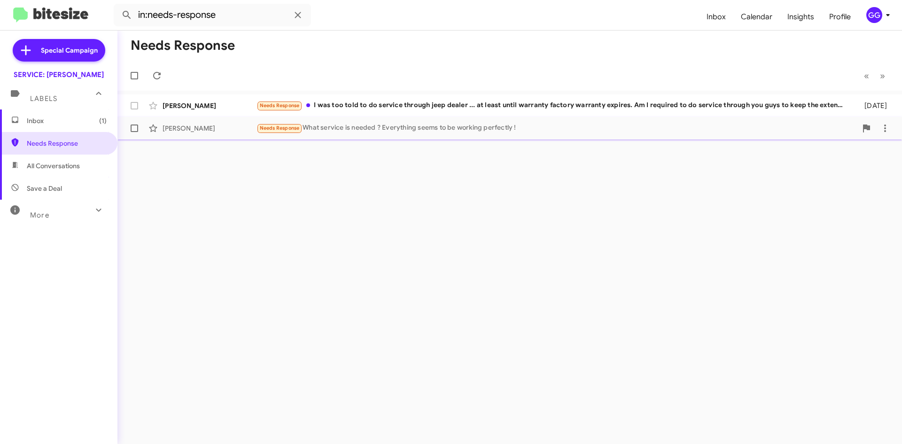
click at [390, 128] on div "Needs Response What service is needed ? Everything seems to be working perfectl…" at bounding box center [556, 128] width 600 height 11
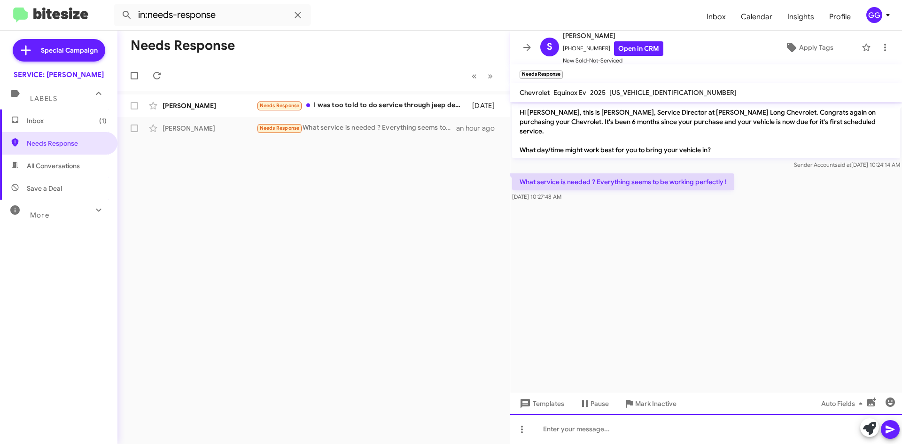
paste div
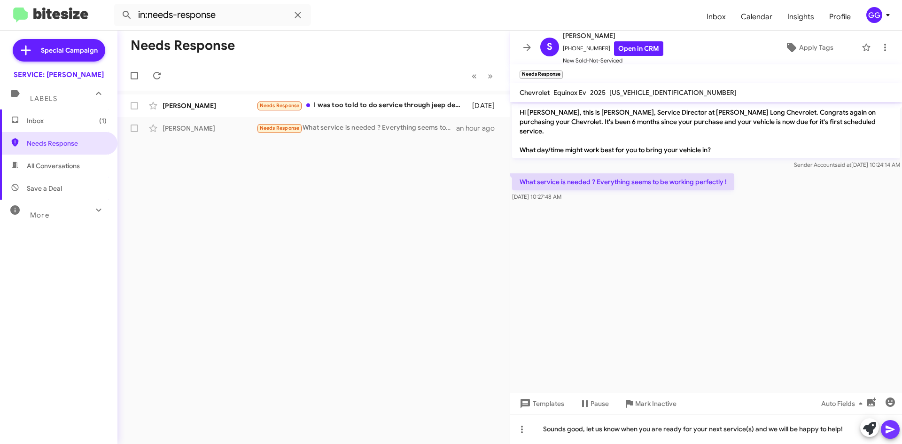
click at [890, 426] on icon at bounding box center [889, 429] width 11 height 11
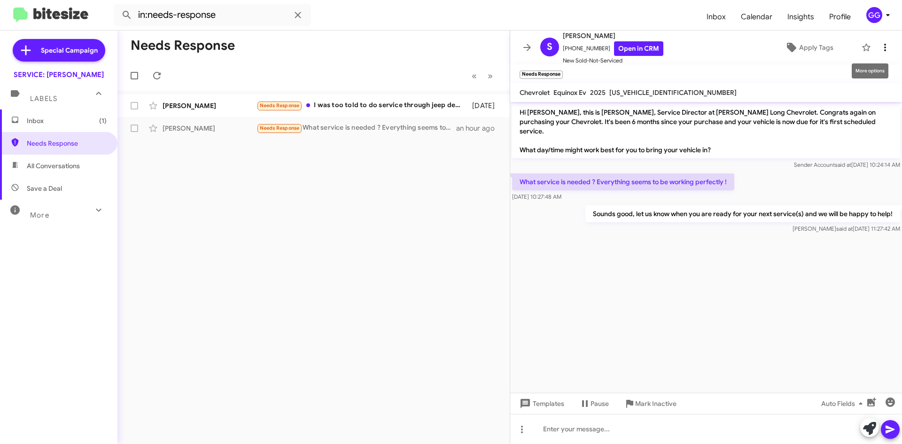
click at [880, 46] on icon at bounding box center [884, 47] width 11 height 11
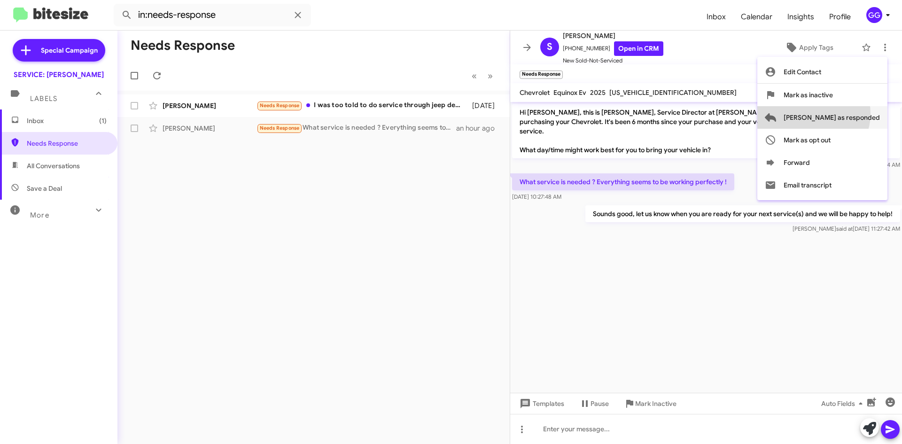
click at [851, 114] on span "[PERSON_NAME] as responded" at bounding box center [831, 117] width 96 height 23
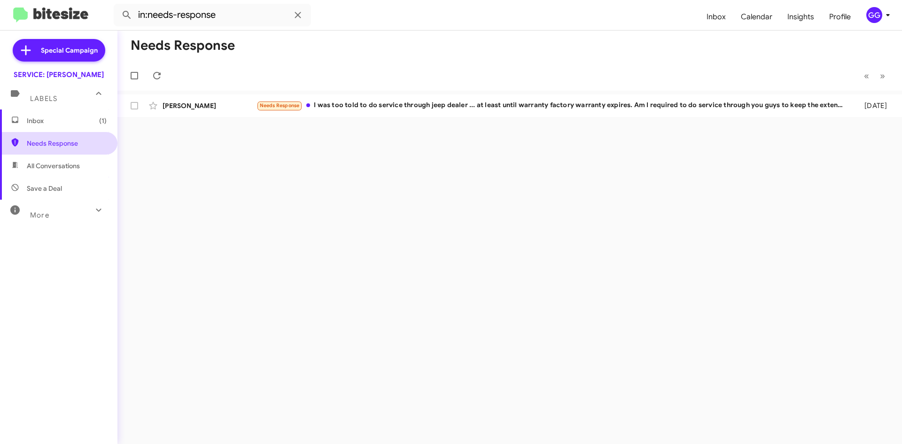
click at [40, 149] on span "Needs Response" at bounding box center [58, 143] width 117 height 23
click at [36, 168] on span "All Conversations" at bounding box center [53, 165] width 53 height 9
type input "in:all-conversations"
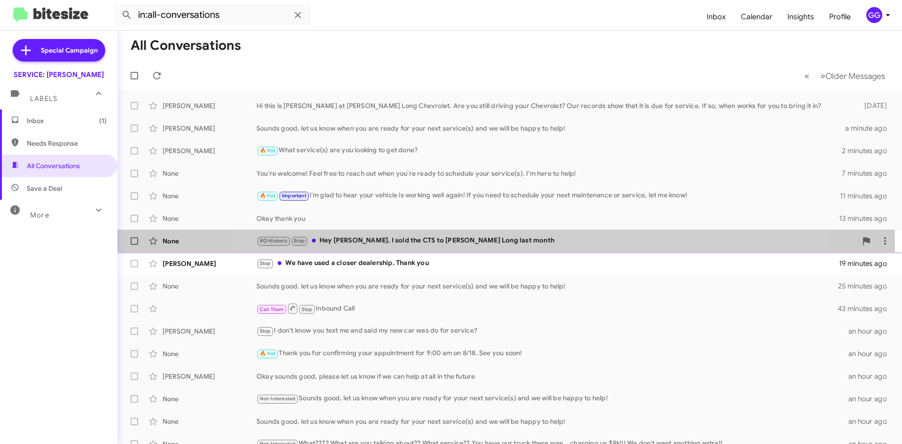
click at [503, 243] on div "RO Historic Stop Hey Rick. I sold the CTS to Daniels Long last month" at bounding box center [556, 240] width 600 height 11
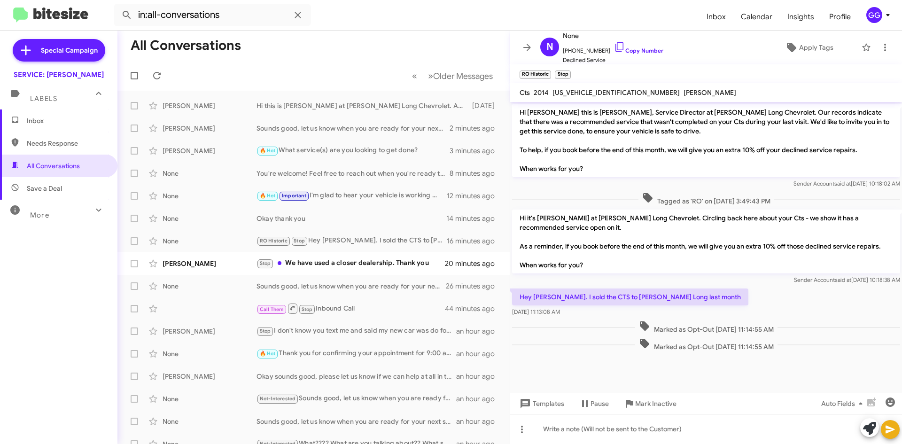
click at [43, 124] on span "Inbox" at bounding box center [67, 120] width 80 height 9
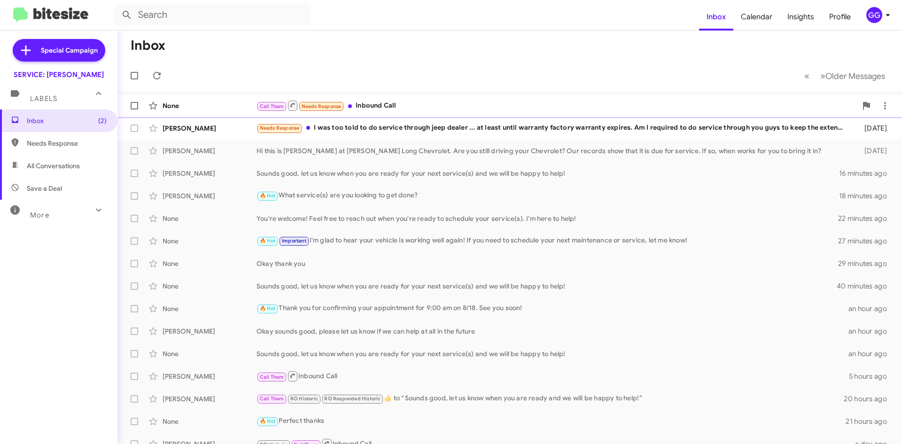
click at [461, 107] on div "Call Them Needs Response Inbound Call" at bounding box center [556, 106] width 600 height 12
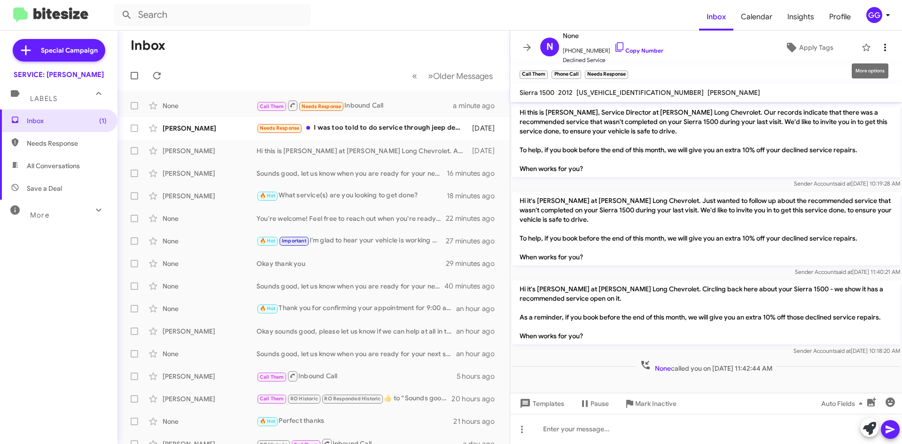
click at [879, 46] on icon at bounding box center [884, 47] width 11 height 11
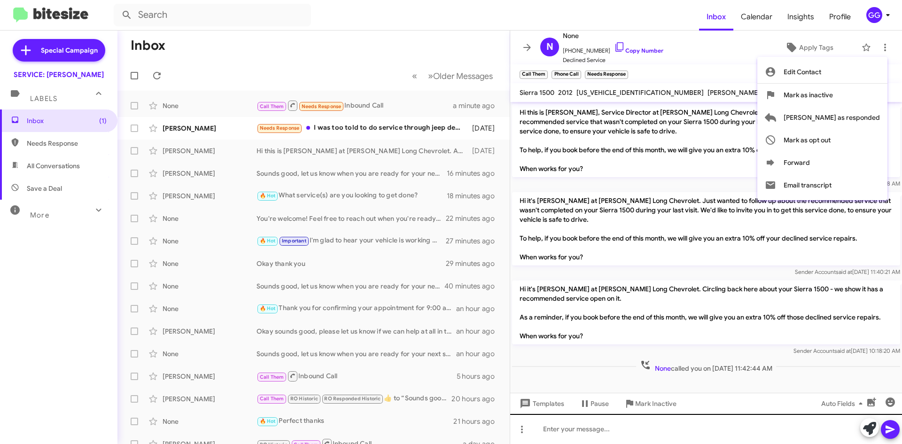
drag, startPoint x: 627, startPoint y: 429, endPoint x: 622, endPoint y: 430, distance: 4.8
click at [630, 430] on div at bounding box center [451, 222] width 902 height 444
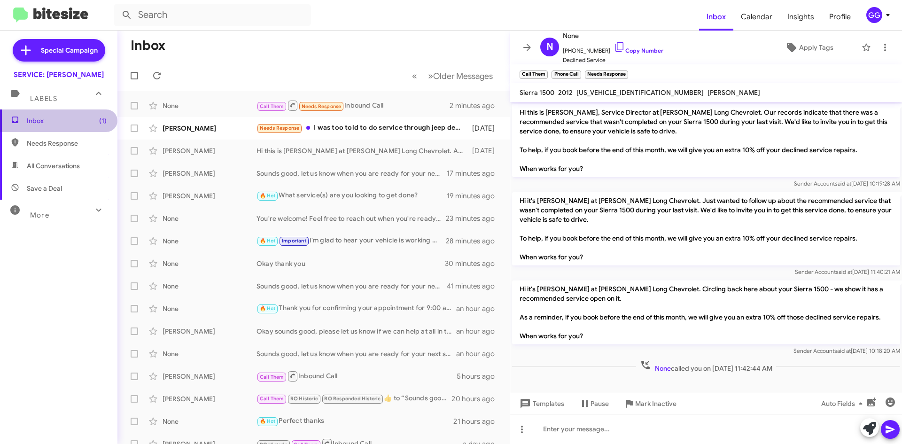
click at [58, 124] on span "Inbox (1)" at bounding box center [67, 120] width 80 height 9
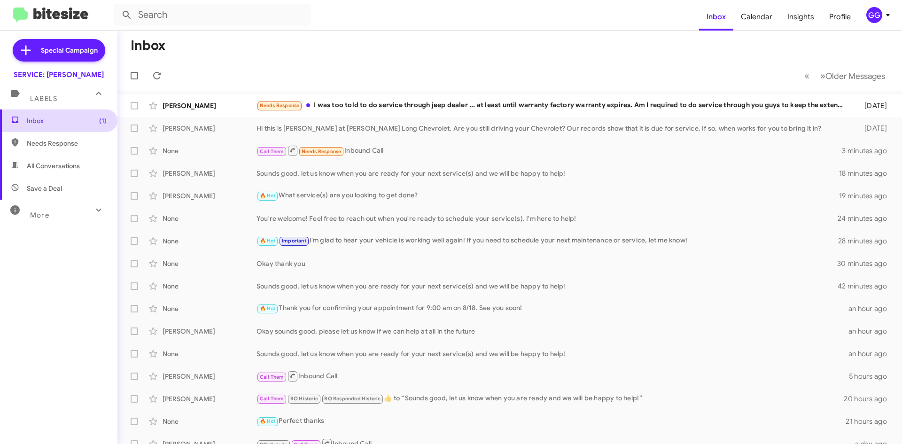
click at [34, 115] on span "Inbox (1)" at bounding box center [58, 120] width 117 height 23
click at [48, 148] on span "Needs Response" at bounding box center [58, 143] width 117 height 23
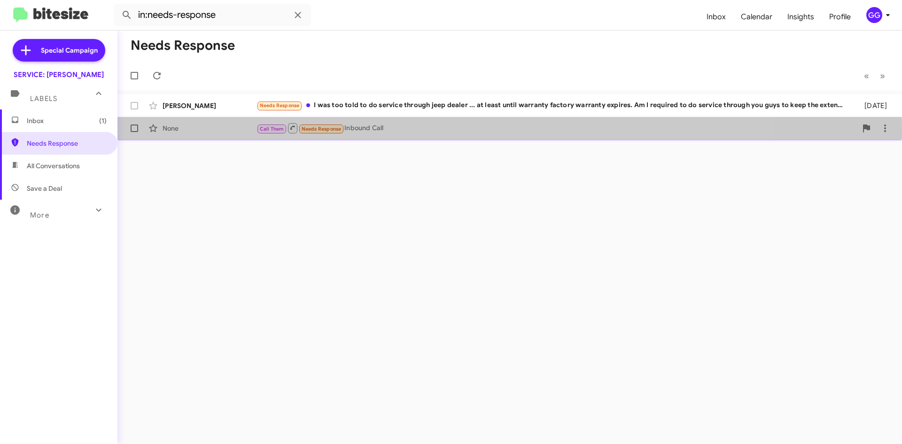
click at [421, 130] on div "Call Them Needs Response Inbound Call" at bounding box center [556, 128] width 600 height 12
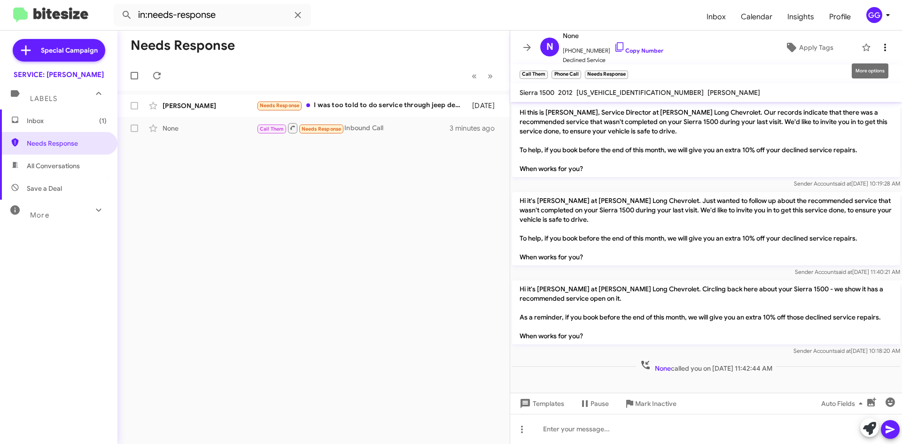
click at [883, 48] on icon at bounding box center [884, 47] width 11 height 11
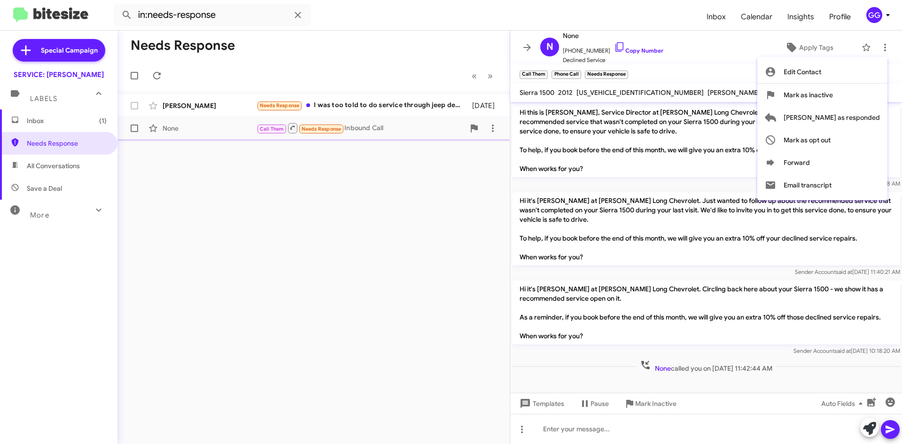
click at [857, 118] on span "[PERSON_NAME] as responded" at bounding box center [831, 117] width 96 height 23
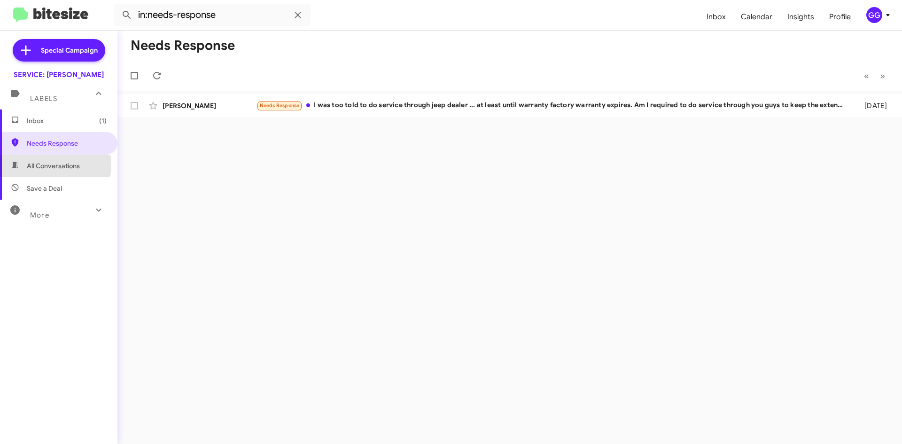
click at [38, 166] on span "All Conversations" at bounding box center [53, 165] width 53 height 9
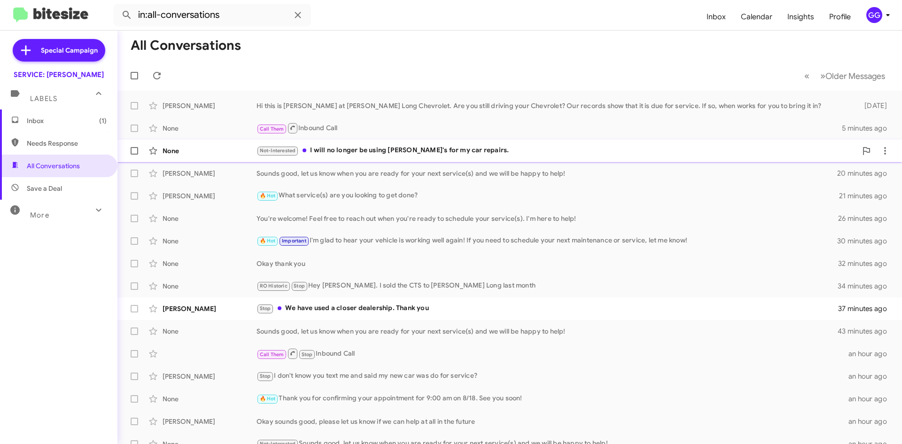
click at [568, 150] on div "Not-Interested I will no longer be using [PERSON_NAME]'s for my car repairs." at bounding box center [556, 150] width 600 height 11
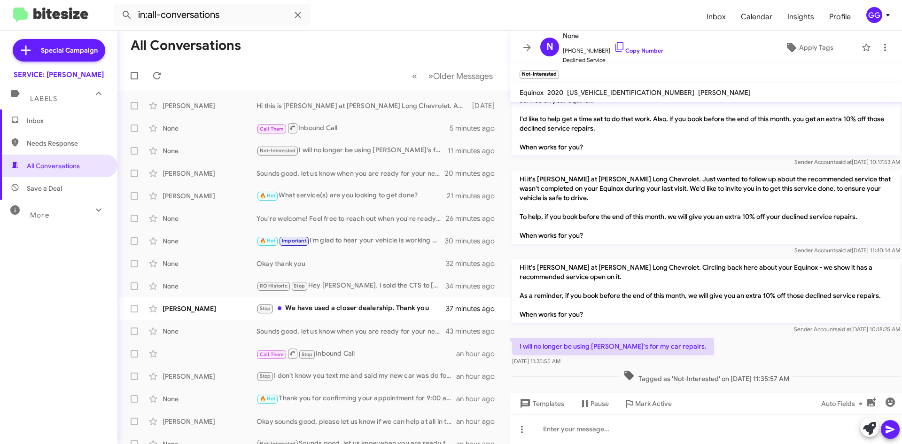
scroll to position [116, 0]
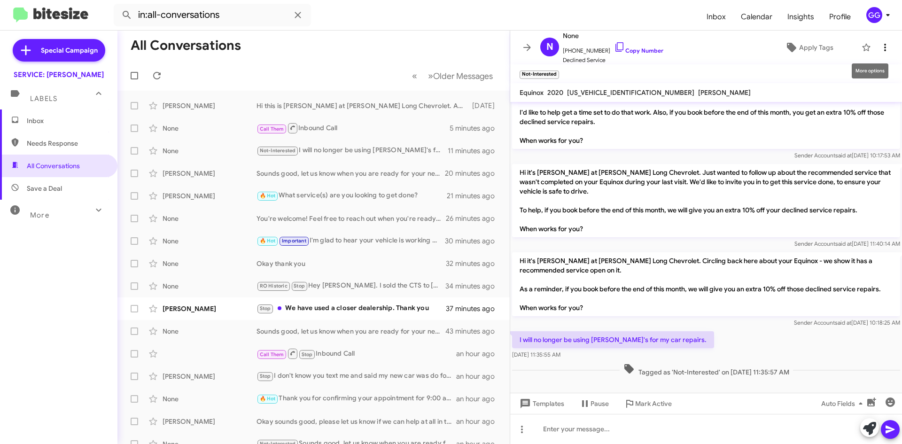
click at [879, 45] on icon at bounding box center [884, 47] width 11 height 11
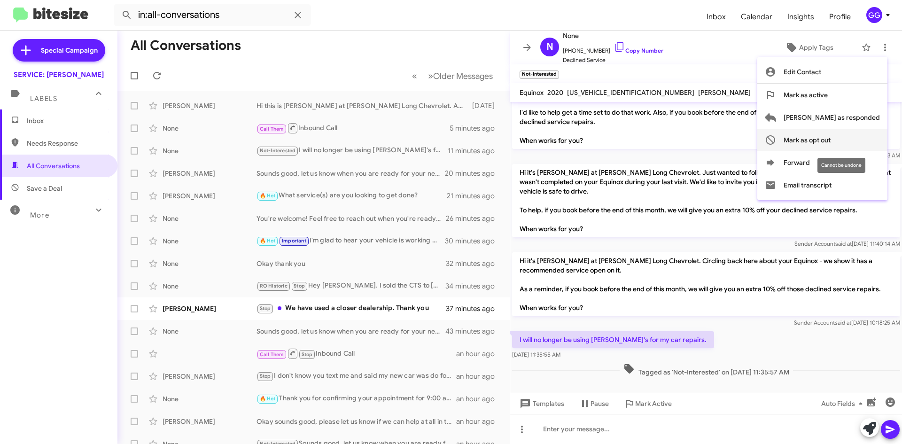
click at [830, 138] on span "Mark as opt out" at bounding box center [806, 140] width 47 height 23
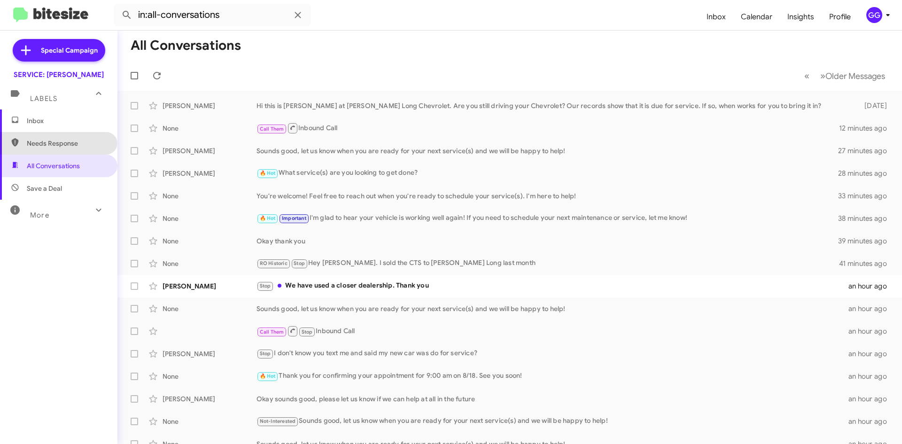
click at [59, 140] on span "Needs Response" at bounding box center [67, 143] width 80 height 9
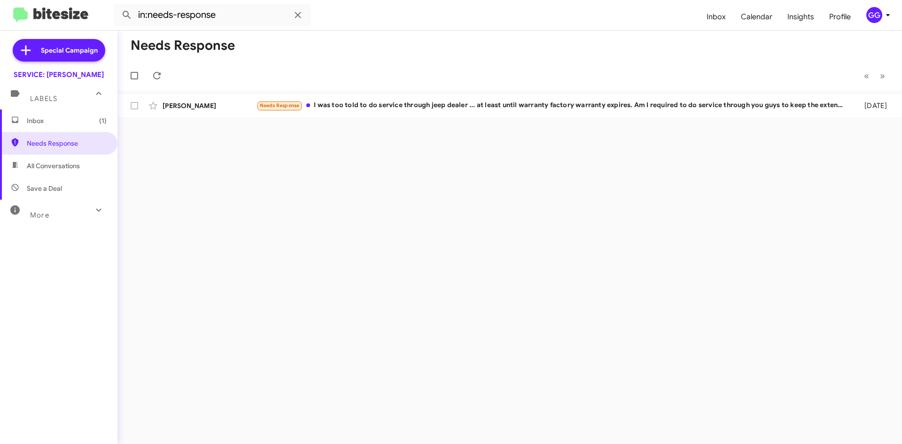
click at [53, 167] on span "All Conversations" at bounding box center [53, 165] width 53 height 9
type input "in:all-conversations"
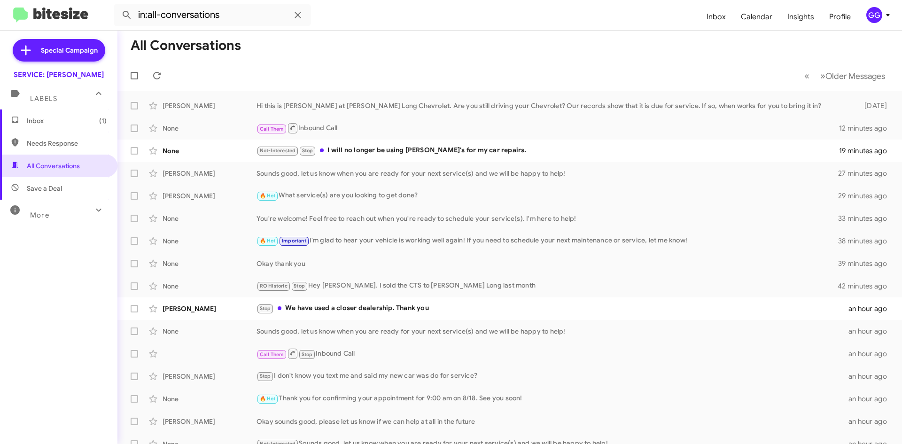
click at [46, 124] on span "Inbox (1)" at bounding box center [67, 120] width 80 height 9
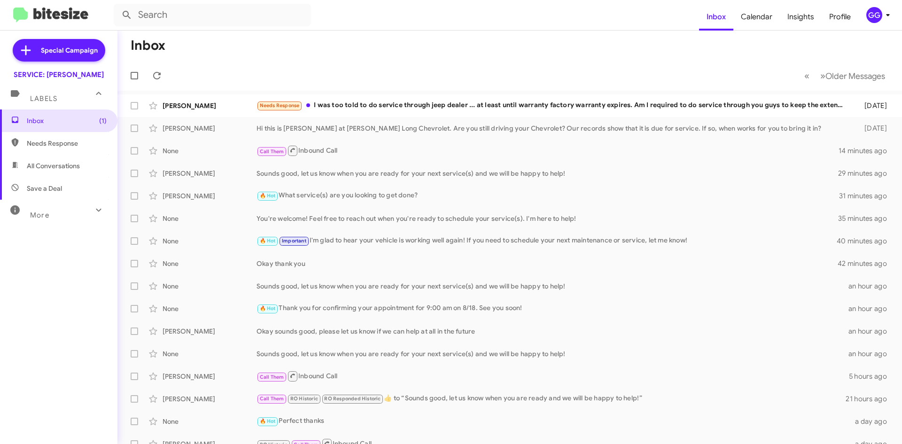
click at [59, 145] on span "Needs Response" at bounding box center [67, 143] width 80 height 9
type input "in:needs-response"
